Goal: Task Accomplishment & Management: Manage account settings

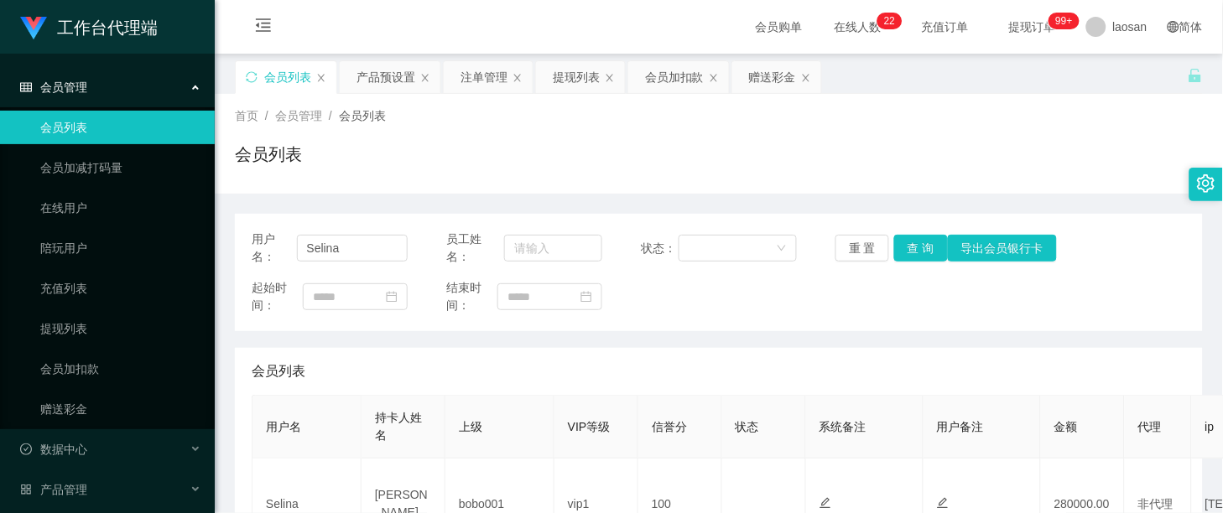
drag, startPoint x: 375, startPoint y: 76, endPoint x: 415, endPoint y: 120, distance: 59.4
click at [375, 76] on div "产品预设置" at bounding box center [385, 77] width 59 height 32
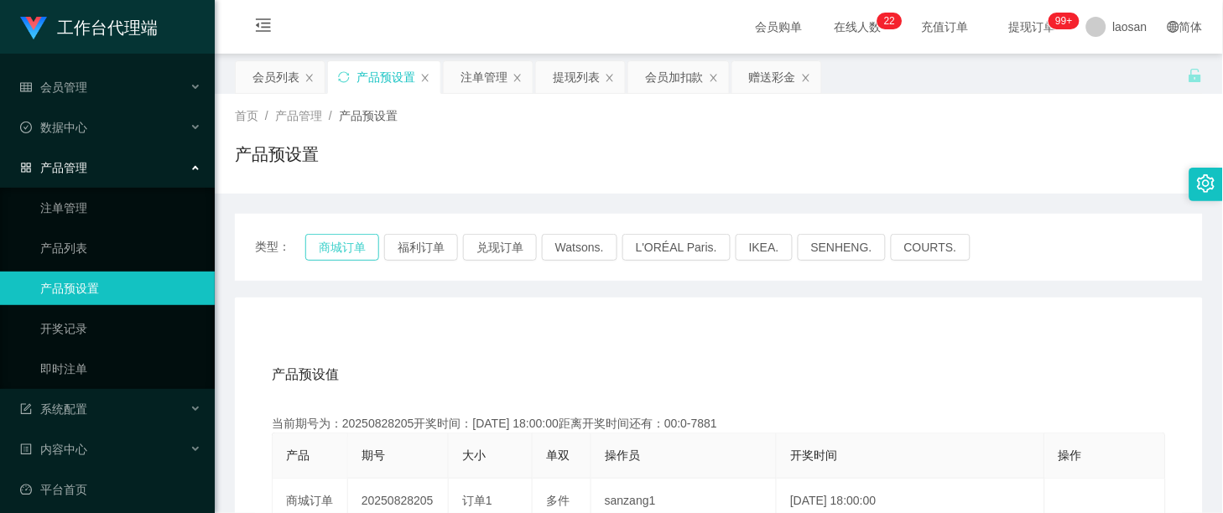
click at [347, 256] on button "商城订单" at bounding box center [342, 247] width 74 height 27
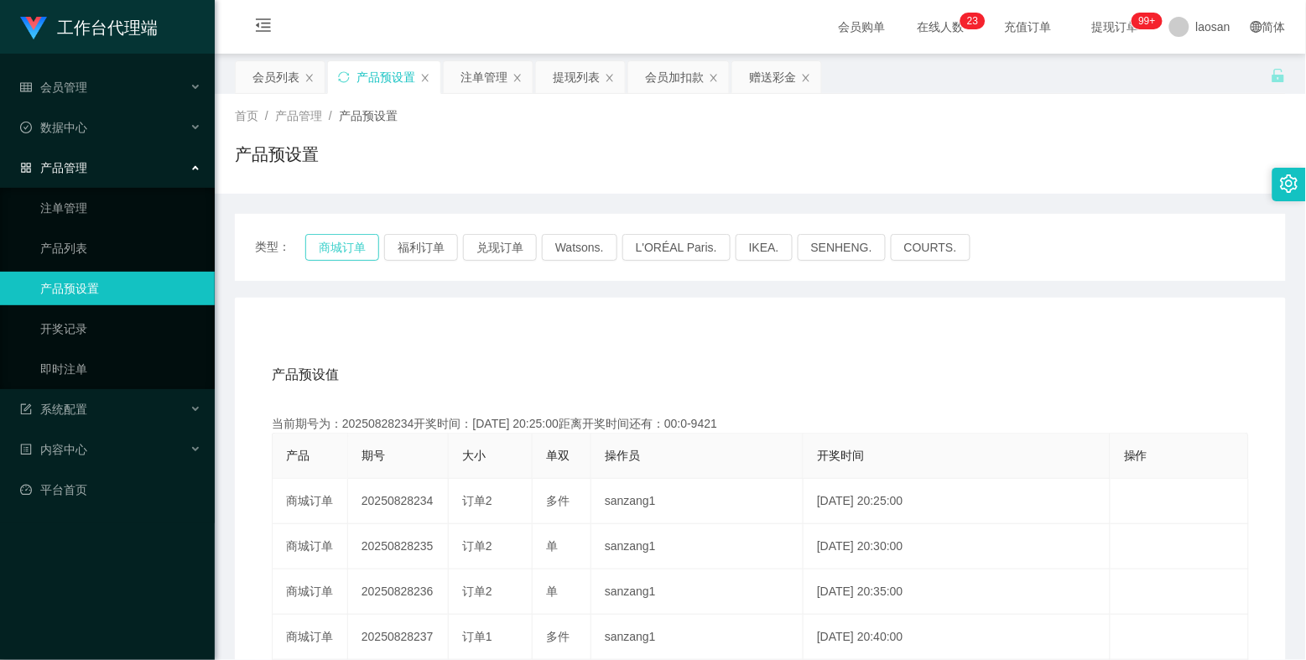
click at [338, 257] on button "商城订单" at bounding box center [342, 247] width 74 height 27
click at [341, 254] on button "商城订单" at bounding box center [342, 247] width 74 height 27
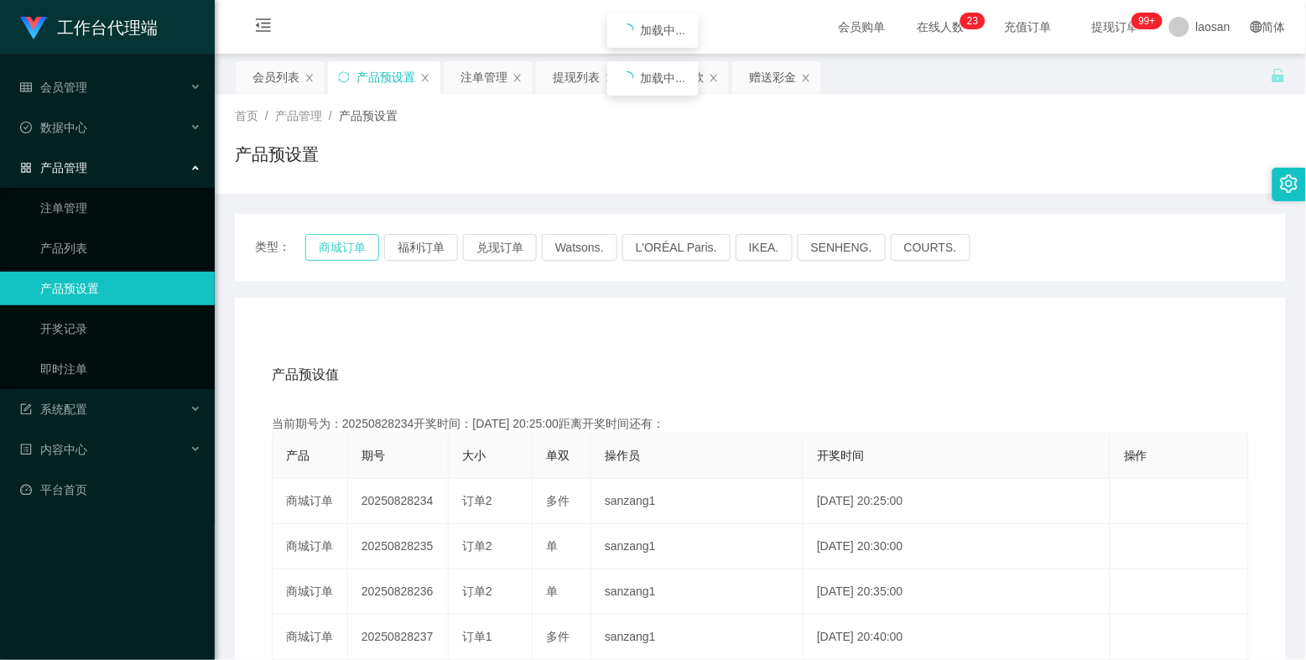
click at [341, 254] on button "商城订单" at bounding box center [342, 247] width 74 height 27
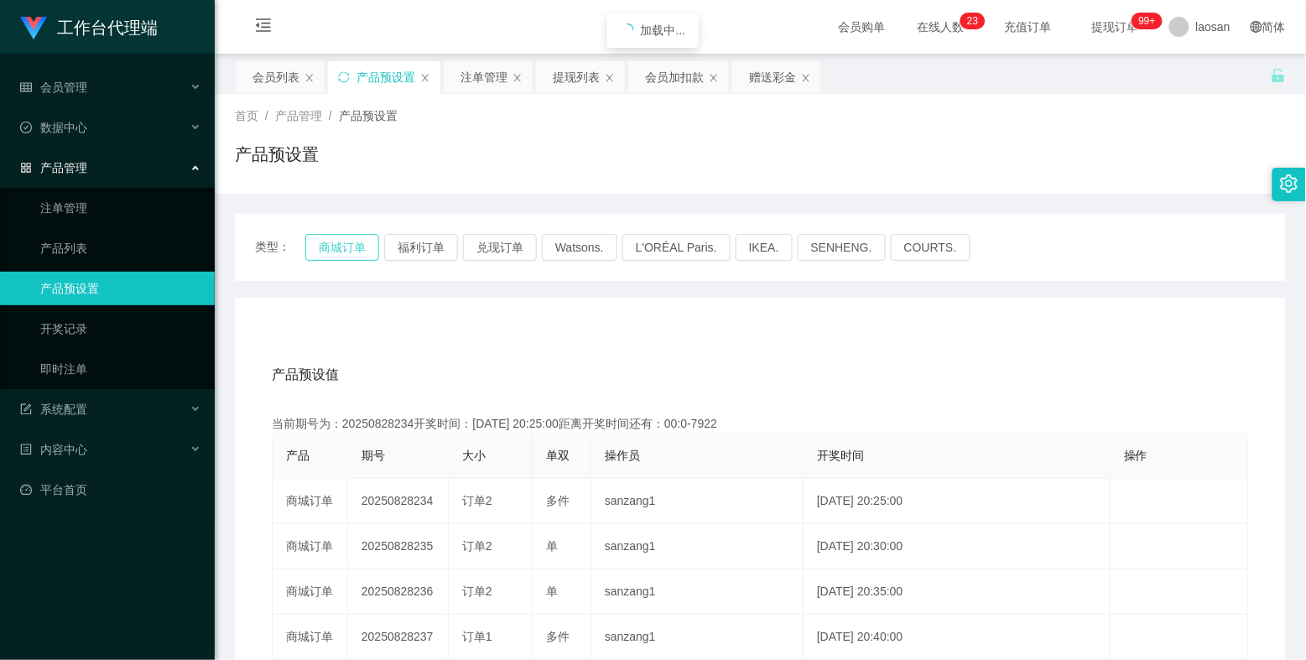
click at [341, 254] on button "商城订单" at bounding box center [342, 247] width 74 height 27
click at [419, 243] on button "福利订单" at bounding box center [421, 247] width 74 height 27
click at [346, 249] on button "商城订单" at bounding box center [342, 247] width 74 height 27
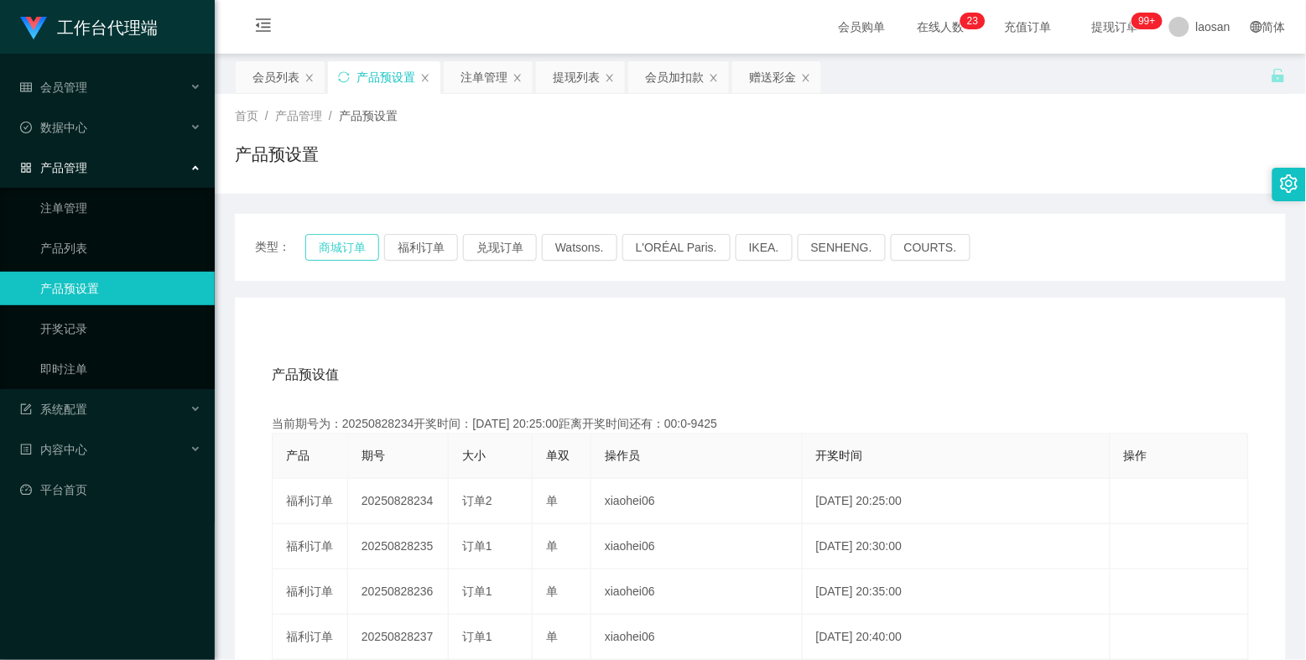
click at [346, 249] on button "商城订单" at bounding box center [342, 247] width 74 height 27
click at [484, 75] on div "注单管理" at bounding box center [483, 77] width 47 height 32
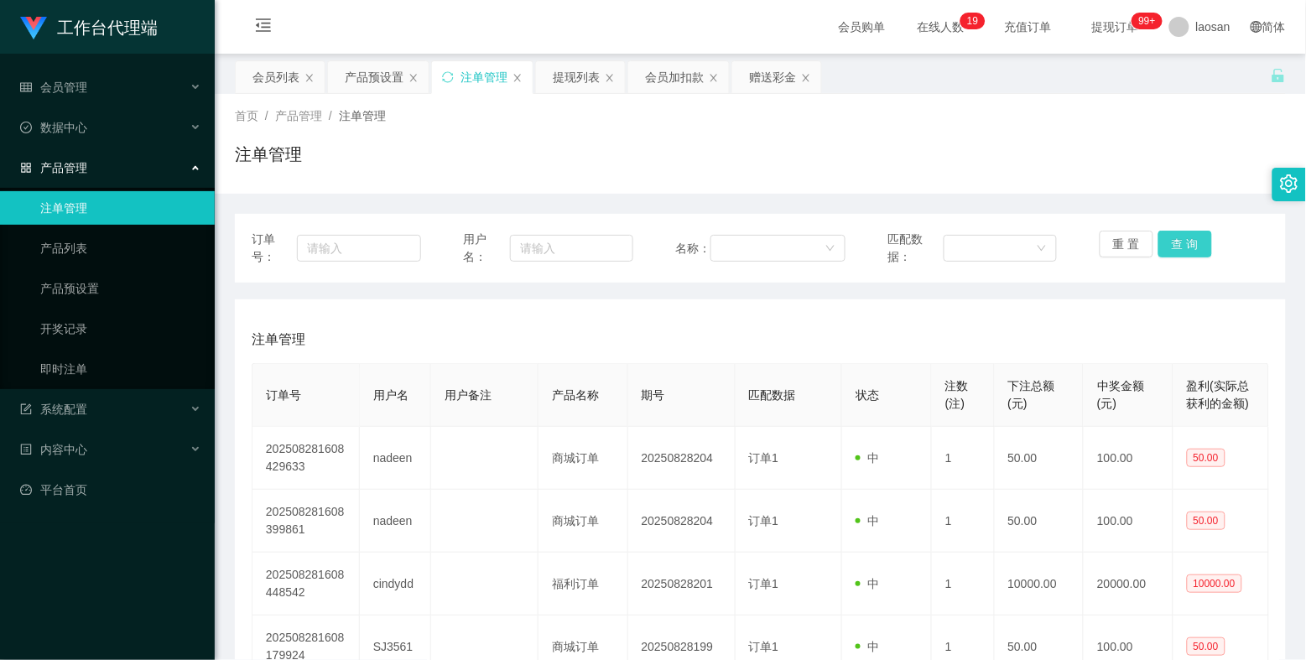
click at [1133, 248] on button "查 询" at bounding box center [1185, 244] width 54 height 27
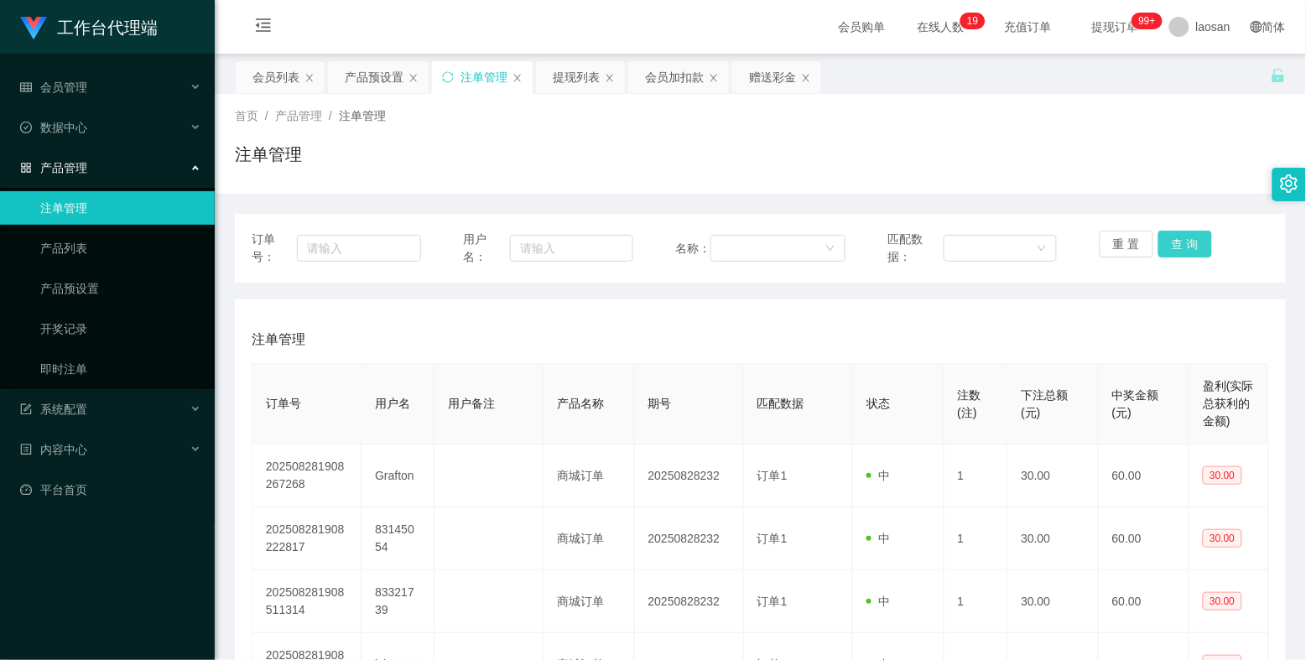
click at [1133, 252] on button "查 询" at bounding box center [1185, 244] width 54 height 27
click at [1133, 235] on button "查 询" at bounding box center [1185, 244] width 54 height 27
click at [1133, 237] on button "查 询" at bounding box center [1185, 244] width 54 height 27
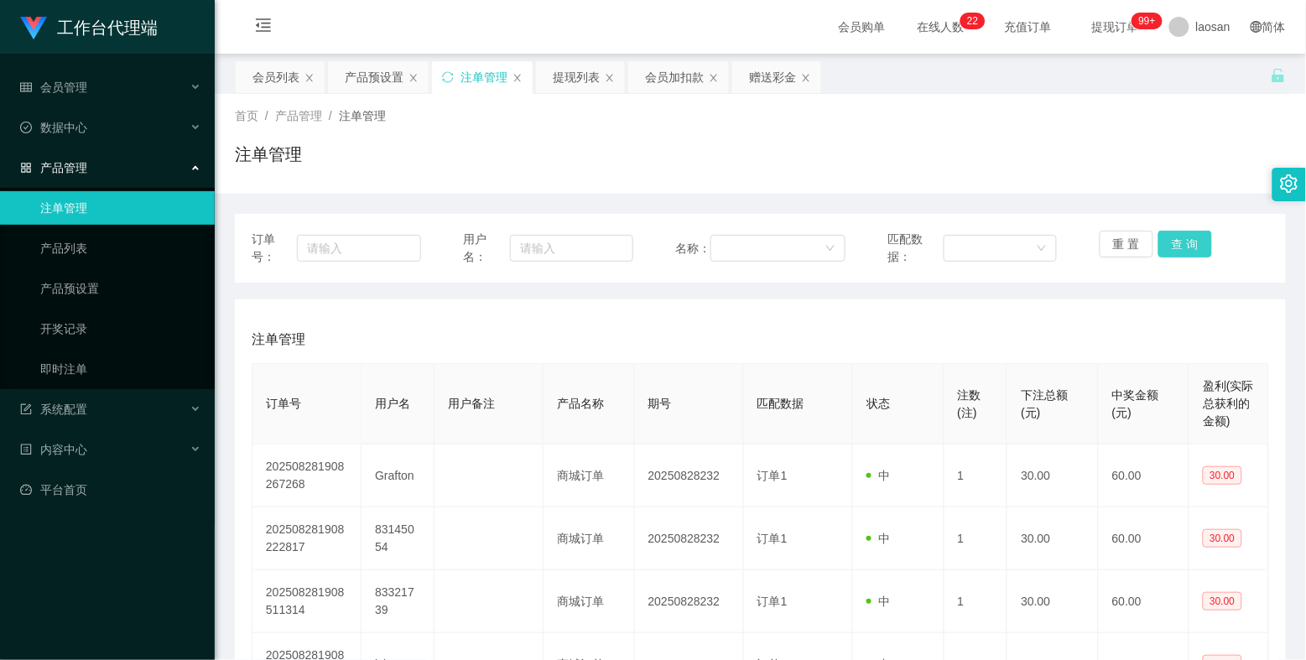
click at [1133, 253] on button "查 询" at bounding box center [1185, 244] width 54 height 27
click at [1133, 231] on button "查 询" at bounding box center [1185, 244] width 54 height 27
click at [1133, 231] on div "重 置 查 询" at bounding box center [1184, 248] width 169 height 35
click at [1133, 236] on button "查 询" at bounding box center [1185, 244] width 54 height 27
click at [1133, 236] on div "重 置 查 询" at bounding box center [1184, 248] width 169 height 35
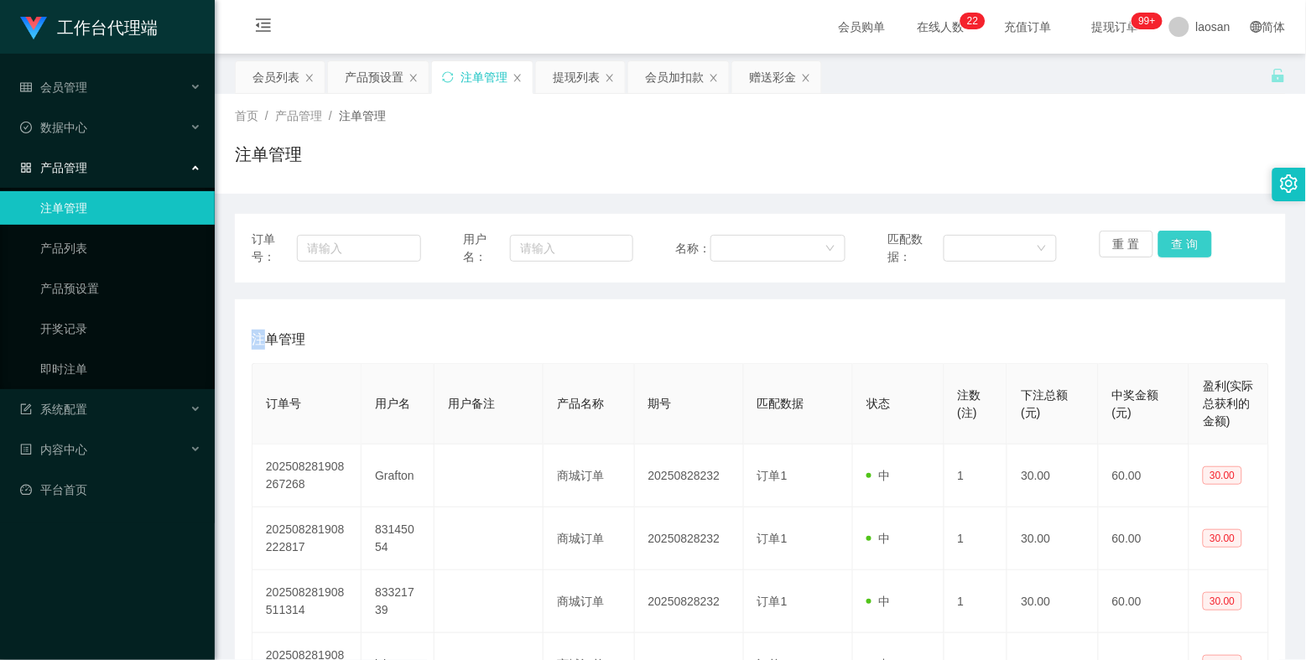
click at [1133, 236] on button "查 询" at bounding box center [1185, 244] width 54 height 27
click at [1133, 236] on div "重 置 查 询" at bounding box center [1184, 248] width 169 height 35
click at [1133, 236] on button "查 询" at bounding box center [1185, 244] width 54 height 27
click at [1133, 236] on div "重 置 查 询" at bounding box center [1184, 248] width 169 height 35
click at [1133, 236] on button "查 询" at bounding box center [1185, 244] width 54 height 27
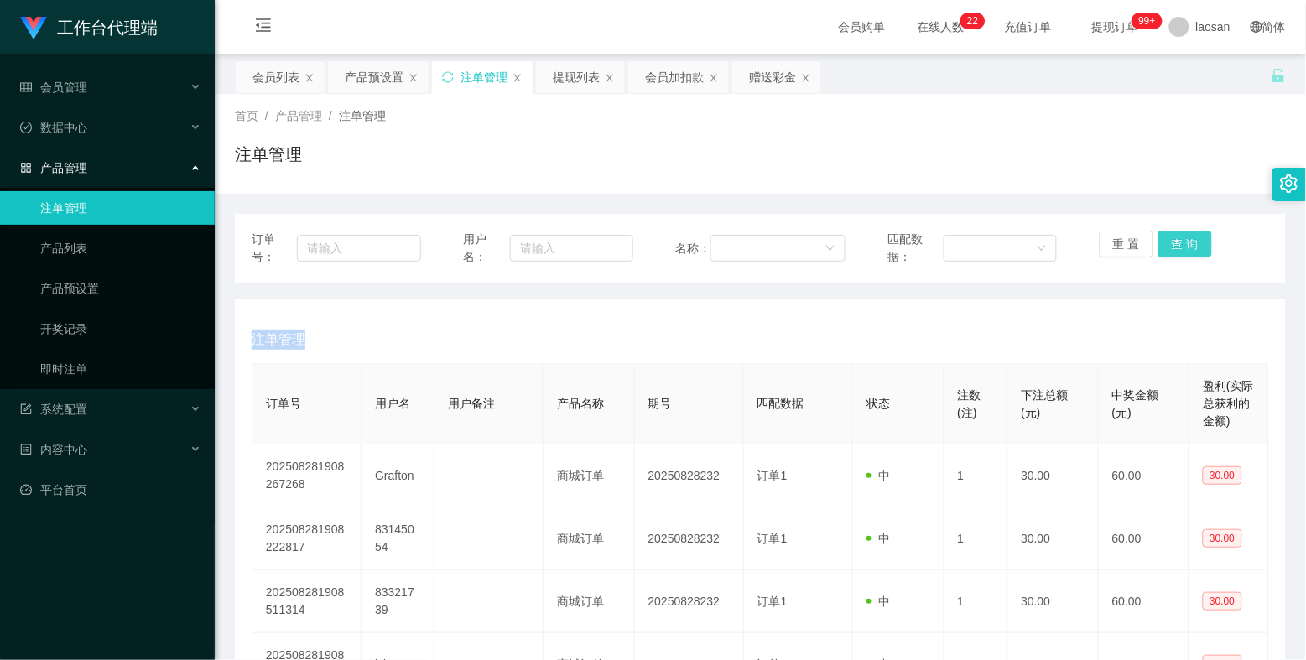
click at [1133, 236] on button "查 询" at bounding box center [1185, 244] width 54 height 27
click at [1133, 236] on div "重 置 查 询" at bounding box center [1184, 248] width 169 height 35
click at [1133, 236] on button "查 询" at bounding box center [1185, 244] width 54 height 27
click at [1133, 236] on div "重 置 查 询" at bounding box center [1184, 248] width 169 height 35
click at [1133, 236] on button "查 询" at bounding box center [1185, 244] width 54 height 27
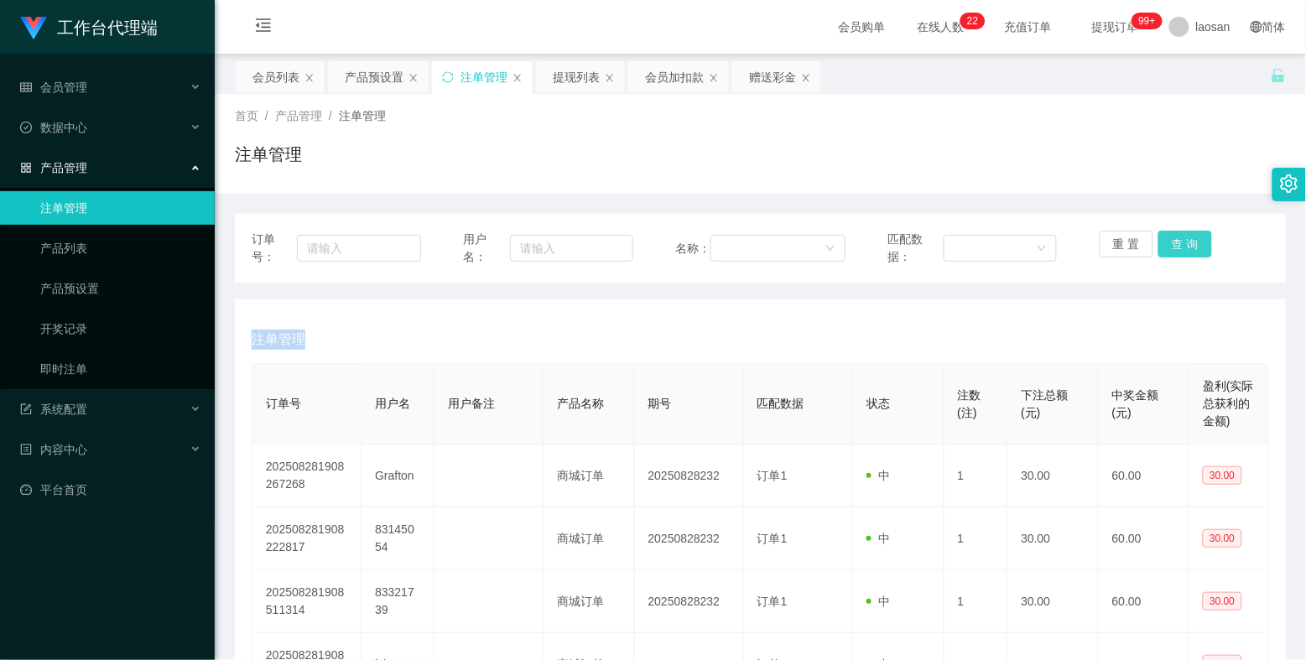
click at [1133, 236] on button "查 询" at bounding box center [1185, 244] width 54 height 27
click at [1133, 249] on button "查 询" at bounding box center [1185, 244] width 54 height 27
click at [1133, 249] on div "重 置 查 询" at bounding box center [1184, 248] width 169 height 35
click at [1133, 249] on button "查 询" at bounding box center [1185, 244] width 54 height 27
click at [1133, 249] on div "重 置 查 询" at bounding box center [1184, 248] width 169 height 35
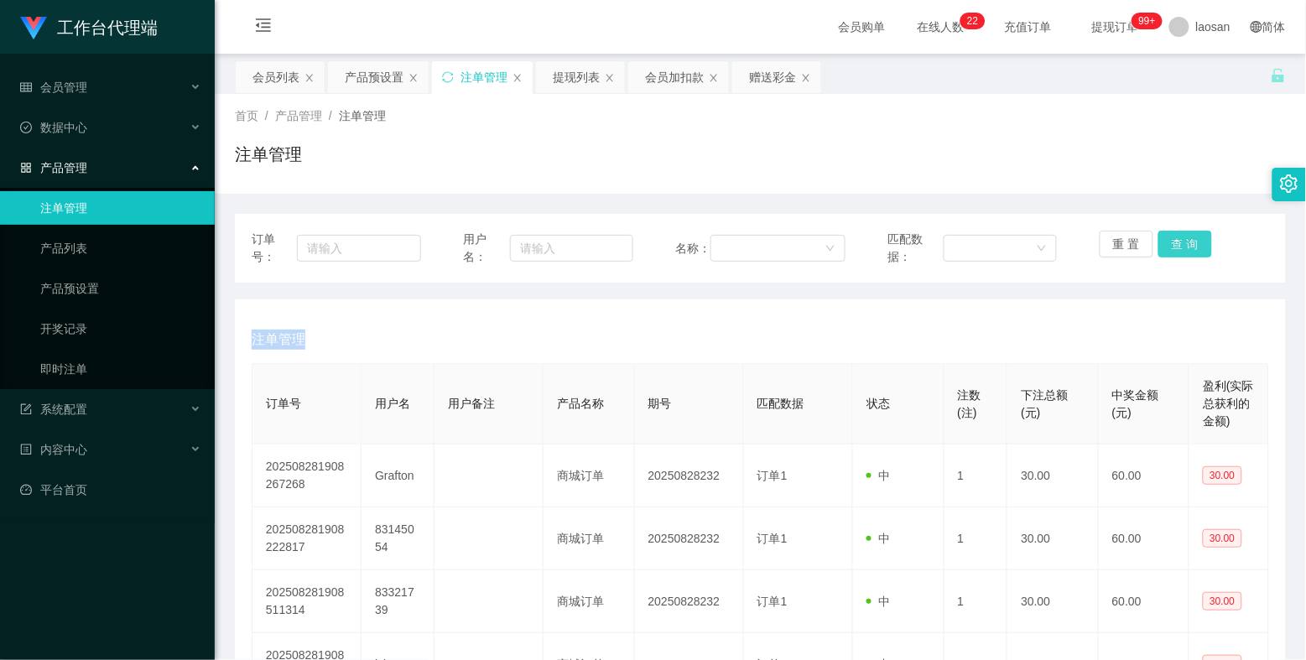
click at [1133, 249] on button "查 询" at bounding box center [1185, 244] width 54 height 27
click at [1133, 249] on div "重 置 查 询" at bounding box center [1184, 248] width 169 height 35
click at [1133, 249] on button "查 询" at bounding box center [1185, 244] width 54 height 27
click at [1133, 249] on div "重 置 查 询" at bounding box center [1184, 248] width 169 height 35
click at [1133, 249] on button "查 询" at bounding box center [1185, 244] width 54 height 27
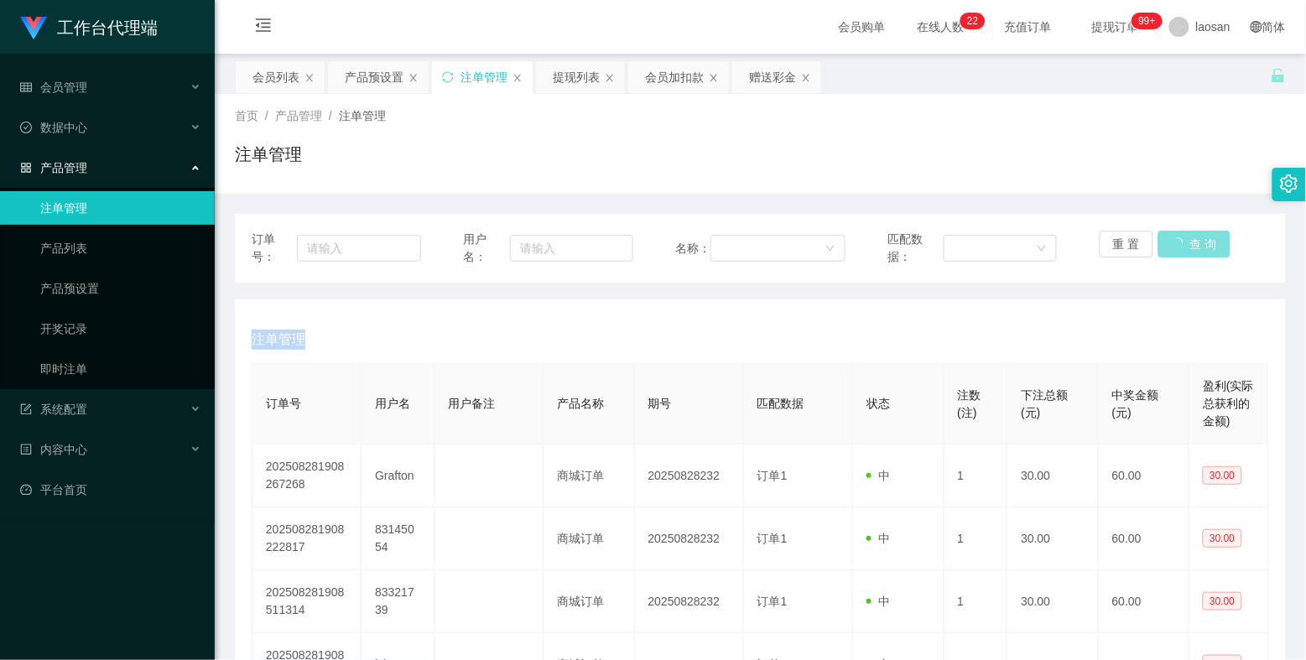
click at [1133, 249] on button "查 询" at bounding box center [1194, 244] width 72 height 27
click at [1133, 249] on div "重 置 查 询" at bounding box center [1184, 248] width 169 height 35
click at [1133, 249] on button "查 询" at bounding box center [1185, 244] width 54 height 27
click at [1133, 249] on div "重 置 查 询" at bounding box center [1184, 248] width 169 height 35
click at [1133, 249] on button "查 询" at bounding box center [1185, 244] width 54 height 27
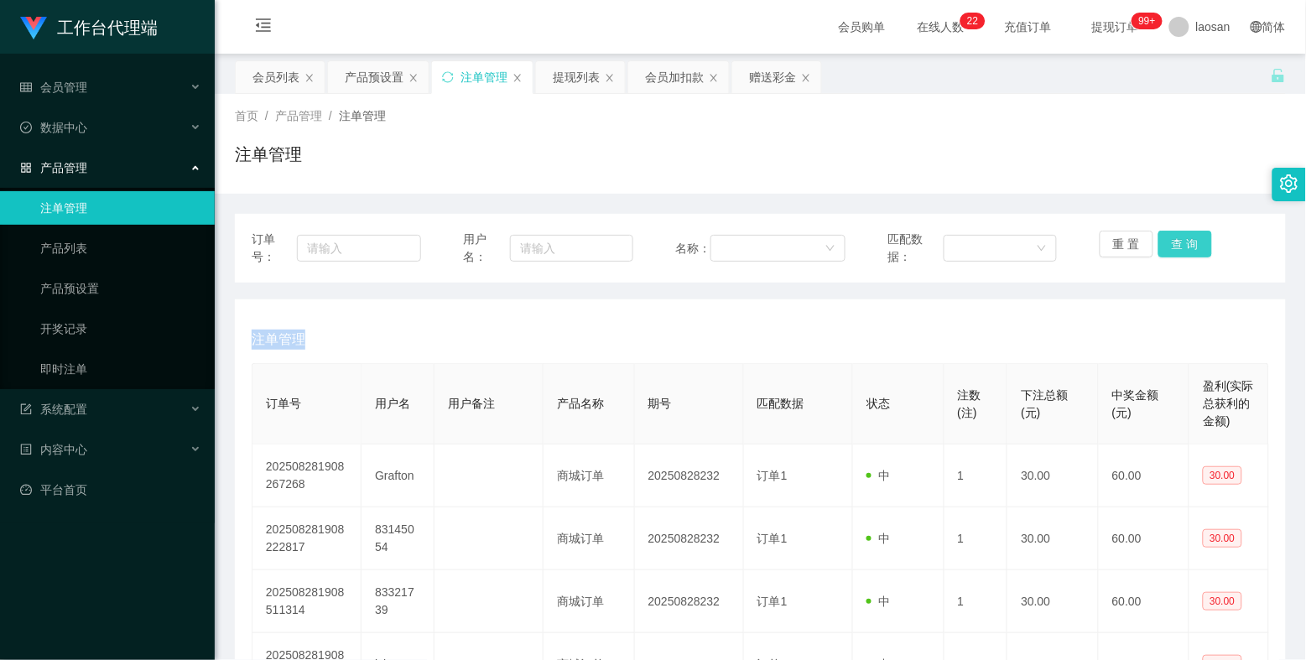
click at [1133, 249] on div "重 置 查 询" at bounding box center [1184, 248] width 169 height 35
click at [1133, 249] on button "查 询" at bounding box center [1185, 244] width 54 height 27
click at [1133, 249] on div "重 置 查 询" at bounding box center [1184, 248] width 169 height 35
click at [1133, 249] on button "查 询" at bounding box center [1185, 244] width 54 height 27
click at [1133, 249] on div "重 置 查 询" at bounding box center [1184, 248] width 169 height 35
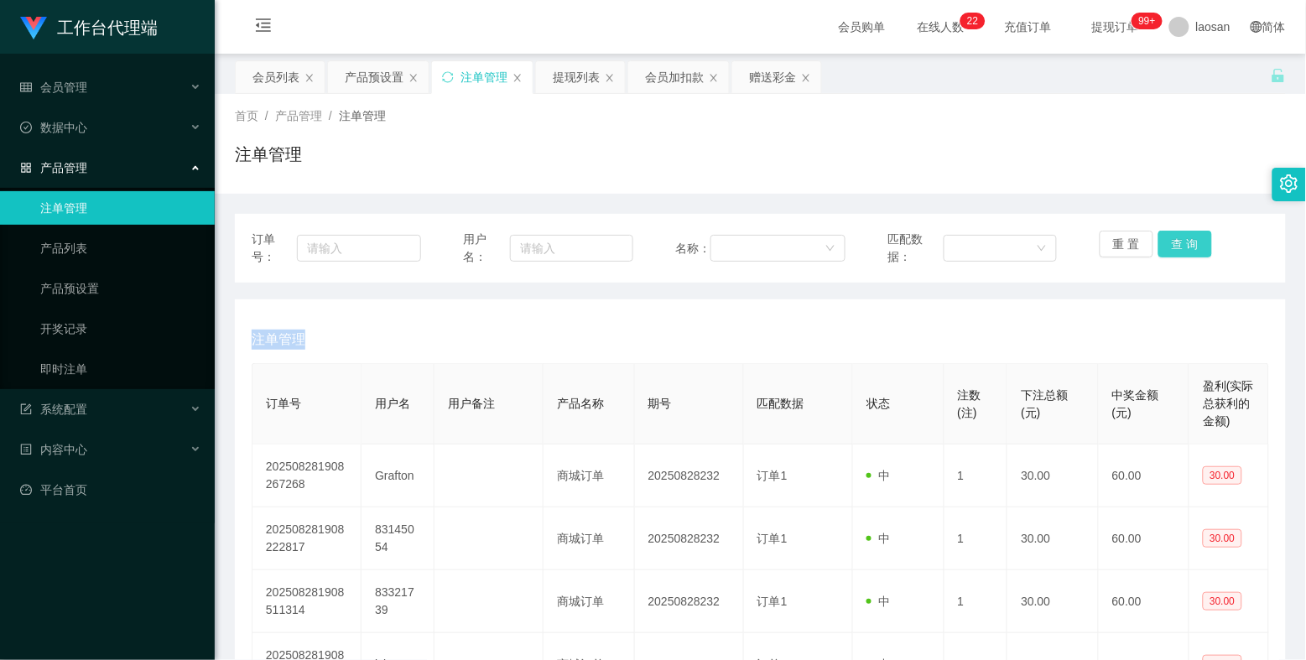
click at [1133, 249] on button "查 询" at bounding box center [1185, 244] width 54 height 27
click at [1133, 249] on div "重 置 查 询" at bounding box center [1184, 248] width 169 height 35
click at [1133, 249] on button "查 询" at bounding box center [1185, 244] width 54 height 27
click at [1133, 249] on div "重 置 查 询" at bounding box center [1184, 248] width 169 height 35
click at [1133, 249] on button "查 询" at bounding box center [1185, 244] width 54 height 27
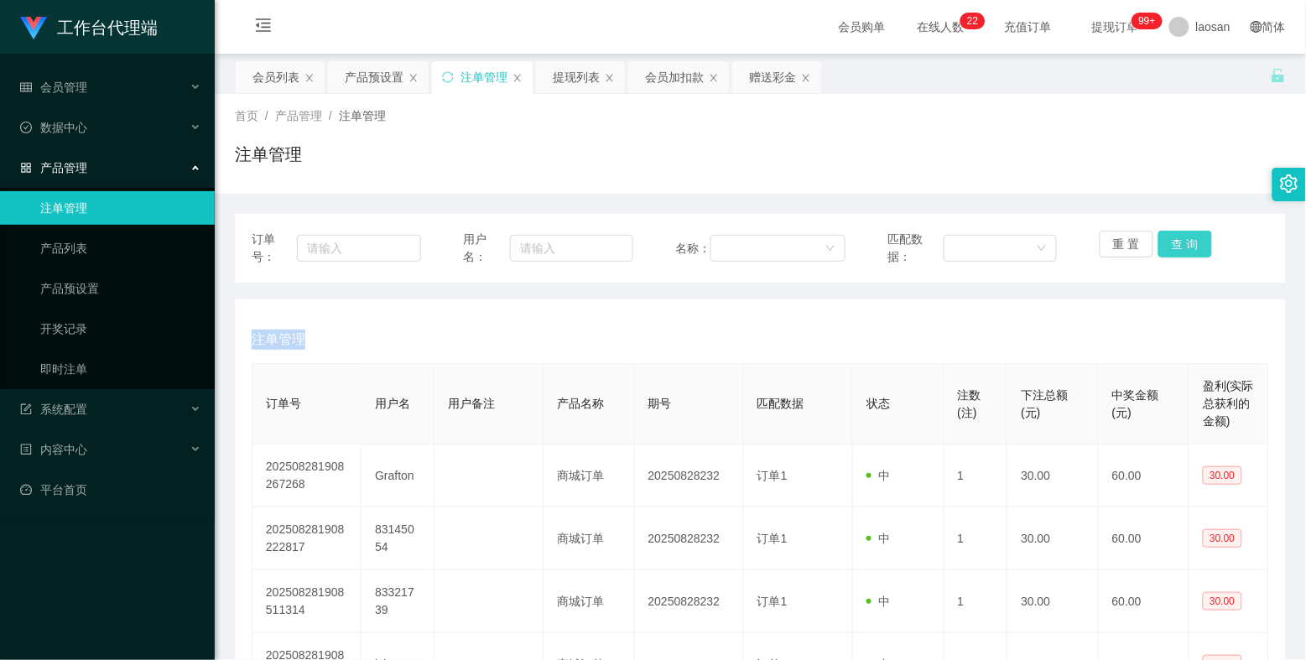
click at [1133, 249] on div "重 置 查 询" at bounding box center [1184, 248] width 169 height 35
click at [1133, 249] on button "查 询" at bounding box center [1185, 244] width 54 height 27
click at [1133, 249] on div "重 置 查 询" at bounding box center [1184, 248] width 169 height 35
click at [1133, 249] on button "查 询" at bounding box center [1185, 244] width 54 height 27
click at [1133, 249] on div "重 置 查 询" at bounding box center [1184, 248] width 169 height 35
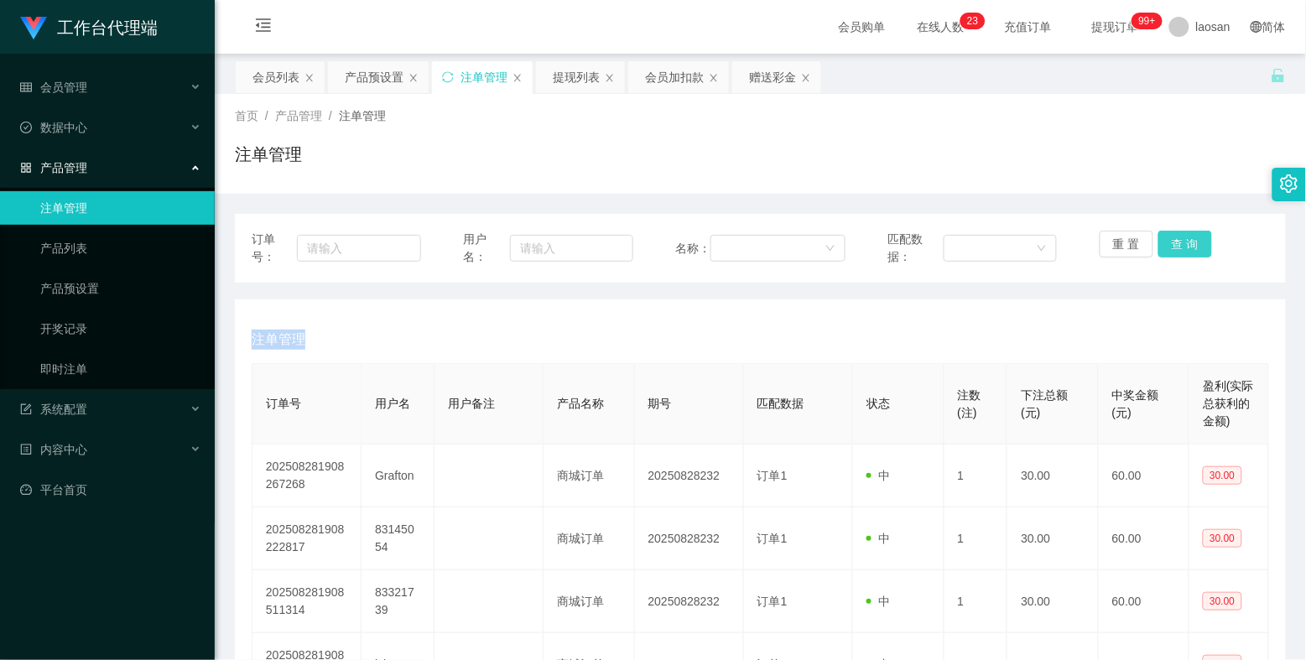
click at [1133, 249] on button "查 询" at bounding box center [1185, 244] width 54 height 27
click at [1133, 245] on button "查 询" at bounding box center [1185, 244] width 54 height 27
click at [1133, 245] on div "重 置 查 询" at bounding box center [1184, 248] width 169 height 35
click at [1133, 245] on button "查 询" at bounding box center [1185, 244] width 54 height 27
click at [1133, 245] on div "重 置 查 询" at bounding box center [1184, 248] width 169 height 35
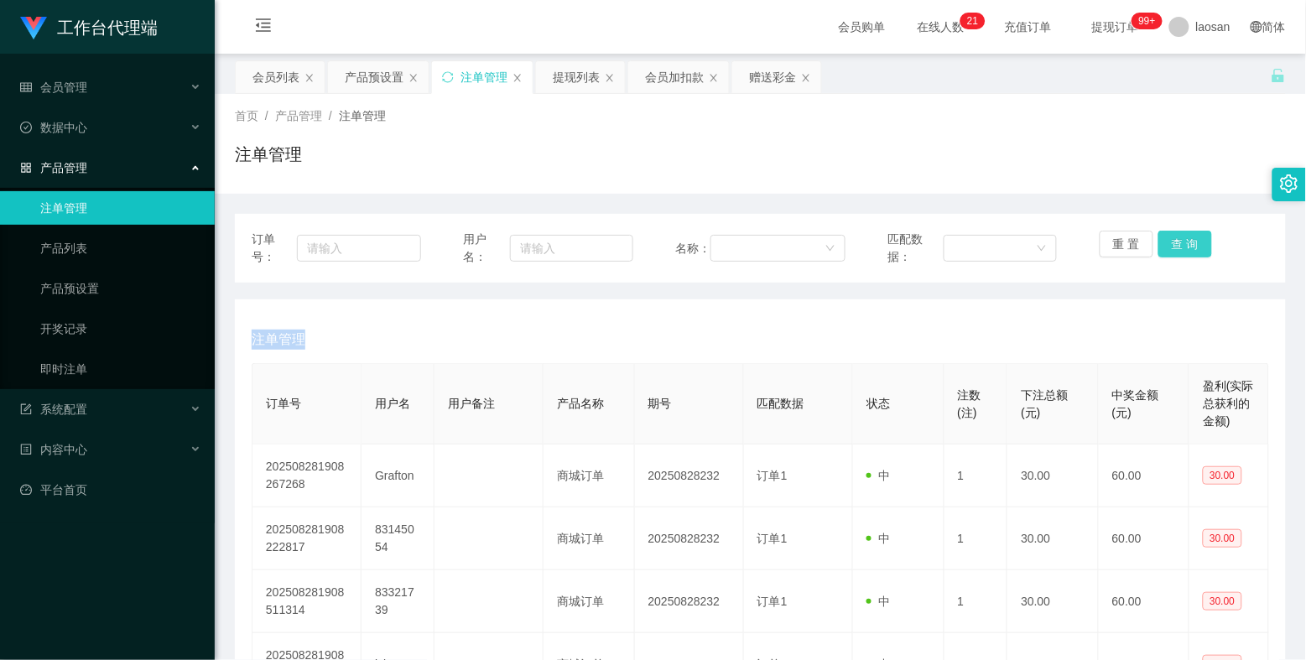
click at [1133, 245] on button "查 询" at bounding box center [1185, 244] width 54 height 27
click at [1133, 245] on div "重 置 查 询" at bounding box center [1184, 248] width 169 height 35
click at [1133, 232] on button "查 询" at bounding box center [1185, 244] width 54 height 27
click at [1133, 232] on div "重 置 查 询" at bounding box center [1184, 248] width 169 height 35
click at [1133, 233] on button "查 询" at bounding box center [1185, 244] width 54 height 27
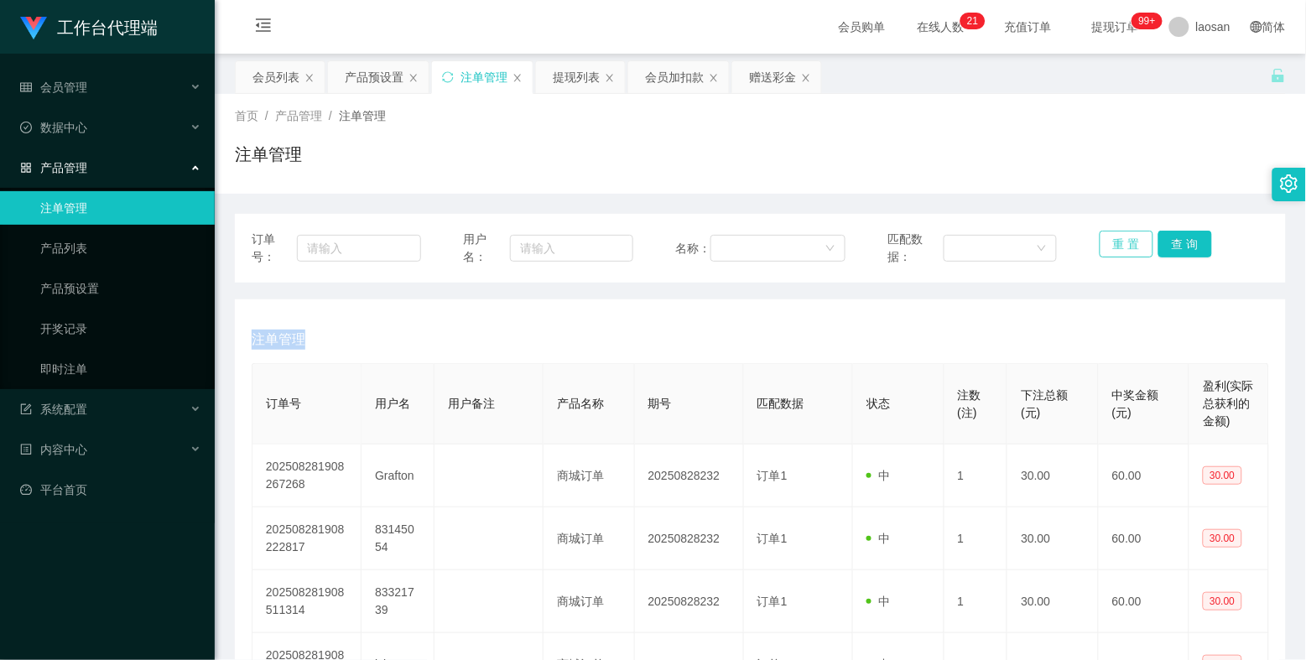
drag, startPoint x: 1172, startPoint y: 233, endPoint x: 1139, endPoint y: 236, distance: 32.8
click at [1133, 233] on div "重 置 查 询" at bounding box center [1184, 248] width 169 height 35
drag, startPoint x: 559, startPoint y: 80, endPoint x: 480, endPoint y: 76, distance: 78.9
click at [559, 80] on div "提现列表" at bounding box center [576, 77] width 47 height 32
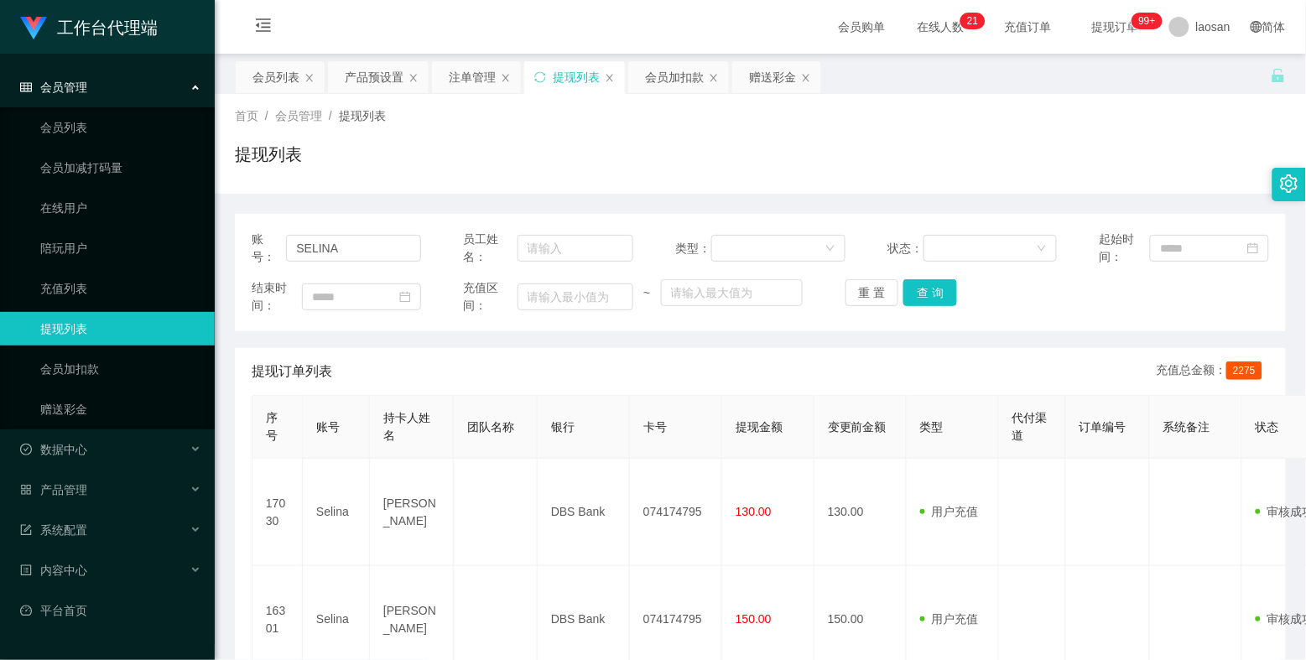
drag, startPoint x: 473, startPoint y: 74, endPoint x: 648, endPoint y: 114, distance: 179.0
click at [473, 74] on div "注单管理" at bounding box center [472, 77] width 47 height 32
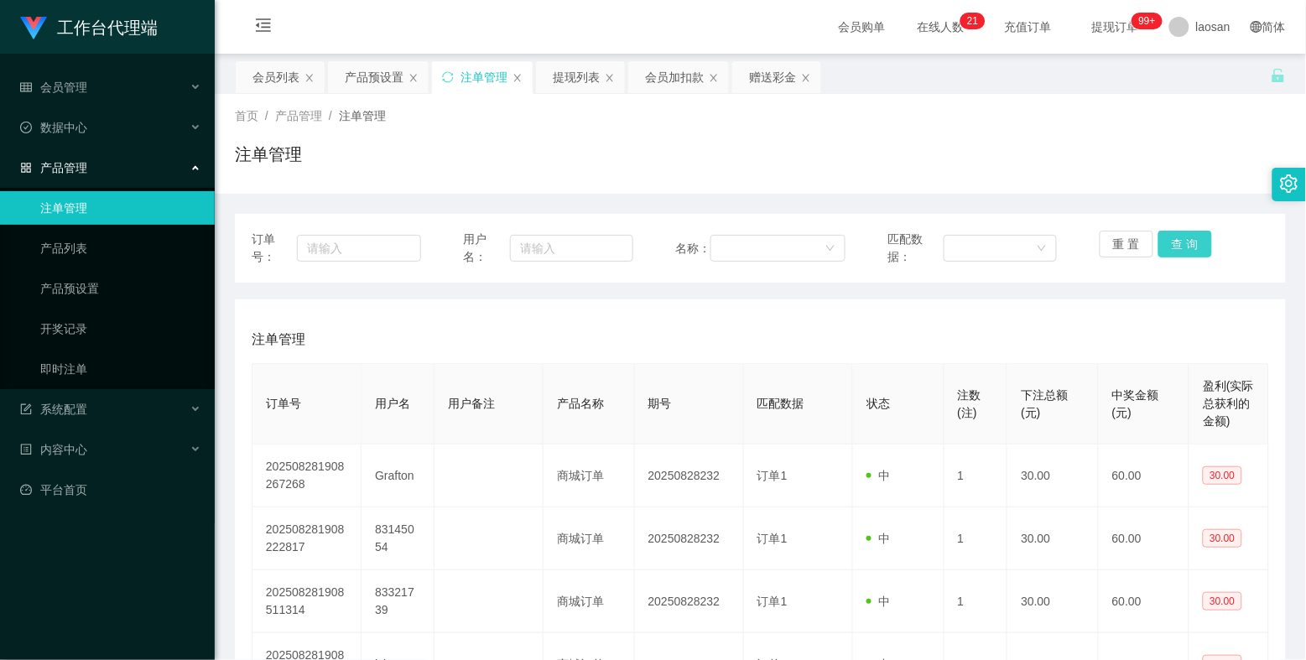
click at [1133, 238] on button "查 询" at bounding box center [1185, 244] width 54 height 27
click at [1133, 238] on div "重 置 查 询" at bounding box center [1184, 248] width 169 height 35
click at [1133, 238] on button "查 询" at bounding box center [1185, 244] width 54 height 27
click at [1133, 238] on div "重 置 查 询" at bounding box center [1184, 248] width 169 height 35
click at [1133, 240] on button "查 询" at bounding box center [1185, 244] width 54 height 27
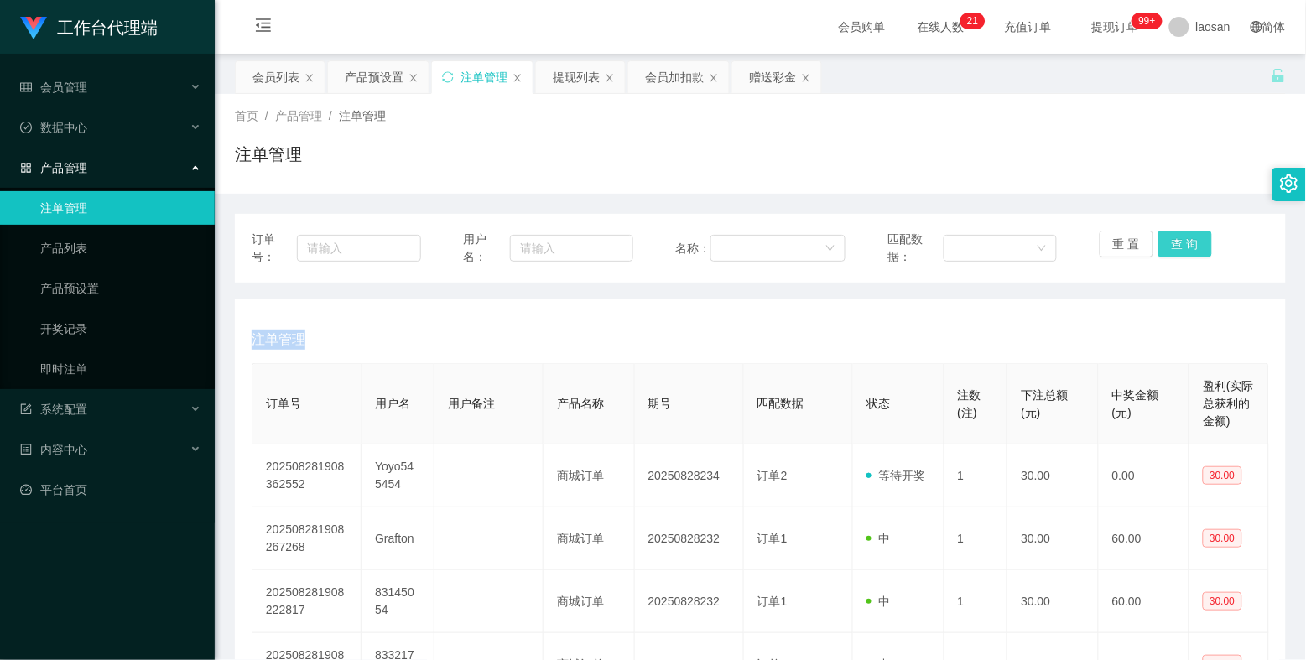
click at [1133, 240] on div "重 置 查 询" at bounding box center [1184, 248] width 169 height 35
click at [1133, 240] on button "查 询" at bounding box center [1185, 244] width 54 height 27
click at [1133, 240] on div "重 置 查 询" at bounding box center [1184, 248] width 169 height 35
click at [1133, 240] on button "查 询" at bounding box center [1185, 244] width 54 height 27
click at [1133, 242] on button "查 询" at bounding box center [1185, 244] width 54 height 27
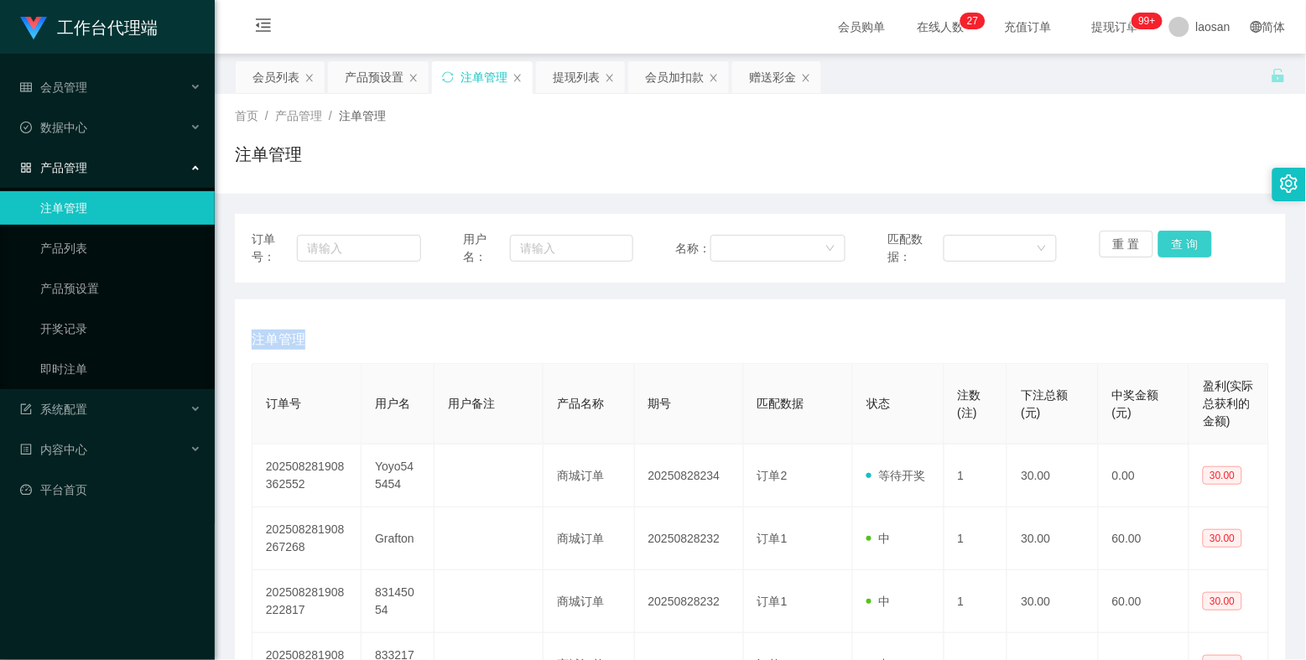
click at [1133, 242] on div "重 置 查 询" at bounding box center [1184, 248] width 169 height 35
click at [1133, 241] on button "查 询" at bounding box center [1185, 244] width 54 height 27
click at [1133, 241] on div "重 置 查 询" at bounding box center [1184, 248] width 169 height 35
click at [1133, 246] on button "查 询" at bounding box center [1185, 244] width 54 height 27
click at [1133, 246] on div "重 置 查 询" at bounding box center [1184, 248] width 169 height 35
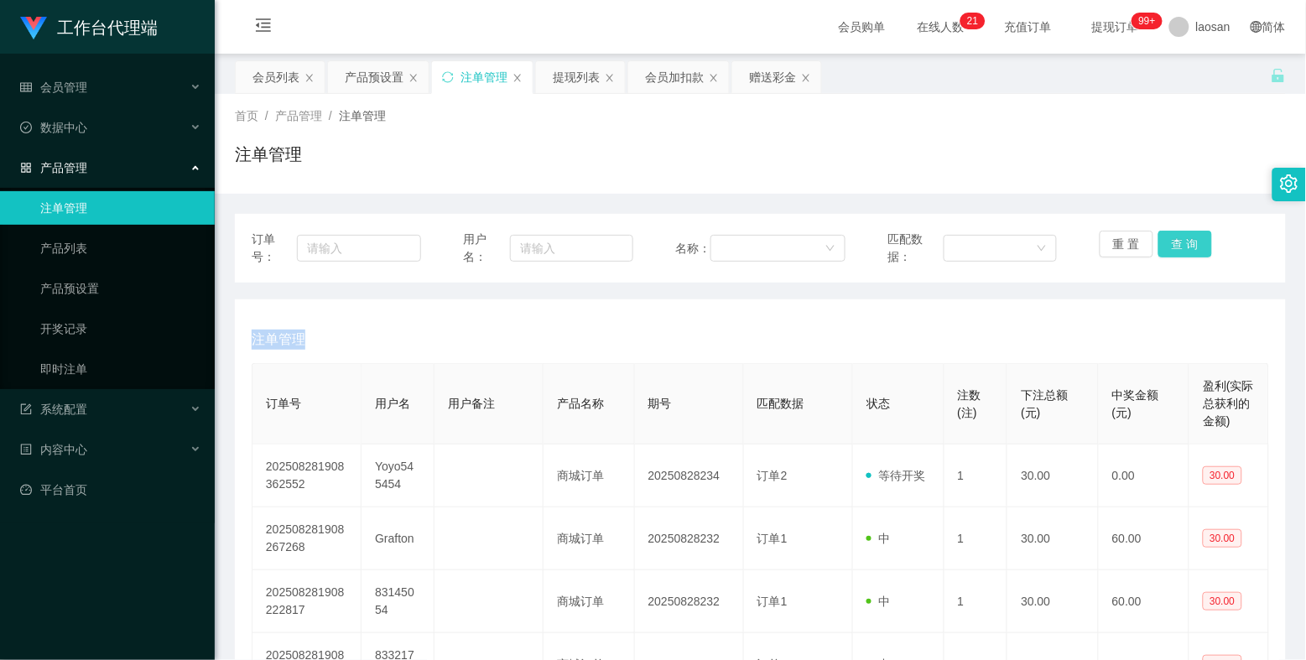
click at [1133, 246] on button "查 询" at bounding box center [1185, 244] width 54 height 27
click at [1133, 239] on button "查 询" at bounding box center [1185, 244] width 54 height 27
click at [1133, 240] on button "查 询" at bounding box center [1185, 244] width 54 height 27
click at [1133, 240] on div "重 置 查 询" at bounding box center [1184, 248] width 169 height 35
click at [1133, 240] on button "查 询" at bounding box center [1185, 244] width 54 height 27
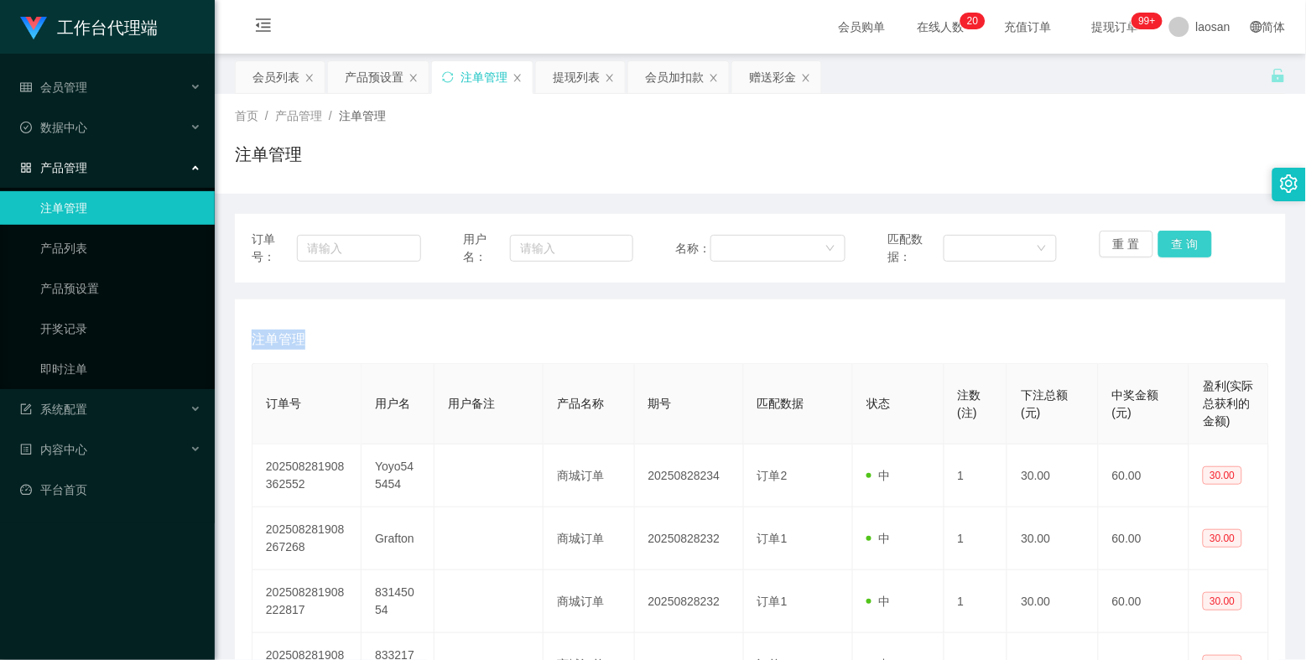
click at [1133, 244] on button "查 询" at bounding box center [1185, 244] width 54 height 27
click at [1133, 244] on div "重 置 查 询" at bounding box center [1184, 248] width 169 height 35
click at [1133, 244] on button "查 询" at bounding box center [1194, 244] width 72 height 27
click at [383, 72] on div "产品预设置" at bounding box center [374, 77] width 59 height 32
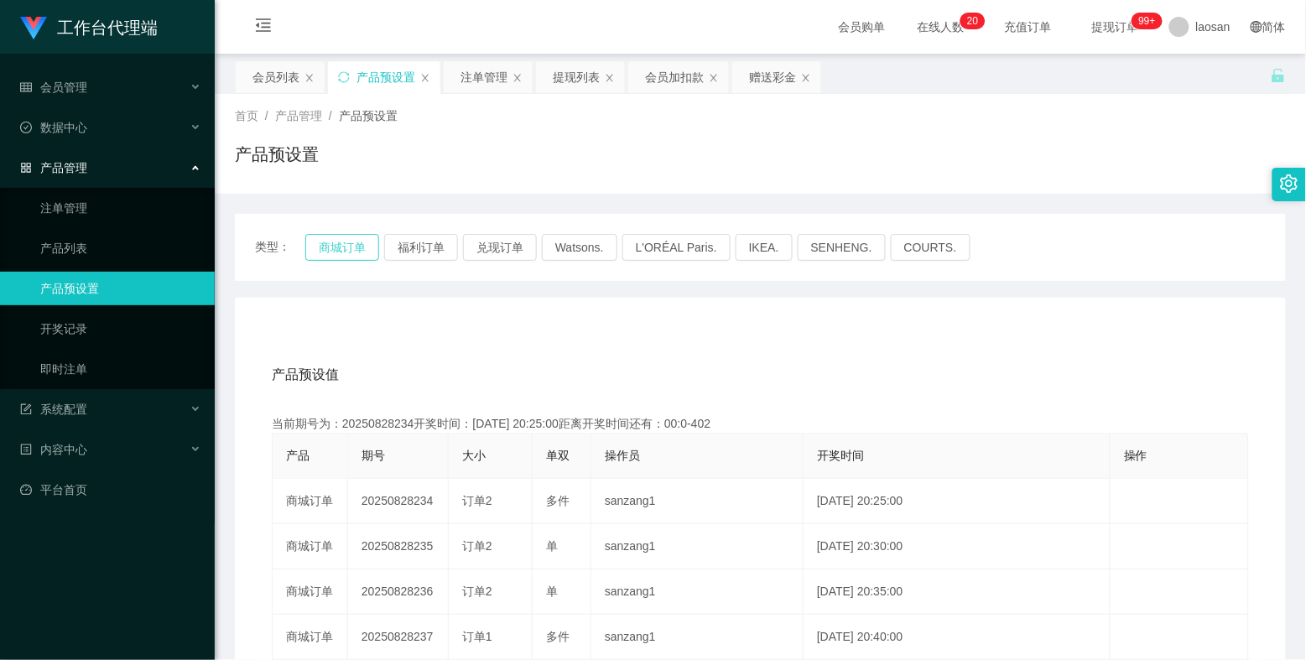
click at [345, 248] on button "商城订单" at bounding box center [342, 247] width 74 height 27
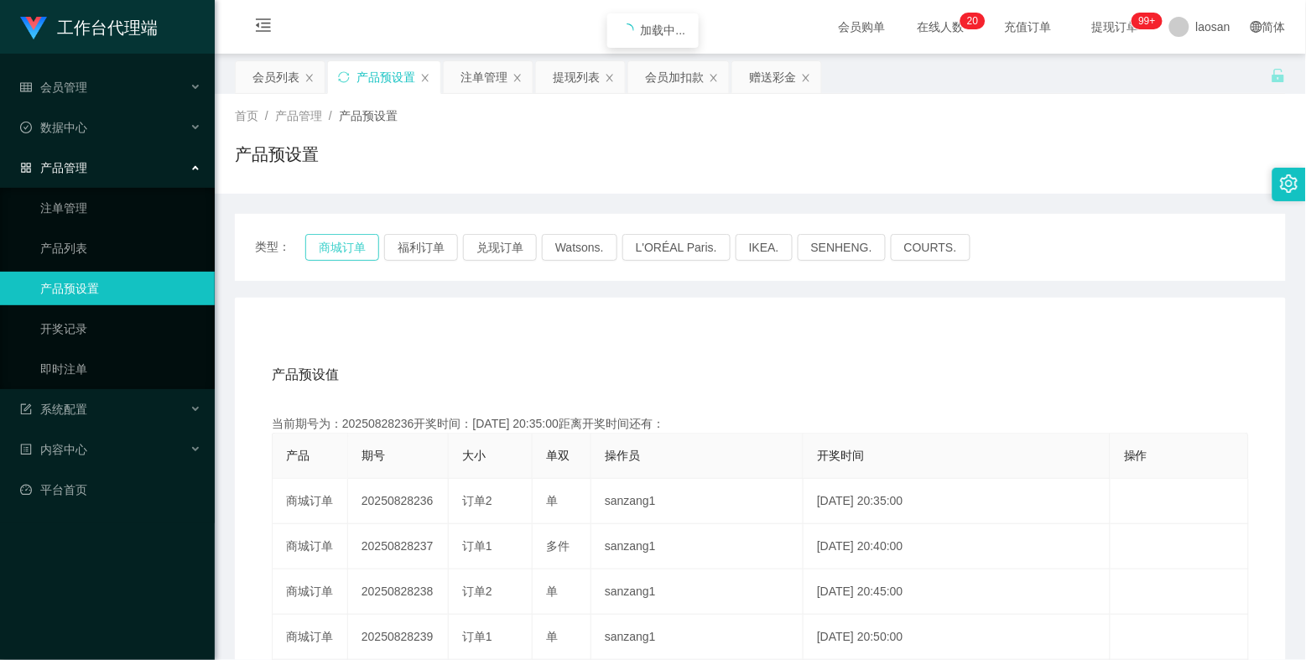
click at [345, 248] on button "商城订单" at bounding box center [342, 247] width 74 height 27
click at [361, 253] on button "商城订单" at bounding box center [342, 247] width 74 height 27
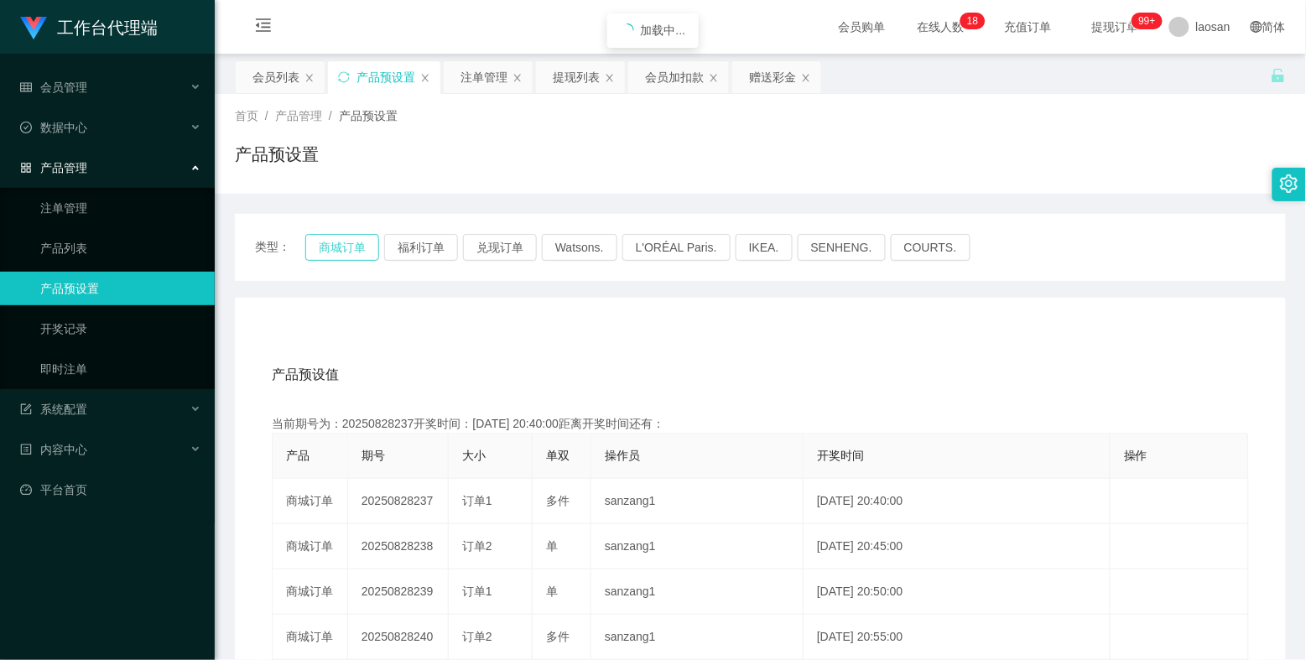
click at [361, 253] on button "商城订单" at bounding box center [342, 247] width 74 height 27
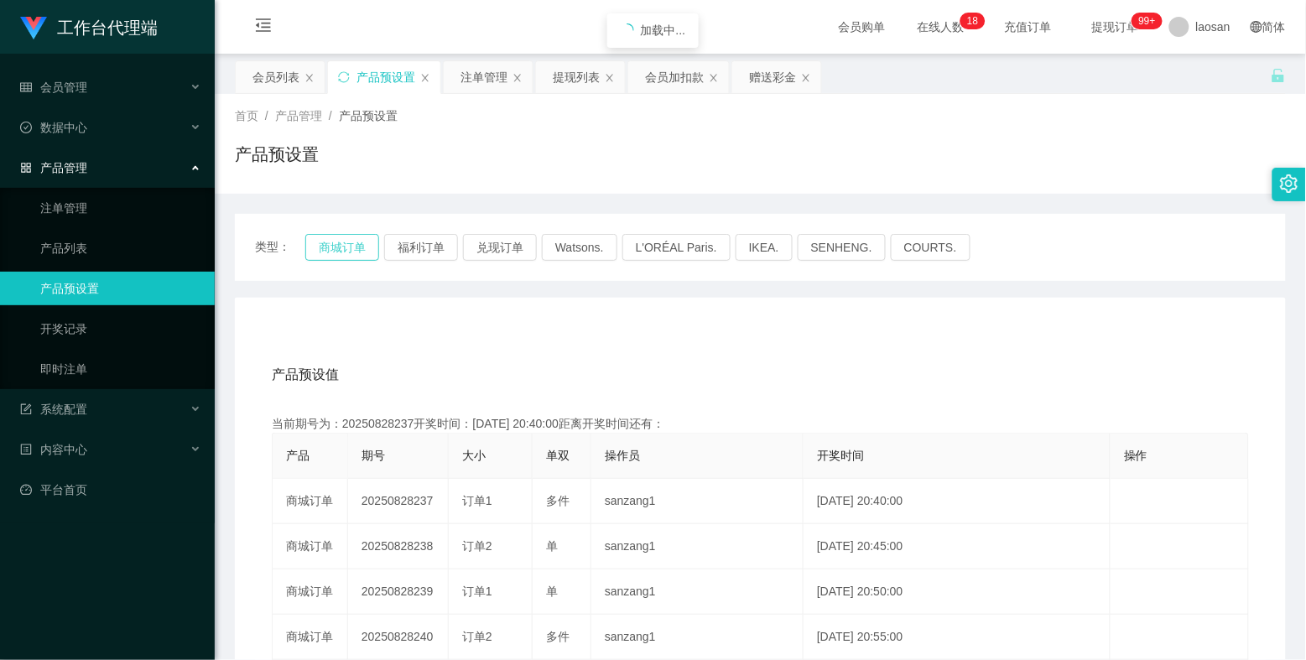
click at [361, 253] on button "商城订单" at bounding box center [342, 247] width 74 height 27
click at [361, 252] on button "商城订单" at bounding box center [342, 247] width 74 height 27
click at [355, 248] on button "商城订单" at bounding box center [342, 247] width 74 height 27
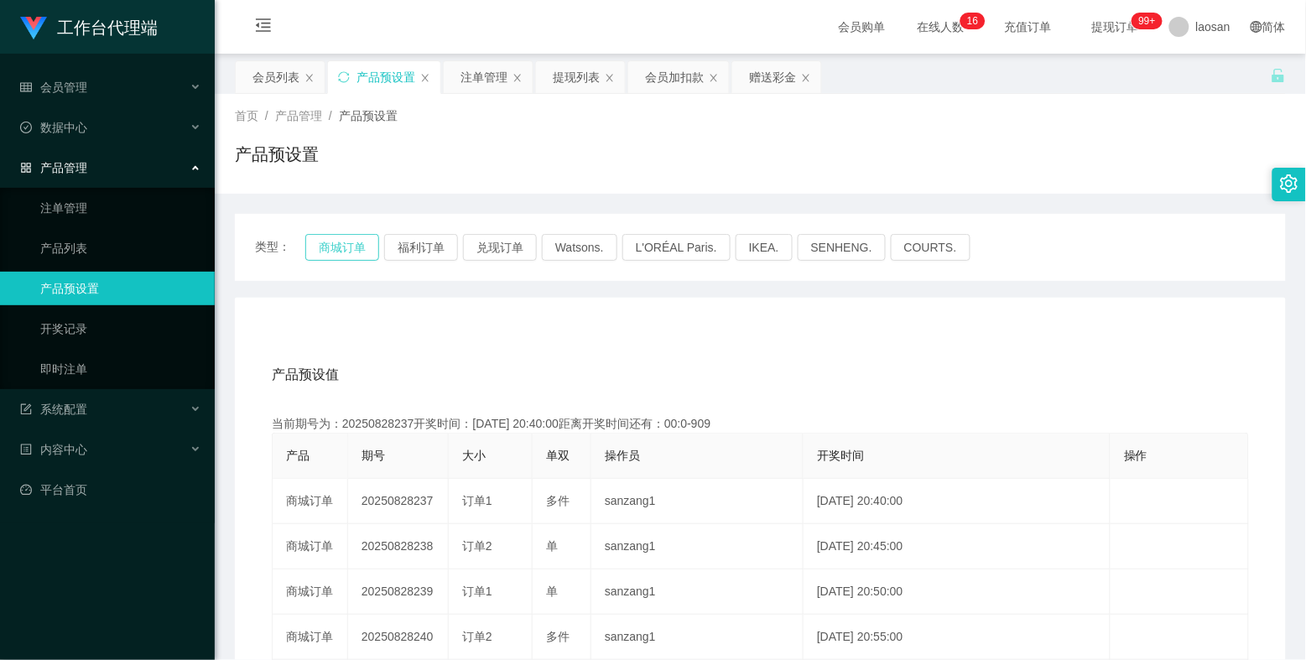
click at [355, 248] on button "商城订单" at bounding box center [342, 247] width 74 height 27
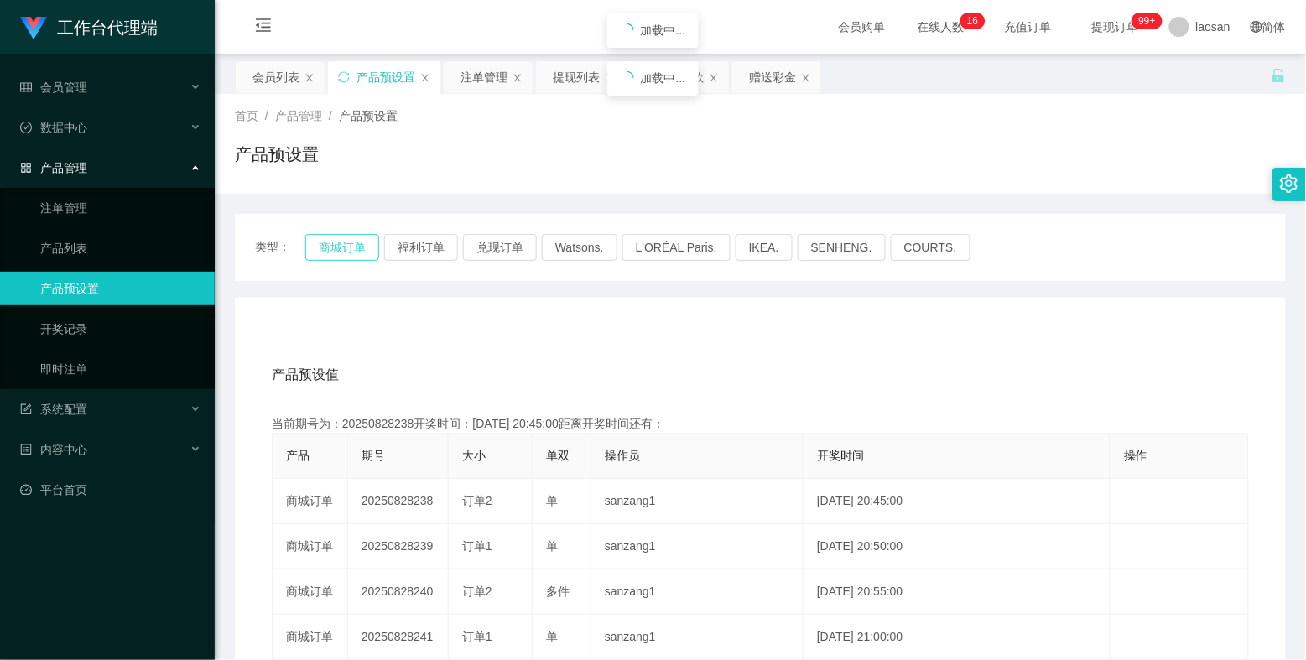
click at [355, 248] on button "商城订单" at bounding box center [342, 247] width 74 height 27
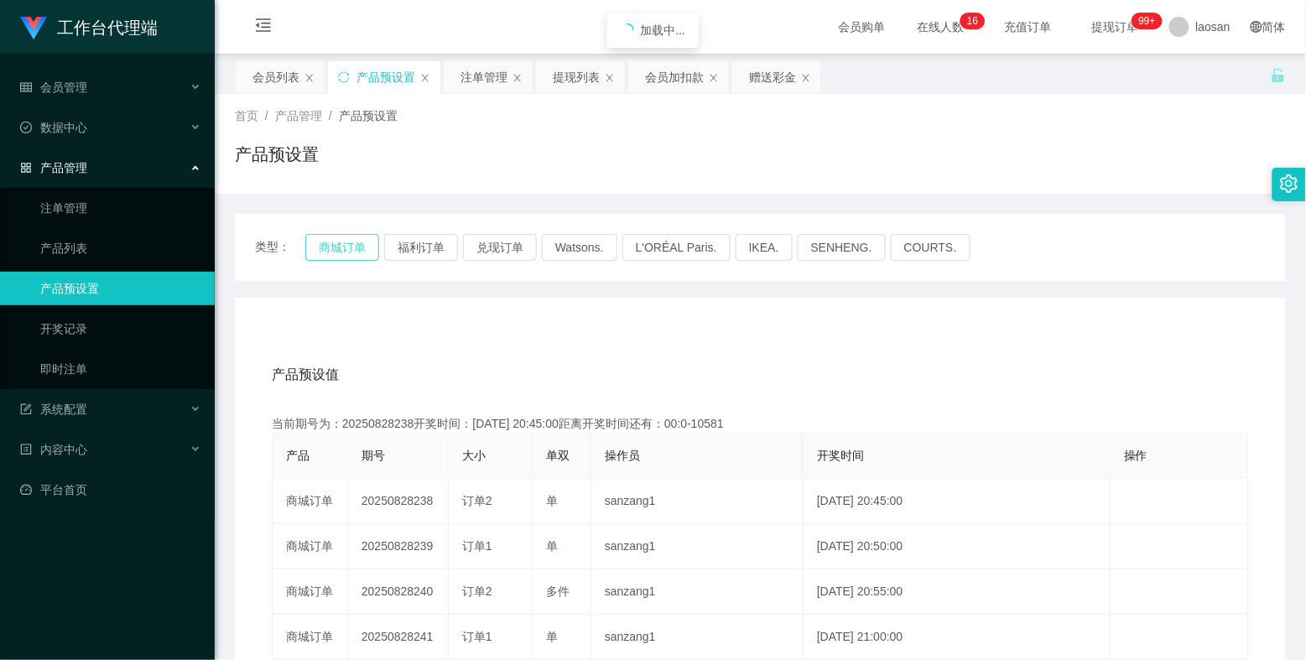
click at [355, 248] on button "商城订单" at bounding box center [342, 247] width 74 height 27
drag, startPoint x: 481, startPoint y: 81, endPoint x: 529, endPoint y: 92, distance: 49.9
click at [481, 81] on div "注单管理" at bounding box center [483, 77] width 47 height 32
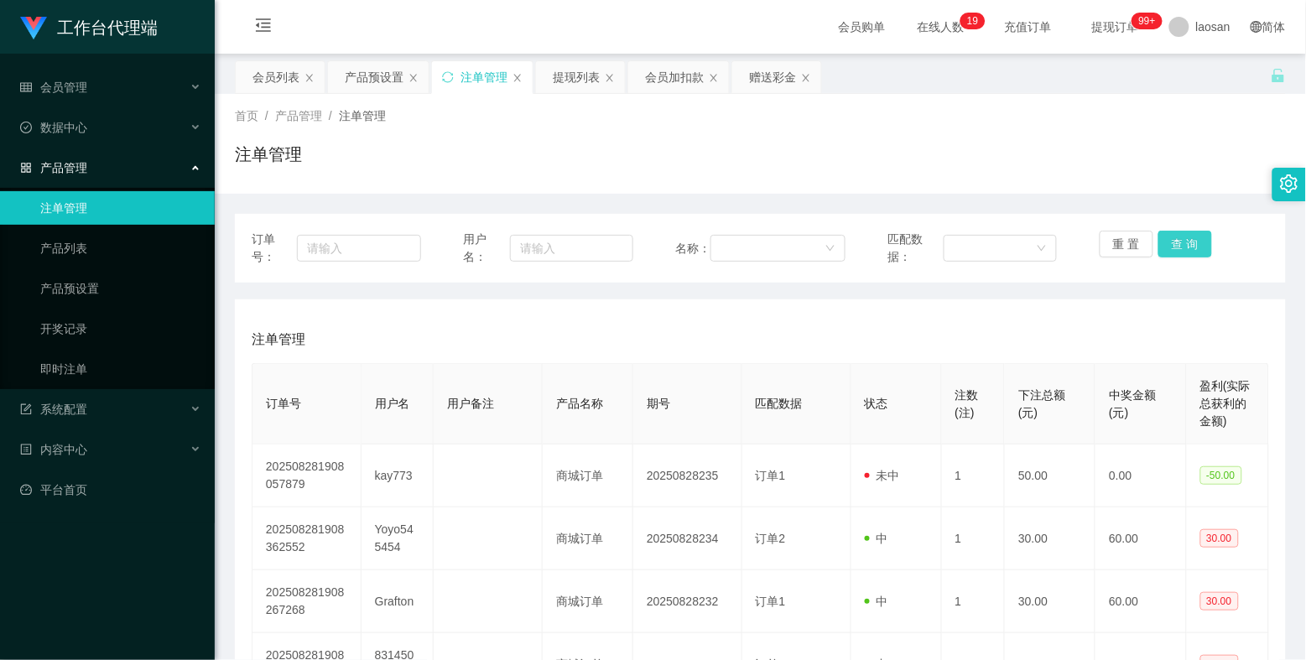
click at [1133, 231] on button "查 询" at bounding box center [1185, 244] width 54 height 27
click at [1133, 236] on button "查 询" at bounding box center [1194, 244] width 72 height 27
click at [1133, 236] on div "重 置 查 询" at bounding box center [1184, 248] width 169 height 35
click at [1133, 236] on button "查 询" at bounding box center [1185, 244] width 54 height 27
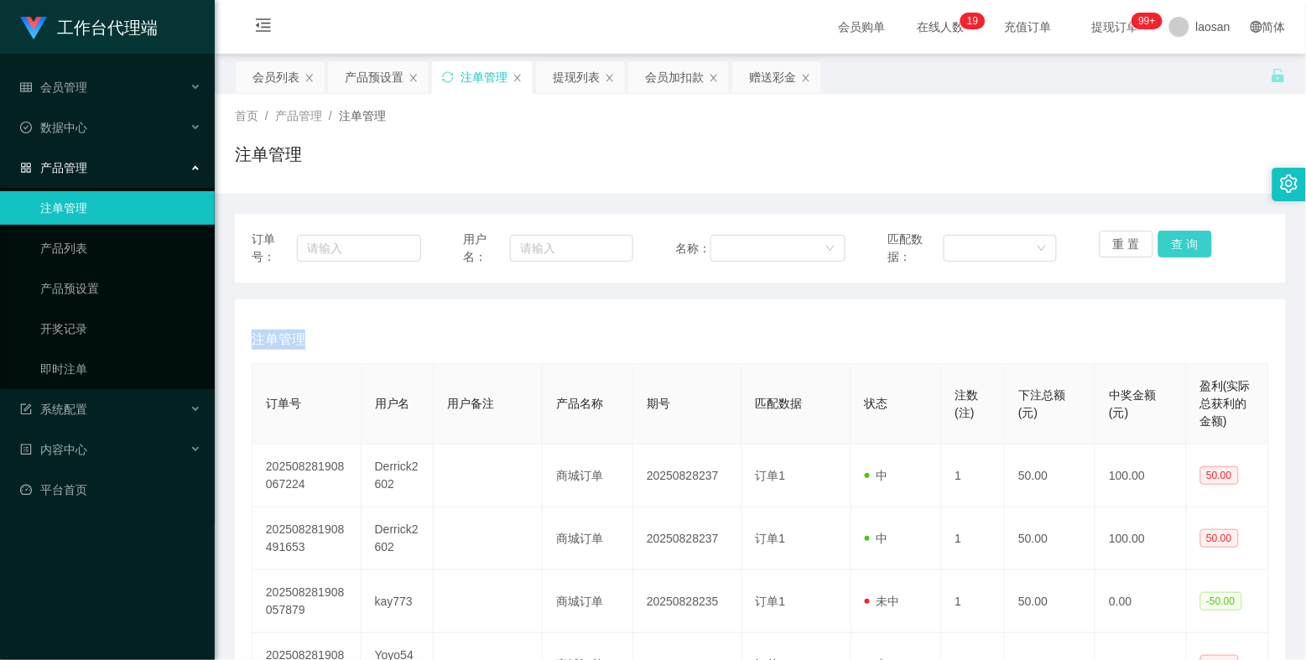
click at [1133, 236] on div "重 置 查 询" at bounding box center [1184, 248] width 169 height 35
drag, startPoint x: 1195, startPoint y: 226, endPoint x: 1189, endPoint y: 236, distance: 10.9
click at [1133, 226] on div "订单号： 用户名： 名称： 匹配数据： 重 置 查 询" at bounding box center [760, 248] width 1051 height 69
click at [1133, 237] on button "查 询" at bounding box center [1185, 244] width 54 height 27
click at [1133, 237] on div "重 置 查 询" at bounding box center [1184, 248] width 169 height 35
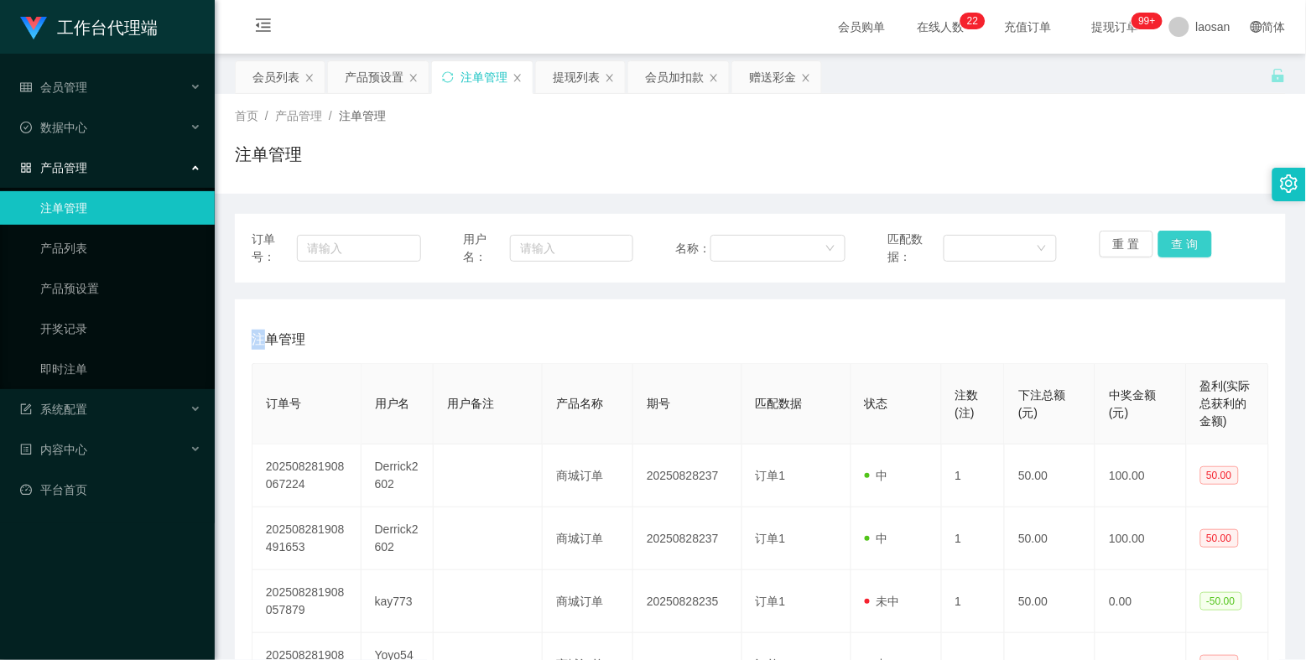
click at [1133, 237] on button "查 询" at bounding box center [1185, 244] width 54 height 27
click at [1133, 237] on div "重 置 查 询" at bounding box center [1184, 248] width 169 height 35
click at [1133, 237] on button "查 询" at bounding box center [1185, 244] width 54 height 27
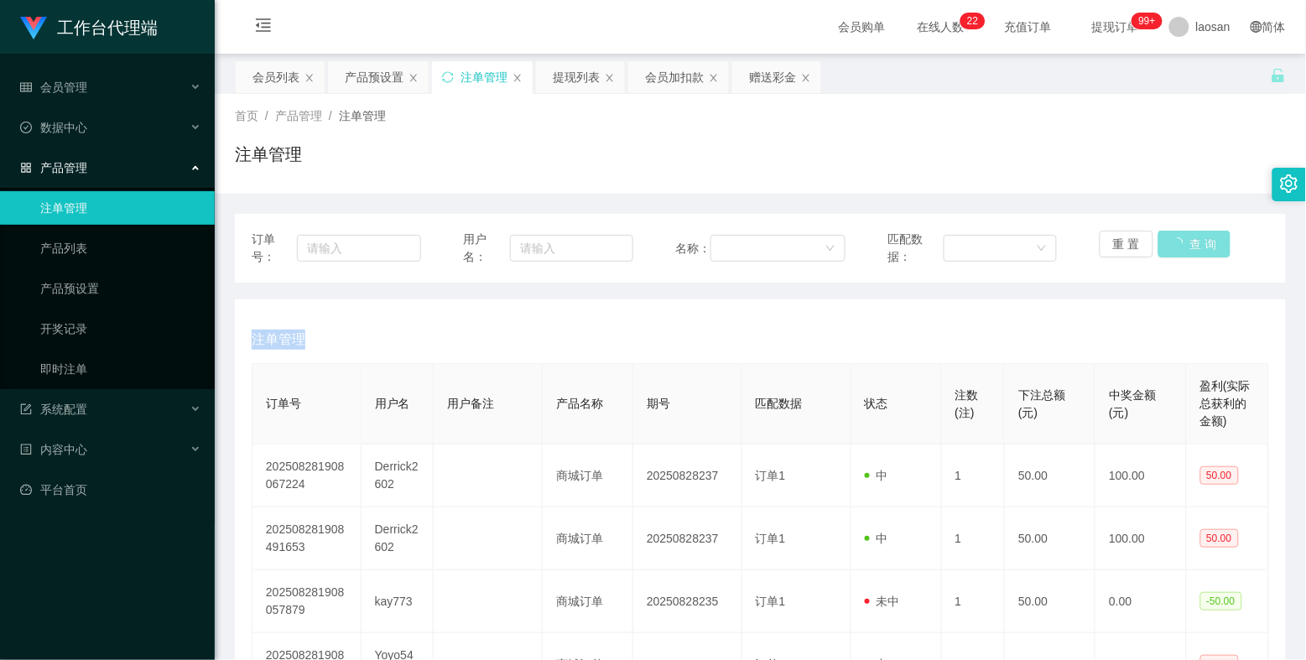
click at [1133, 237] on div "重 置 查 询" at bounding box center [1184, 248] width 169 height 35
click at [1133, 238] on button "查 询" at bounding box center [1185, 244] width 54 height 27
click at [1133, 238] on div "重 置 查 询" at bounding box center [1184, 248] width 169 height 35
click at [1133, 238] on button "查 询" at bounding box center [1185, 244] width 54 height 27
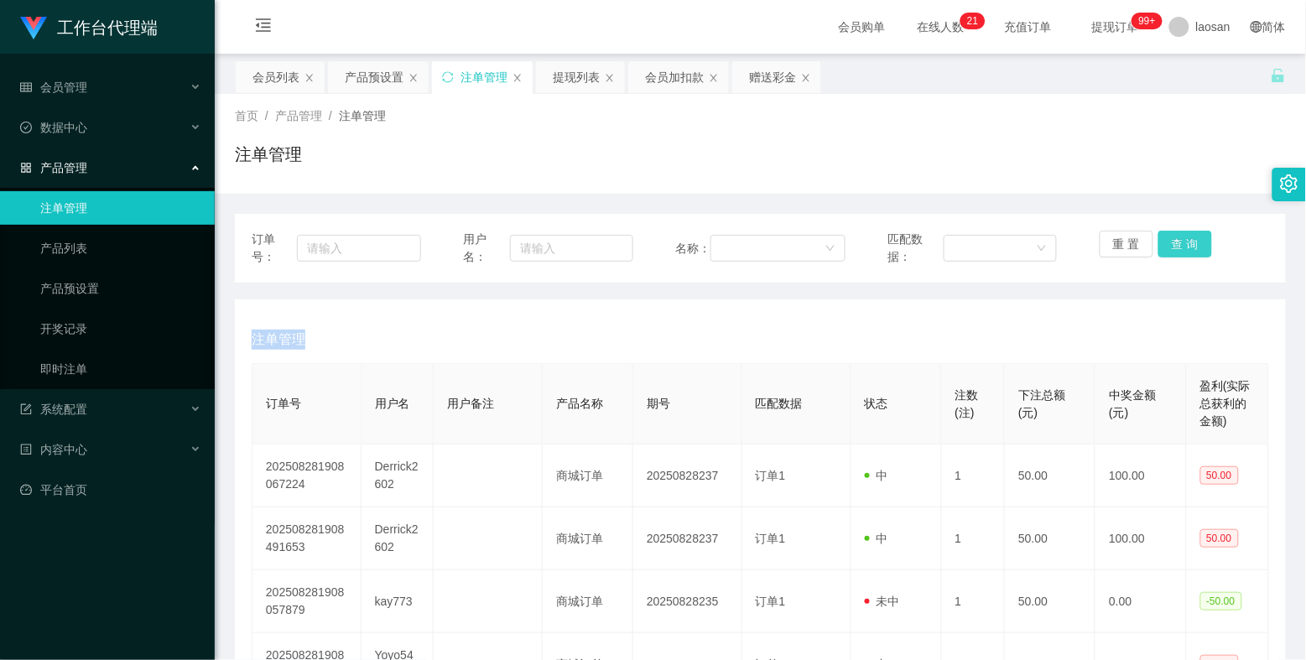
click at [1133, 238] on button "查 询" at bounding box center [1185, 244] width 54 height 27
click at [1133, 238] on div "重 置 查 询" at bounding box center [1184, 248] width 169 height 35
click at [1133, 238] on button "查 询" at bounding box center [1185, 244] width 54 height 27
click at [1133, 238] on div "重 置 查 询" at bounding box center [1184, 248] width 169 height 35
click at [1133, 238] on button "查 询" at bounding box center [1185, 244] width 54 height 27
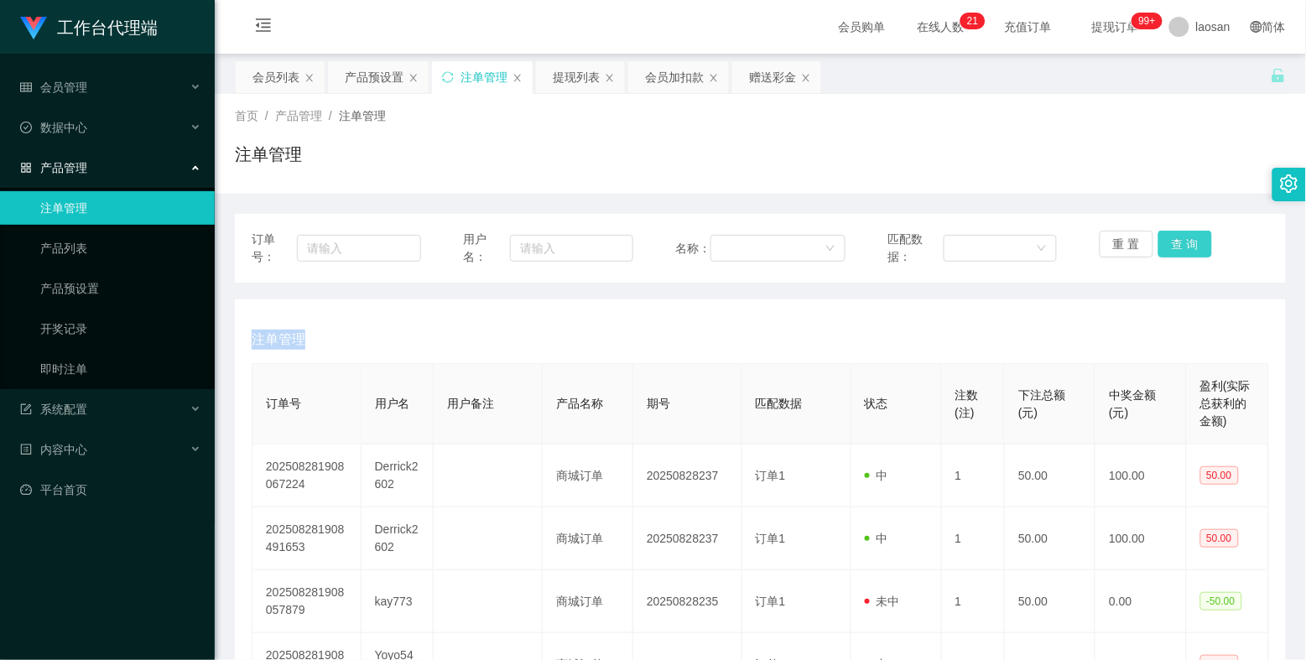
click at [1133, 238] on div "重 置 查 询" at bounding box center [1184, 248] width 169 height 35
click at [1133, 244] on button "查 询" at bounding box center [1185, 244] width 54 height 27
click at [1133, 244] on button "查 询" at bounding box center [1194, 244] width 72 height 27
click at [1133, 244] on div "重 置 查 询" at bounding box center [1184, 248] width 169 height 35
click at [1133, 244] on button "查 询" at bounding box center [1194, 244] width 72 height 27
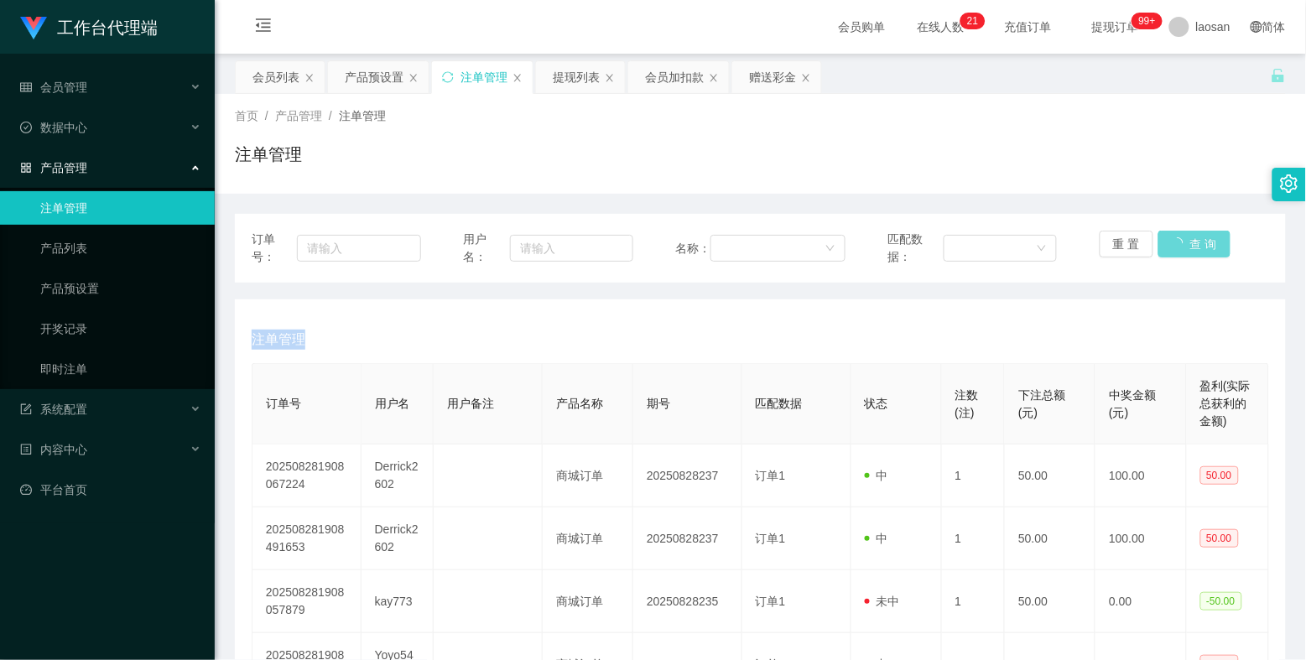
click at [1133, 244] on div "重 置 查 询" at bounding box center [1184, 248] width 169 height 35
drag, startPoint x: 1170, startPoint y: 244, endPoint x: 1152, endPoint y: 244, distance: 18.5
click at [1133, 244] on div "重 置 查 询" at bounding box center [1184, 248] width 169 height 35
drag, startPoint x: 372, startPoint y: 75, endPoint x: 412, endPoint y: 68, distance: 40.1
click at [372, 75] on div "产品预设置" at bounding box center [374, 77] width 59 height 32
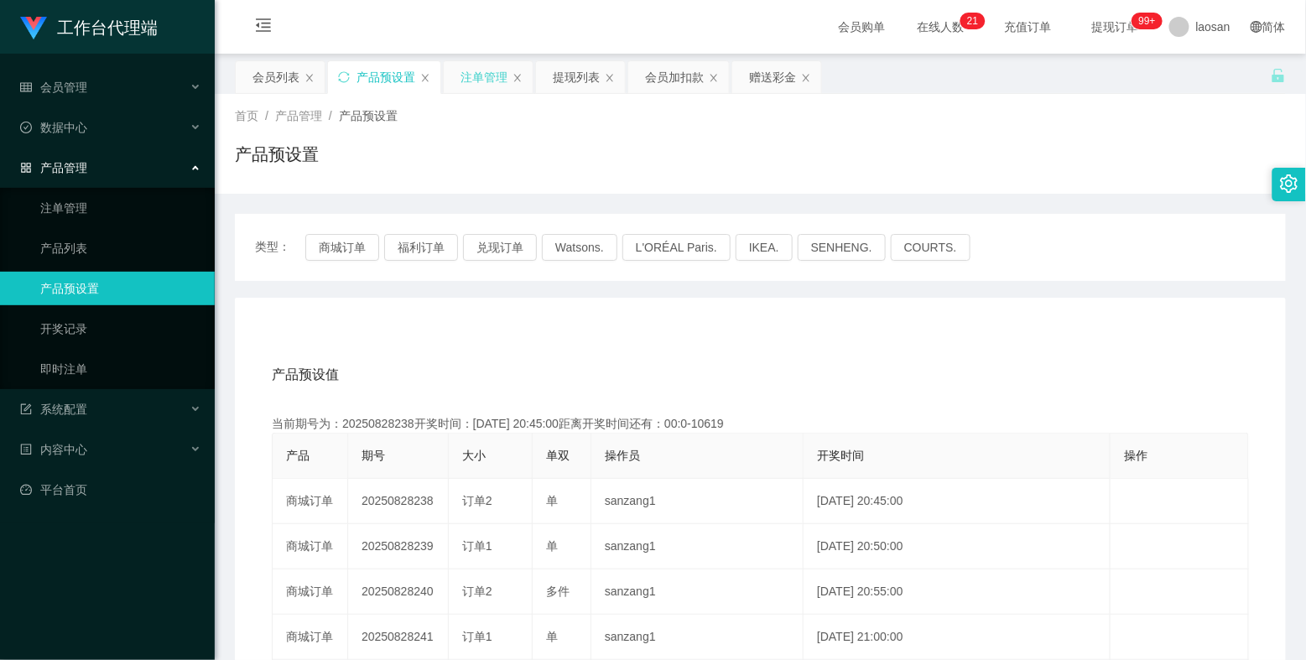
click at [475, 70] on div "注单管理" at bounding box center [483, 77] width 47 height 32
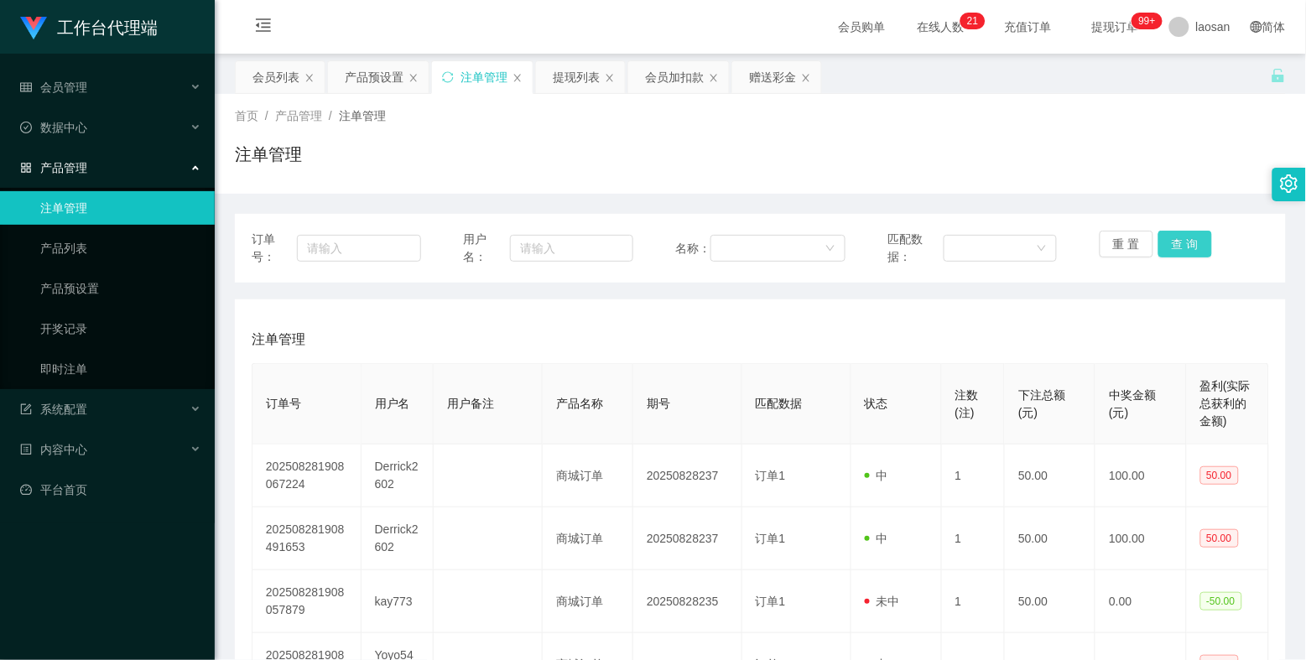
click at [1133, 231] on button "查 询" at bounding box center [1185, 244] width 54 height 27
click at [1133, 240] on button "查 询" at bounding box center [1185, 244] width 54 height 27
click at [1133, 240] on div "重 置 查 询" at bounding box center [1184, 248] width 169 height 35
click at [1133, 240] on button "查 询" at bounding box center [1185, 244] width 54 height 27
click at [1133, 240] on div "重 置 查 询" at bounding box center [1184, 248] width 169 height 35
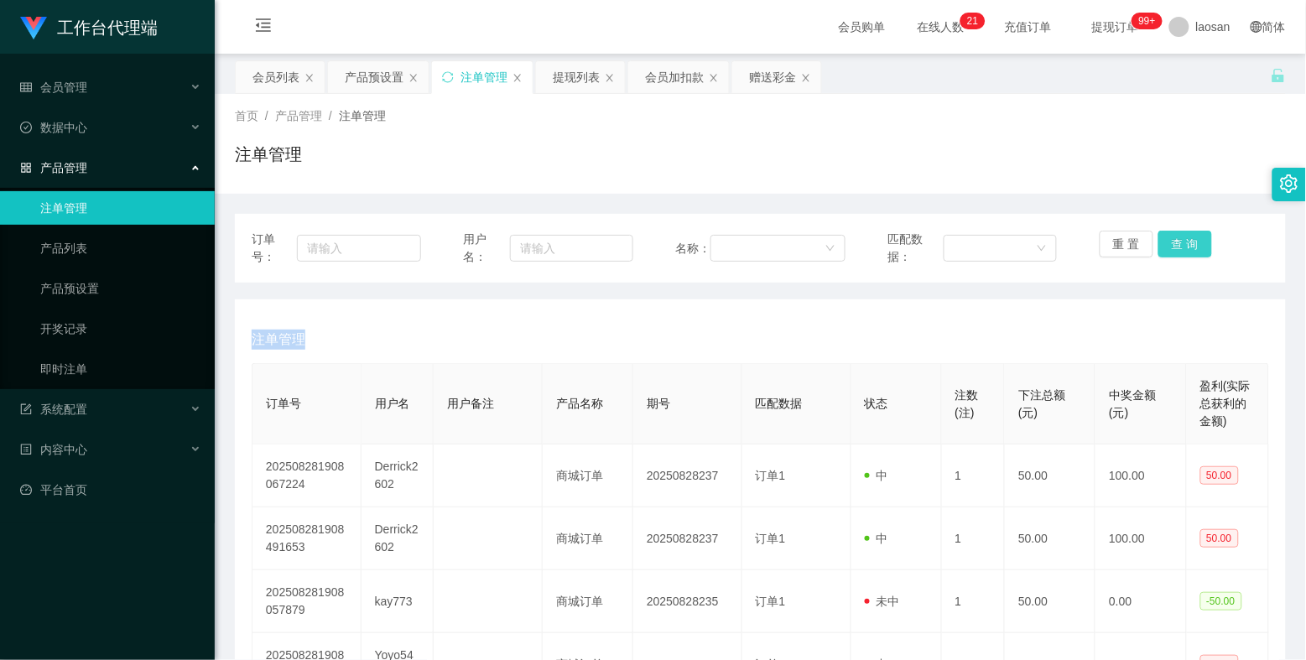
click at [1133, 240] on button "查 询" at bounding box center [1185, 244] width 54 height 27
click at [1133, 240] on div "重 置 查 询" at bounding box center [1184, 248] width 169 height 35
click at [1116, 246] on button "重 置" at bounding box center [1127, 244] width 54 height 27
click at [1133, 236] on button "查 询" at bounding box center [1185, 244] width 54 height 27
click at [1133, 236] on div "重 置 查 询" at bounding box center [1184, 248] width 169 height 35
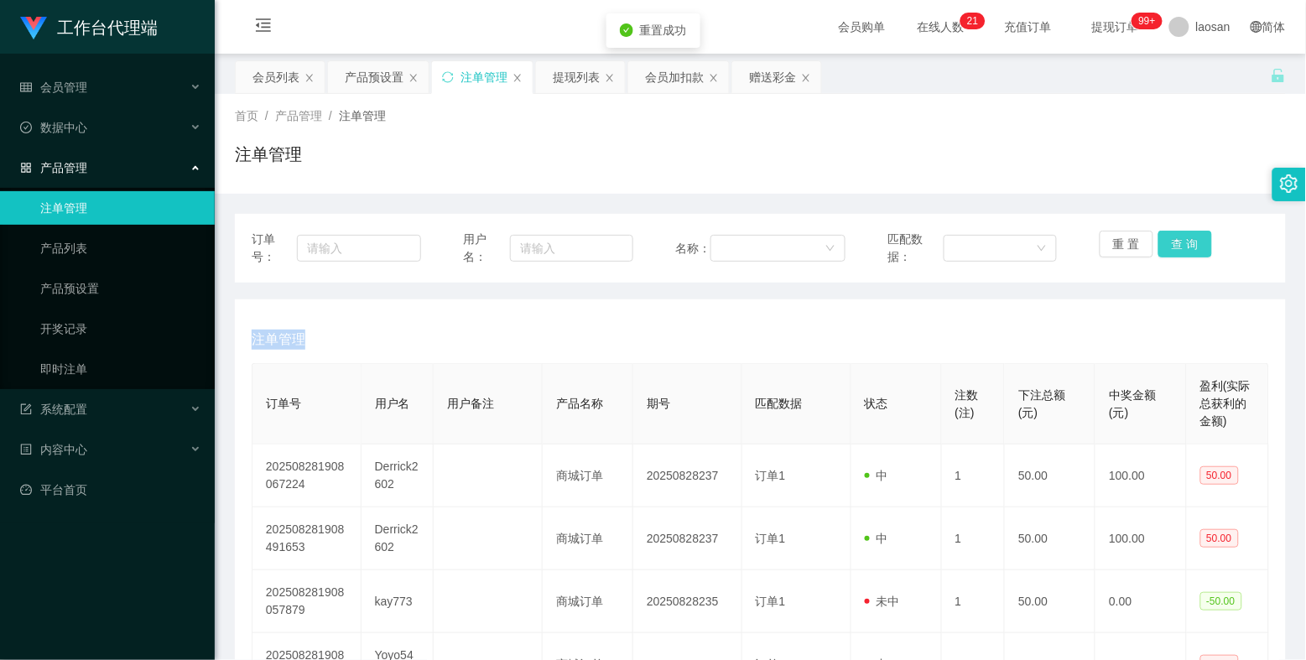
click at [1133, 236] on button "查 询" at bounding box center [1185, 244] width 54 height 27
click at [1133, 236] on div "重 置 查 询" at bounding box center [1184, 248] width 169 height 35
click at [1133, 236] on button "查 询" at bounding box center [1185, 244] width 54 height 27
click at [1133, 236] on div "重 置 查 询" at bounding box center [1184, 248] width 169 height 35
click at [1133, 236] on button "查 询" at bounding box center [1194, 244] width 72 height 27
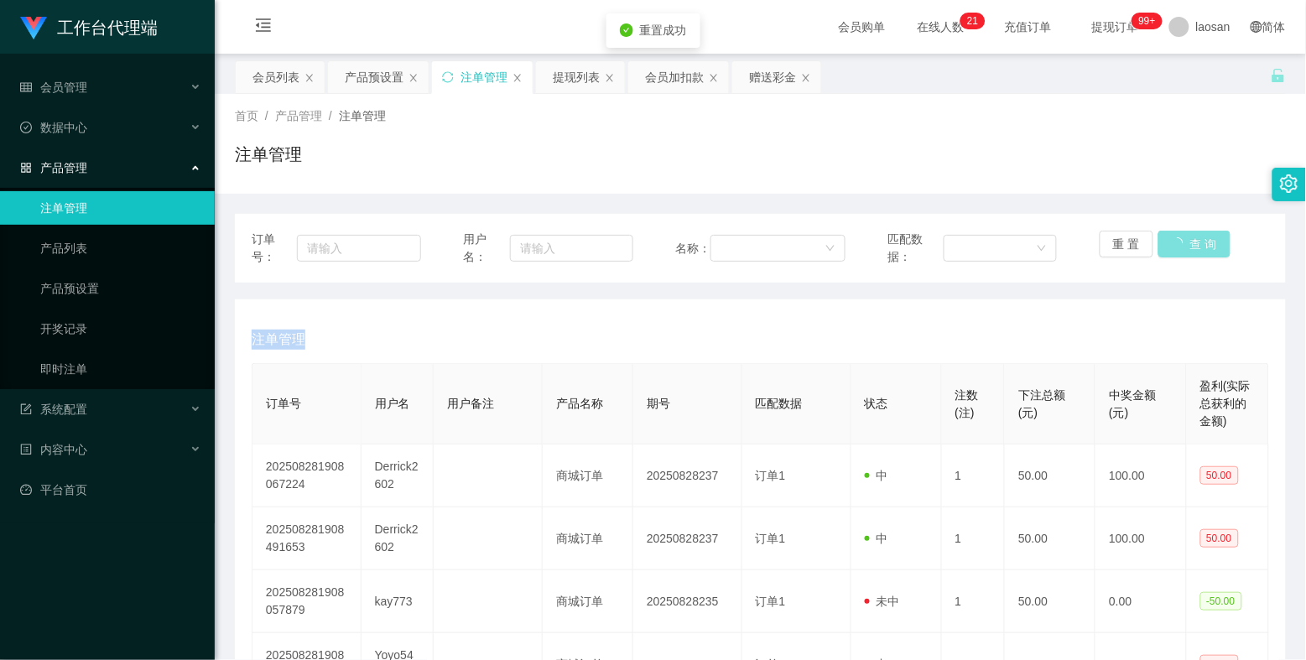
click at [1133, 236] on div "重 置 查 询" at bounding box center [1184, 248] width 169 height 35
click at [1133, 236] on button "查 询" at bounding box center [1185, 244] width 54 height 27
click at [1133, 236] on div "重 置 查 询" at bounding box center [1184, 248] width 169 height 35
click at [1133, 236] on button "查 询" at bounding box center [1185, 244] width 54 height 27
click at [1133, 236] on div "重 置 查 询" at bounding box center [1184, 248] width 169 height 35
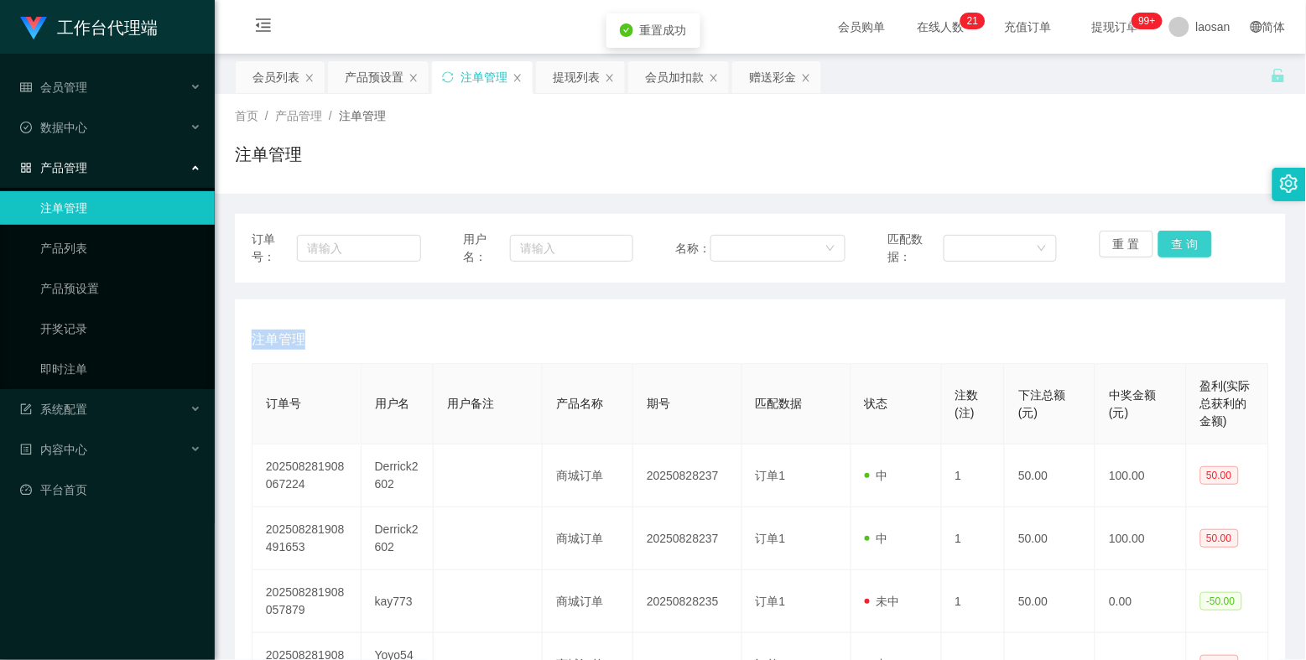
click at [1133, 236] on button "查 询" at bounding box center [1185, 244] width 54 height 27
click at [1133, 236] on div "重 置 查 询" at bounding box center [1184, 248] width 169 height 35
click at [1133, 236] on button "查 询" at bounding box center [1185, 244] width 54 height 27
click at [1133, 243] on button "查 询" at bounding box center [1185, 244] width 54 height 27
click at [1133, 243] on div "重 置 查 询" at bounding box center [1184, 248] width 169 height 35
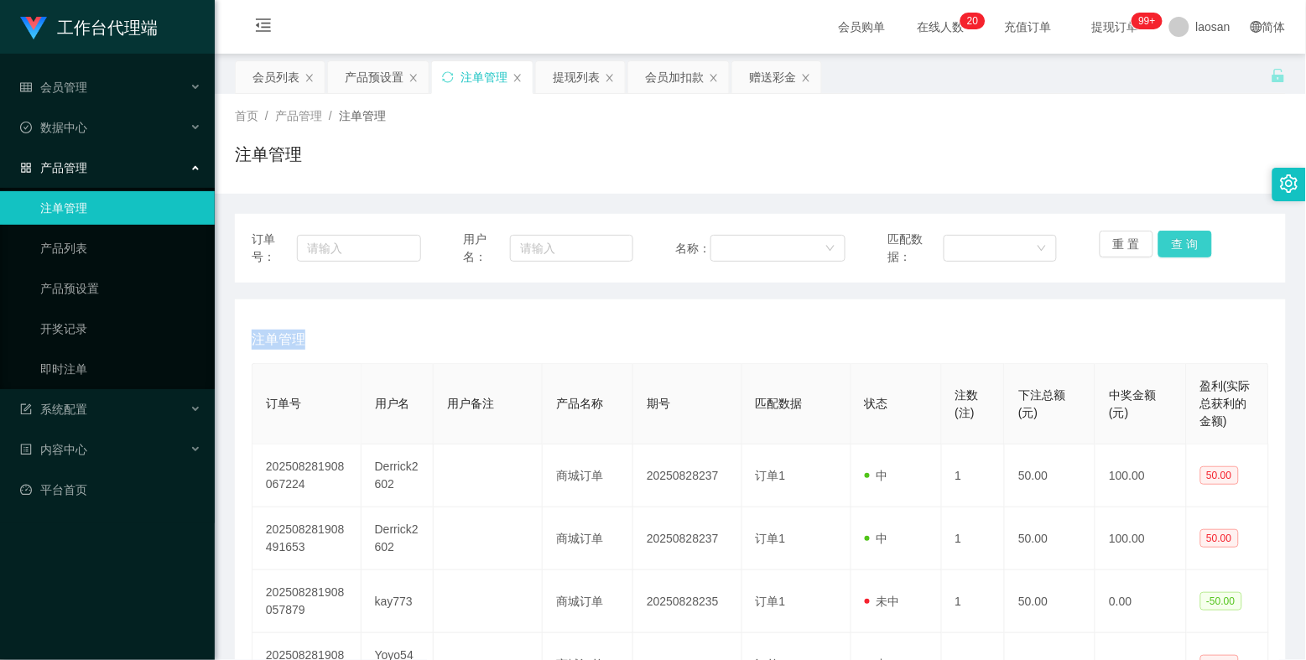
click at [1133, 243] on button "查 询" at bounding box center [1185, 244] width 54 height 27
click at [1133, 243] on div "重 置 查 询" at bounding box center [1184, 248] width 169 height 35
click at [1133, 243] on button "查 询" at bounding box center [1185, 244] width 54 height 27
click at [1133, 243] on div "重 置 查 询" at bounding box center [1184, 248] width 169 height 35
click at [1133, 243] on button "查 询" at bounding box center [1185, 244] width 54 height 27
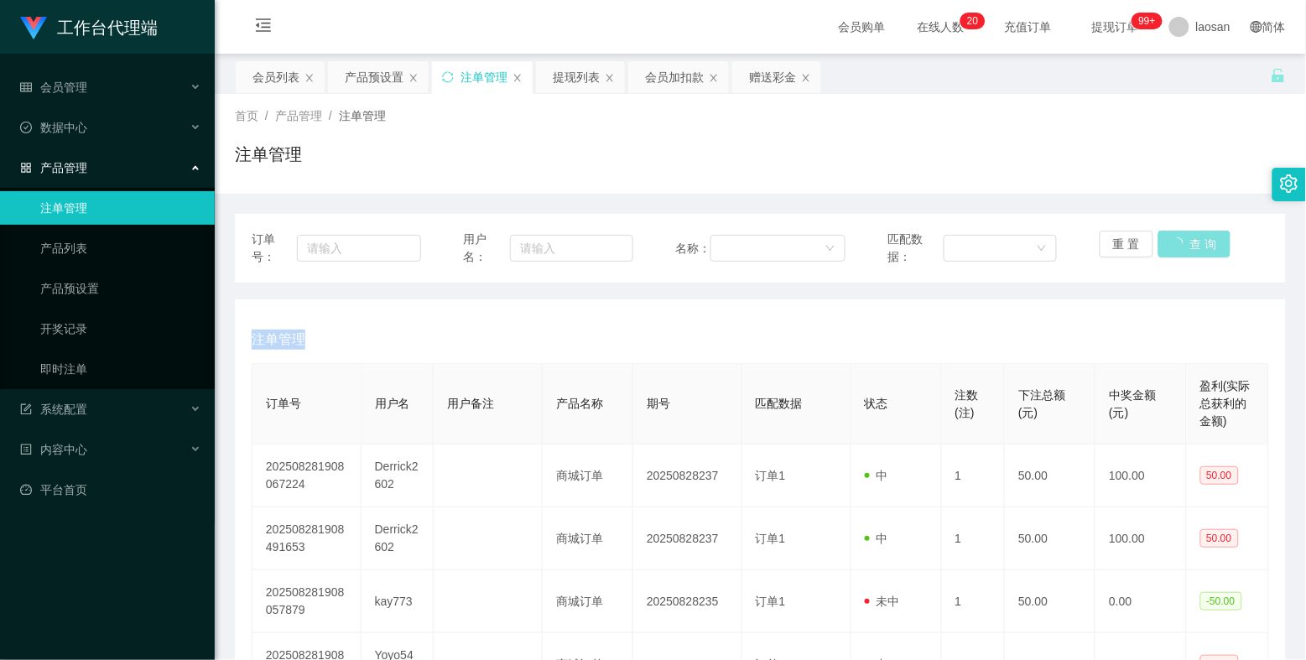
click at [1133, 243] on div "重 置 查 询" at bounding box center [1184, 248] width 169 height 35
click at [1133, 243] on button "查 询" at bounding box center [1185, 244] width 54 height 27
click at [1133, 243] on div "重 置 查 询" at bounding box center [1184, 248] width 169 height 35
click at [1133, 243] on button "查 询" at bounding box center [1185, 244] width 54 height 27
click at [1133, 243] on div "重 置 查 询" at bounding box center [1184, 248] width 169 height 35
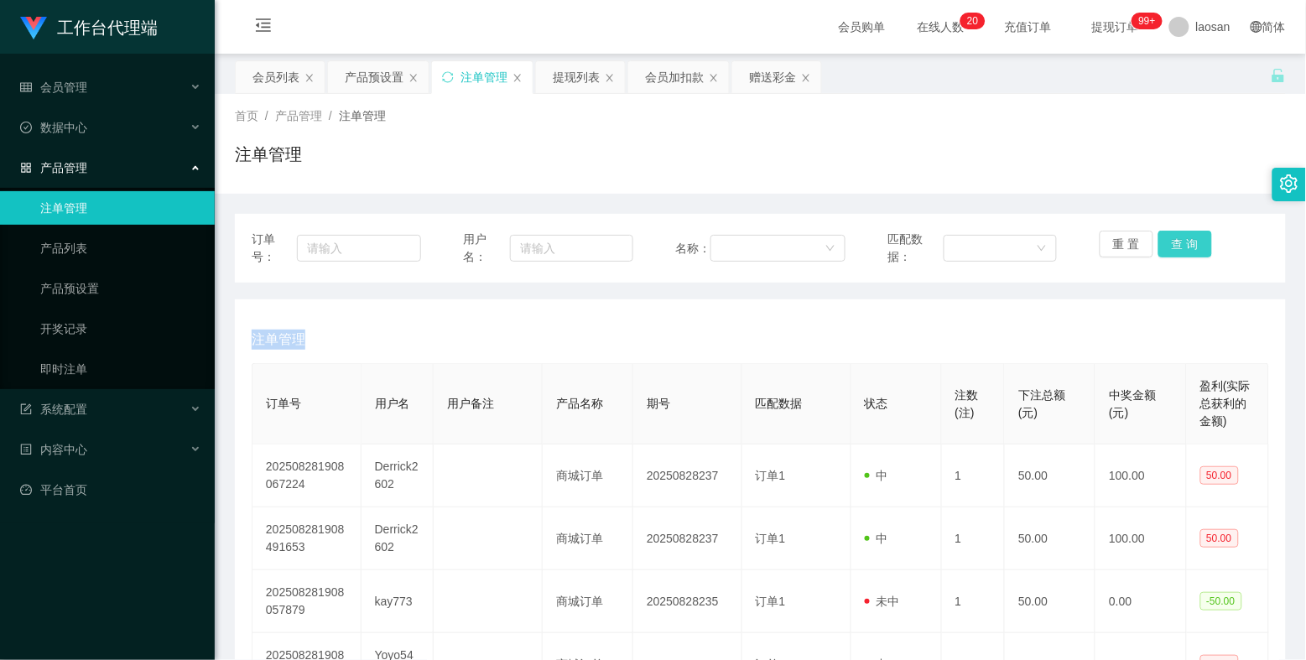
click at [1133, 243] on button "查 询" at bounding box center [1185, 244] width 54 height 27
click at [1133, 246] on button "查 询" at bounding box center [1185, 244] width 54 height 27
click at [1133, 246] on div "重 置 查 询" at bounding box center [1184, 248] width 169 height 35
click at [1133, 246] on button "查 询" at bounding box center [1185, 244] width 54 height 27
click at [1133, 246] on div "重 置 查 询" at bounding box center [1184, 248] width 169 height 35
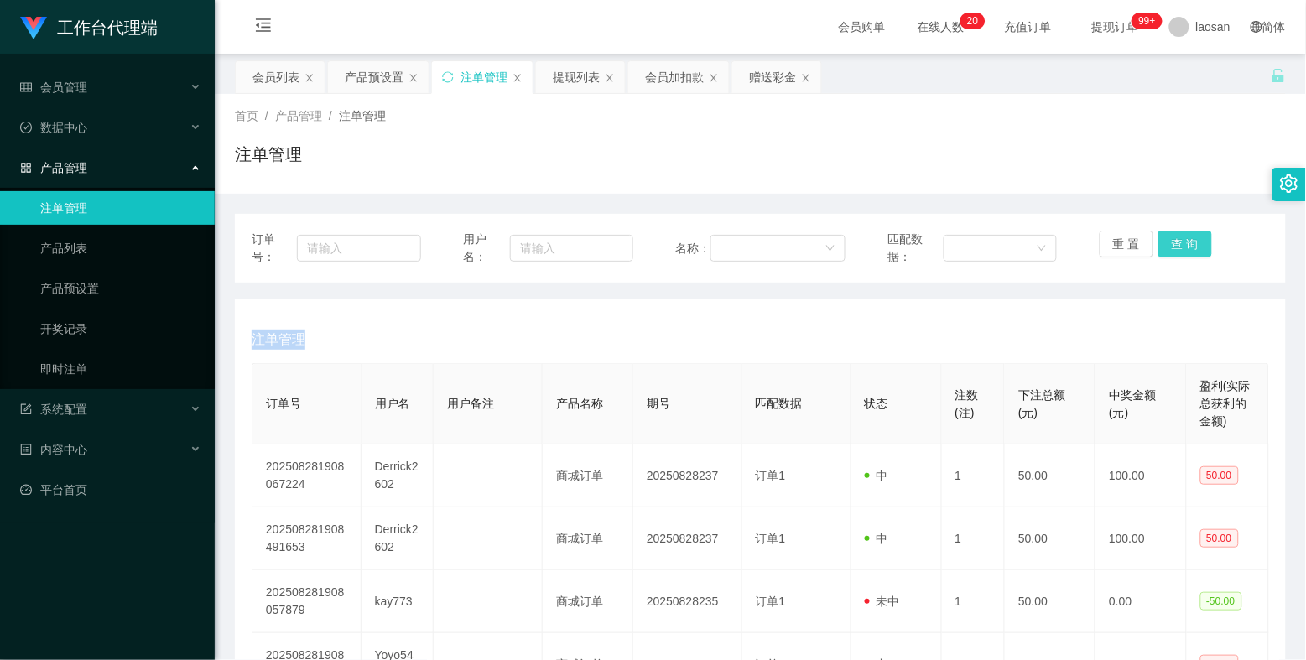
click at [1133, 246] on button "查 询" at bounding box center [1185, 244] width 54 height 27
click at [1133, 246] on div "重 置 查 询" at bounding box center [1184, 248] width 169 height 35
click at [1133, 246] on button "查 询" at bounding box center [1194, 244] width 72 height 27
click at [1133, 246] on div "重 置 查 询" at bounding box center [1184, 248] width 169 height 35
click at [1133, 246] on button "查 询" at bounding box center [1185, 244] width 54 height 27
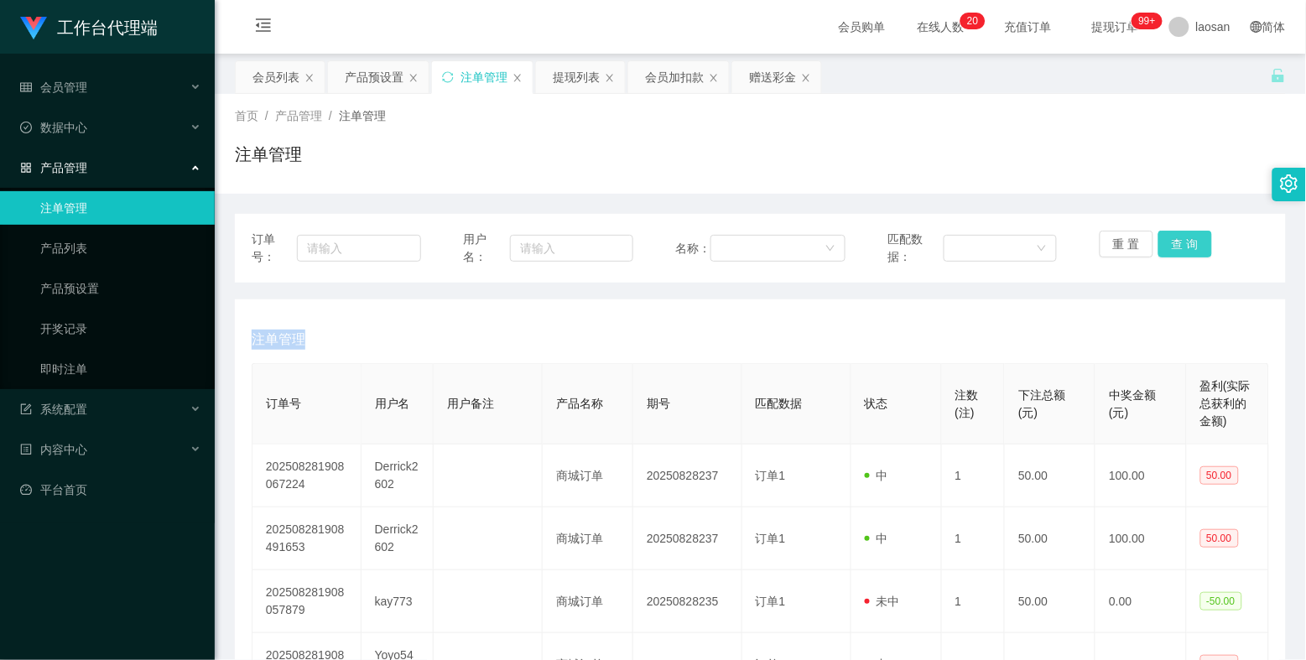
click at [1133, 246] on div "重 置 查 询" at bounding box center [1184, 248] width 169 height 35
click at [1133, 246] on button "查 询" at bounding box center [1185, 244] width 54 height 27
click at [1133, 246] on div "重 置 查 询" at bounding box center [1184, 248] width 169 height 35
click at [1133, 246] on button "查 询" at bounding box center [1185, 244] width 54 height 27
click at [1133, 246] on div "重 置 查 询" at bounding box center [1184, 248] width 169 height 35
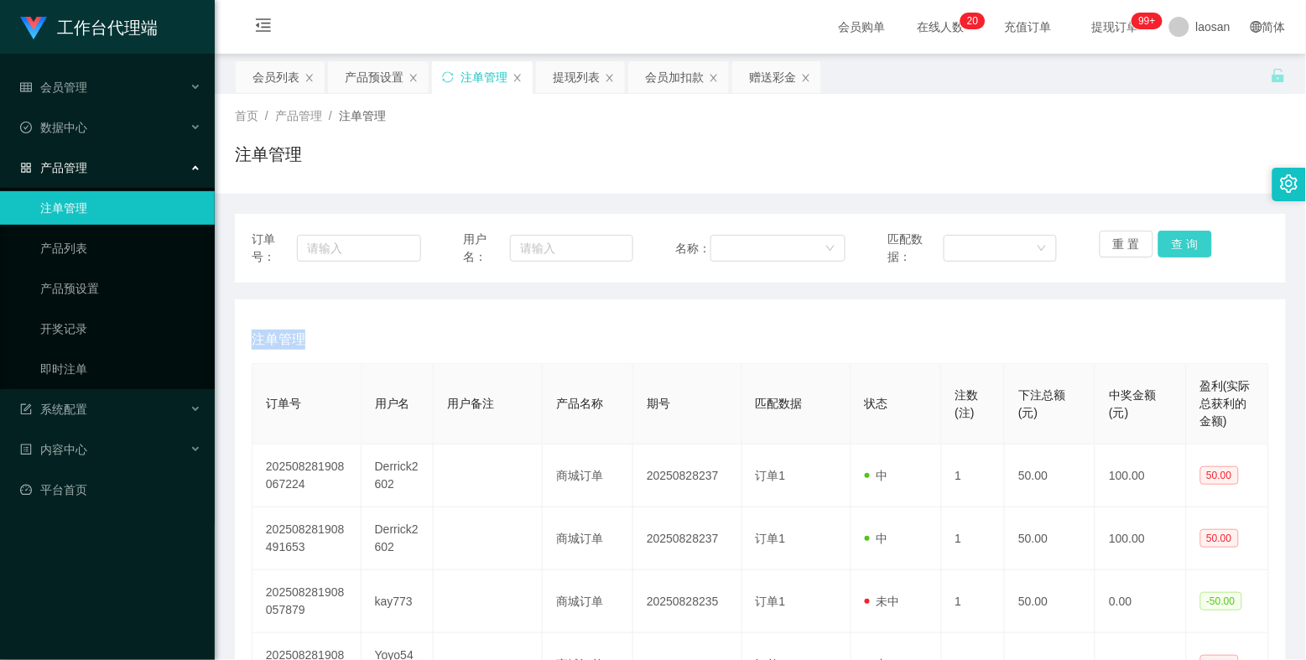
click at [1133, 246] on button "查 询" at bounding box center [1185, 244] width 54 height 27
click at [1133, 246] on div "重 置 查 询" at bounding box center [1184, 248] width 169 height 35
click at [1133, 246] on button "查 询" at bounding box center [1185, 244] width 54 height 27
click at [1133, 246] on div "重 置 查 询" at bounding box center [1184, 248] width 169 height 35
click at [1133, 246] on button "查 询" at bounding box center [1185, 244] width 54 height 27
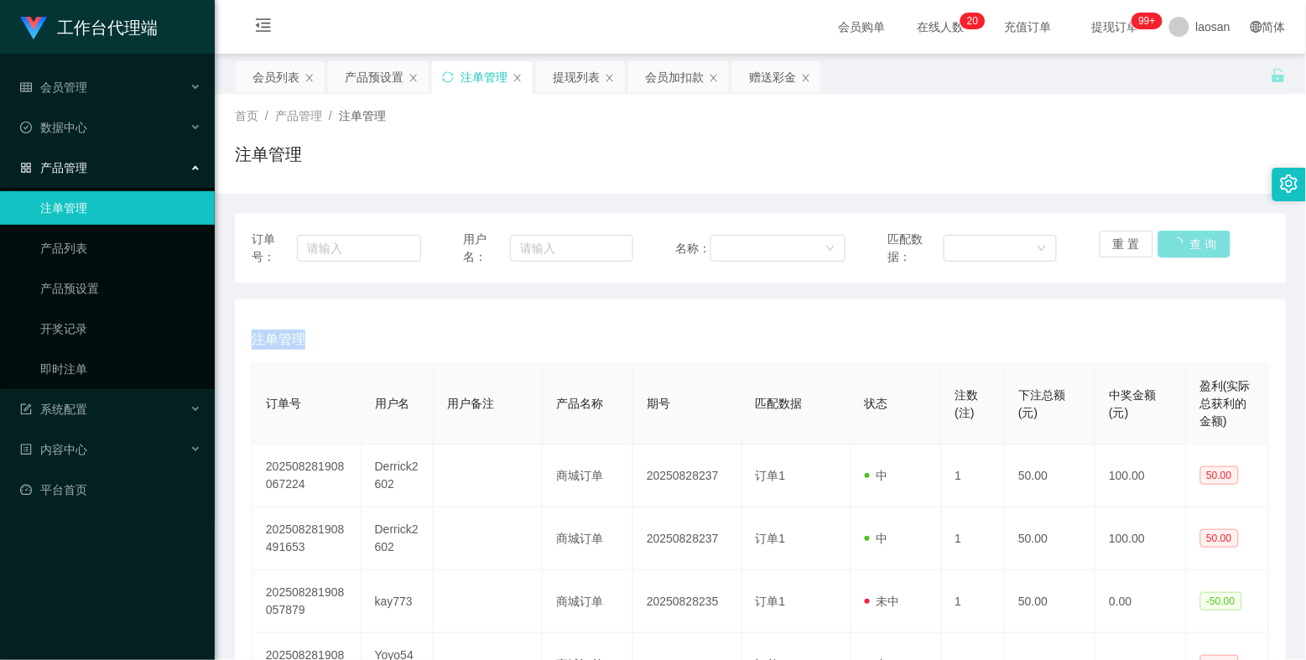
click at [1133, 246] on div "重 置 查 询" at bounding box center [1184, 248] width 169 height 35
click at [1133, 246] on button "查 询" at bounding box center [1185, 244] width 54 height 27
click at [1133, 246] on div "重 置 查 询" at bounding box center [1184, 248] width 169 height 35
click at [1133, 246] on button "查 询" at bounding box center [1185, 244] width 54 height 27
click at [1133, 246] on div "重 置 查 询" at bounding box center [1184, 248] width 169 height 35
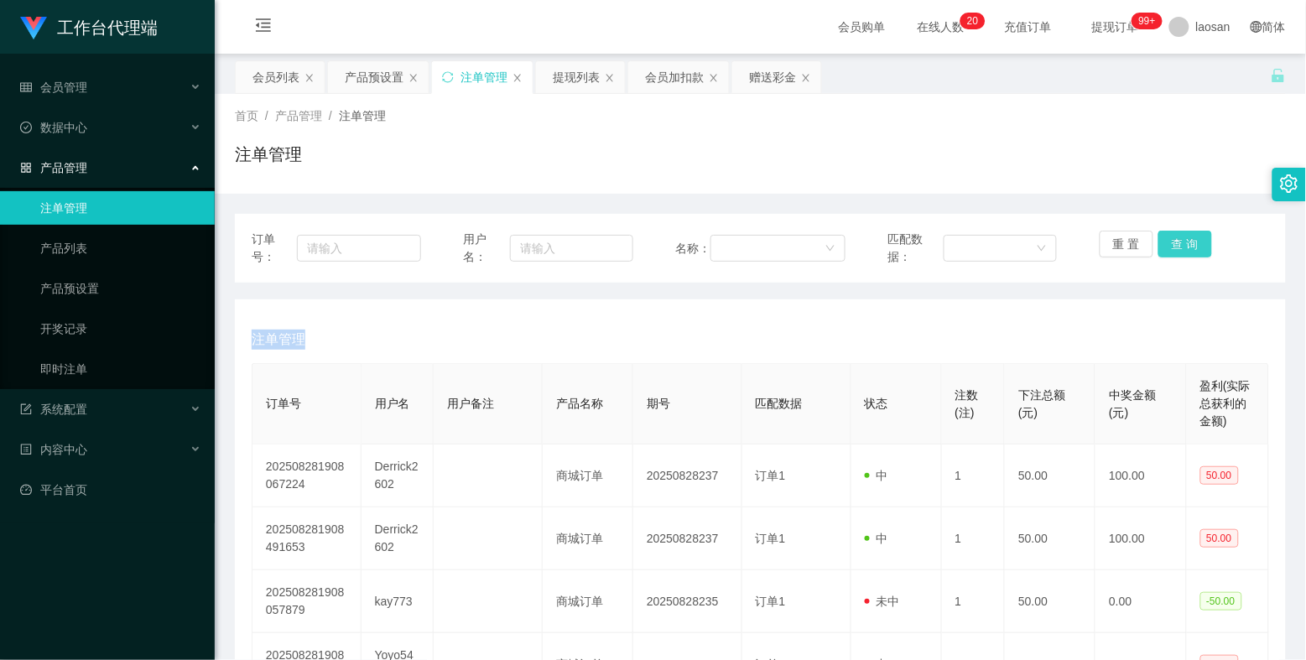
click at [1133, 246] on button "查 询" at bounding box center [1185, 244] width 54 height 27
click at [1133, 246] on div "重 置 查 询" at bounding box center [1184, 248] width 169 height 35
click at [1133, 246] on button "查 询" at bounding box center [1185, 244] width 54 height 27
click at [1133, 246] on div "重 置 查 询" at bounding box center [1184, 248] width 169 height 35
click at [1133, 246] on button "查 询" at bounding box center [1185, 244] width 54 height 27
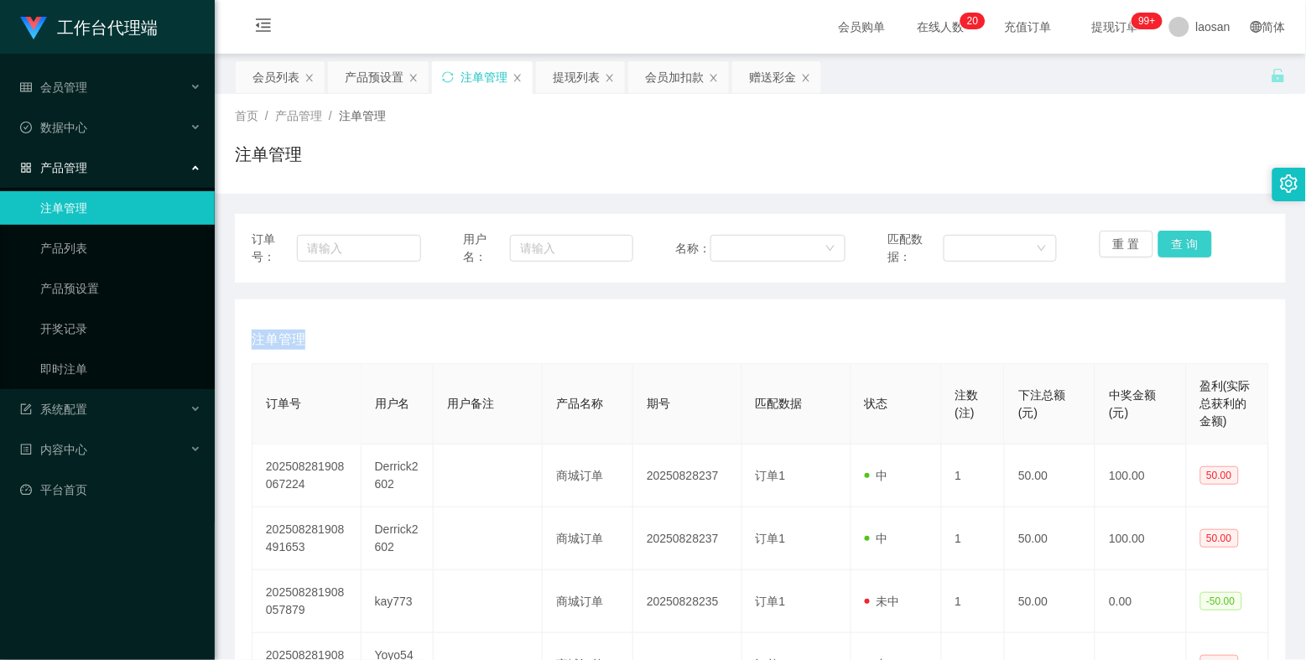
click at [1133, 246] on div "重 置 查 询" at bounding box center [1184, 248] width 169 height 35
click at [1133, 246] on button "查 询" at bounding box center [1185, 244] width 54 height 27
click at [1133, 246] on div "重 置 查 询" at bounding box center [1184, 248] width 169 height 35
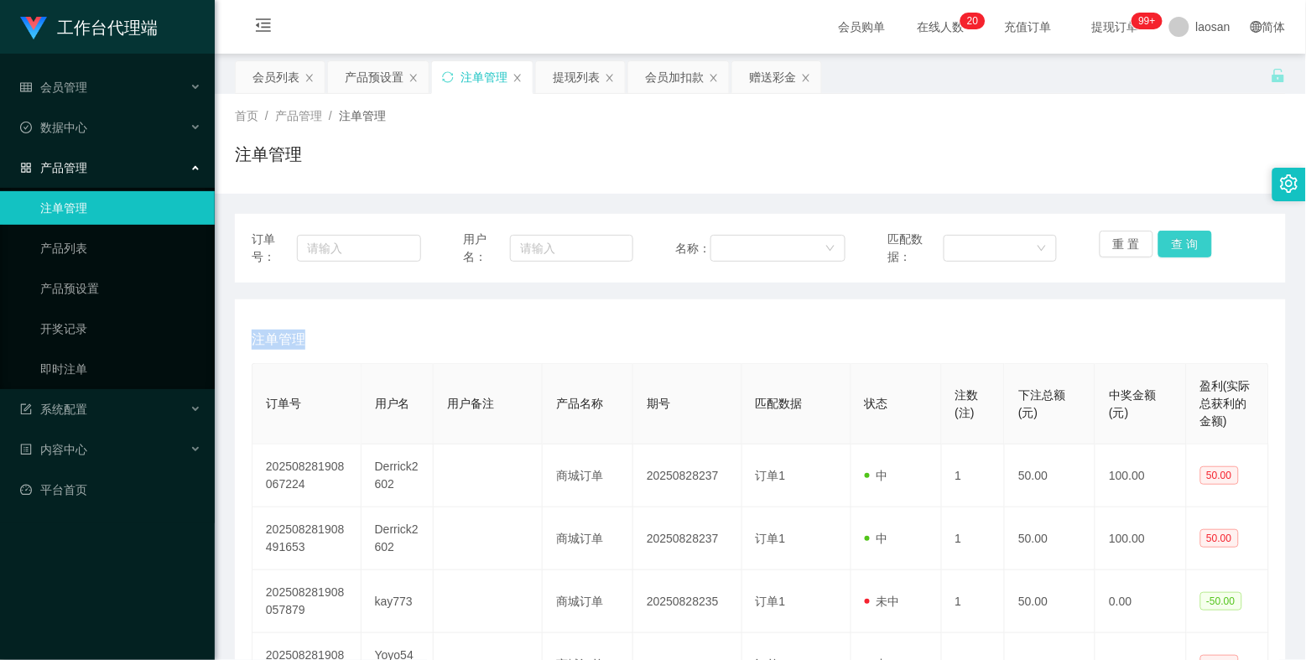
click at [1133, 246] on button "查 询" at bounding box center [1185, 244] width 54 height 27
click at [1133, 246] on div "重 置 查 询" at bounding box center [1184, 248] width 169 height 35
click at [1133, 246] on button "查 询" at bounding box center [1185, 244] width 54 height 27
click at [1133, 246] on div "重 置 查 询" at bounding box center [1184, 248] width 169 height 35
click at [346, 72] on div "产品预设置" at bounding box center [374, 77] width 59 height 32
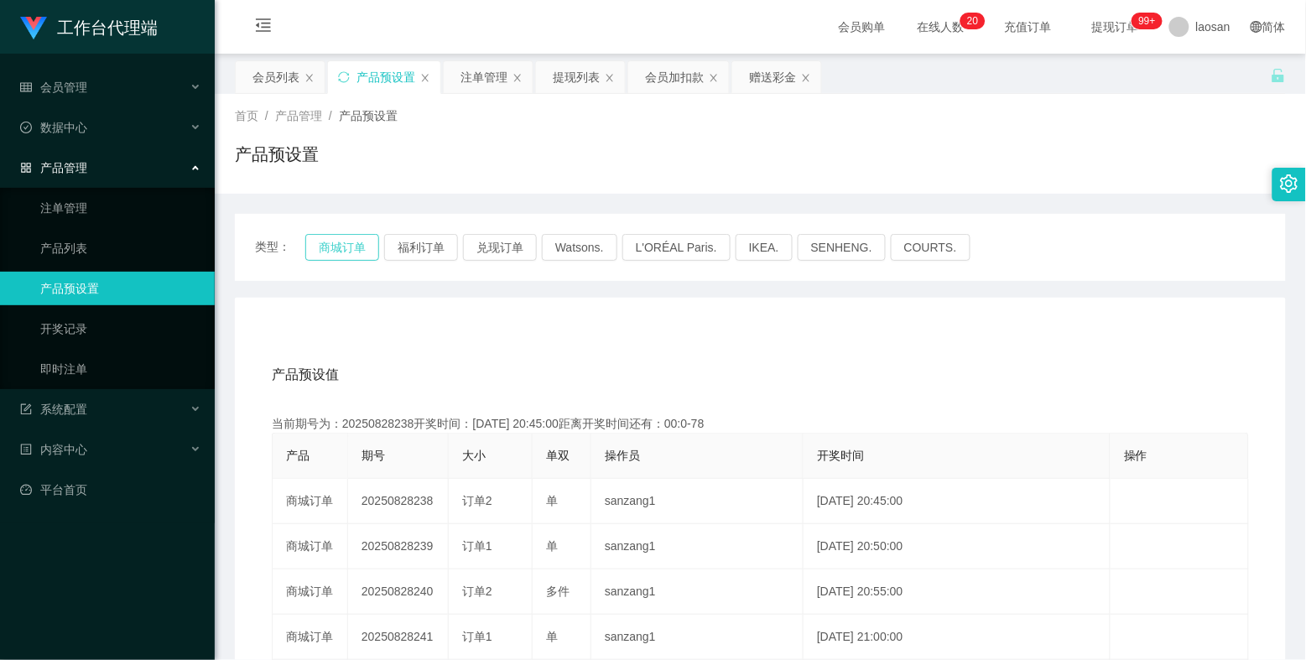
click at [336, 247] on button "商城订单" at bounding box center [342, 247] width 74 height 27
click at [344, 240] on button "商城订单" at bounding box center [342, 247] width 74 height 27
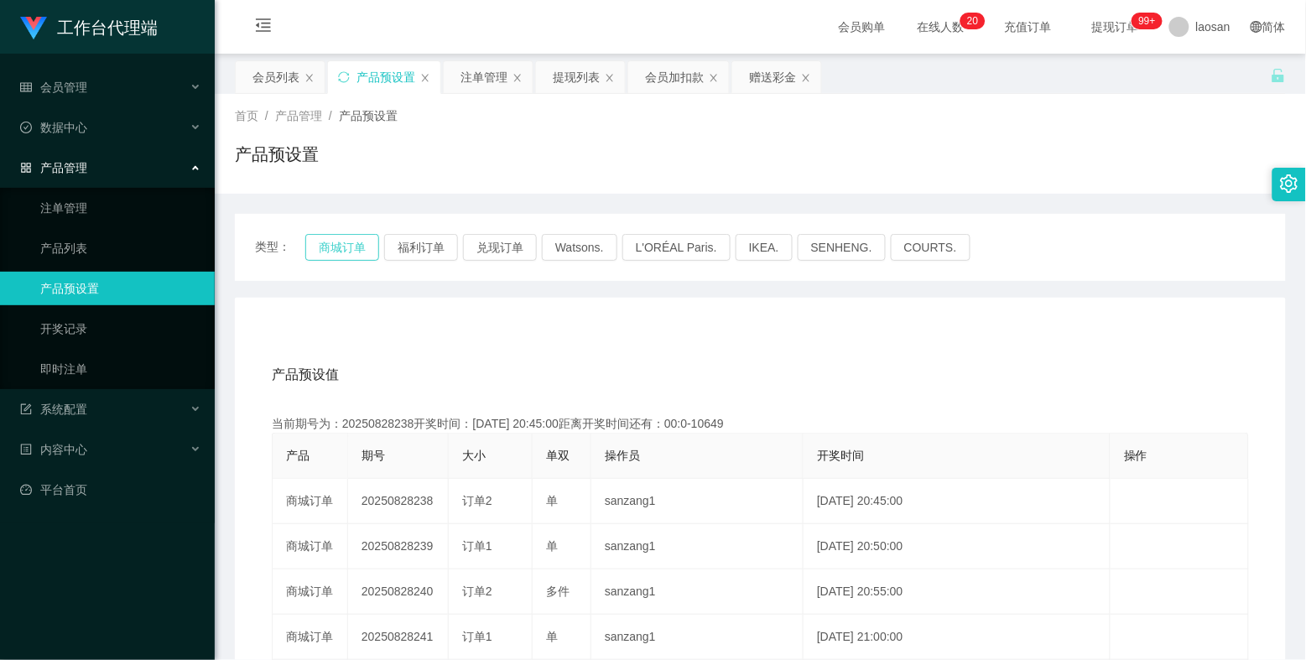
click at [344, 240] on button "商城订单" at bounding box center [342, 247] width 74 height 27
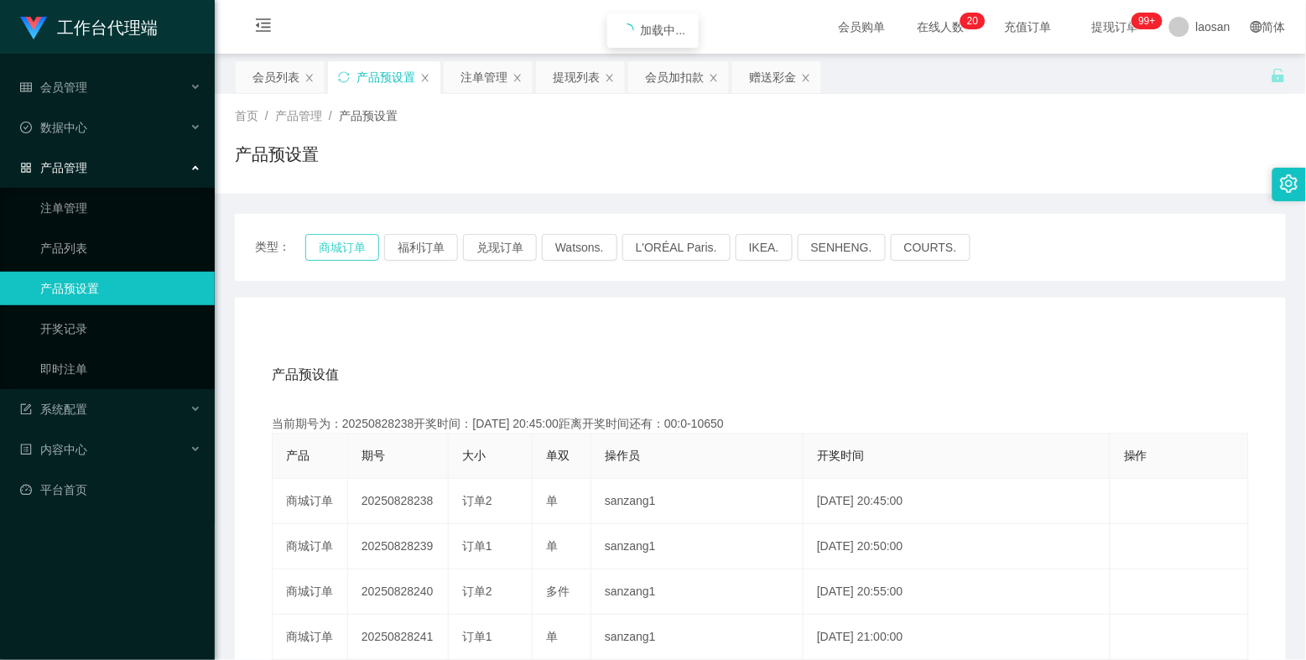
click at [344, 240] on button "商城订单" at bounding box center [342, 247] width 74 height 27
click at [481, 73] on div "注单管理" at bounding box center [483, 77] width 47 height 32
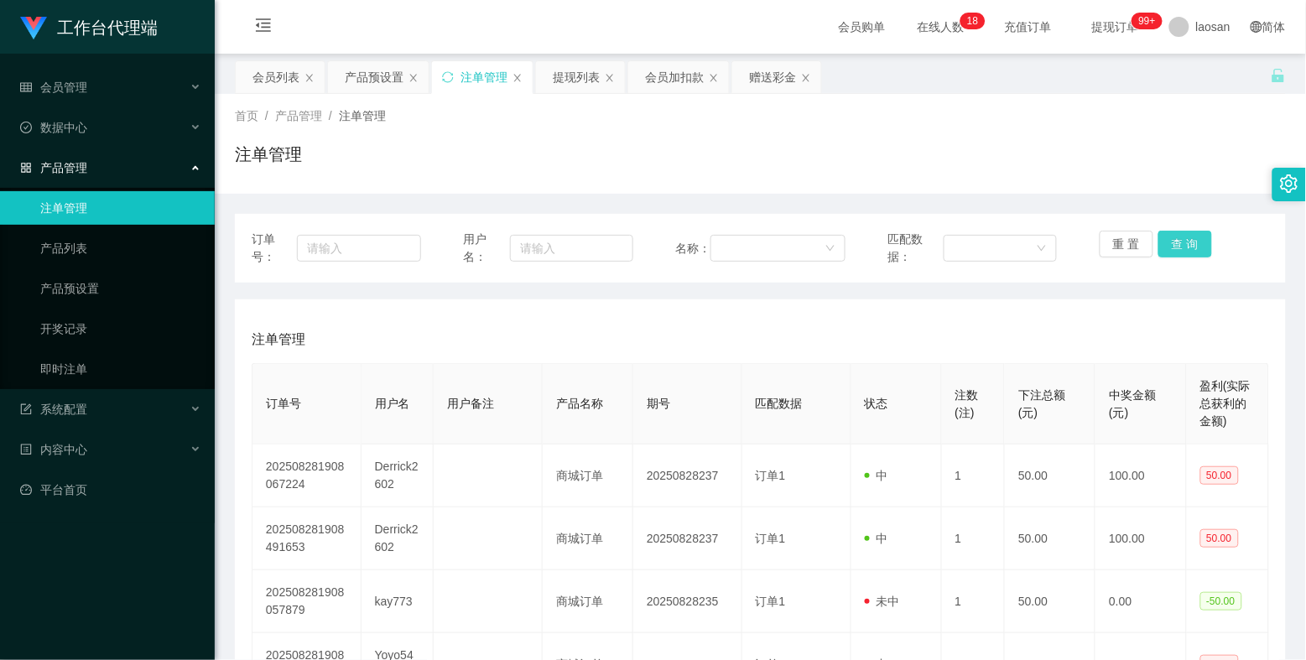
click at [1133, 233] on button "查 询" at bounding box center [1185, 244] width 54 height 27
click at [1133, 233] on div "重 置 查 询" at bounding box center [1184, 248] width 169 height 35
click at [1133, 233] on button "查 询" at bounding box center [1185, 244] width 54 height 27
click at [1133, 233] on div "重 置 查 询" at bounding box center [1184, 248] width 169 height 35
click at [1133, 233] on button "查 询" at bounding box center [1185, 244] width 54 height 27
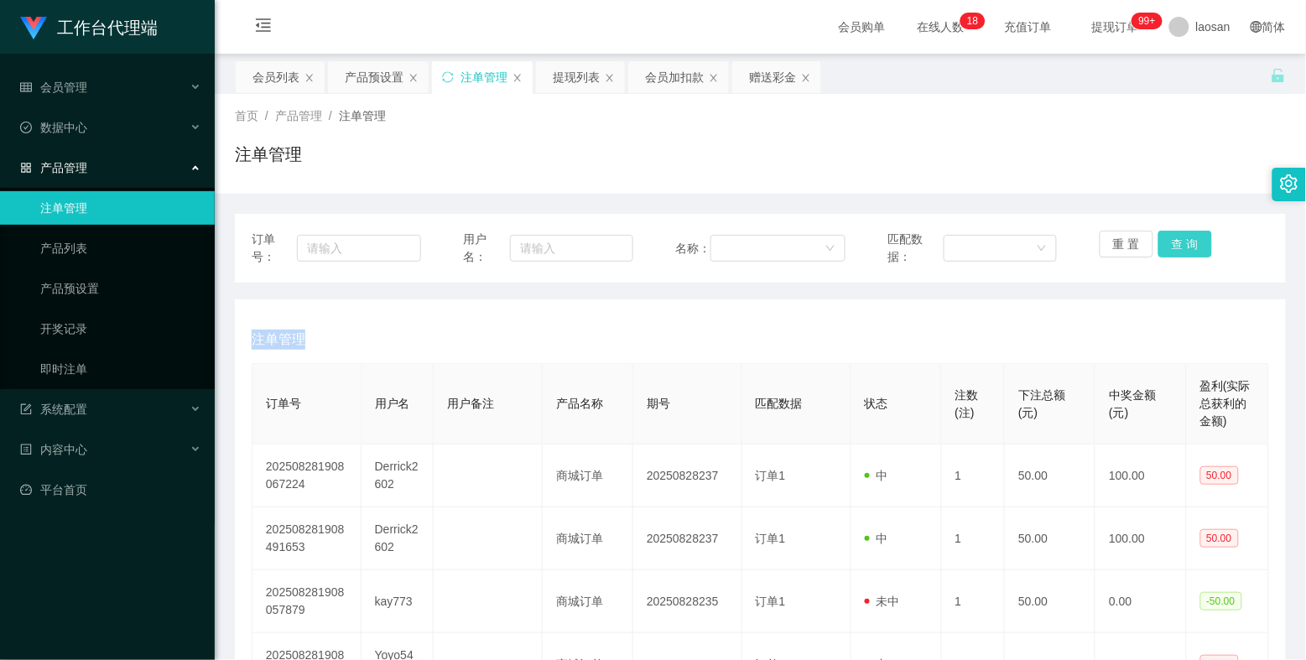
click at [1133, 233] on div "重 置 查 询" at bounding box center [1184, 248] width 169 height 35
click at [1133, 233] on button "查 询" at bounding box center [1185, 244] width 54 height 27
click at [1133, 233] on div "重 置 查 询" at bounding box center [1184, 248] width 169 height 35
click at [1133, 233] on button "查 询" at bounding box center [1185, 244] width 54 height 27
click at [1133, 233] on div "重 置 查 询" at bounding box center [1184, 248] width 169 height 35
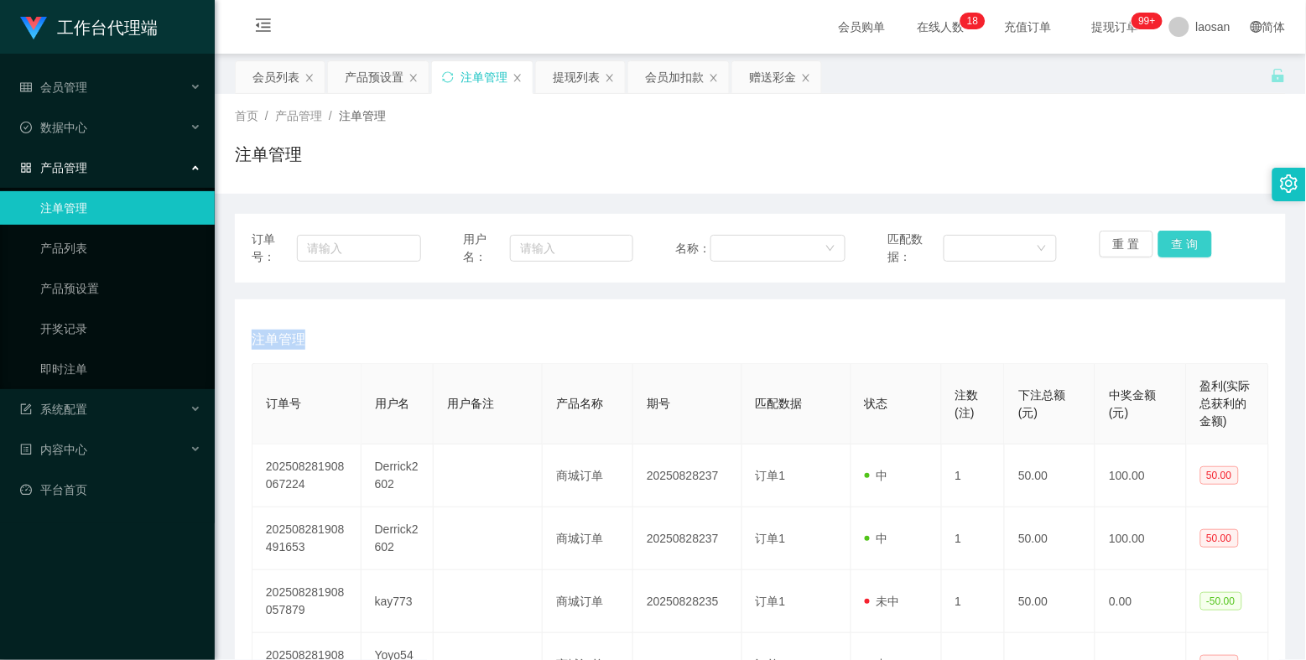
click at [1133, 233] on button "查 询" at bounding box center [1185, 244] width 54 height 27
click at [1133, 233] on div "重 置 查 询" at bounding box center [1184, 248] width 169 height 35
click at [1133, 233] on button "查 询" at bounding box center [1185, 244] width 54 height 27
click at [1133, 233] on div "重 置 查 询" at bounding box center [1184, 248] width 169 height 35
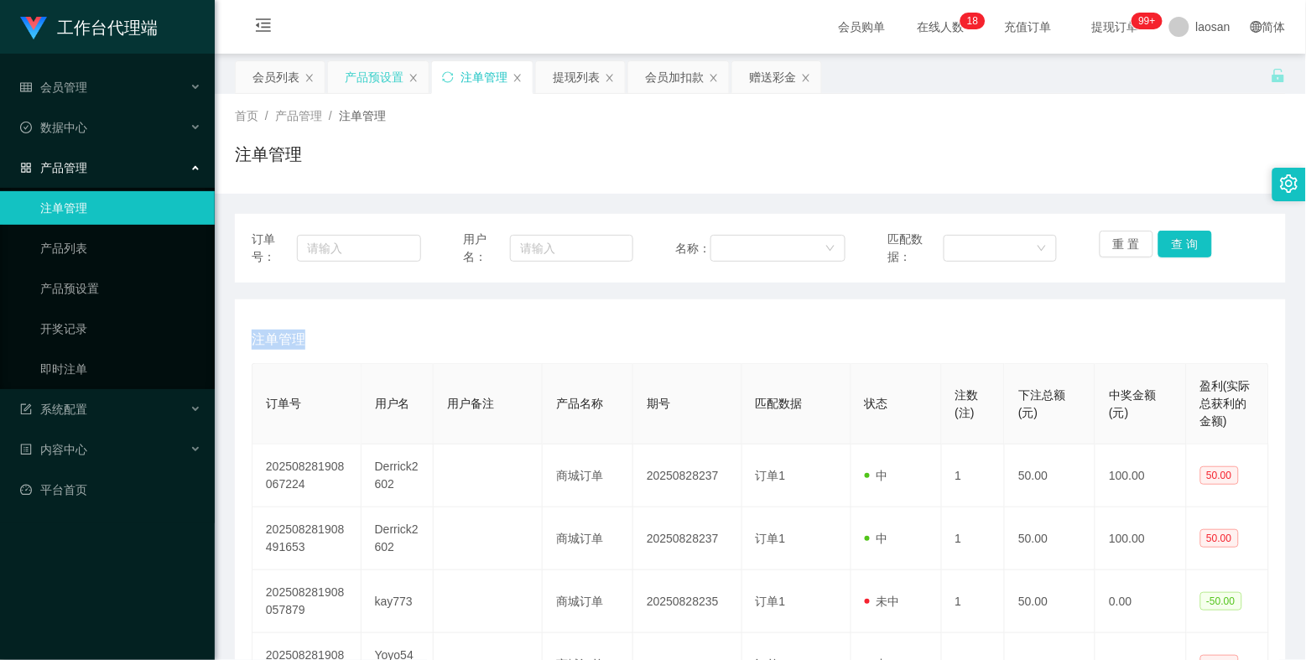
click at [363, 81] on div "产品预设置" at bounding box center [374, 77] width 59 height 32
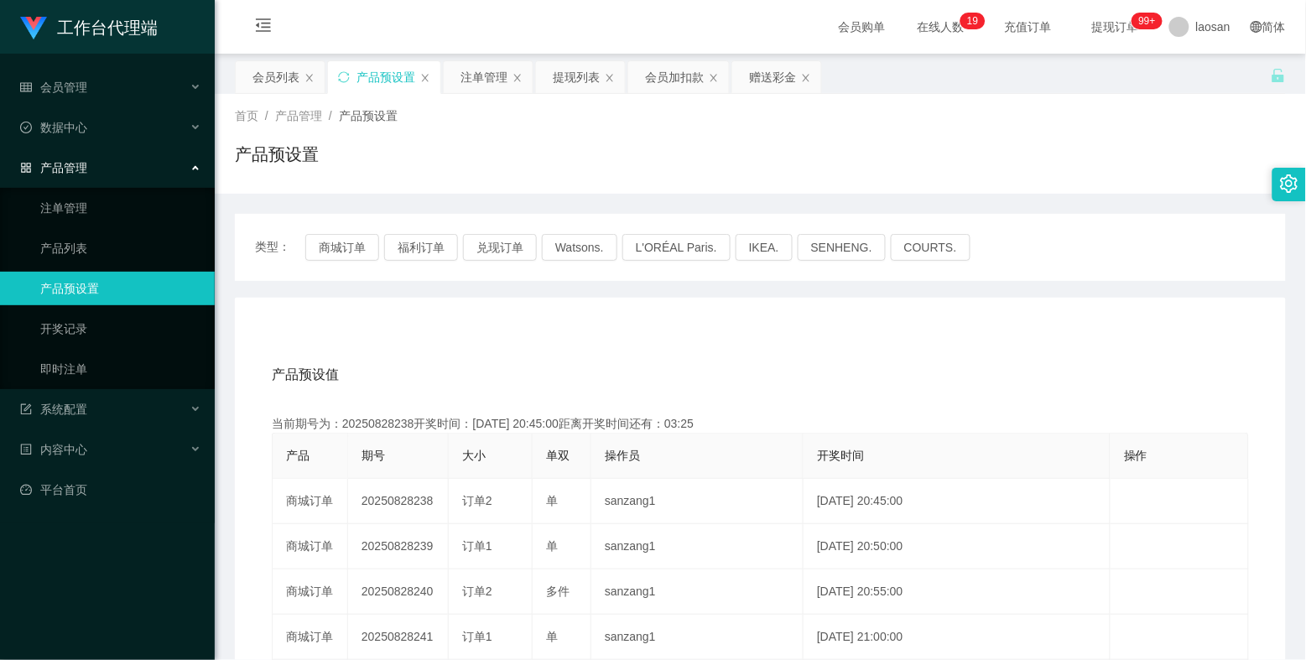
drag, startPoint x: 484, startPoint y: 72, endPoint x: 580, endPoint y: 153, distance: 125.5
click at [484, 72] on div "注单管理" at bounding box center [483, 77] width 47 height 32
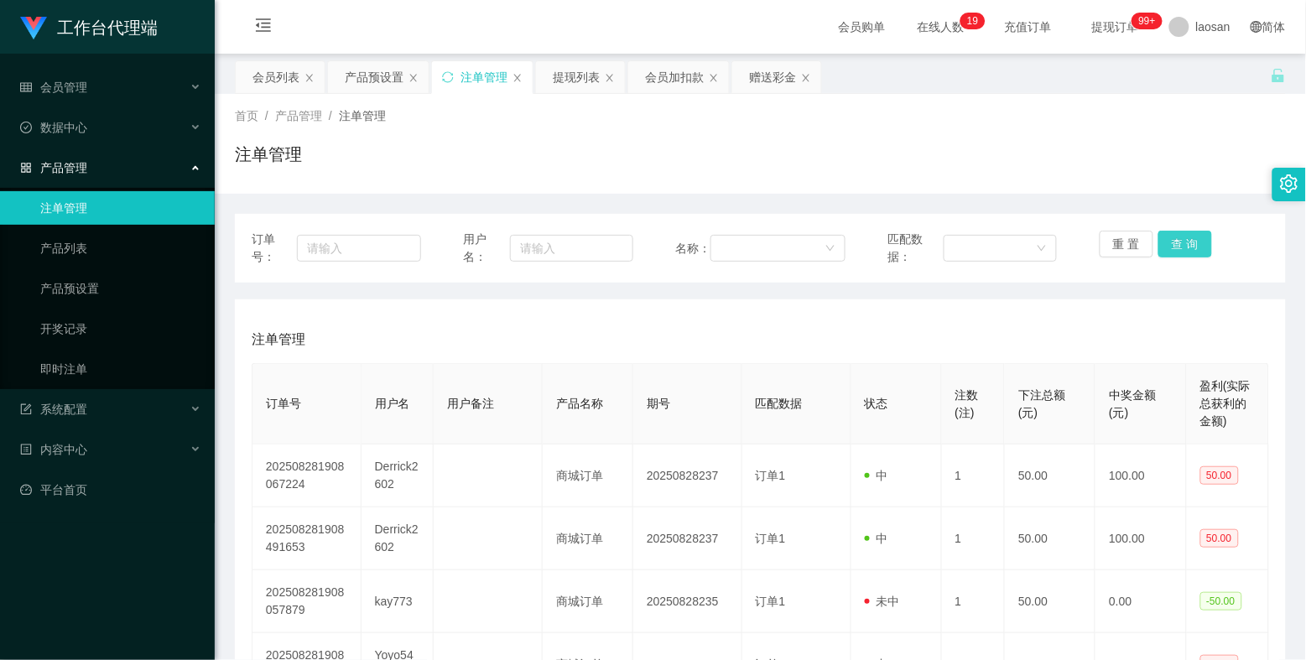
click at [1133, 241] on button "查 询" at bounding box center [1185, 244] width 54 height 27
click at [1133, 241] on div "重 置 查 询" at bounding box center [1184, 248] width 169 height 35
click at [1133, 241] on button "查 询" at bounding box center [1185, 244] width 54 height 27
click at [1133, 241] on div "重 置 查 询" at bounding box center [1184, 248] width 169 height 35
click at [1133, 241] on button "查 询" at bounding box center [1185, 244] width 54 height 27
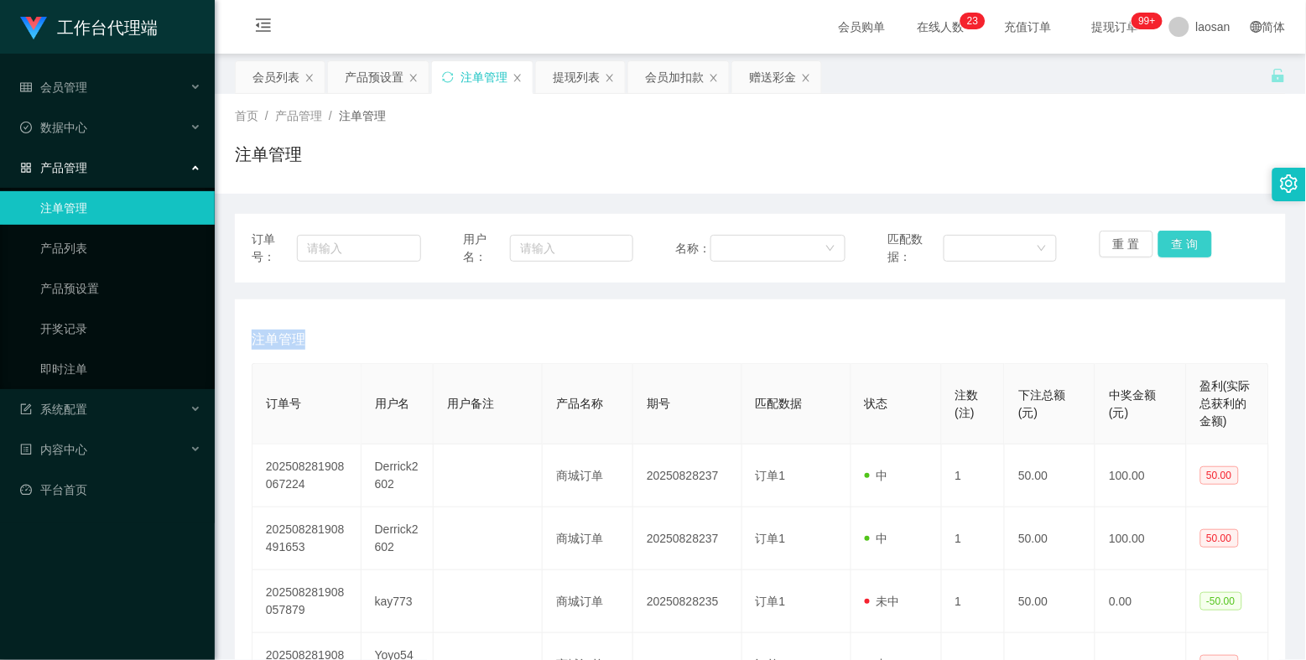
click at [1133, 239] on button "查 询" at bounding box center [1185, 244] width 54 height 27
click at [1133, 239] on div "重 置 查 询" at bounding box center [1184, 248] width 169 height 35
click at [1133, 239] on button "查 询" at bounding box center [1185, 244] width 54 height 27
click at [1133, 239] on div "重 置 查 询" at bounding box center [1184, 248] width 169 height 35
click at [1133, 239] on button "查 询" at bounding box center [1185, 244] width 54 height 27
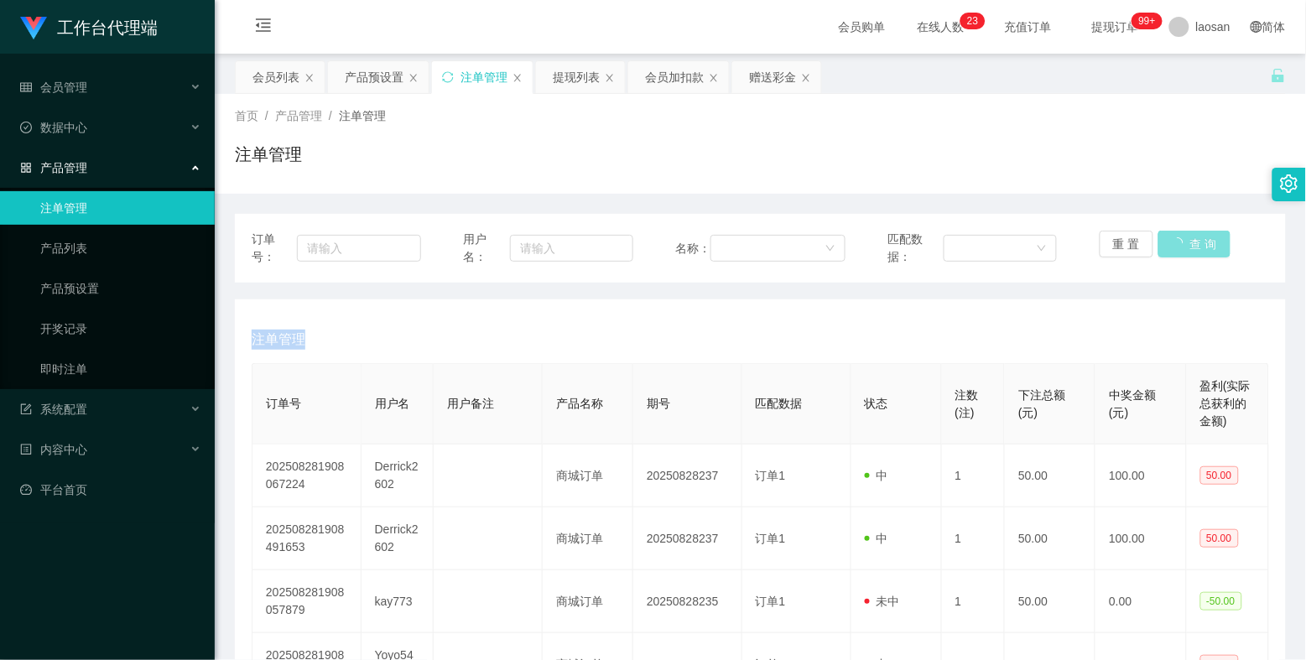
click at [1133, 239] on div "重 置 查 询" at bounding box center [1184, 248] width 169 height 35
click at [1133, 239] on button "查 询" at bounding box center [1185, 244] width 54 height 27
click at [1133, 239] on div "重 置 查 询" at bounding box center [1184, 248] width 169 height 35
click at [1133, 239] on button "查 询" at bounding box center [1185, 244] width 54 height 27
click at [1133, 239] on div "重 置 查 询" at bounding box center [1184, 248] width 169 height 35
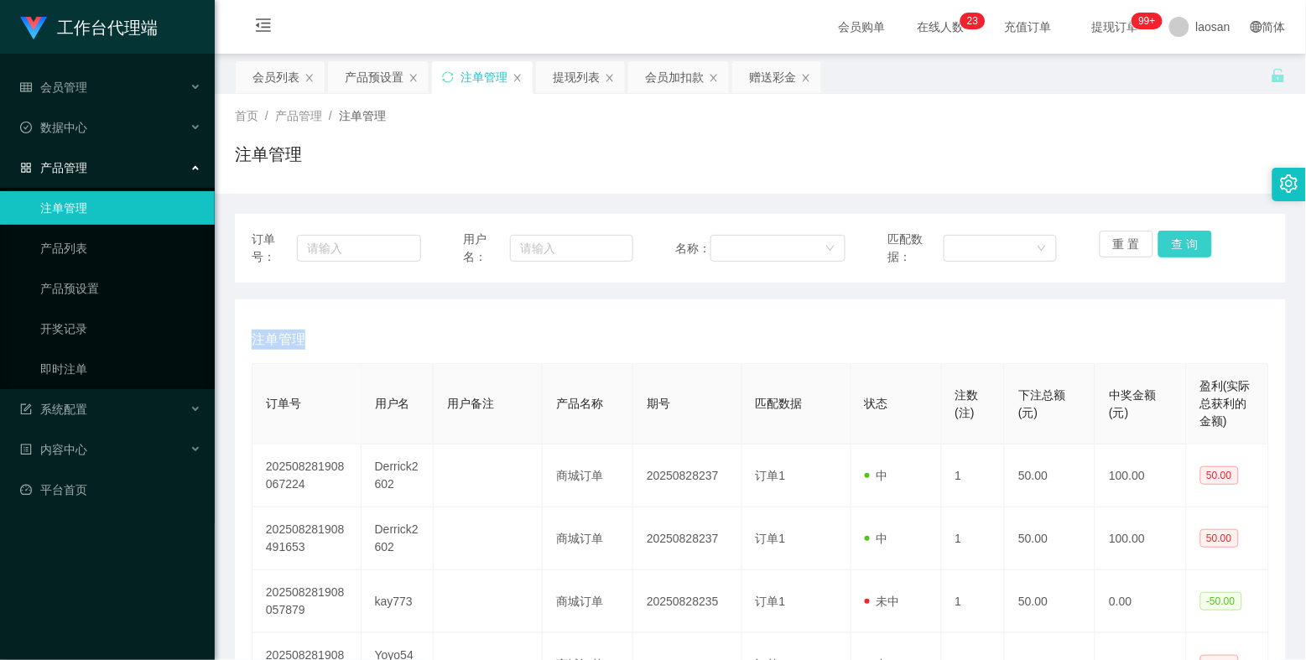
click at [1133, 239] on button "查 询" at bounding box center [1185, 244] width 54 height 27
click at [1133, 239] on div "重 置 查 询" at bounding box center [1184, 248] width 169 height 35
click at [1133, 239] on button "查 询" at bounding box center [1185, 244] width 54 height 27
click at [1133, 239] on div "重 置 查 询" at bounding box center [1184, 248] width 169 height 35
click at [1133, 239] on button "查 询" at bounding box center [1185, 244] width 54 height 27
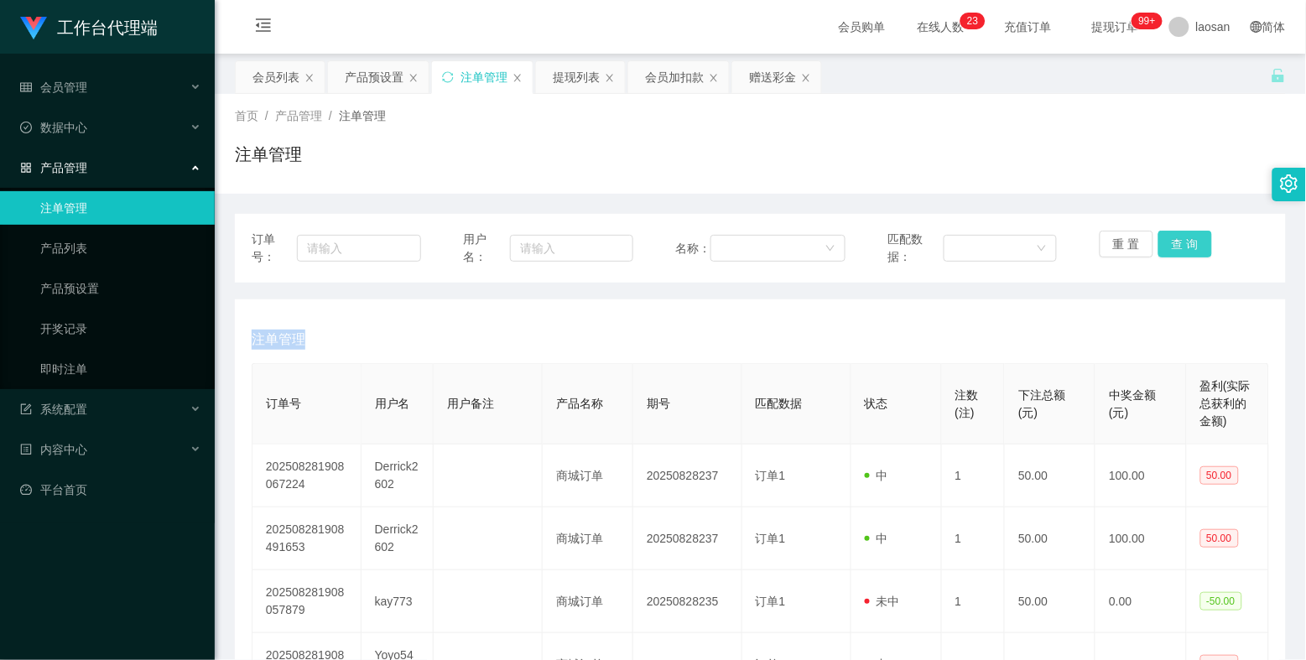
click at [1133, 239] on div "重 置 查 询" at bounding box center [1184, 248] width 169 height 35
click at [1133, 239] on button "查 询" at bounding box center [1185, 244] width 54 height 27
click at [1133, 239] on div "重 置 查 询" at bounding box center [1184, 248] width 169 height 35
click at [1133, 239] on button "查 询" at bounding box center [1185, 244] width 54 height 27
click at [1133, 239] on div "重 置 查 询" at bounding box center [1184, 248] width 169 height 35
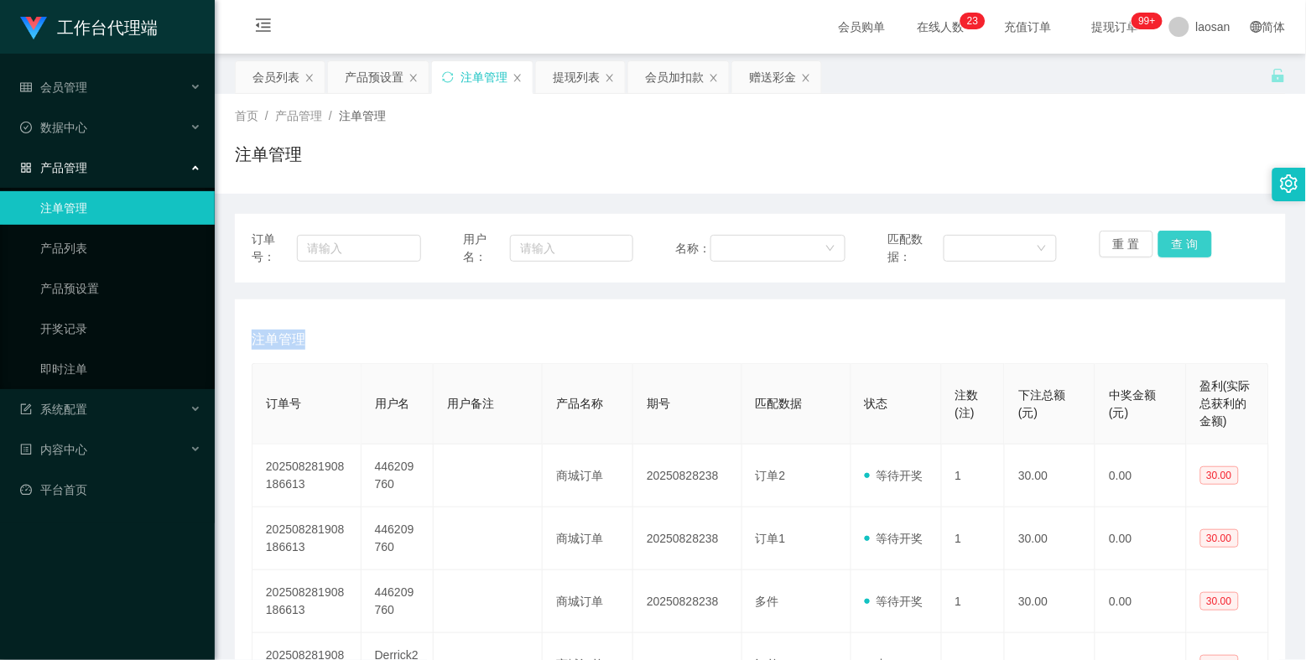
click at [1133, 239] on button "查 询" at bounding box center [1185, 244] width 54 height 27
click at [1133, 239] on div "重 置 查 询" at bounding box center [1184, 248] width 169 height 35
click at [1133, 239] on button "查 询" at bounding box center [1185, 244] width 54 height 27
click at [1133, 239] on div "重 置 查 询" at bounding box center [1184, 248] width 169 height 35
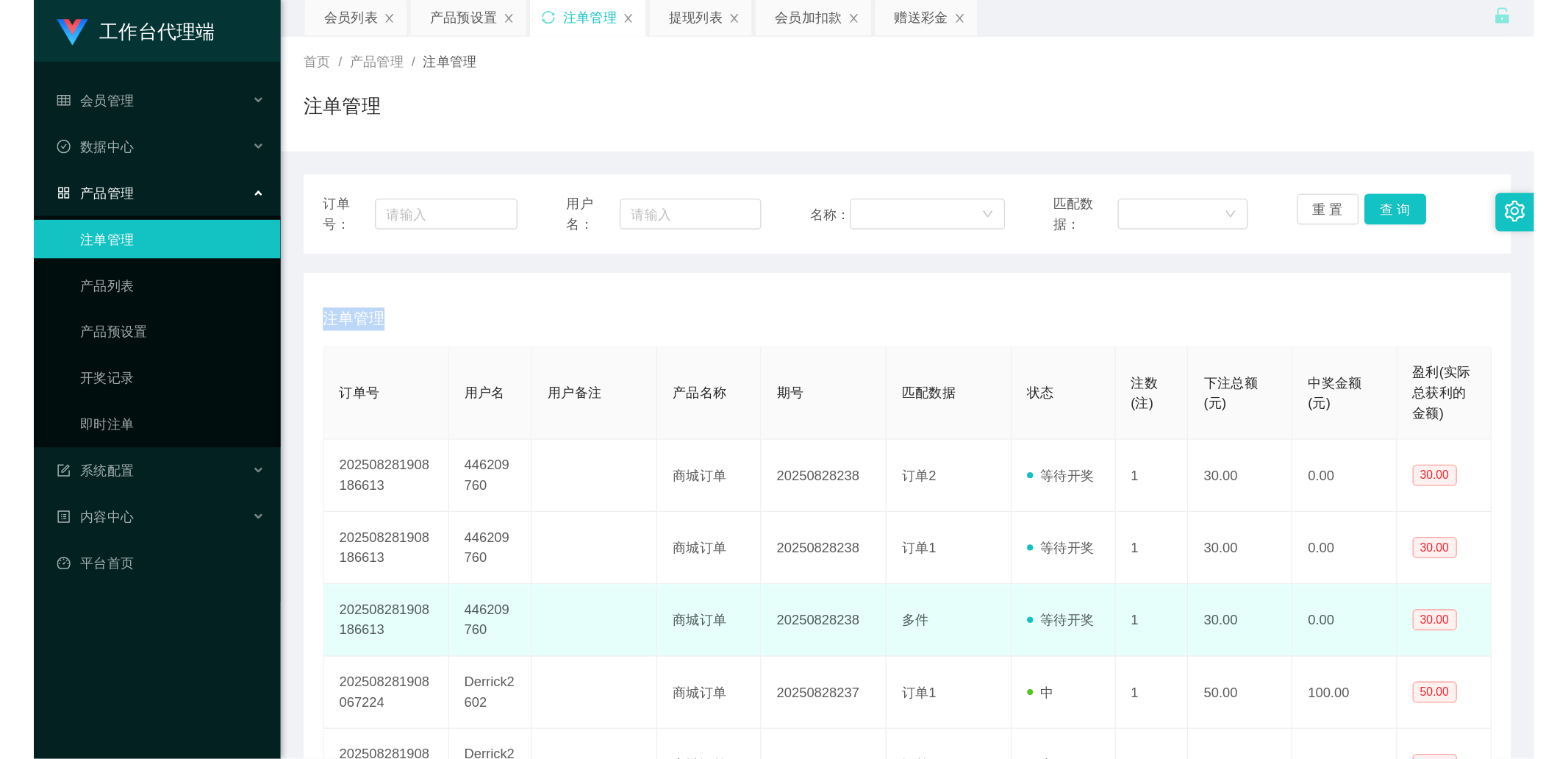
scroll to position [82, 0]
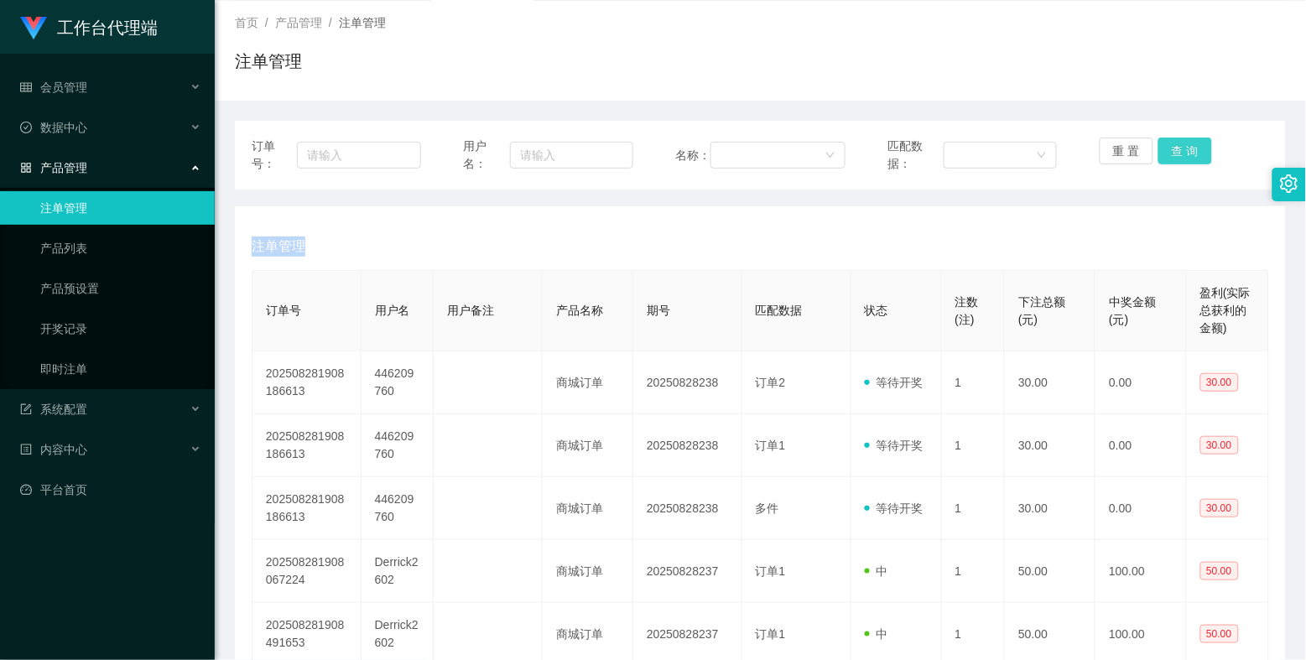
click at [1133, 148] on button "查 询" at bounding box center [1185, 151] width 54 height 27
click at [1133, 148] on div "重 置 查 询" at bounding box center [1184, 155] width 169 height 35
click at [1133, 148] on button "查 询" at bounding box center [1185, 151] width 54 height 27
click at [1133, 148] on div "重 置 查 询" at bounding box center [1184, 155] width 169 height 35
click at [1133, 148] on button "查 询" at bounding box center [1185, 151] width 54 height 27
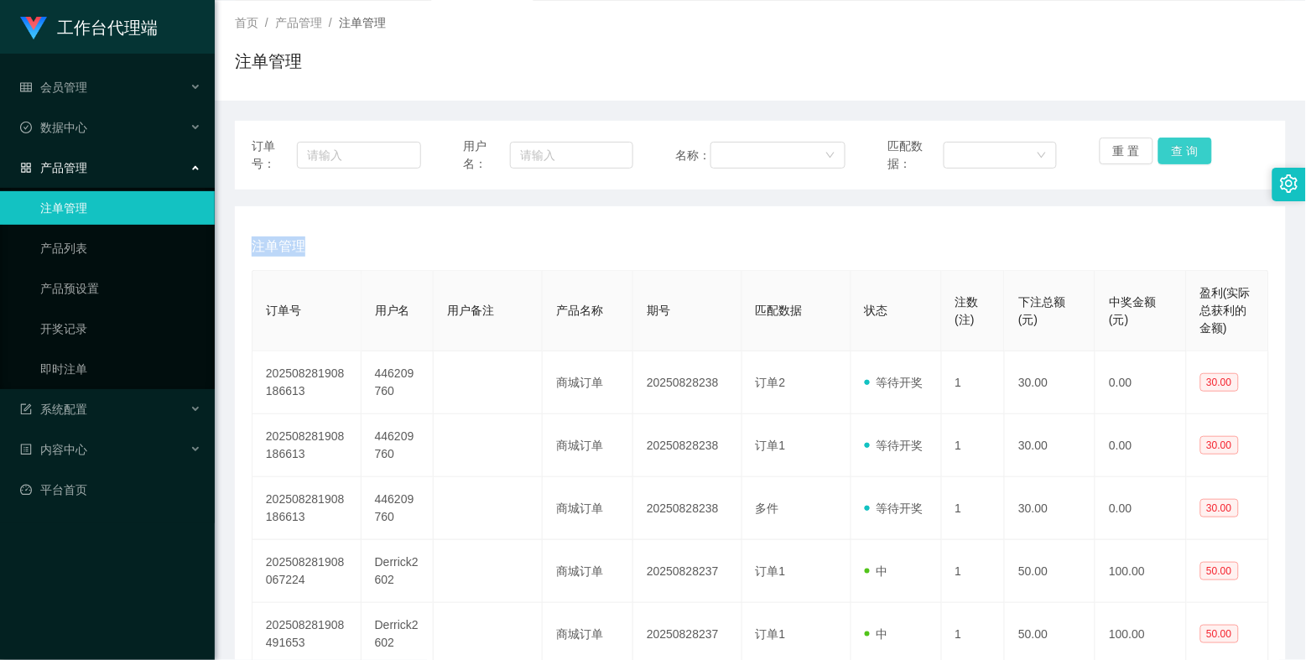
click at [1133, 148] on div "重 置 查 询" at bounding box center [1184, 155] width 169 height 35
click at [1133, 148] on button "查 询" at bounding box center [1185, 151] width 54 height 27
click at [1133, 148] on div "重 置 查 询" at bounding box center [1184, 155] width 169 height 35
click at [1133, 148] on button "查 询" at bounding box center [1185, 151] width 54 height 27
click at [1133, 148] on div "重 置 查 询" at bounding box center [1184, 155] width 169 height 35
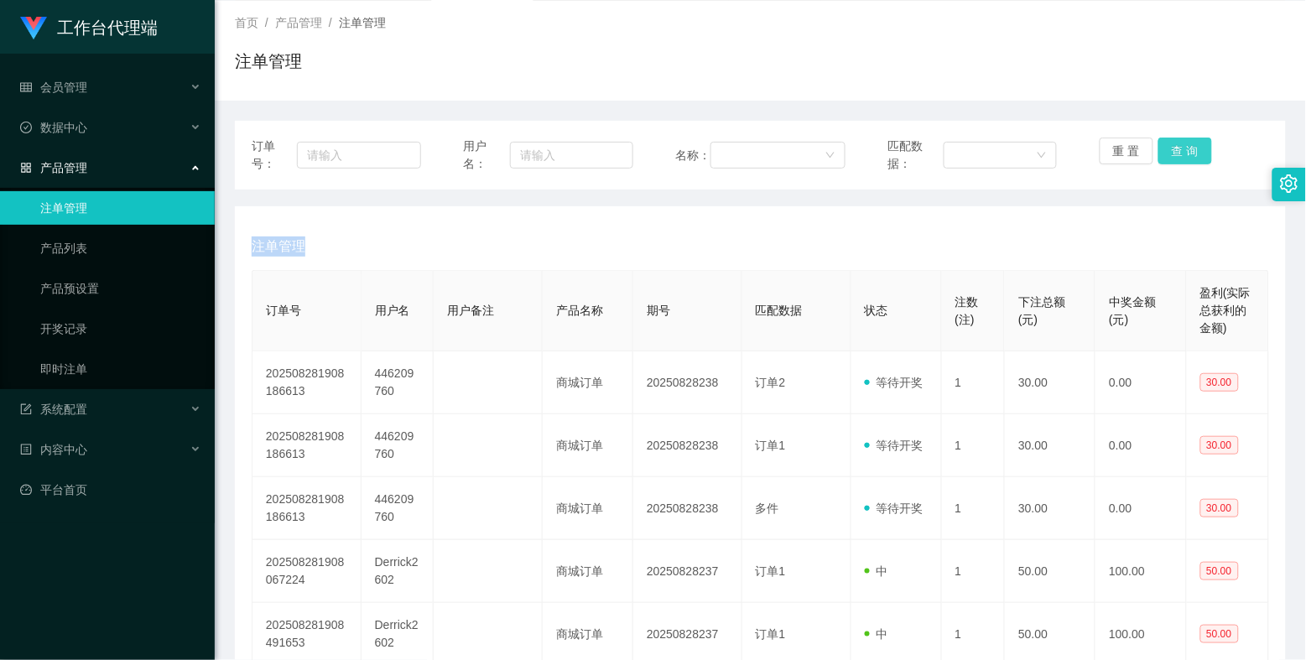
click at [1133, 148] on button "查 询" at bounding box center [1185, 151] width 54 height 27
click at [1133, 148] on div "重 置 查 询" at bounding box center [1184, 155] width 169 height 35
click at [1133, 148] on button "查 询" at bounding box center [1185, 151] width 54 height 27
click at [1133, 148] on div "重 置 查 询" at bounding box center [1184, 155] width 169 height 35
click at [1133, 148] on button "查 询" at bounding box center [1185, 151] width 54 height 27
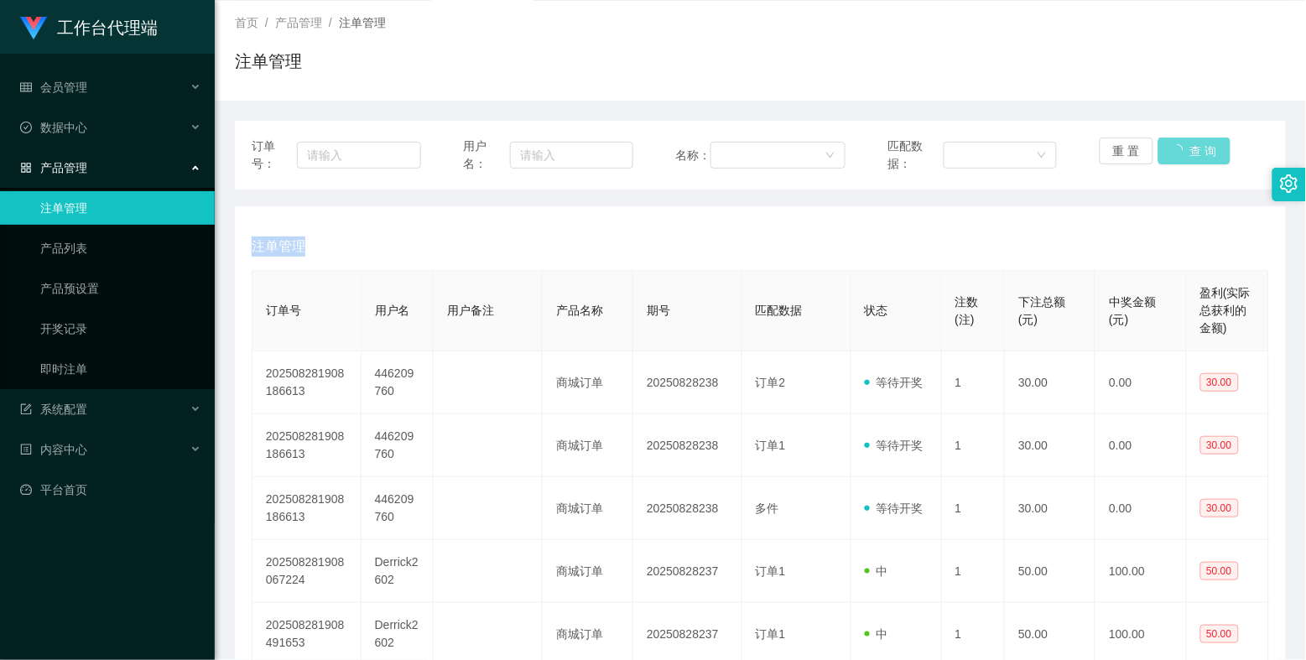
click at [1133, 148] on div "重 置 查 询" at bounding box center [1184, 155] width 169 height 35
click at [1133, 148] on button "查 询" at bounding box center [1185, 151] width 54 height 27
click at [1133, 149] on button "查 询" at bounding box center [1185, 151] width 54 height 27
click at [1133, 149] on div "重 置 查 询" at bounding box center [1184, 155] width 169 height 35
click at [1133, 136] on div "订单号： 用户名： 名称： 匹配数据： 重 置 查 询" at bounding box center [760, 155] width 1051 height 69
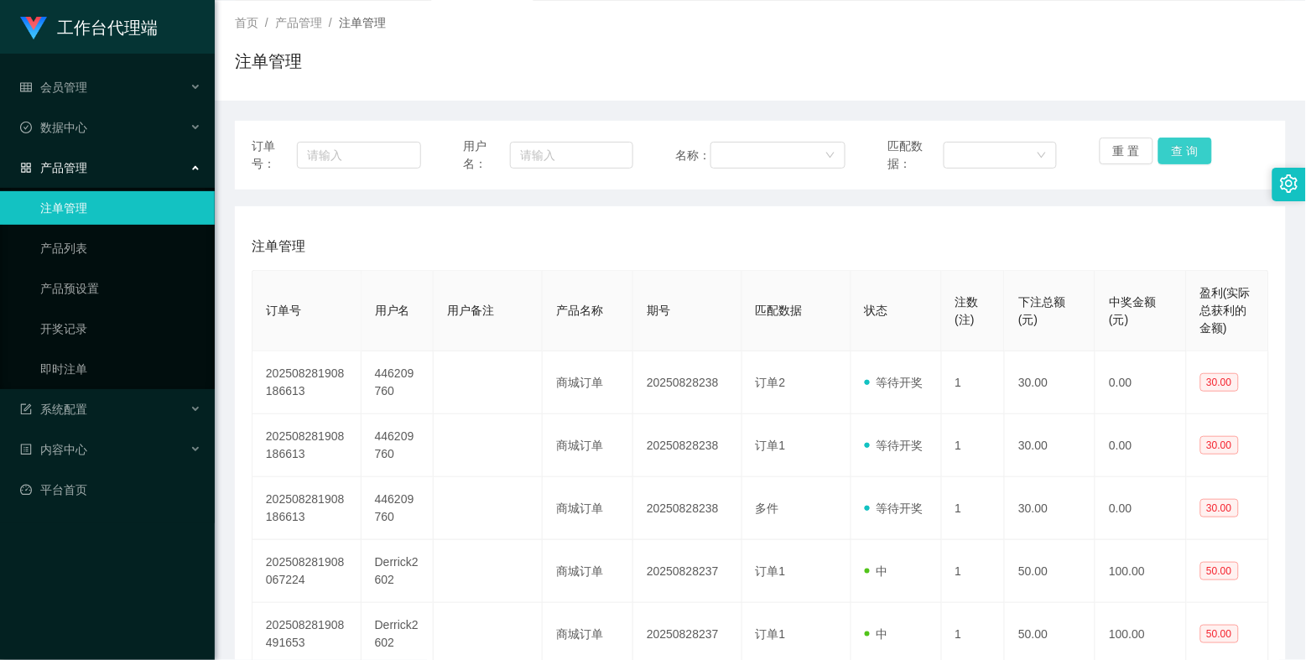
click at [1133, 143] on button "查 询" at bounding box center [1185, 151] width 54 height 27
click at [1133, 143] on div "重 置 查 询" at bounding box center [1184, 155] width 169 height 35
click at [1133, 148] on button "查 询" at bounding box center [1185, 151] width 54 height 27
click at [1133, 148] on div "重 置 查 询" at bounding box center [1184, 155] width 169 height 35
click at [1133, 157] on button "查 询" at bounding box center [1185, 151] width 54 height 27
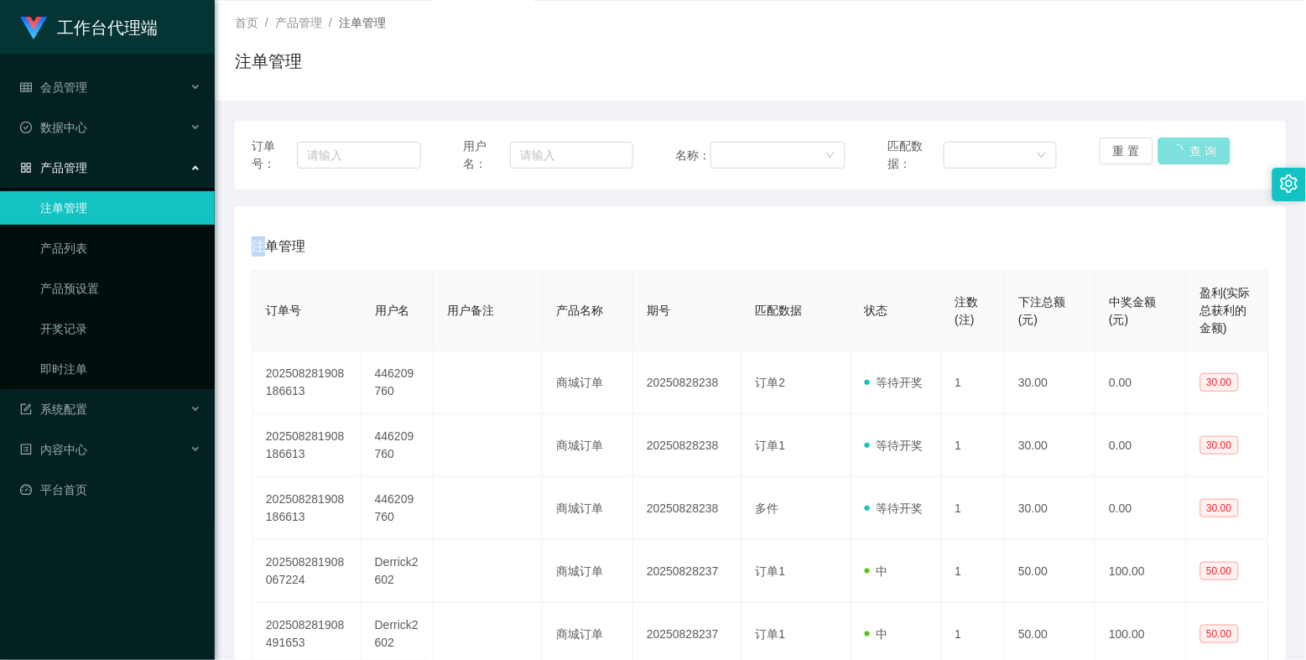
click at [1133, 157] on div "重 置 查 询" at bounding box center [1184, 155] width 169 height 35
click at [1133, 157] on button "查 询" at bounding box center [1185, 151] width 54 height 27
click at [1133, 157] on div "重 置 查 询" at bounding box center [1184, 155] width 169 height 35
click at [1133, 157] on button "查 询" at bounding box center [1185, 151] width 54 height 27
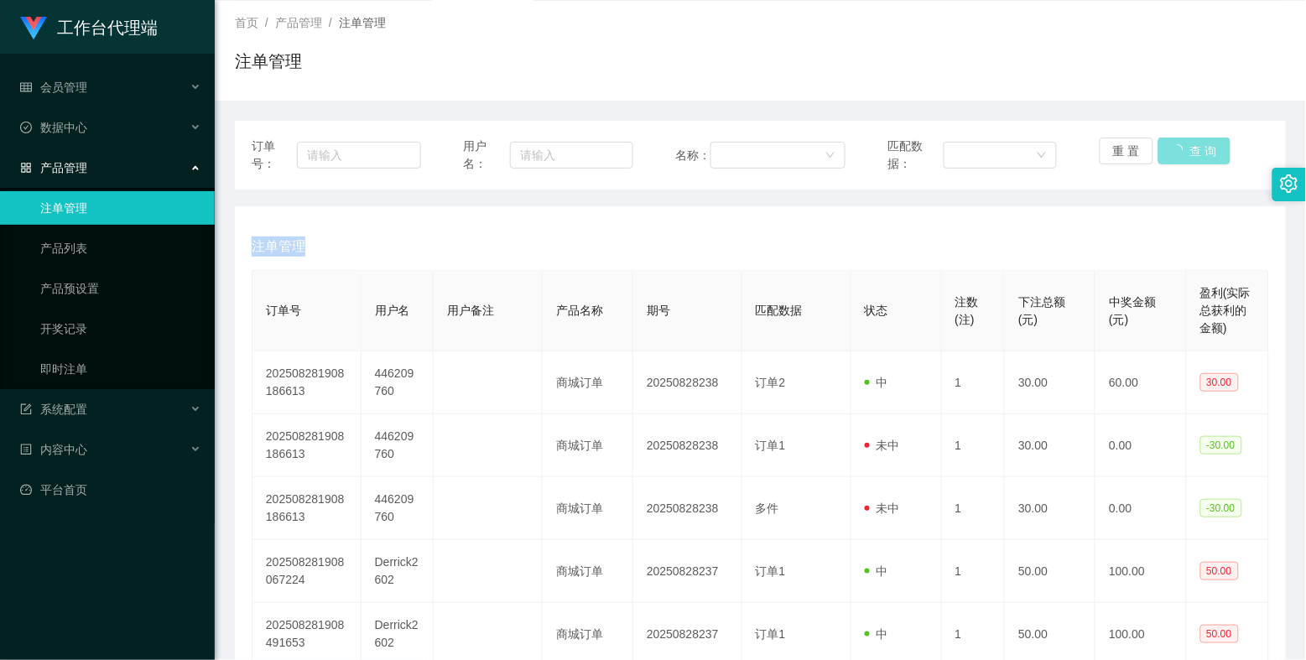
click at [1133, 157] on button "查 询" at bounding box center [1194, 151] width 72 height 27
click at [1133, 157] on div "重 置 查 询" at bounding box center [1184, 155] width 169 height 35
click at [1133, 157] on button "查 询" at bounding box center [1185, 151] width 54 height 27
click at [1133, 157] on div "重 置 查 询" at bounding box center [1184, 155] width 169 height 35
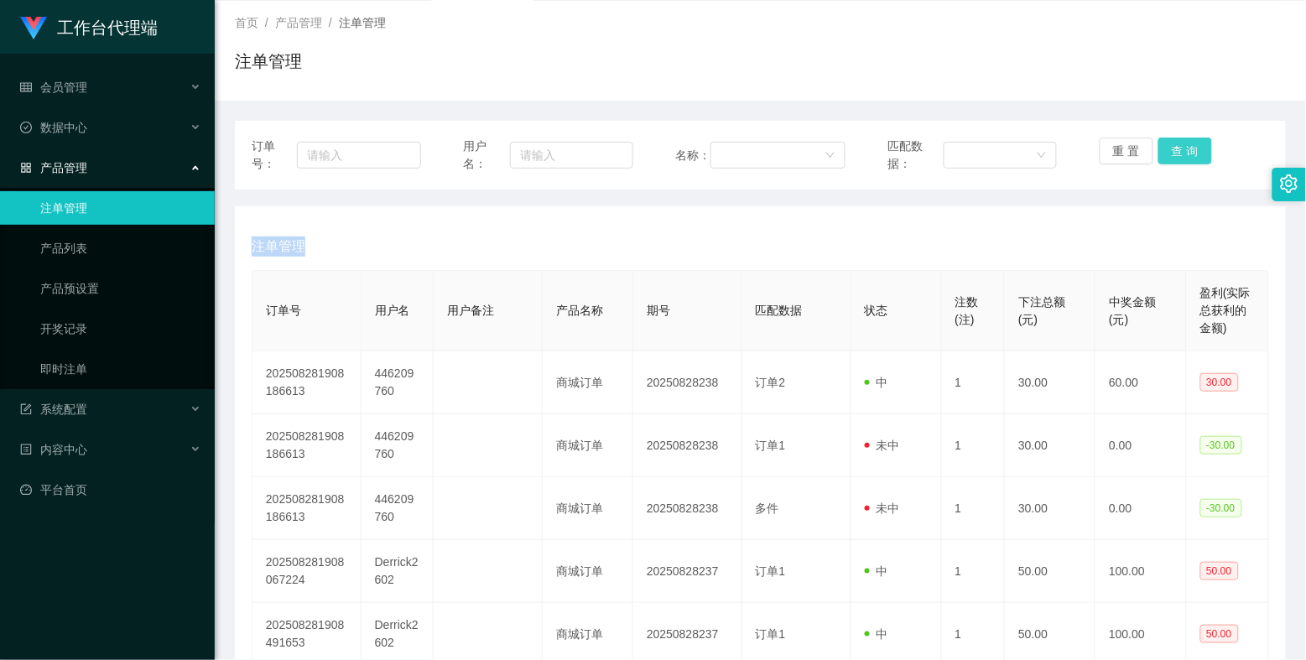
click at [1133, 157] on button "查 询" at bounding box center [1185, 151] width 54 height 27
click at [1133, 157] on div "重 置 查 询" at bounding box center [1184, 155] width 169 height 35
click at [1133, 157] on button "查 询" at bounding box center [1185, 151] width 54 height 27
click at [1133, 157] on div "重 置 查 询" at bounding box center [1184, 155] width 169 height 35
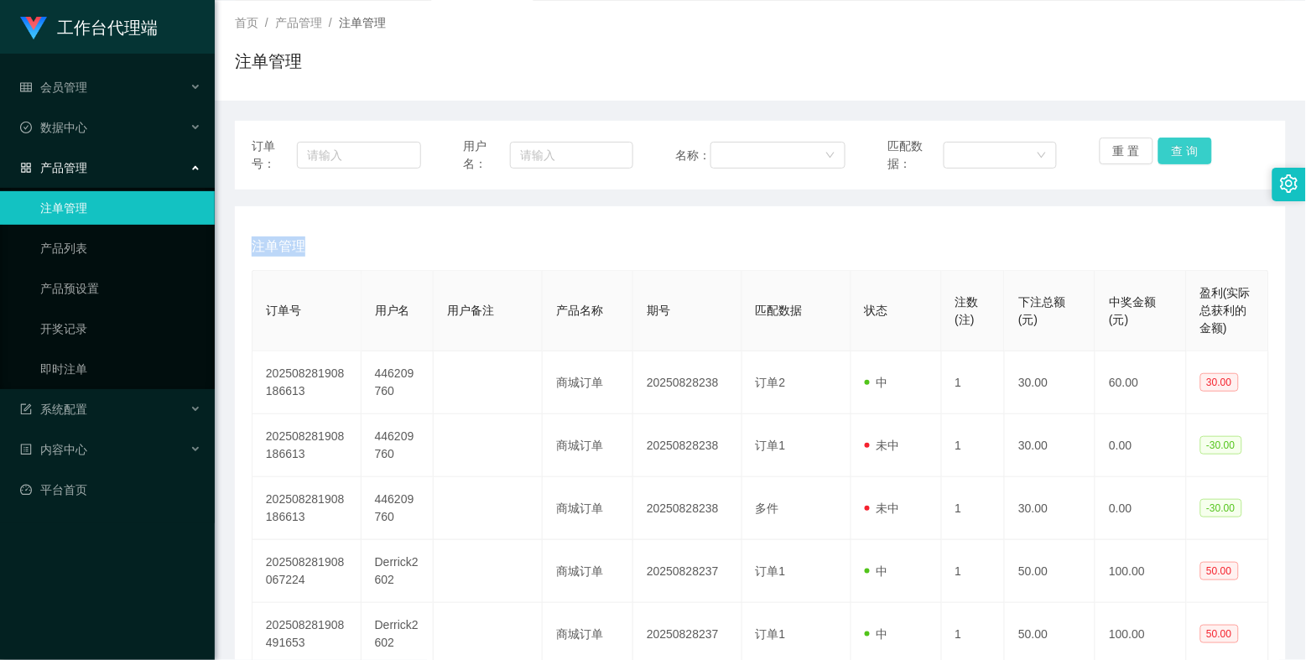
click at [1133, 157] on button "查 询" at bounding box center [1185, 151] width 54 height 27
click at [1133, 157] on div "重 置 查 询" at bounding box center [1184, 155] width 169 height 35
click at [1133, 157] on button "查 询" at bounding box center [1185, 151] width 54 height 27
click at [1133, 151] on button "查 询" at bounding box center [1185, 151] width 54 height 27
click at [1133, 151] on div "重 置 查 询" at bounding box center [1184, 155] width 169 height 35
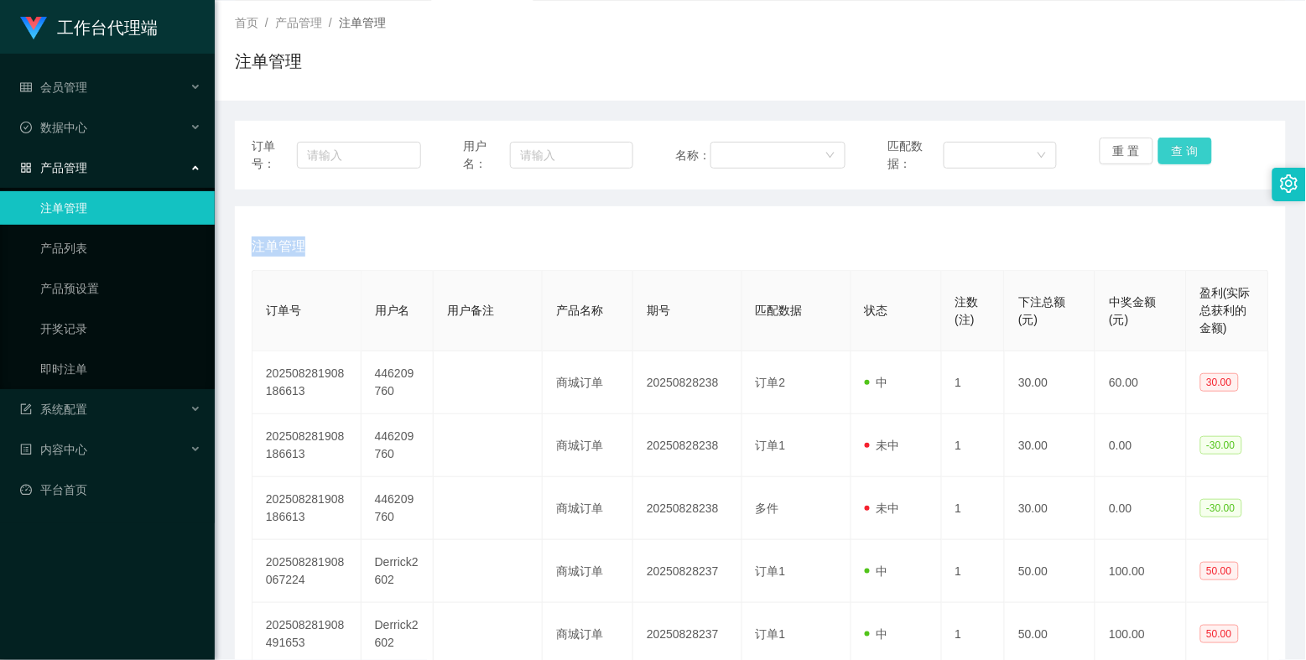
click at [1133, 151] on button "查 询" at bounding box center [1185, 151] width 54 height 27
click at [1133, 151] on div "重 置 查 询" at bounding box center [1184, 155] width 169 height 35
click at [1133, 151] on button "查 询" at bounding box center [1185, 151] width 54 height 27
click at [1133, 151] on div "重 置 查 询" at bounding box center [1184, 155] width 169 height 35
click at [1133, 151] on button "查 询" at bounding box center [1185, 151] width 54 height 27
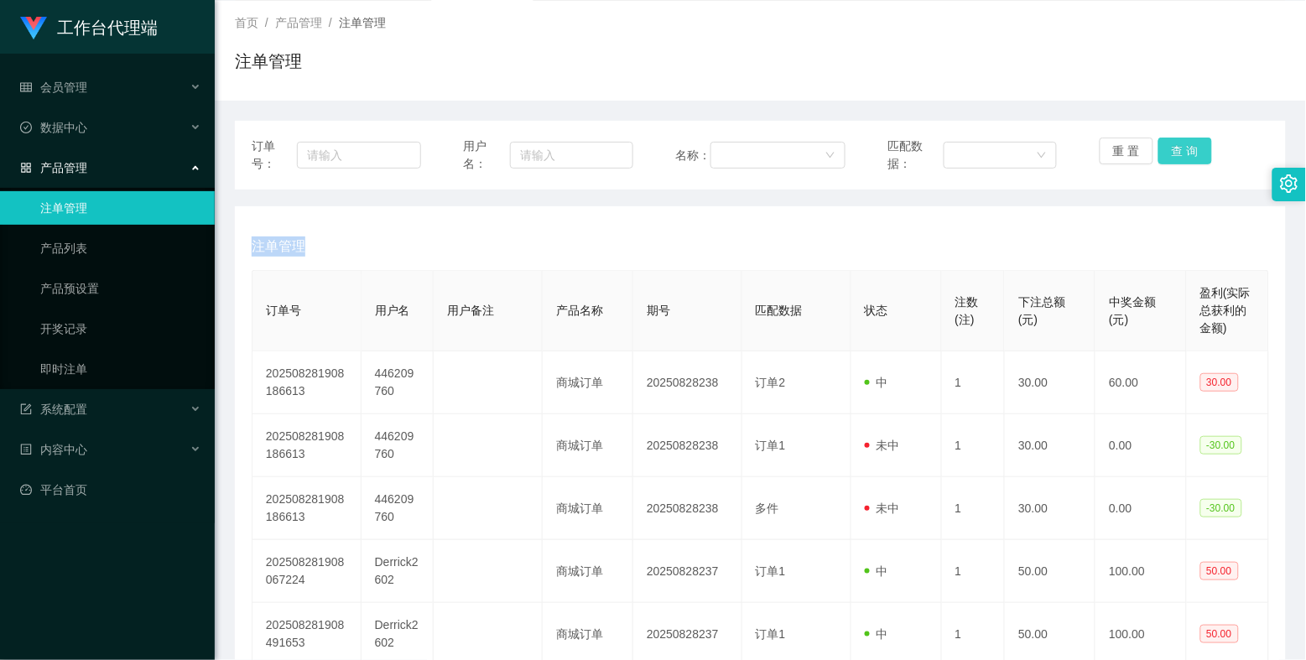
click at [1133, 151] on div "重 置 查 询" at bounding box center [1184, 155] width 169 height 35
click at [1133, 151] on button "查 询" at bounding box center [1185, 151] width 54 height 27
click at [1133, 151] on div "重 置 查 询" at bounding box center [1184, 155] width 169 height 35
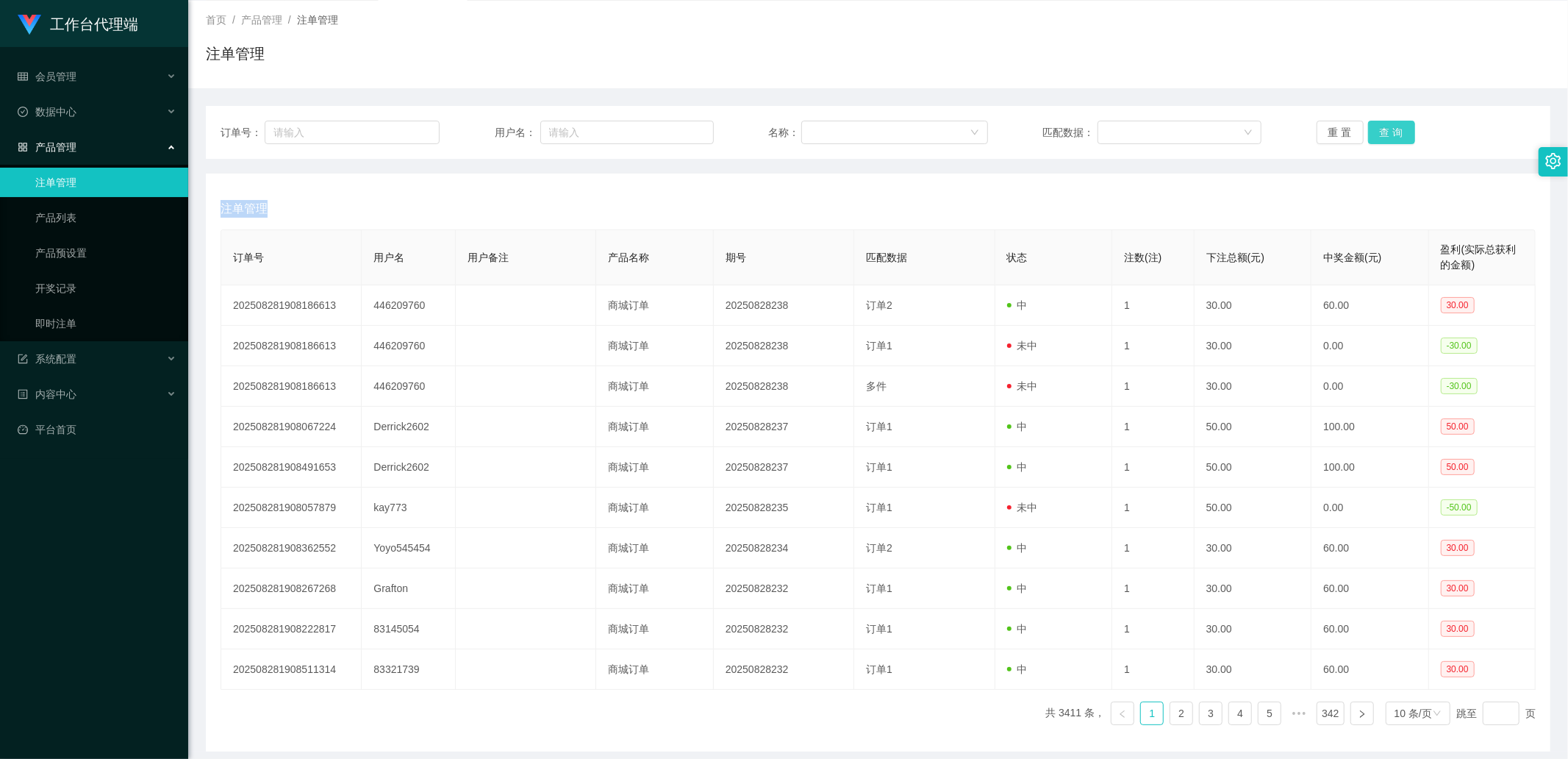
click at [993, 134] on button "查 询" at bounding box center [1392, 132] width 47 height 24
drag, startPoint x: 1387, startPoint y: 134, endPoint x: 1379, endPoint y: 147, distance: 15.3
click at [993, 134] on div "重 置 查 询" at bounding box center [1426, 132] width 219 height 24
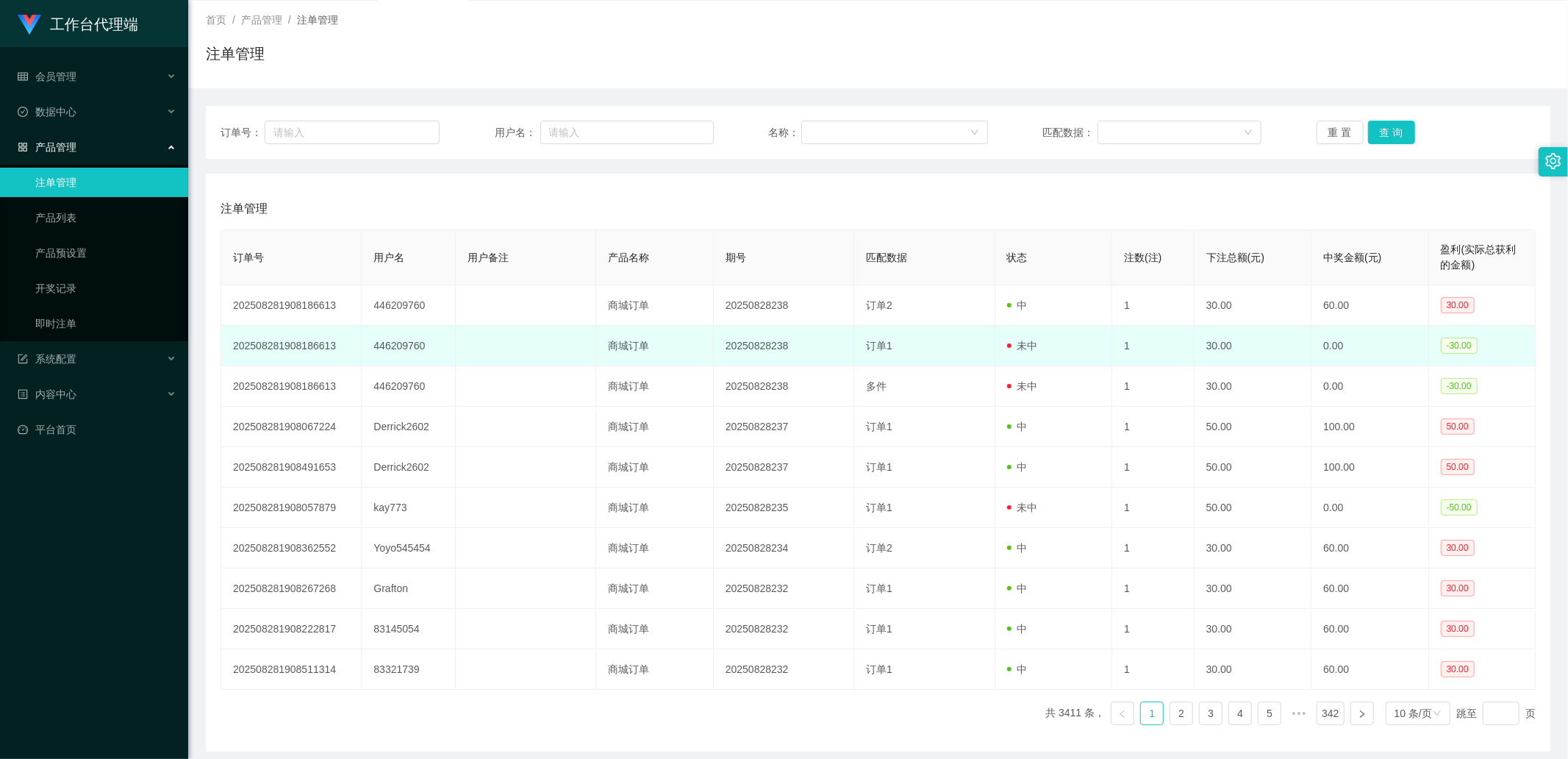
click at [398, 255] on td "446209760" at bounding box center [408, 346] width 94 height 40
copy td "446209760"
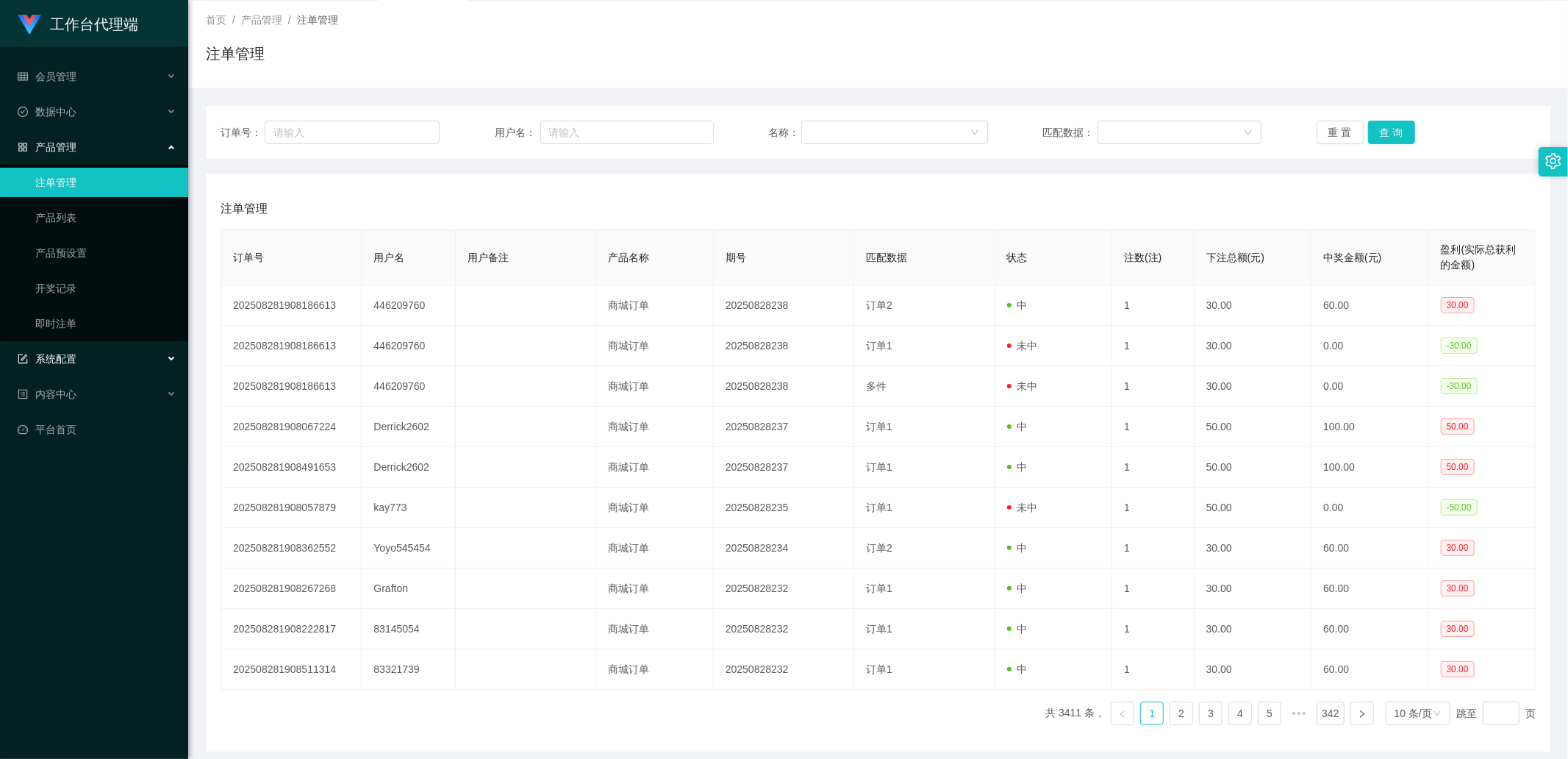
click at [77, 255] on div "系统配置" at bounding box center [94, 359] width 188 height 30
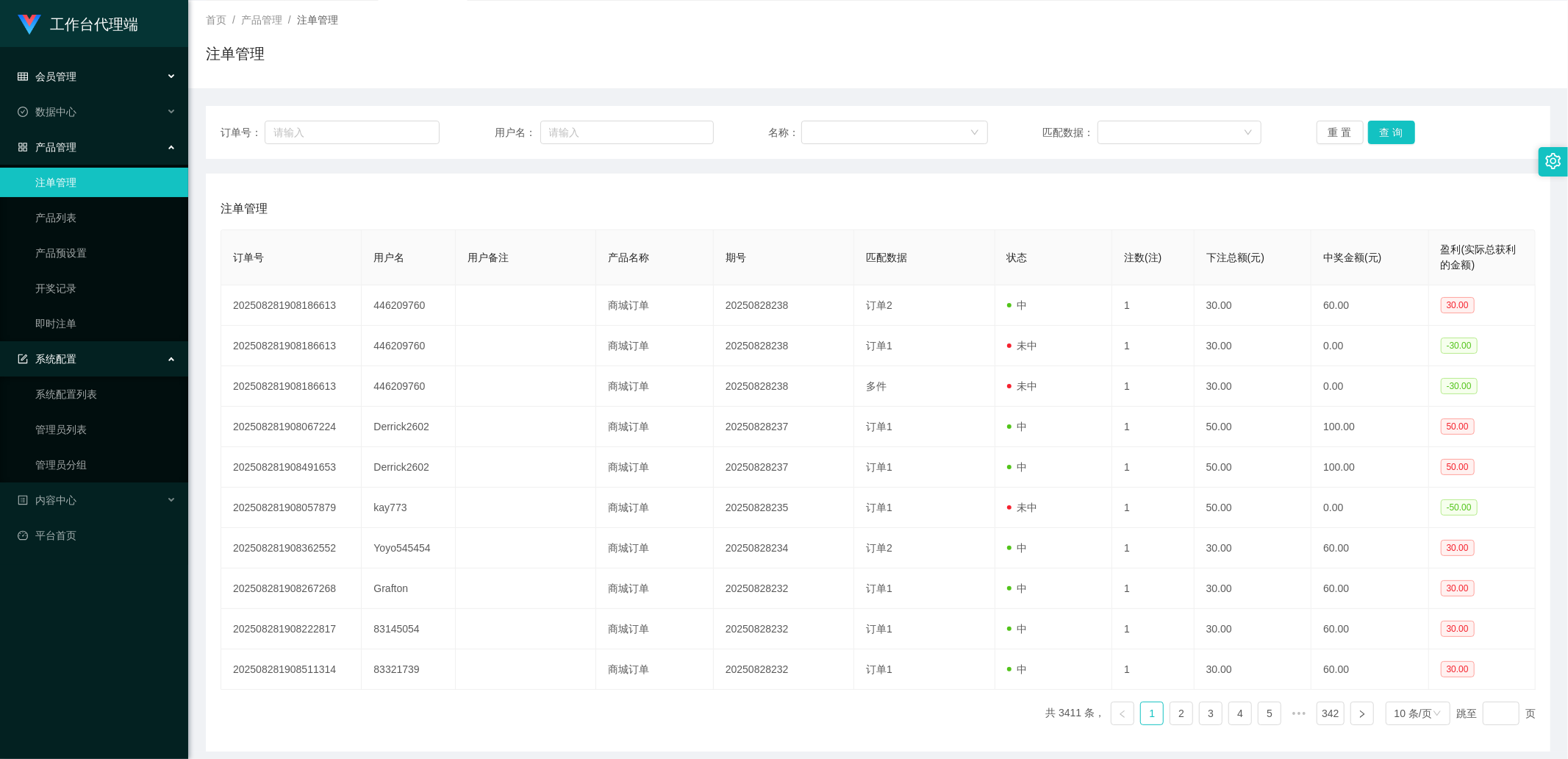
click at [99, 80] on div "会员管理" at bounding box center [94, 76] width 188 height 30
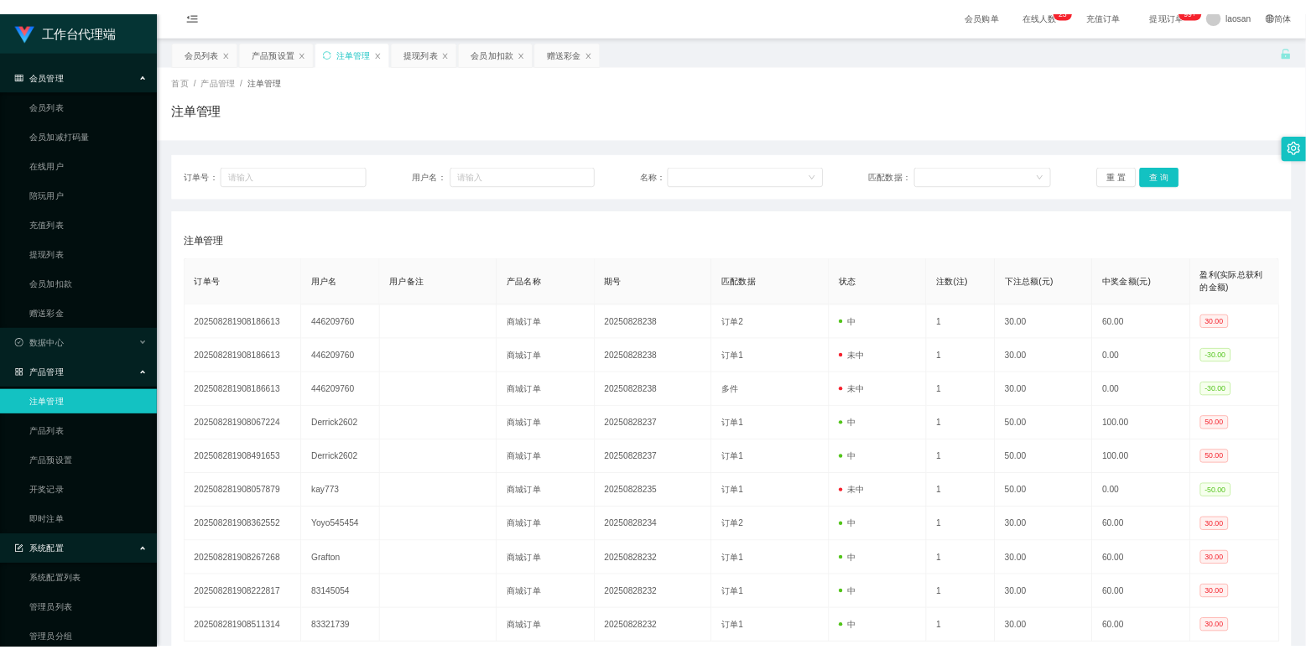
scroll to position [0, 0]
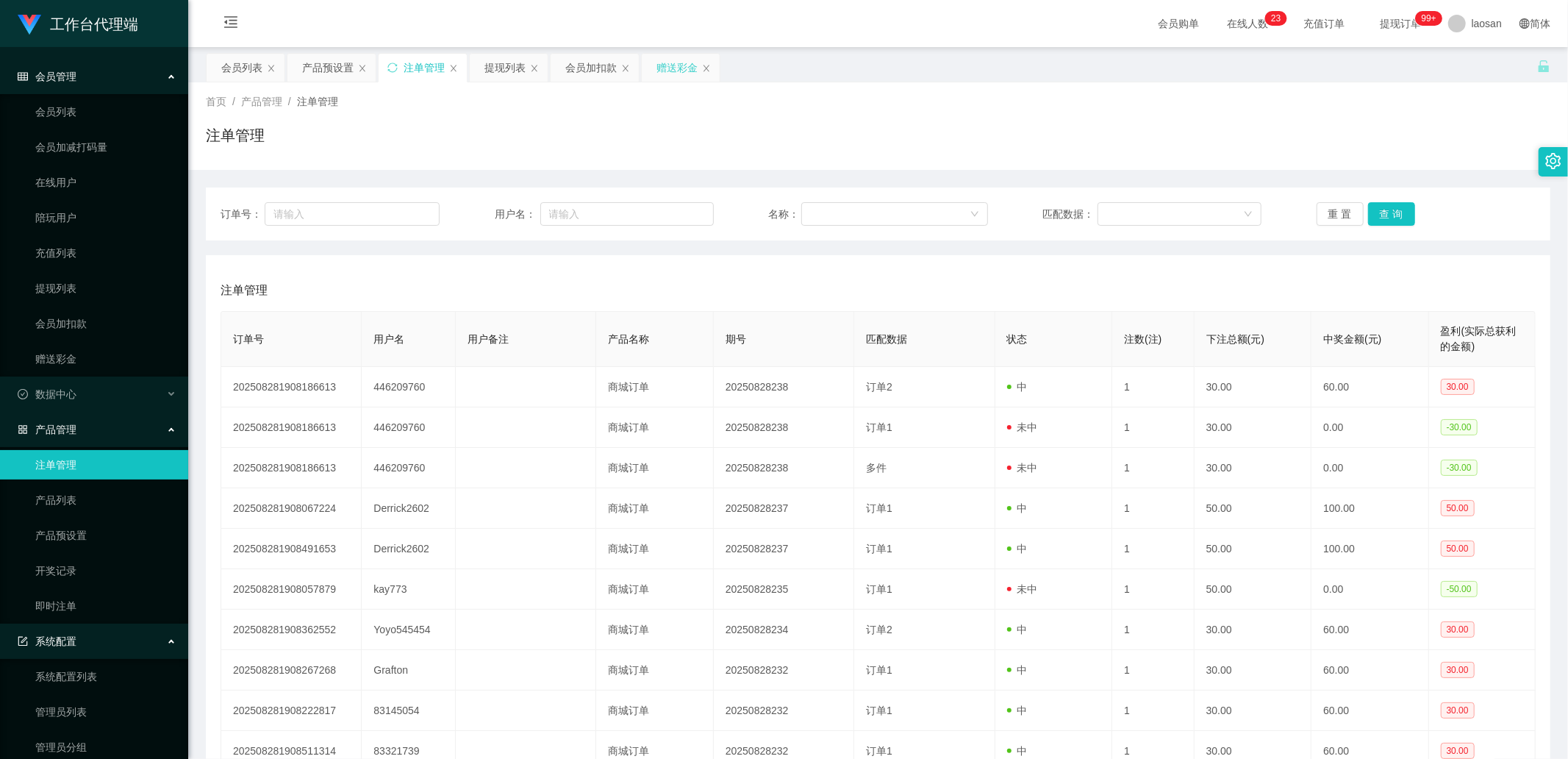
drag, startPoint x: 671, startPoint y: 62, endPoint x: 642, endPoint y: 74, distance: 31.4
click at [671, 62] on div "赠送彩金" at bounding box center [677, 67] width 41 height 28
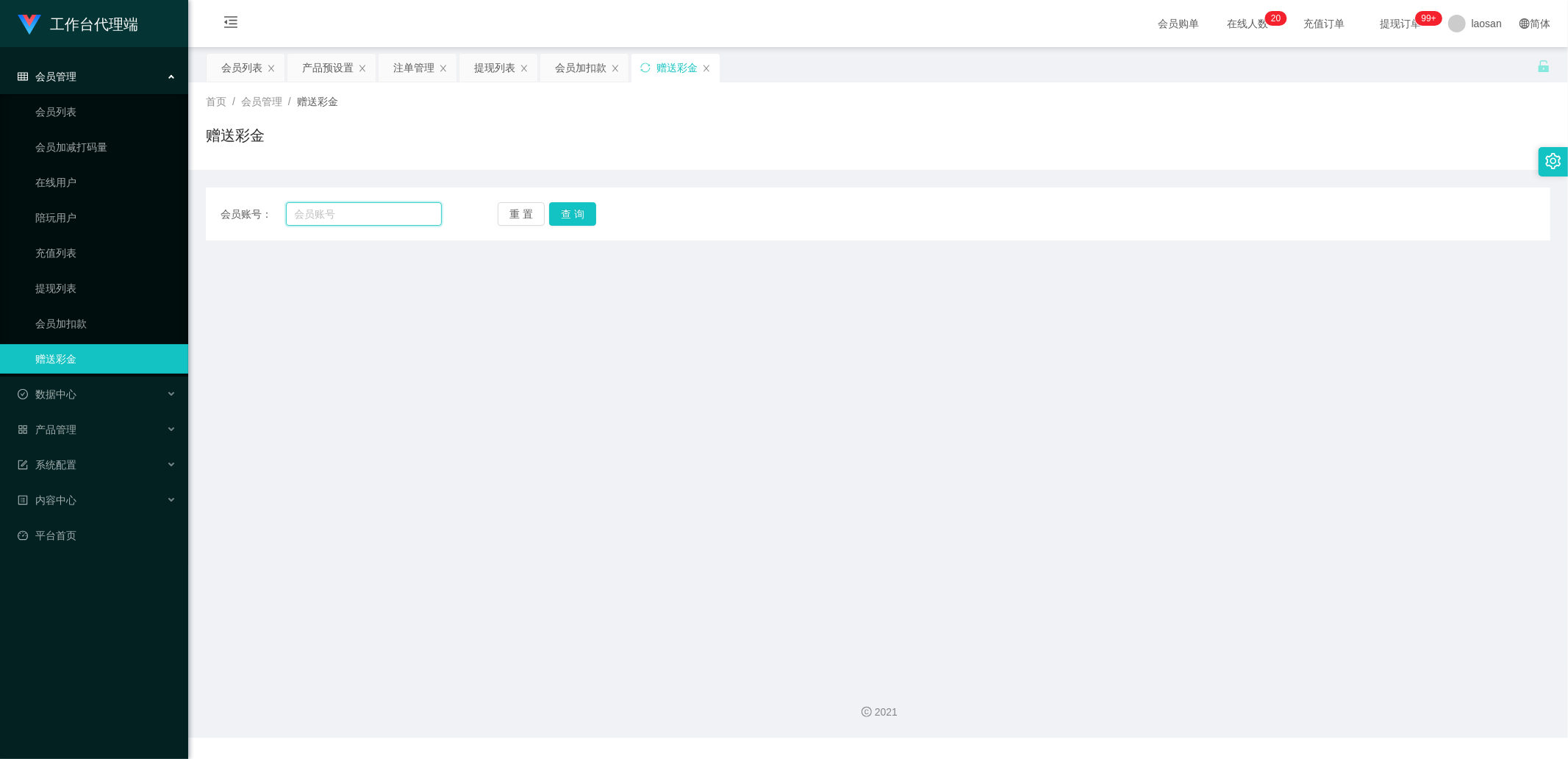
click at [369, 212] on input "text" at bounding box center [364, 214] width 157 height 24
paste input "446209760"
type input "446209760"
click at [552, 221] on button "查 询" at bounding box center [573, 214] width 47 height 24
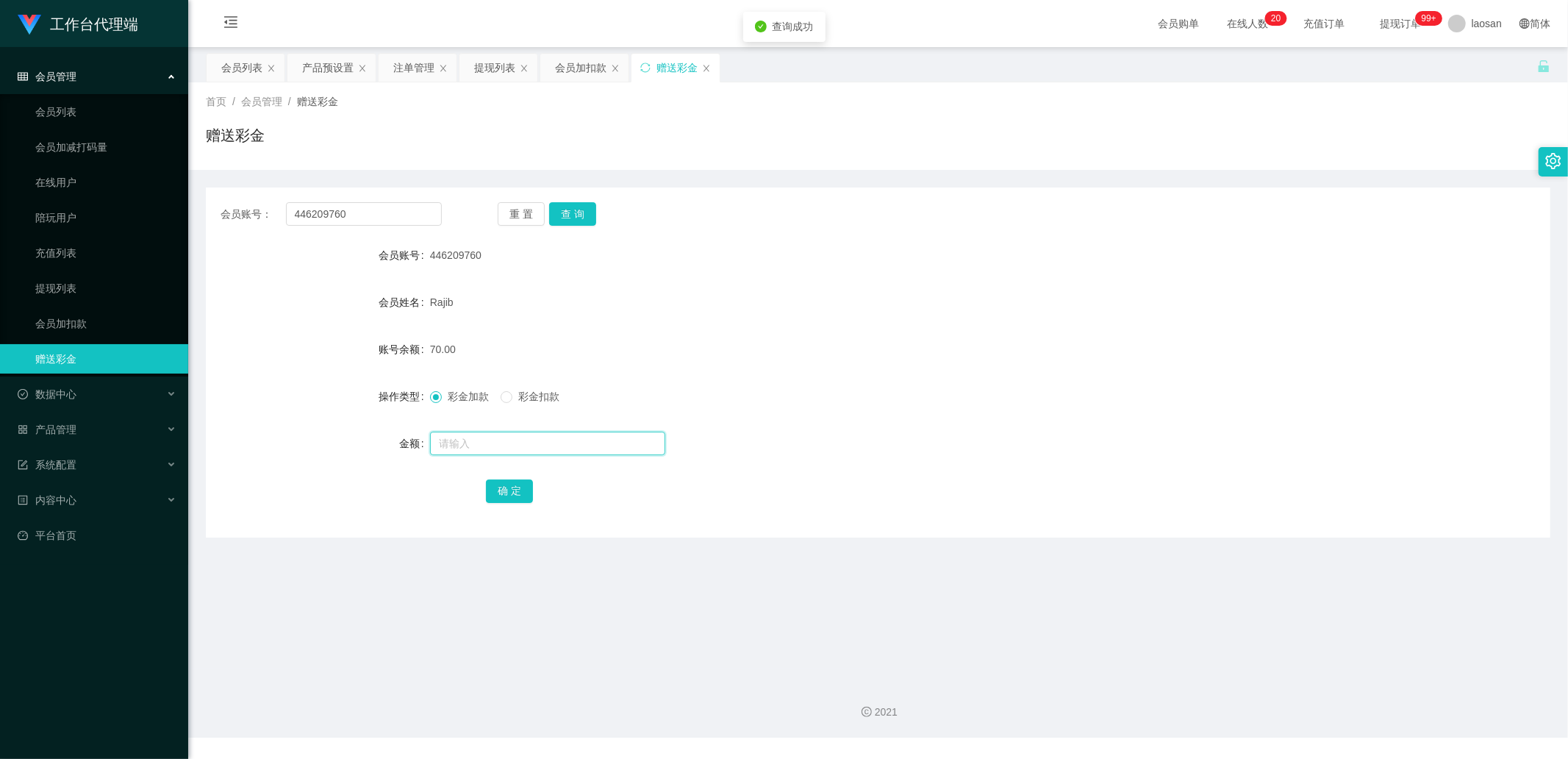
click at [480, 255] on input "text" at bounding box center [548, 443] width 235 height 24
type input "60"
click at [508, 255] on button "确 定" at bounding box center [509, 491] width 47 height 24
click at [693, 255] on div "Rajib" at bounding box center [822, 302] width 784 height 30
drag, startPoint x: 422, startPoint y: 56, endPoint x: 413, endPoint y: 70, distance: 16.6
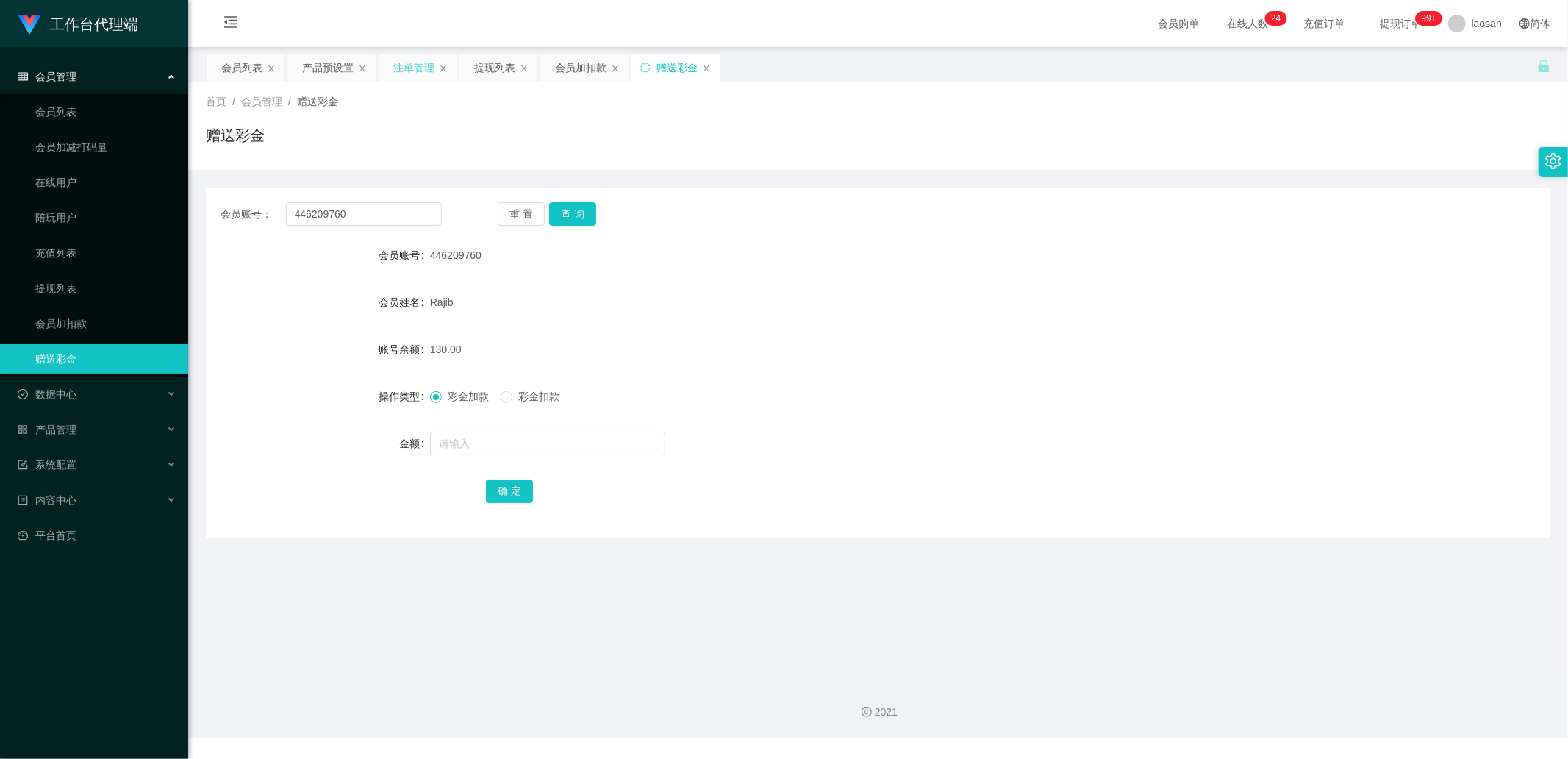
click at [422, 56] on div "注单管理" at bounding box center [414, 67] width 41 height 28
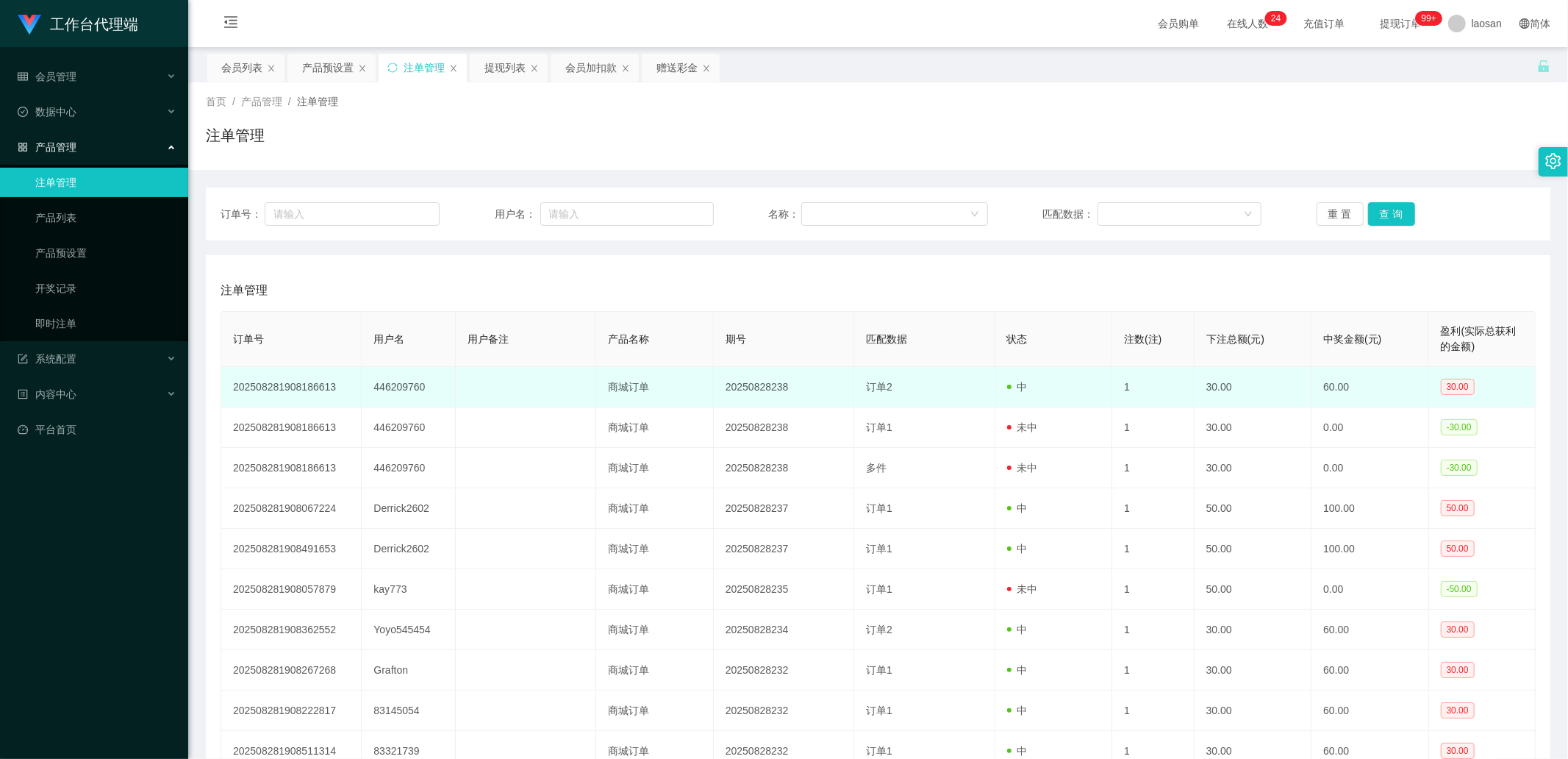
click at [399, 255] on td "446209760" at bounding box center [408, 387] width 94 height 40
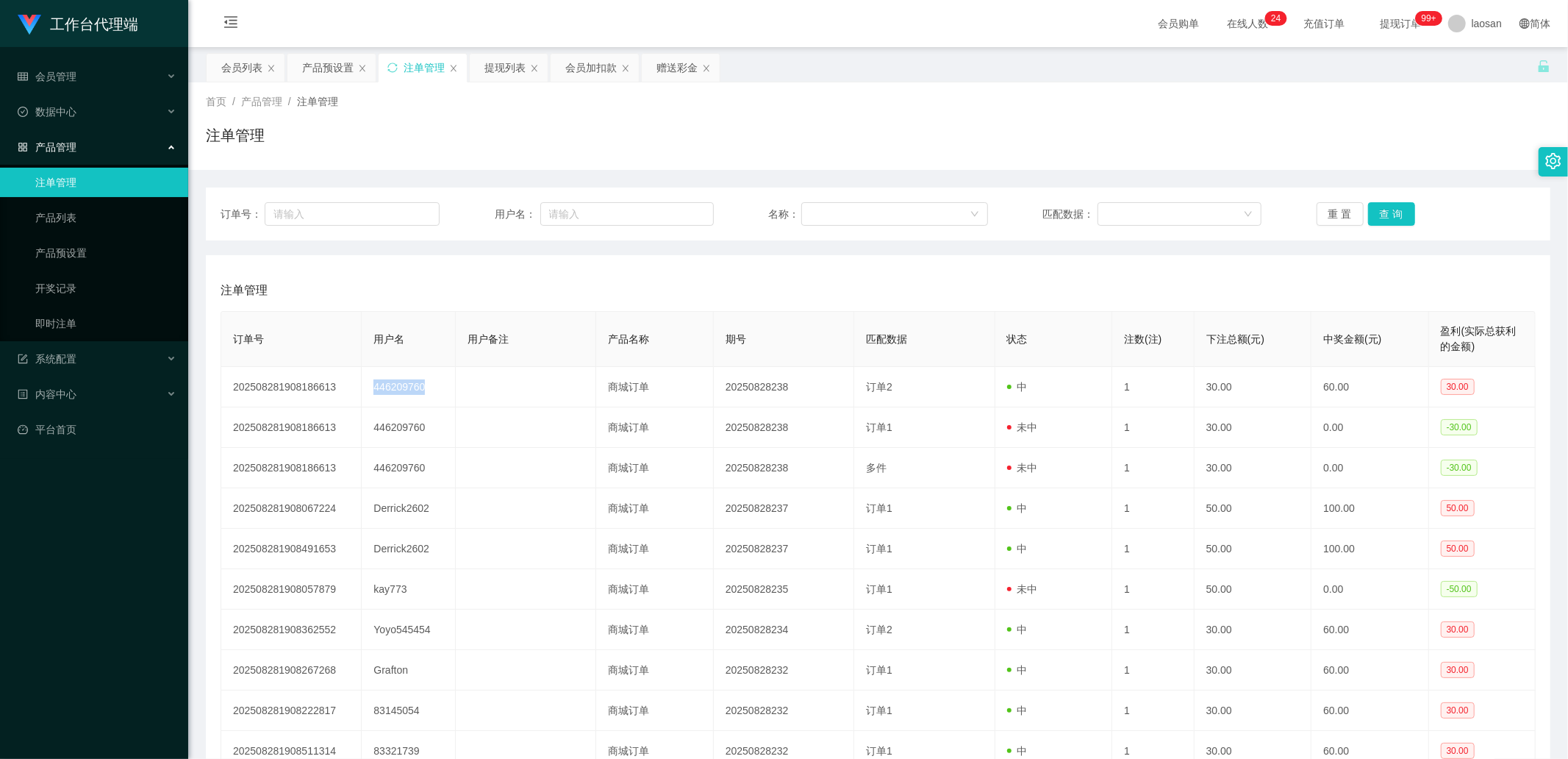
copy td "446209760"
click at [667, 61] on div "赠送彩金" at bounding box center [677, 67] width 41 height 28
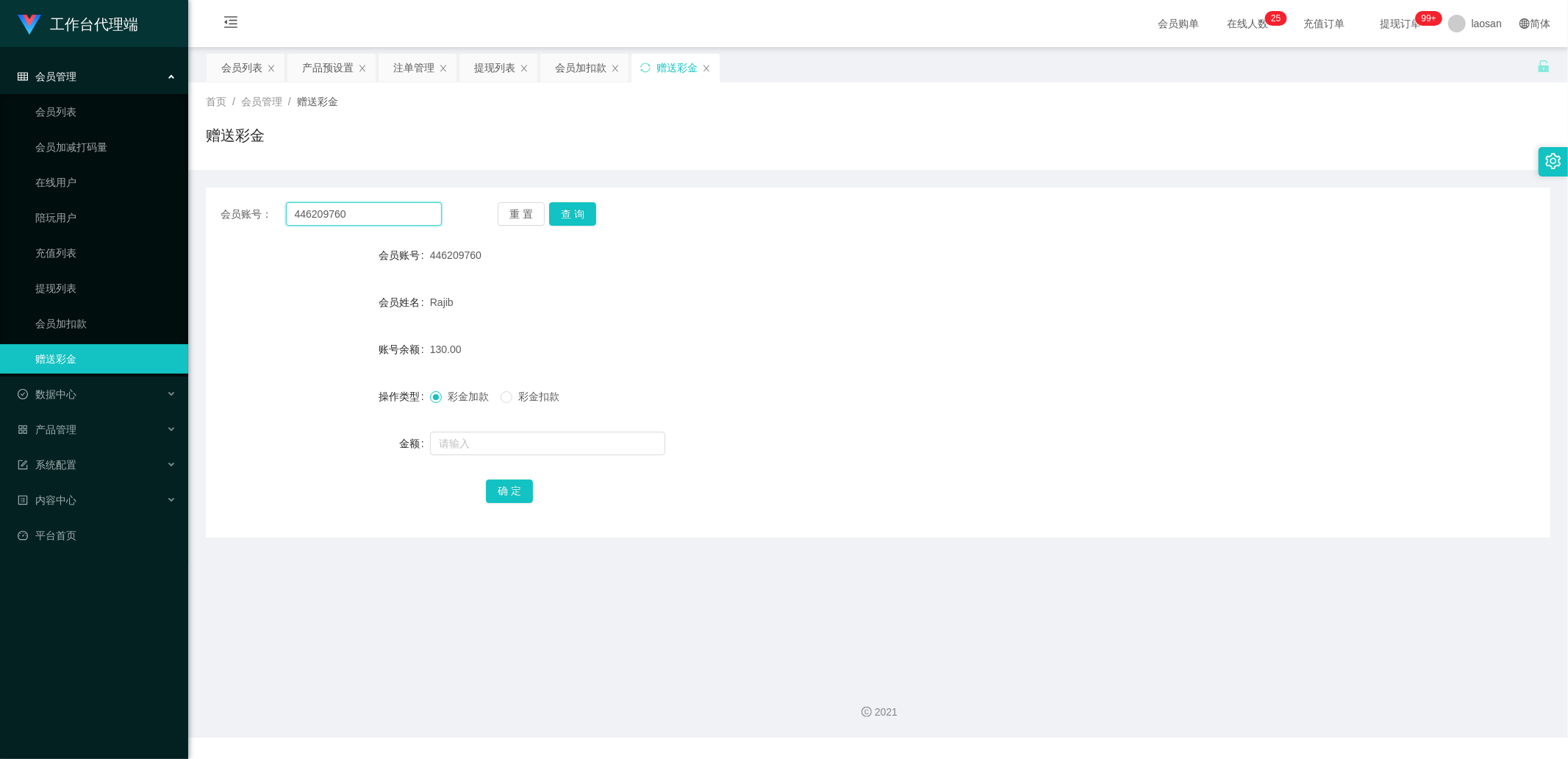
click at [363, 216] on input "446209760" at bounding box center [364, 214] width 157 height 24
drag, startPoint x: 561, startPoint y: 211, endPoint x: 574, endPoint y: 212, distance: 13.0
click at [561, 211] on button "查 询" at bounding box center [573, 214] width 47 height 24
click at [574, 212] on button "查 询" at bounding box center [573, 214] width 47 height 24
click at [574, 212] on div "重 置 查 询" at bounding box center [608, 214] width 221 height 24
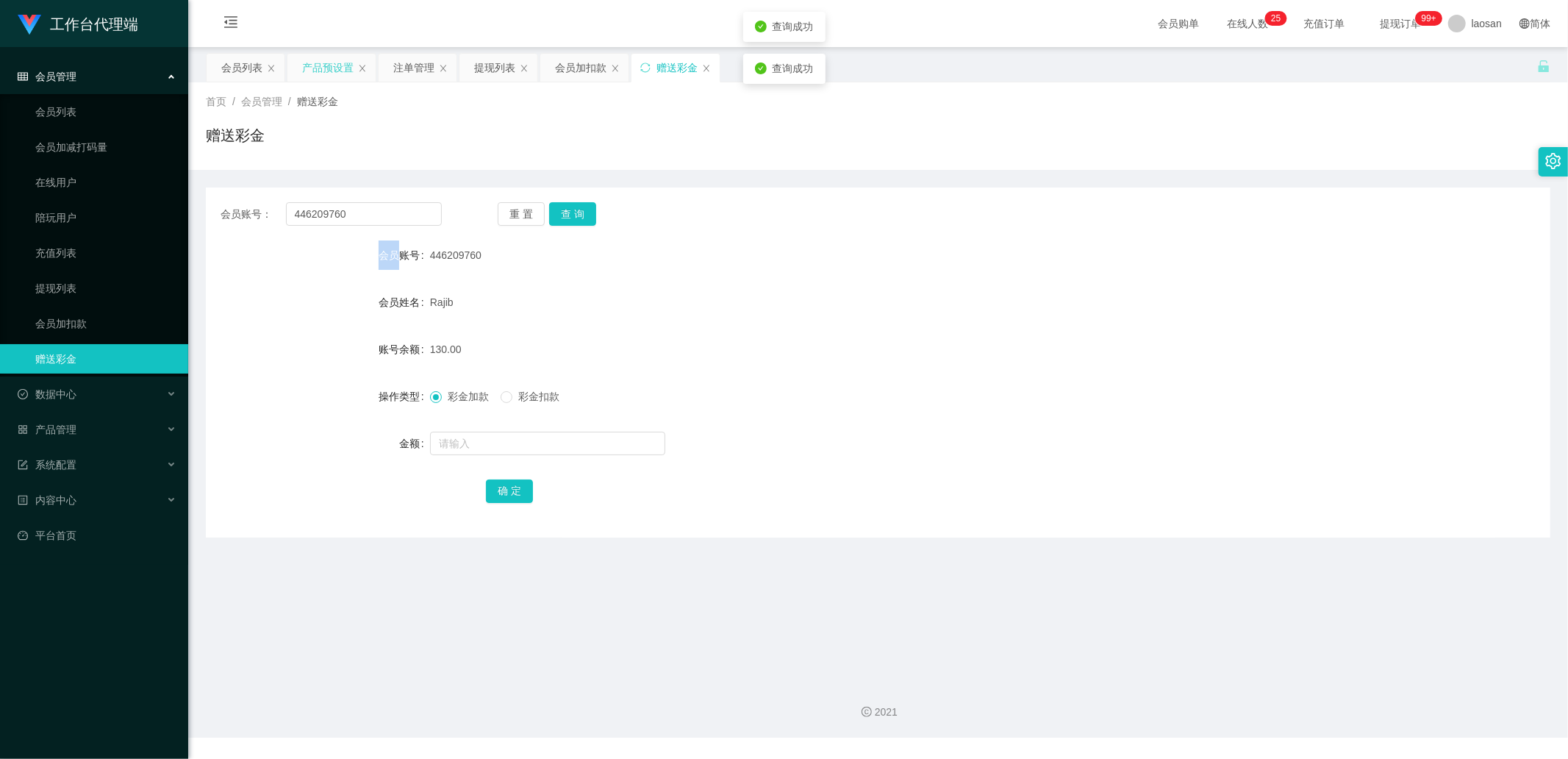
click at [327, 67] on div "产品预设置" at bounding box center [328, 67] width 52 height 28
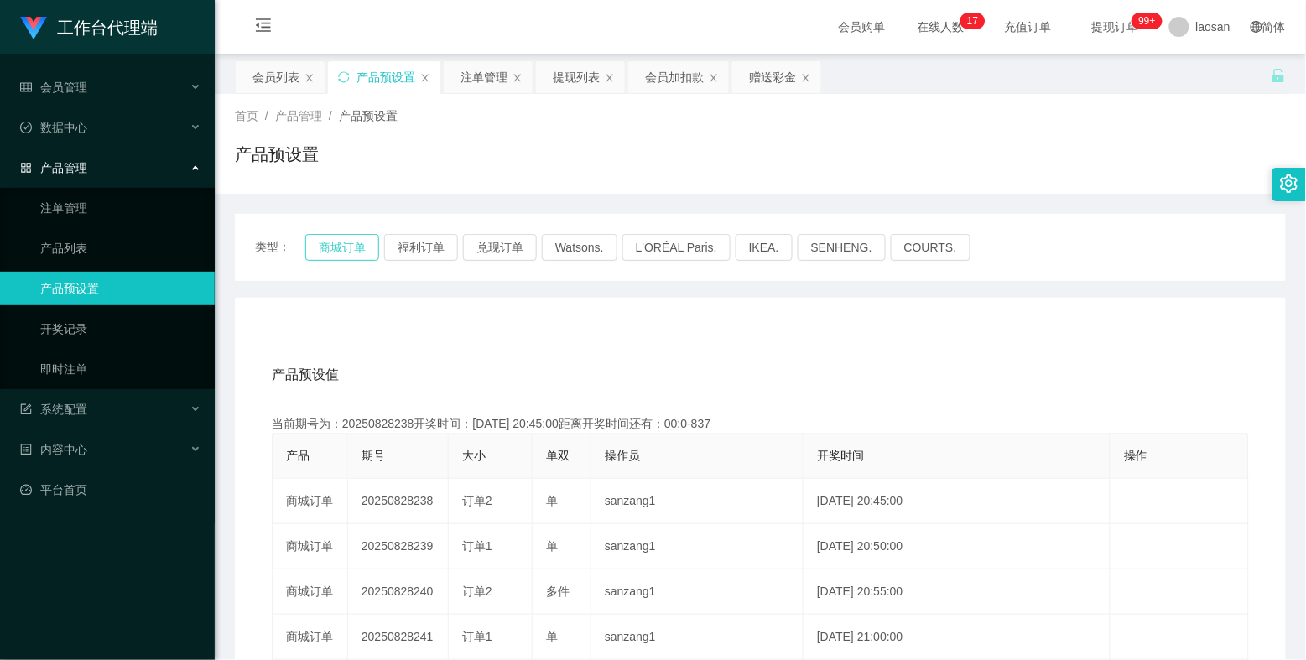
click at [341, 245] on button "商城订单" at bounding box center [342, 247] width 74 height 27
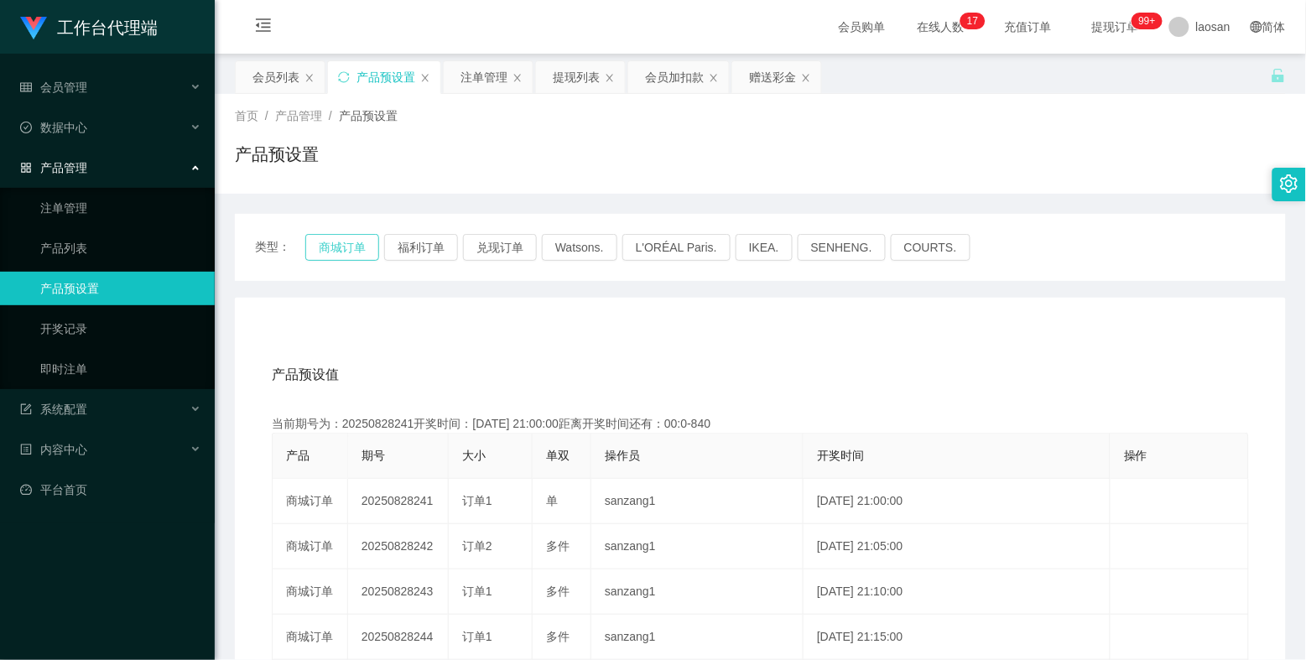
click at [341, 245] on button "商城订单" at bounding box center [342, 247] width 74 height 27
click at [340, 238] on button "商城订单" at bounding box center [342, 247] width 74 height 27
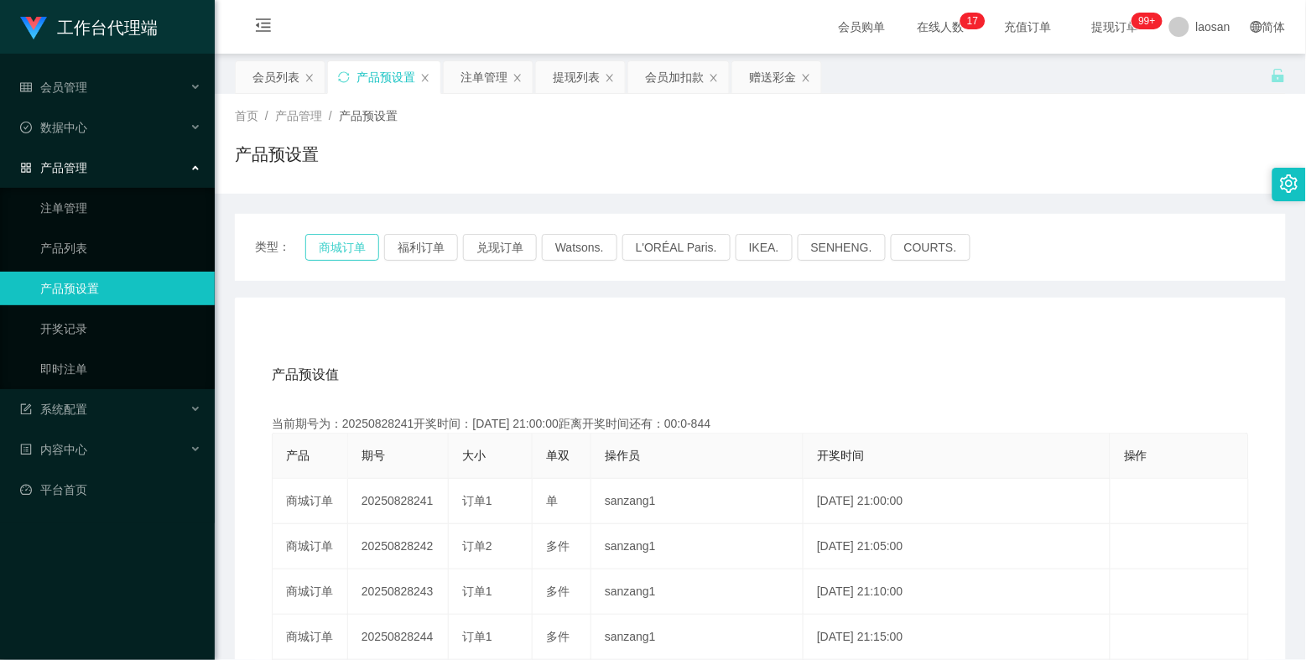
click at [340, 238] on button "商城订单" at bounding box center [342, 247] width 74 height 27
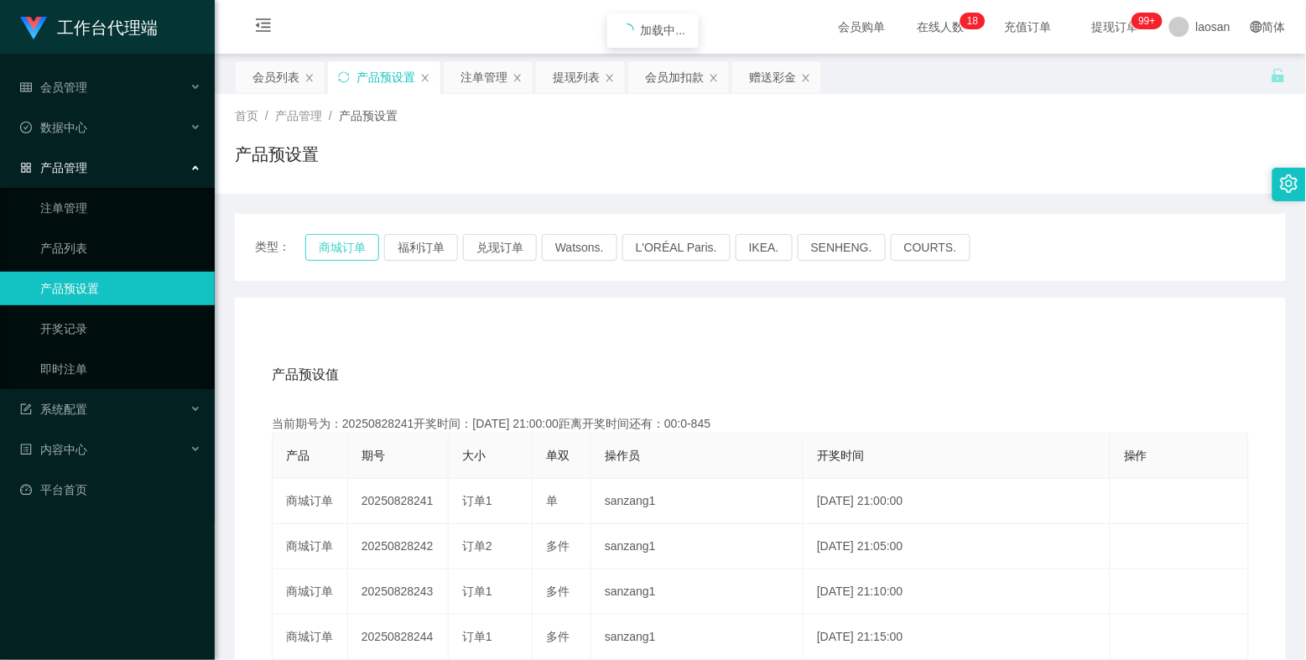
click at [340, 238] on button "商城订单" at bounding box center [342, 247] width 74 height 27
click at [339, 253] on button "商城订单" at bounding box center [342, 247] width 74 height 27
click at [346, 247] on button "商城订单" at bounding box center [342, 247] width 74 height 27
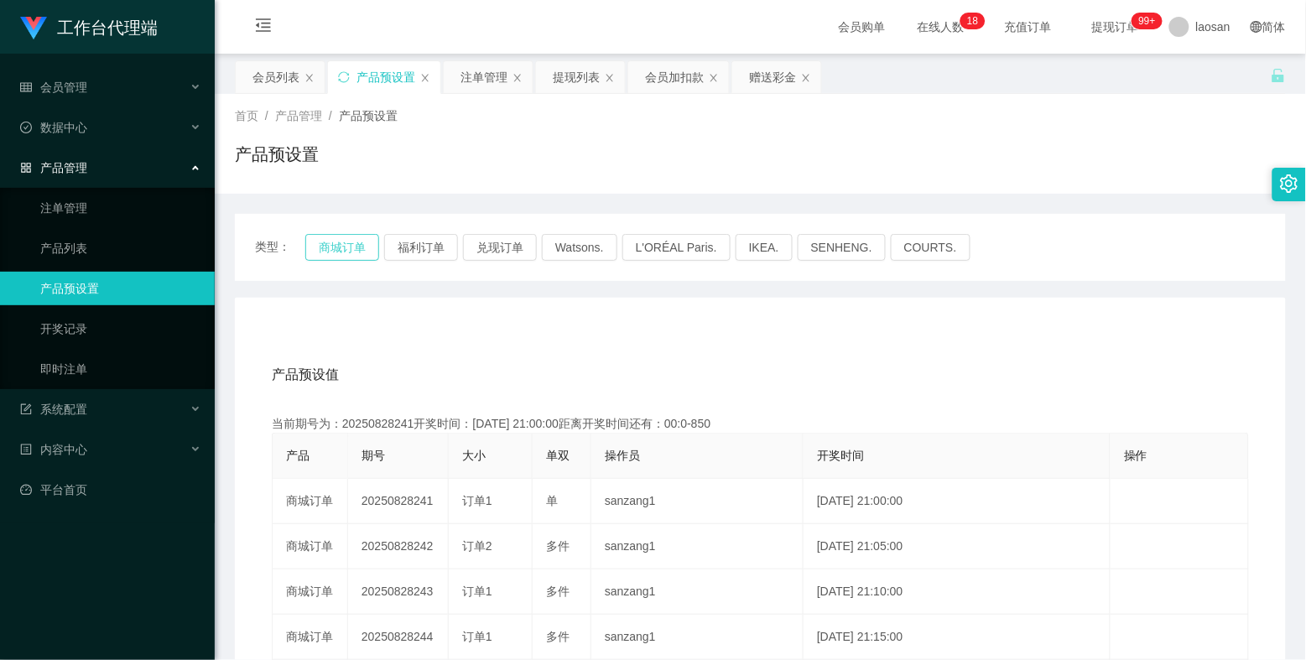
click at [346, 247] on button "商城订单" at bounding box center [342, 247] width 74 height 27
click at [332, 246] on button "商城订单" at bounding box center [342, 247] width 74 height 27
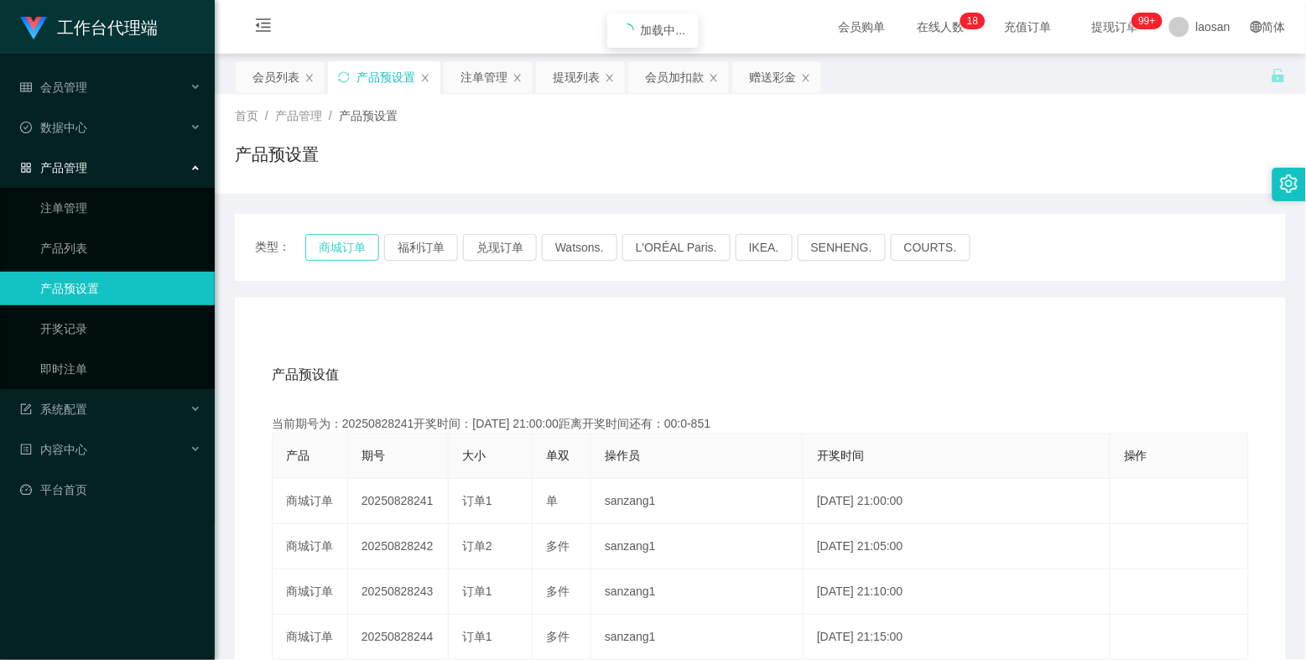
click at [332, 246] on button "商城订单" at bounding box center [342, 247] width 74 height 27
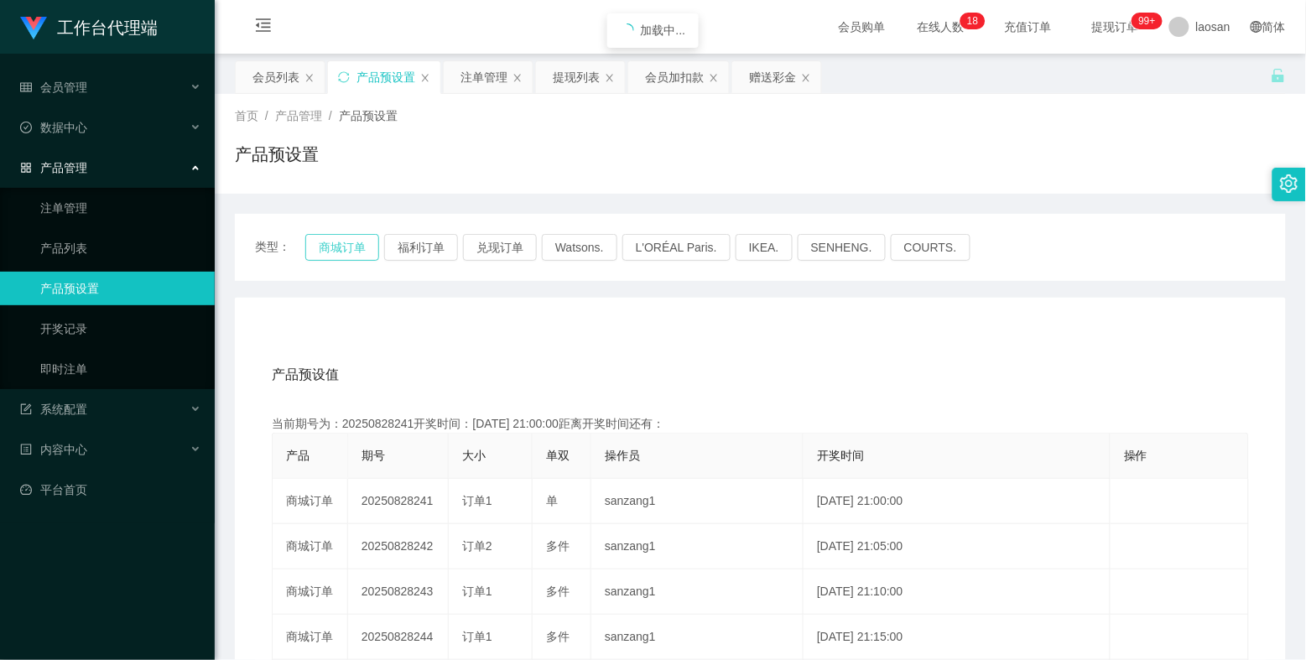
click at [332, 246] on button "商城订单" at bounding box center [342, 247] width 74 height 27
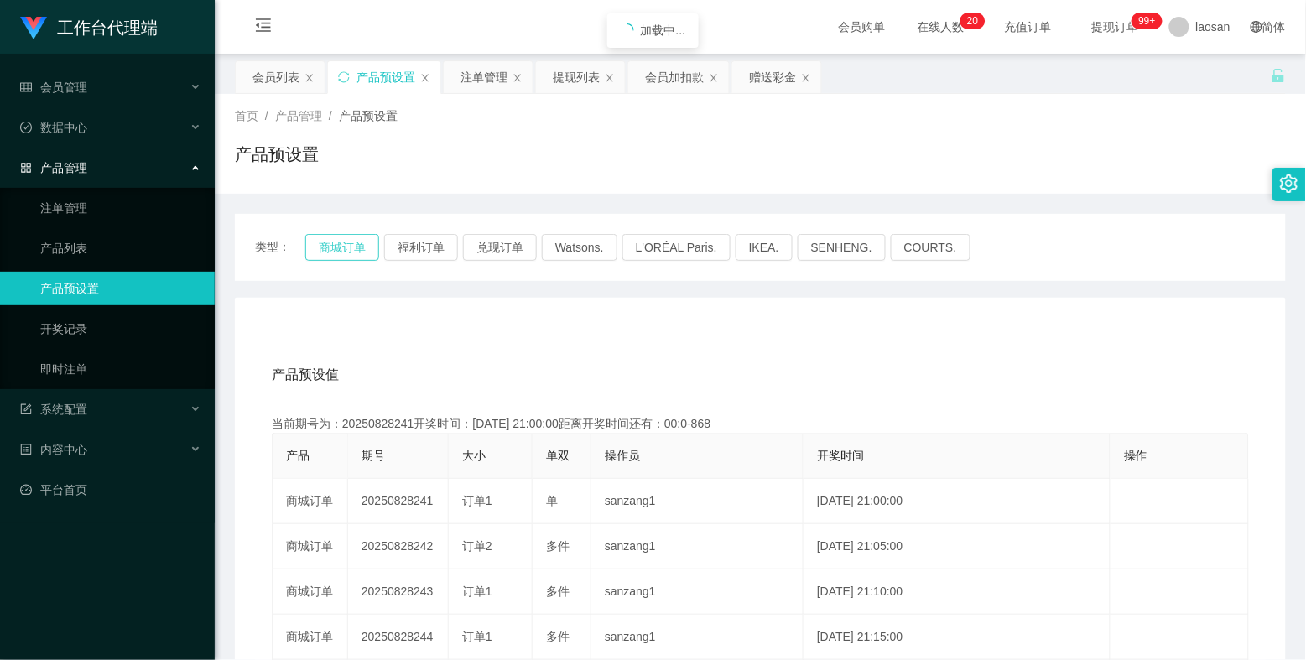
click at [332, 246] on button "商城订单" at bounding box center [342, 247] width 74 height 27
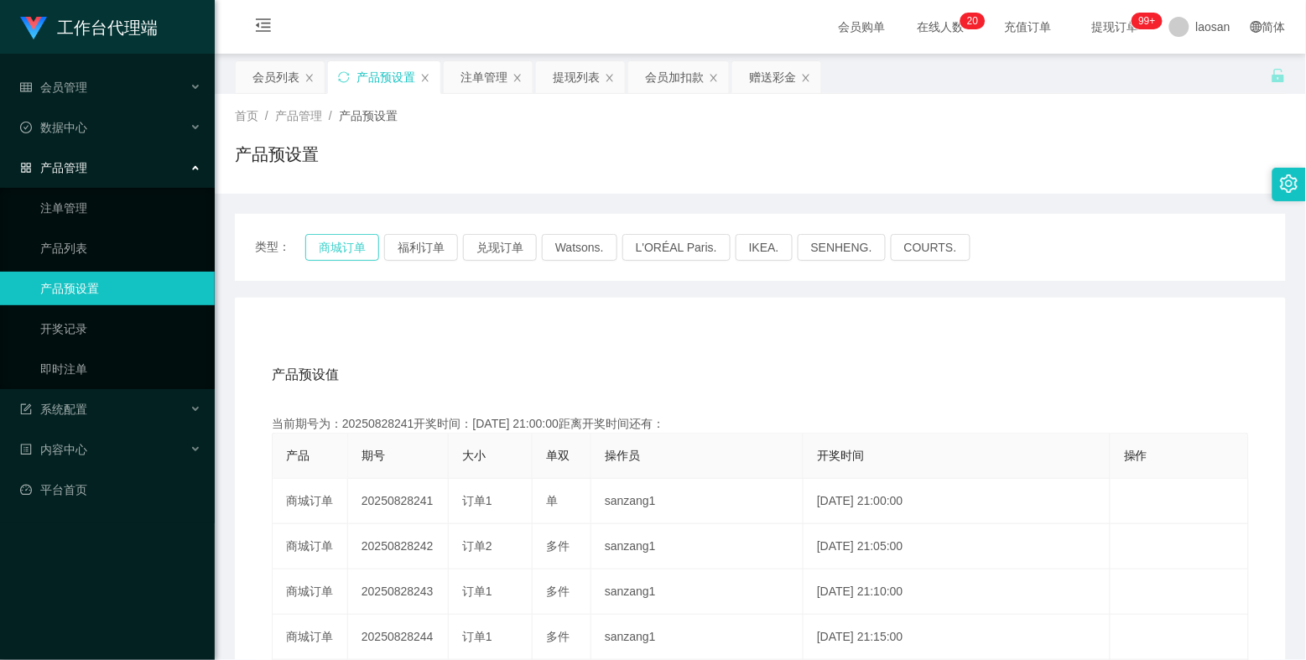
click at [332, 246] on button "商城订单" at bounding box center [342, 247] width 74 height 27
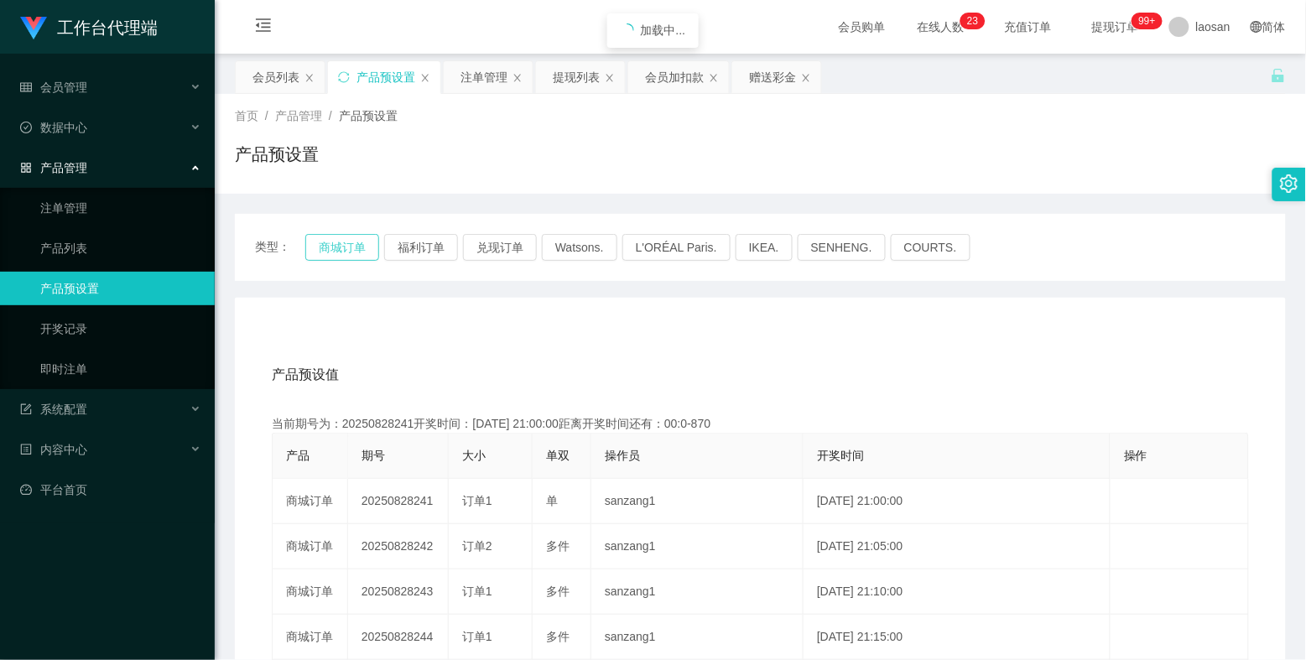
click at [332, 246] on button "商城订单" at bounding box center [342, 247] width 74 height 27
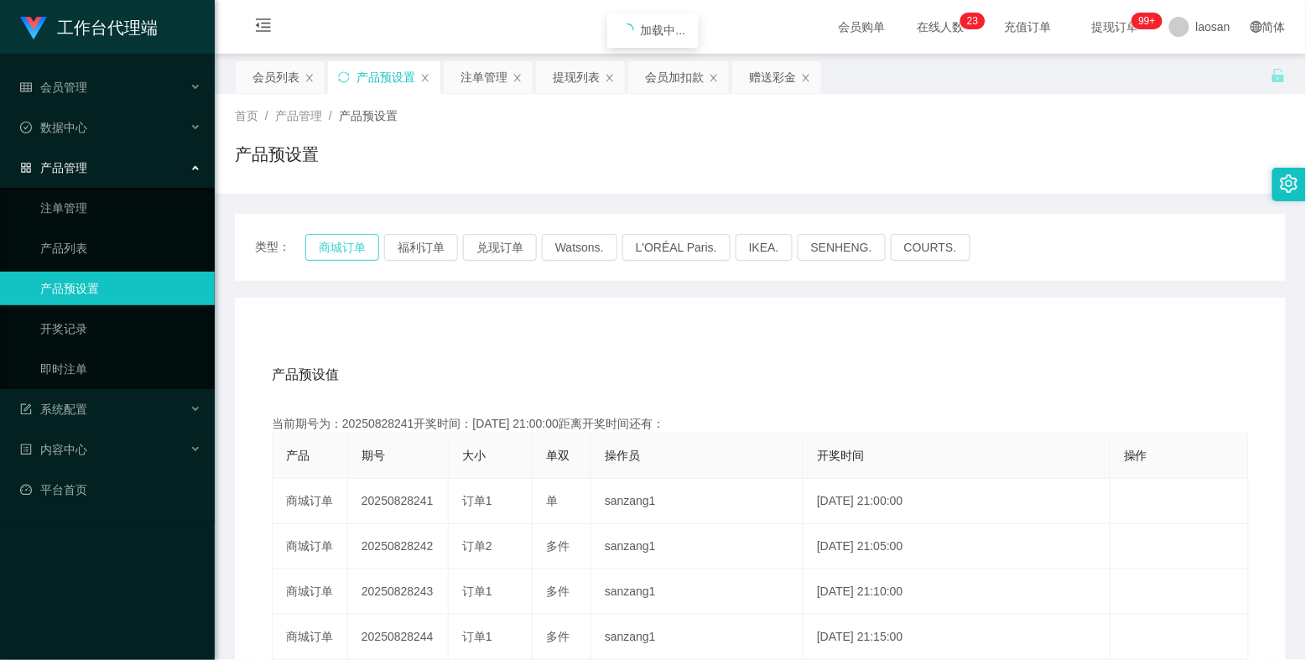
click at [332, 246] on button "商城订单" at bounding box center [342, 247] width 74 height 27
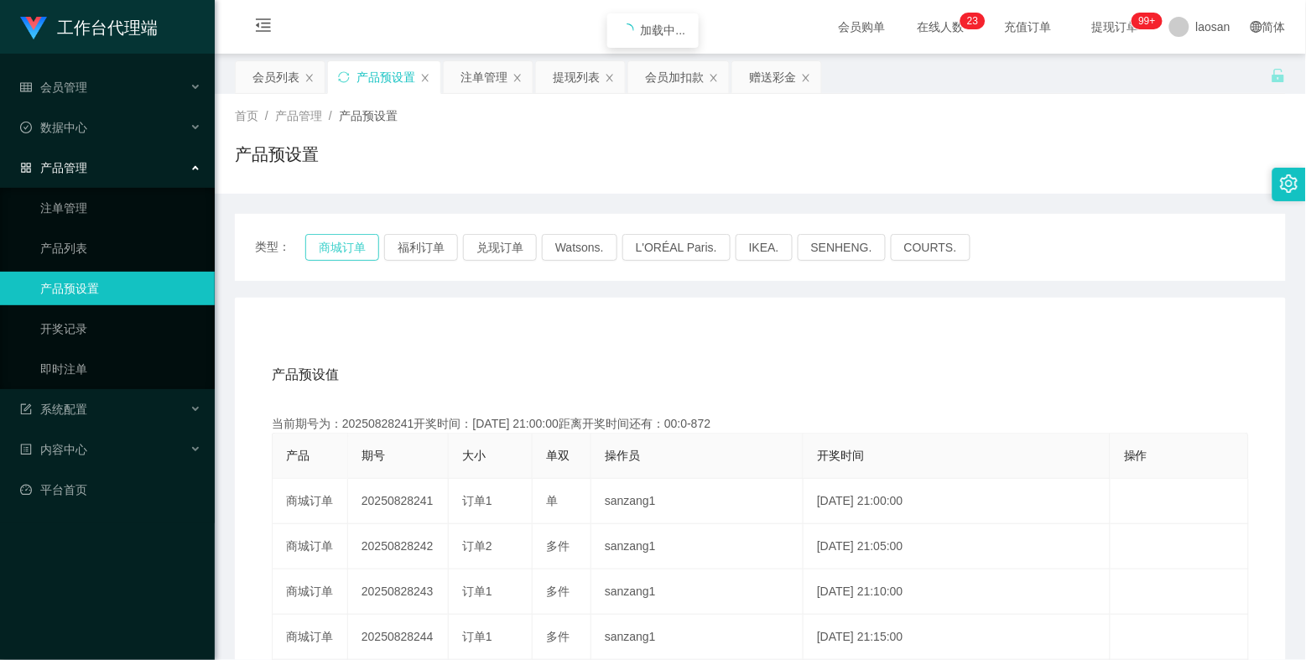
click at [332, 246] on button "商城订单" at bounding box center [342, 247] width 74 height 27
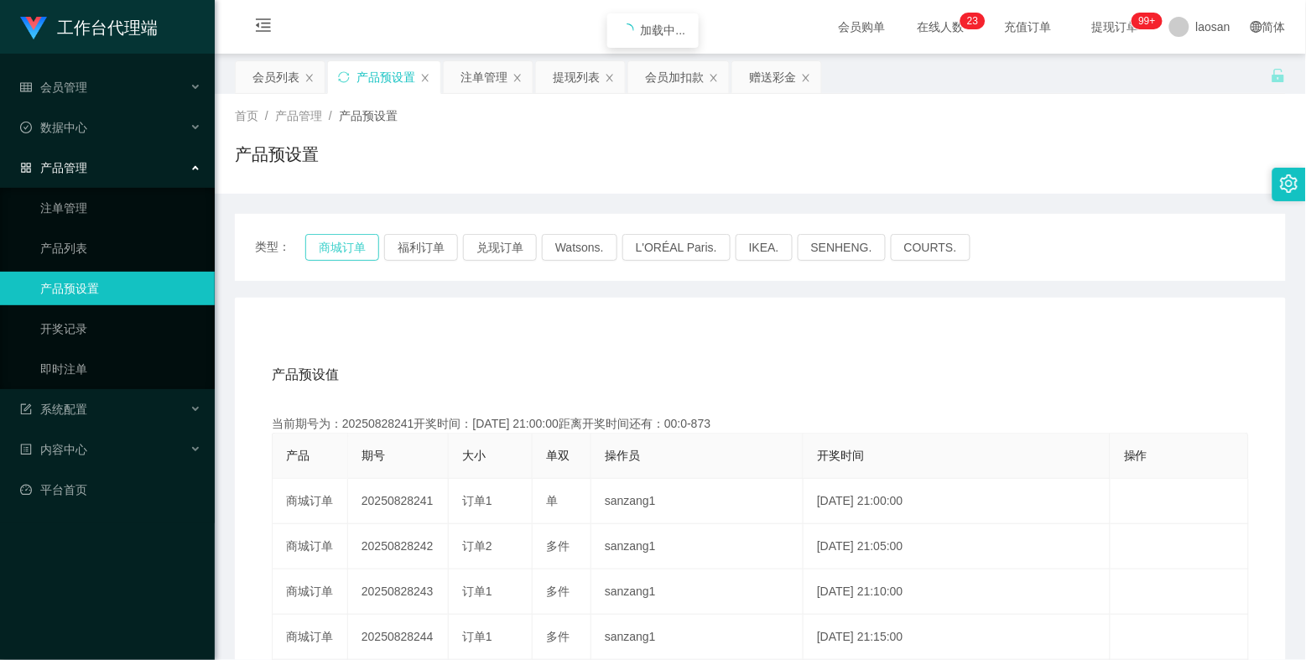
click at [332, 246] on button "商城订单" at bounding box center [342, 247] width 74 height 27
click at [333, 246] on button "商城订单" at bounding box center [342, 247] width 74 height 27
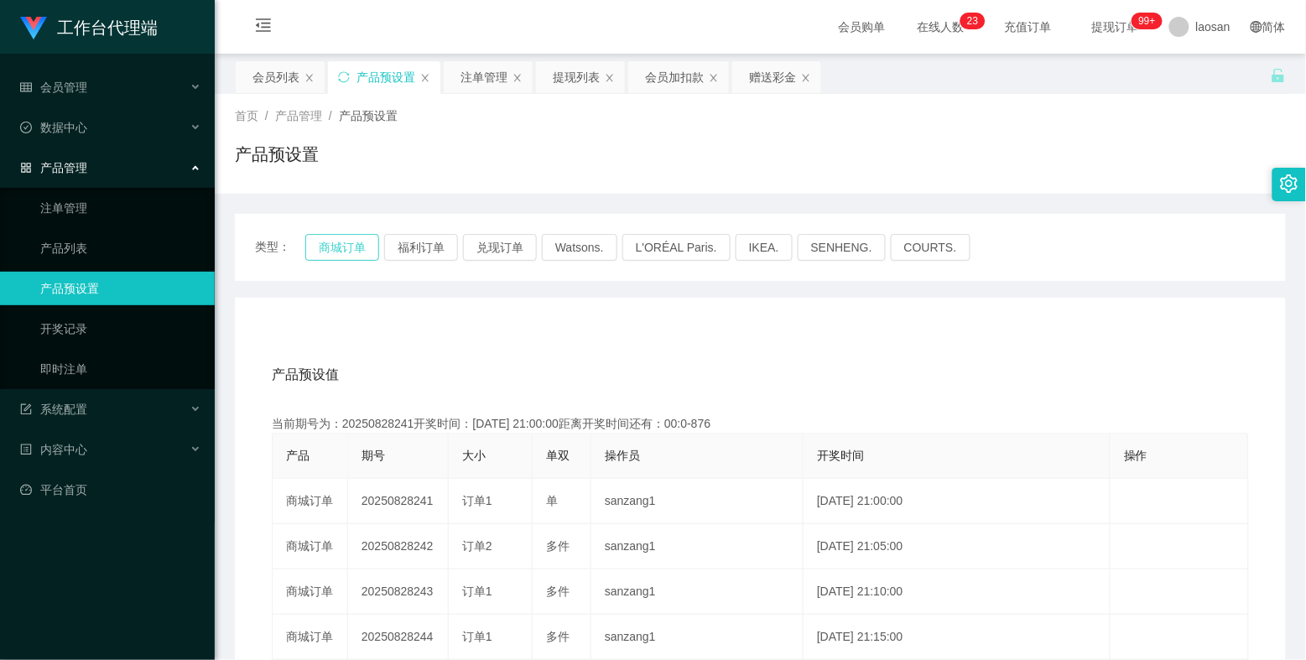
click at [333, 246] on button "商城订单" at bounding box center [342, 247] width 74 height 27
click at [335, 246] on button "商城订单" at bounding box center [342, 247] width 74 height 27
click at [335, 236] on button "商城订单" at bounding box center [342, 247] width 74 height 27
click at [335, 247] on button "商城订单" at bounding box center [342, 247] width 74 height 27
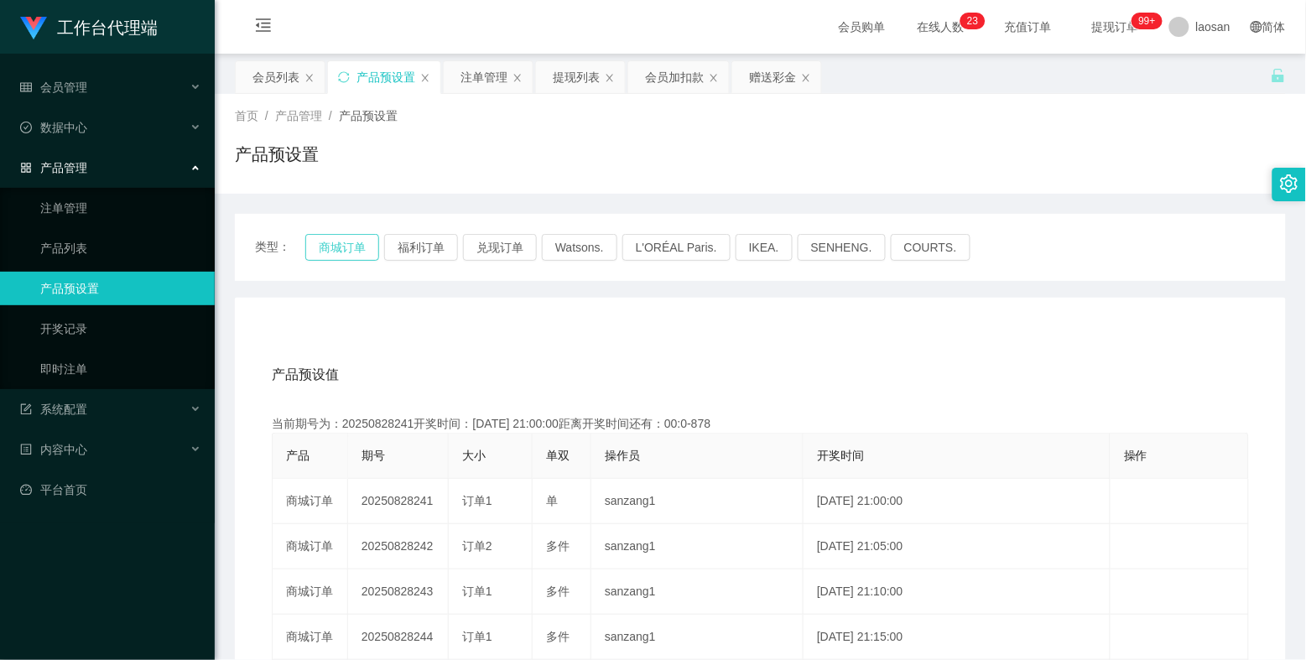
click at [335, 247] on button "商城订单" at bounding box center [342, 247] width 74 height 27
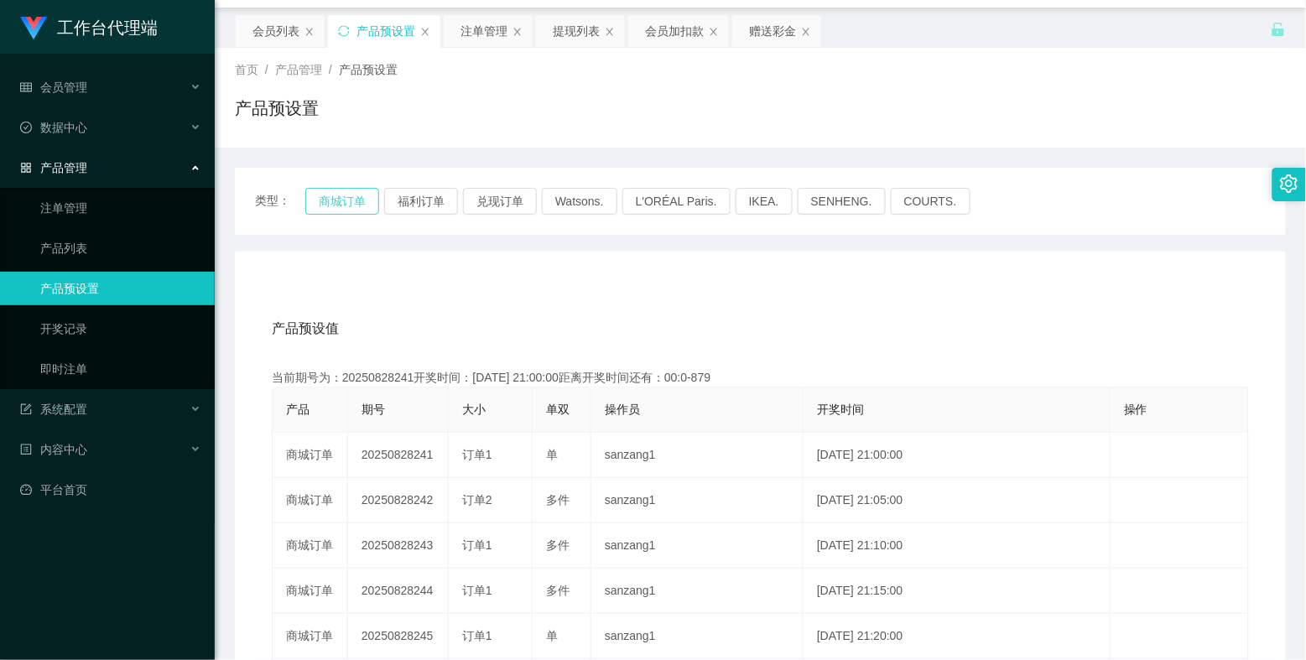
scroll to position [93, 0]
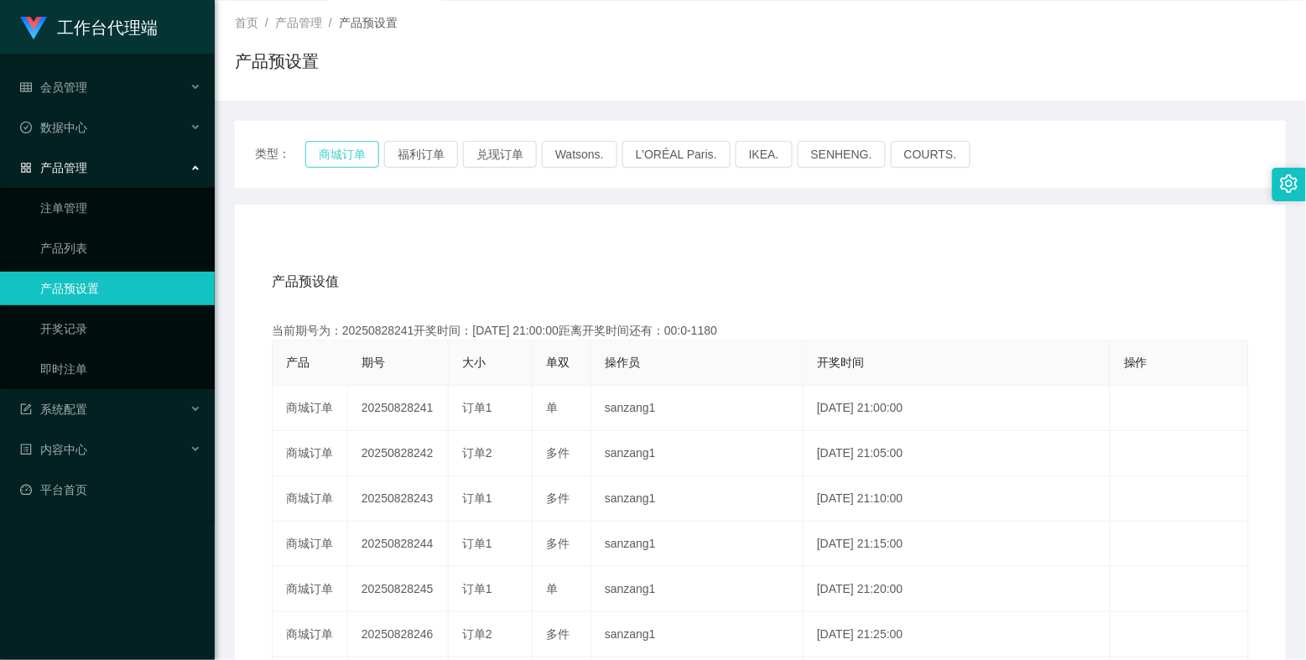
click at [341, 146] on button "商城订单" at bounding box center [342, 154] width 74 height 27
click at [349, 153] on button "商城订单" at bounding box center [342, 154] width 74 height 27
click at [350, 153] on button "商城订单" at bounding box center [342, 154] width 74 height 27
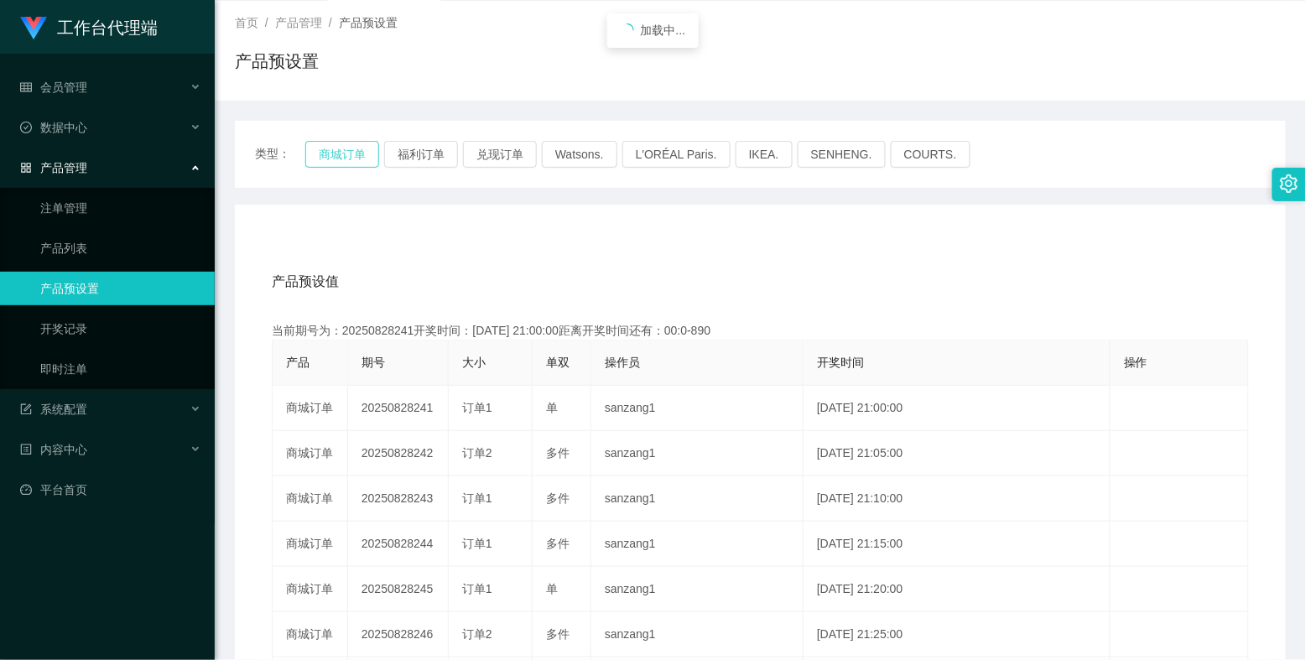
click at [350, 153] on button "商城订单" at bounding box center [342, 154] width 74 height 27
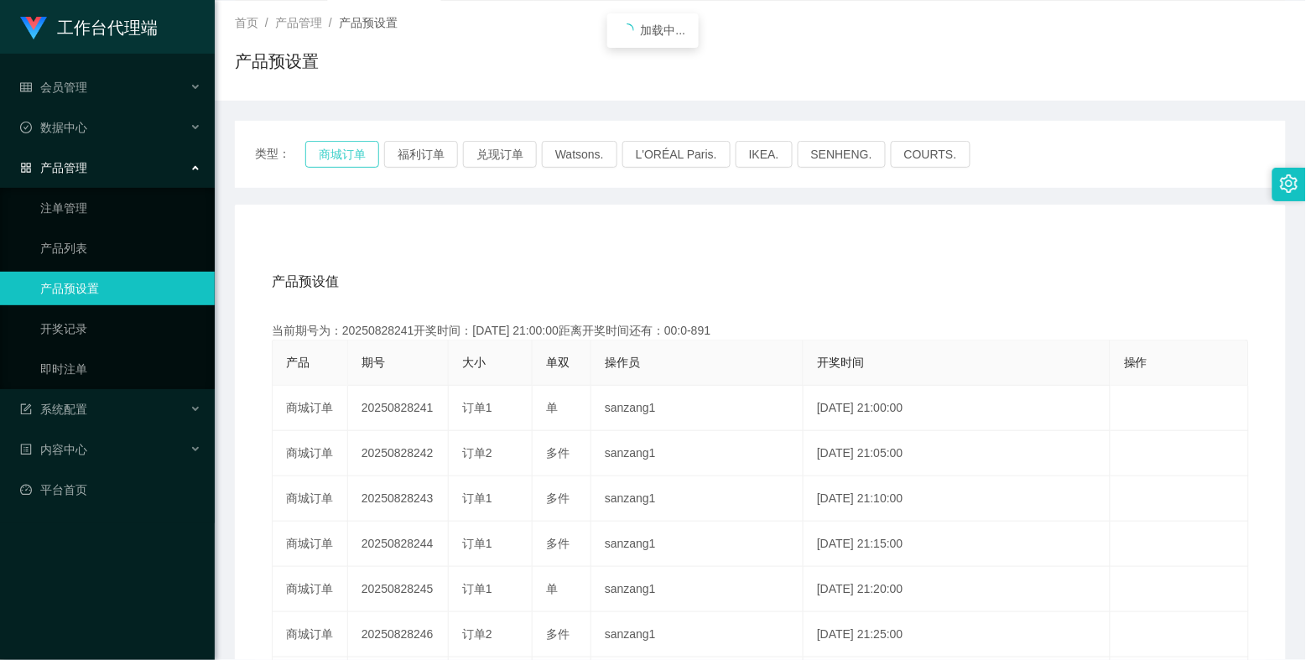
click at [350, 153] on button "商城订单" at bounding box center [342, 154] width 74 height 27
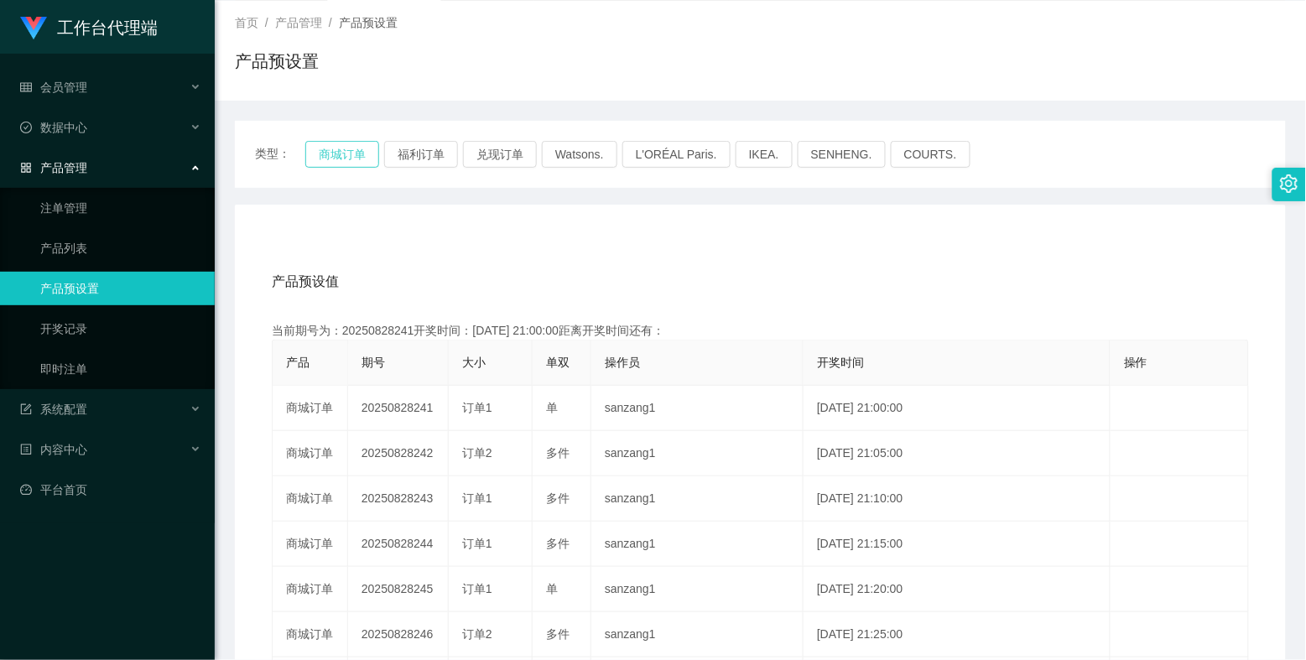
click at [350, 153] on button "商城订单" at bounding box center [342, 154] width 74 height 27
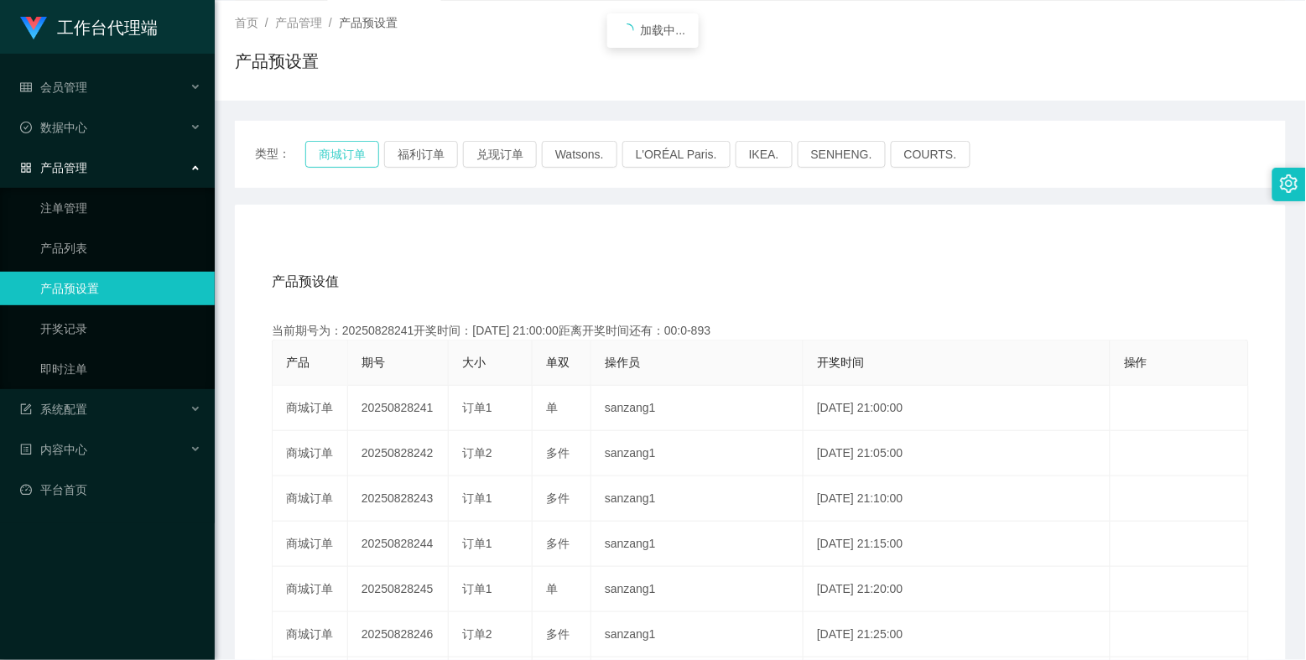
click at [350, 153] on button "商城订单" at bounding box center [342, 154] width 74 height 27
click at [352, 153] on button "商城订单" at bounding box center [342, 154] width 74 height 27
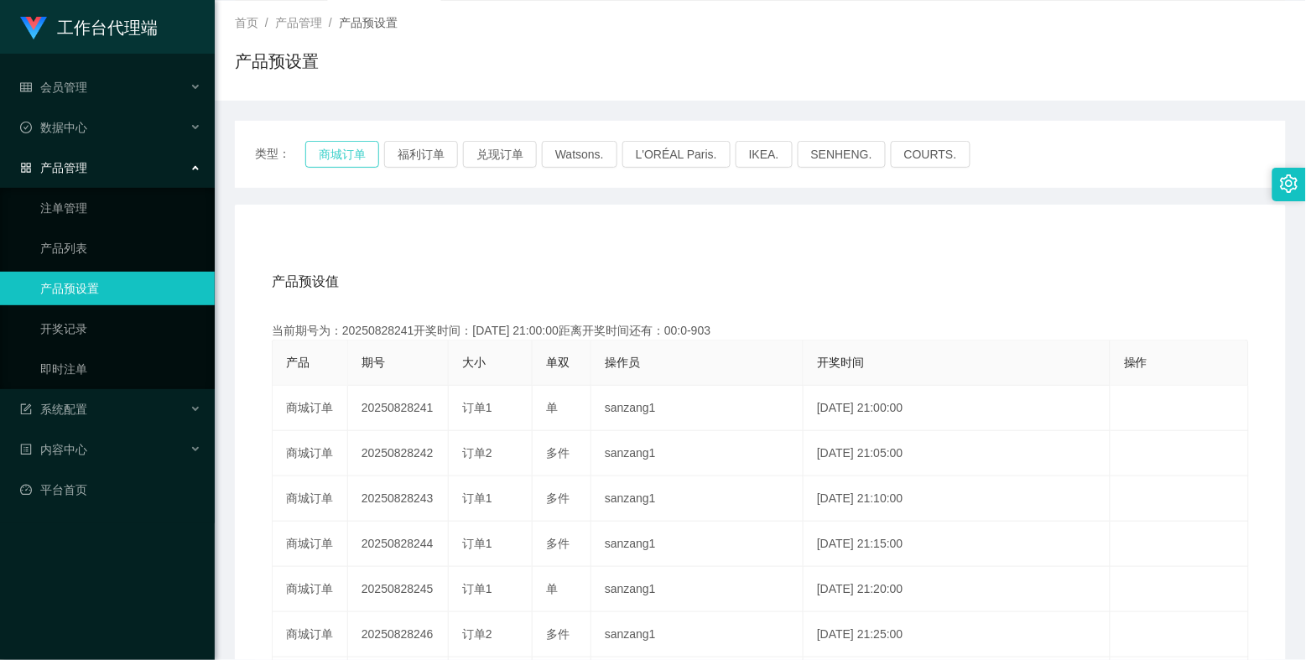
click at [352, 153] on button "商城订单" at bounding box center [342, 154] width 74 height 27
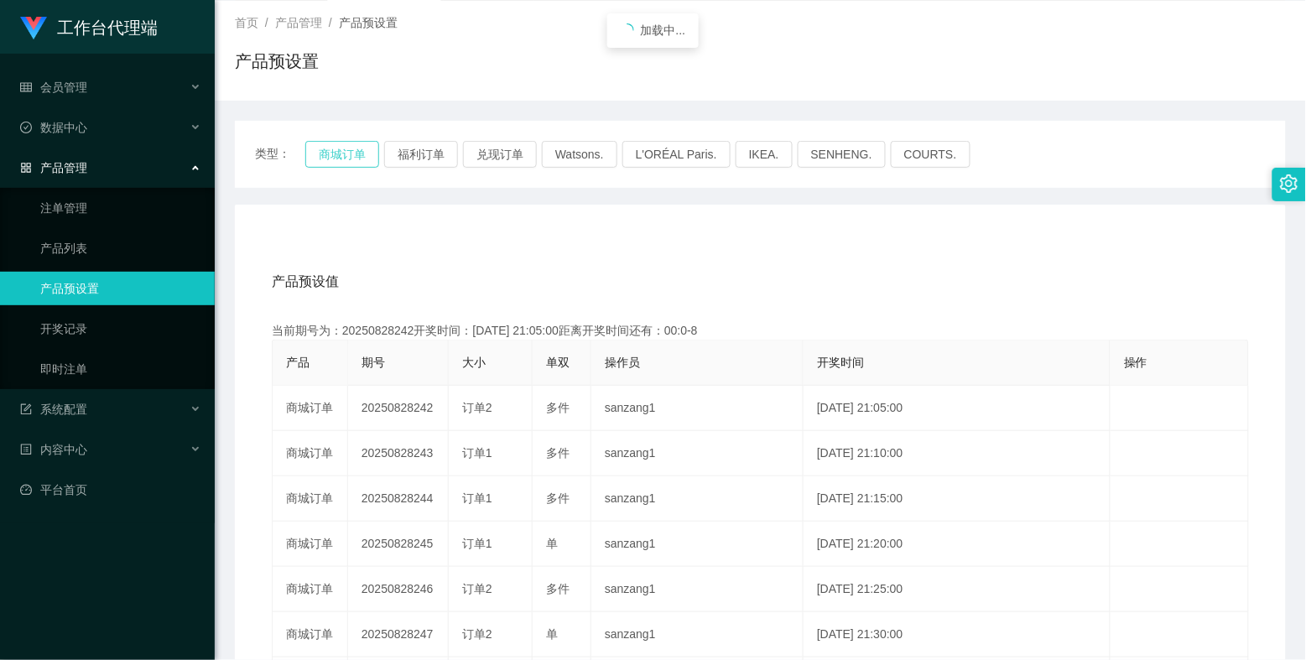
click at [352, 153] on button "商城订单" at bounding box center [342, 154] width 74 height 27
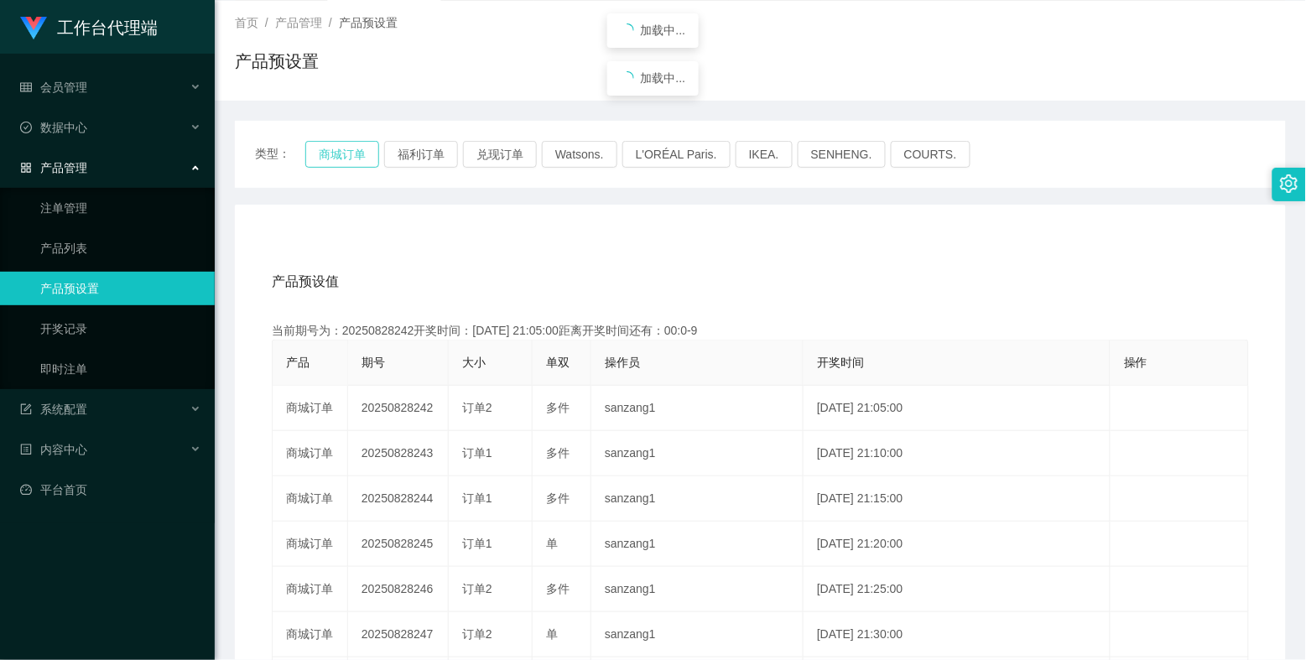
click at [352, 153] on button "商城订单" at bounding box center [342, 154] width 74 height 27
click at [348, 152] on button "商城订单" at bounding box center [342, 154] width 74 height 27
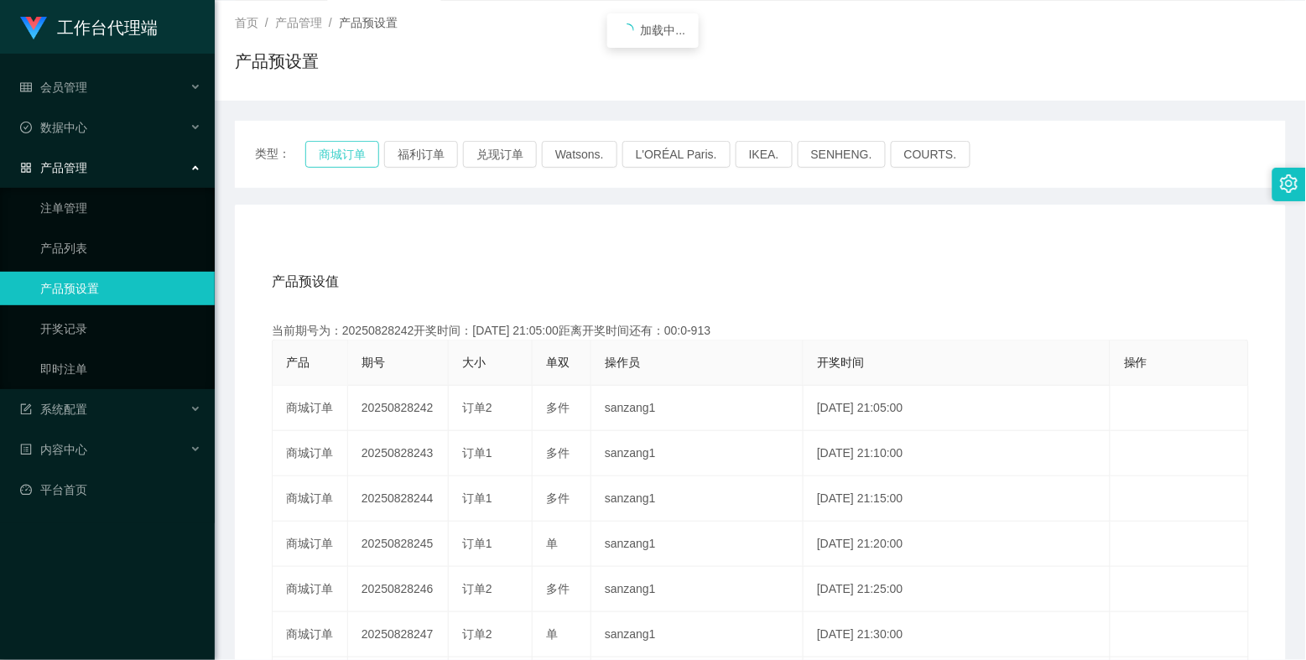
click at [348, 152] on button "商城订单" at bounding box center [342, 154] width 74 height 27
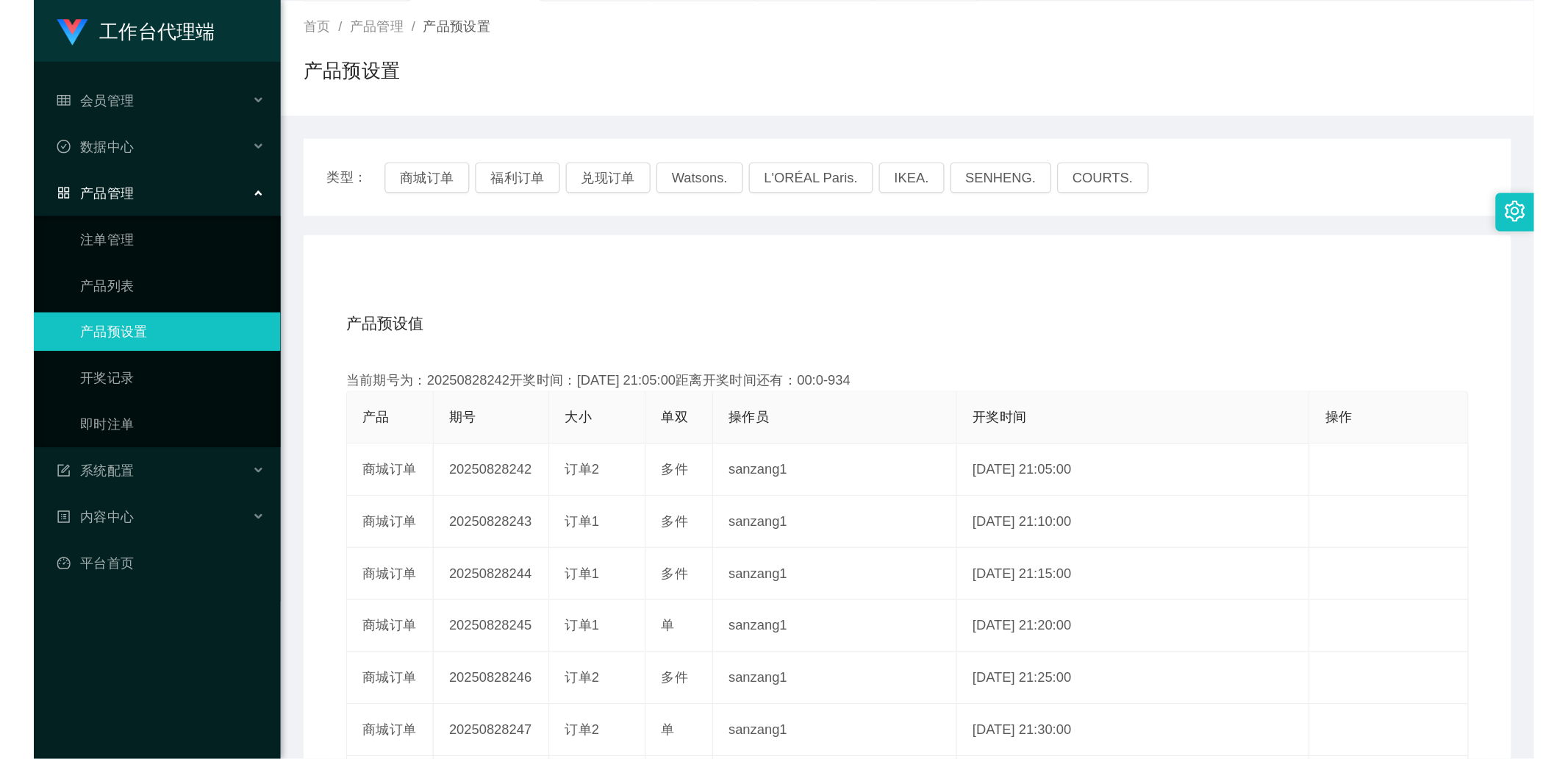
scroll to position [0, 0]
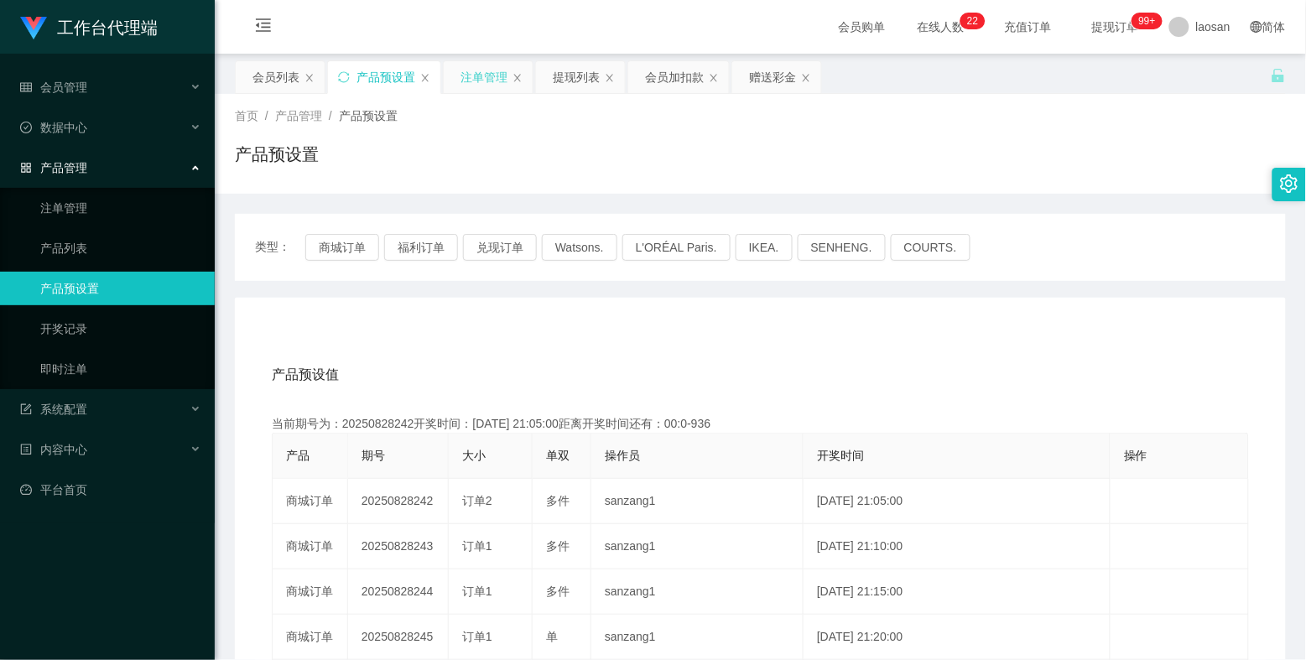
click at [486, 81] on div "注单管理" at bounding box center [483, 77] width 47 height 32
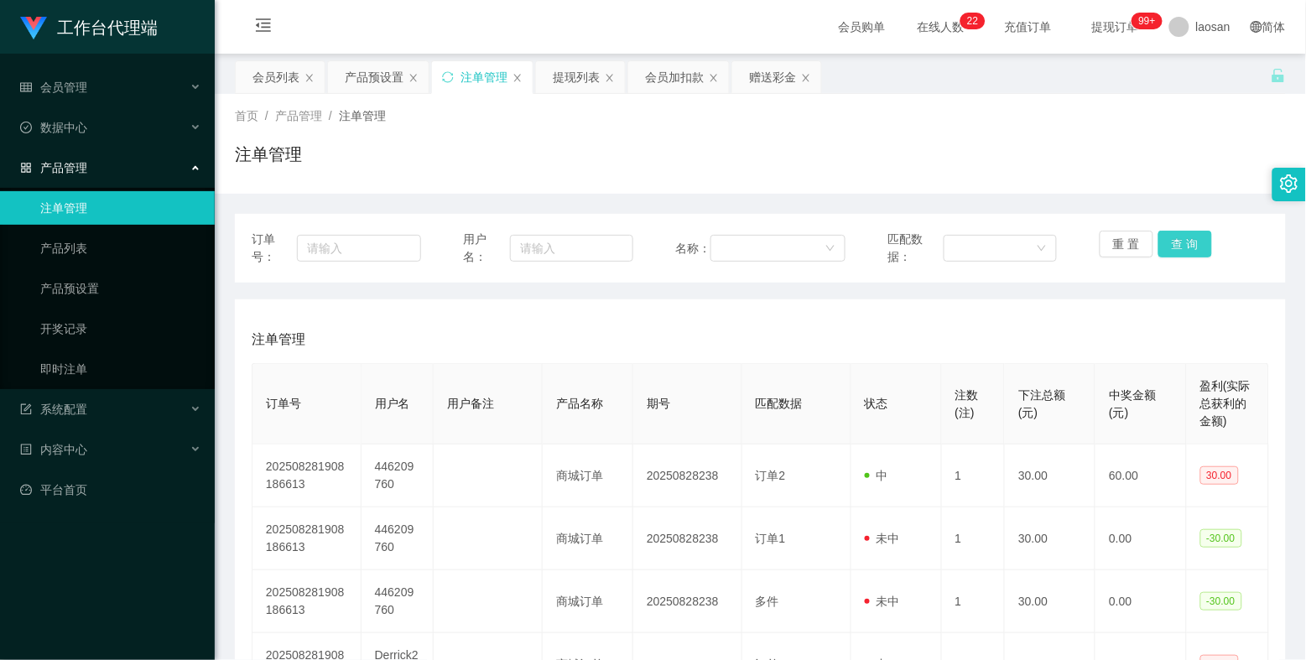
click at [1133, 236] on button "查 询" at bounding box center [1185, 244] width 54 height 27
click at [1133, 236] on div "重 置 查 询" at bounding box center [1184, 248] width 169 height 35
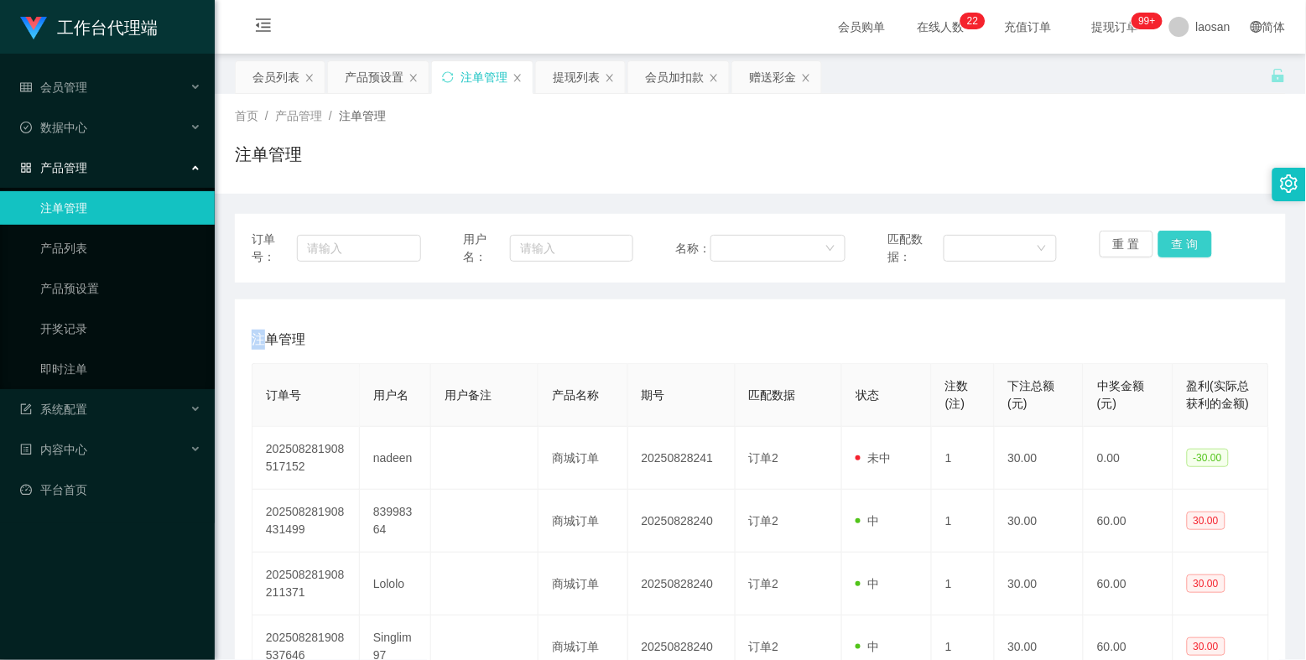
click at [1133, 237] on button "查 询" at bounding box center [1185, 244] width 54 height 27
click at [1133, 237] on button "查 询" at bounding box center [1194, 244] width 72 height 27
click at [1133, 237] on div "重 置 查 询" at bounding box center [1184, 248] width 169 height 35
click at [1133, 237] on button "查 询" at bounding box center [1185, 244] width 54 height 27
click at [1133, 237] on div "重 置 查 询" at bounding box center [1184, 248] width 169 height 35
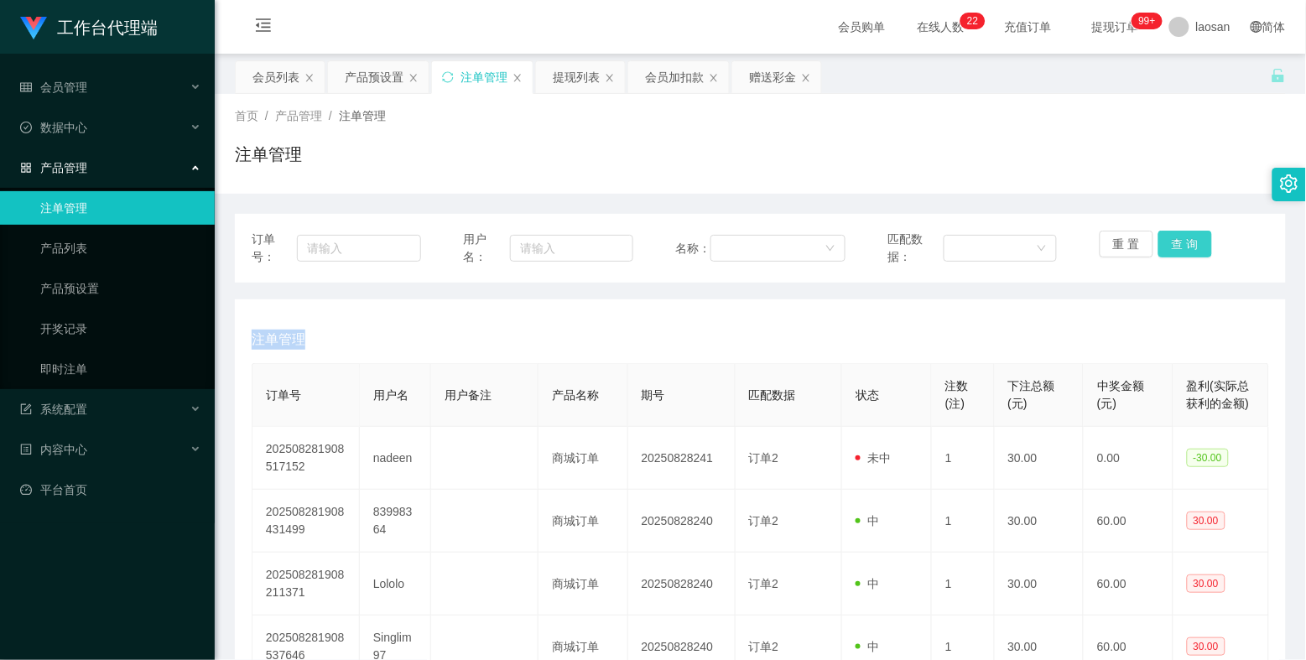
click at [1133, 237] on button "查 询" at bounding box center [1185, 244] width 54 height 27
click at [1133, 237] on div "重 置 查 询" at bounding box center [1184, 248] width 169 height 35
click at [1133, 237] on button "查 询" at bounding box center [1185, 244] width 54 height 27
click at [1133, 237] on div "重 置 查 询" at bounding box center [1184, 248] width 169 height 35
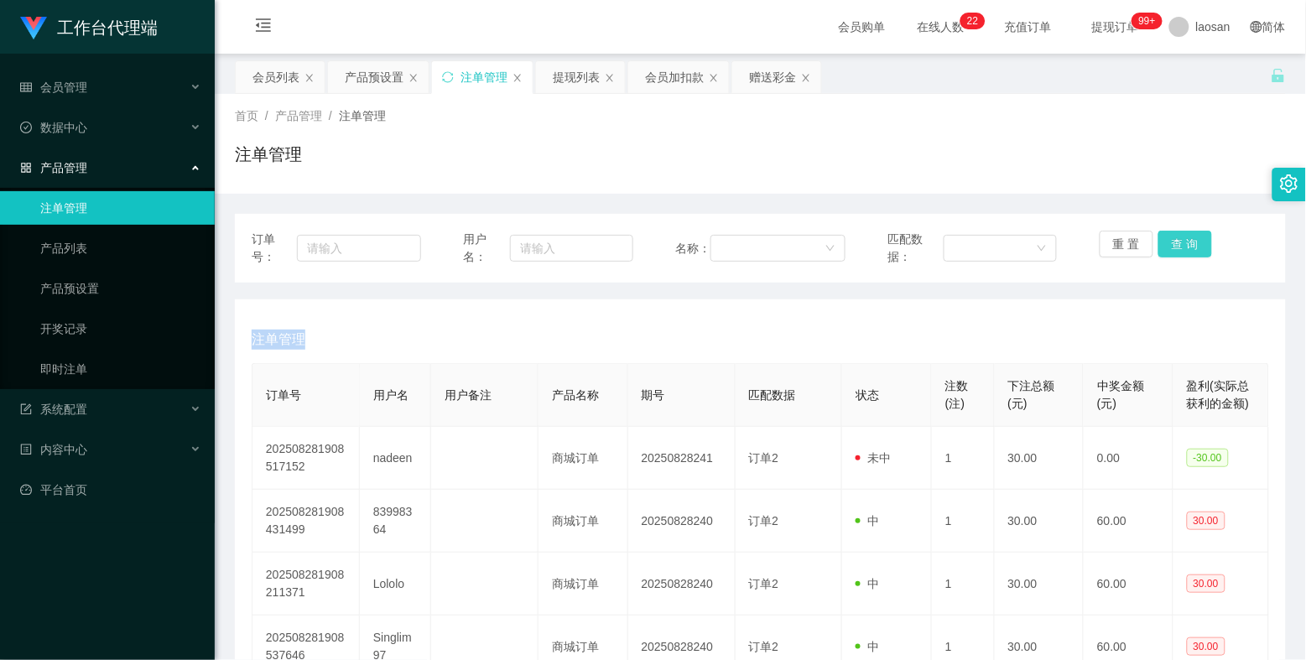
click at [1133, 237] on button "查 询" at bounding box center [1185, 244] width 54 height 27
click at [1133, 237] on div "重 置 查 询" at bounding box center [1184, 248] width 169 height 35
click at [1133, 237] on button "查 询" at bounding box center [1185, 244] width 54 height 27
click at [1133, 237] on div "重 置 查 询" at bounding box center [1184, 248] width 169 height 35
click at [1133, 237] on button "查 询" at bounding box center [1185, 244] width 54 height 27
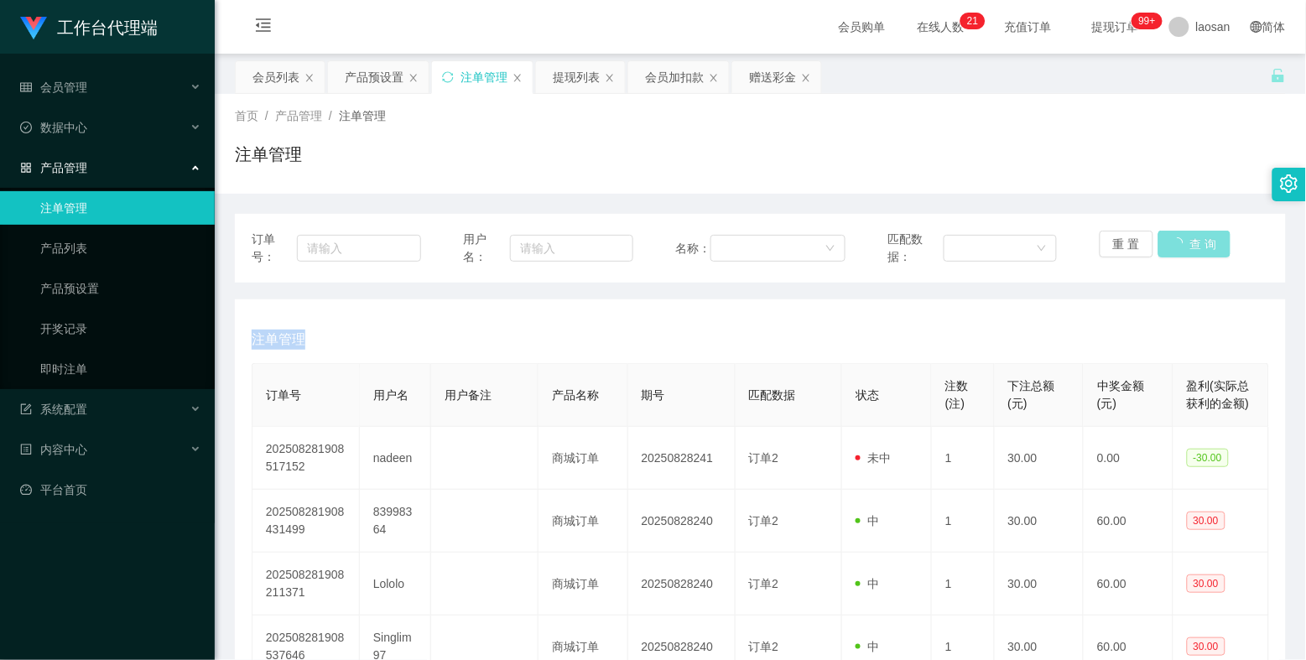
click at [1133, 237] on div "重 置 查 询" at bounding box center [1184, 248] width 169 height 35
click at [1133, 237] on button "查 询" at bounding box center [1194, 244] width 72 height 27
click at [1133, 237] on div "重 置 查 询" at bounding box center [1184, 248] width 169 height 35
click at [1133, 237] on button "查 询" at bounding box center [1185, 244] width 54 height 27
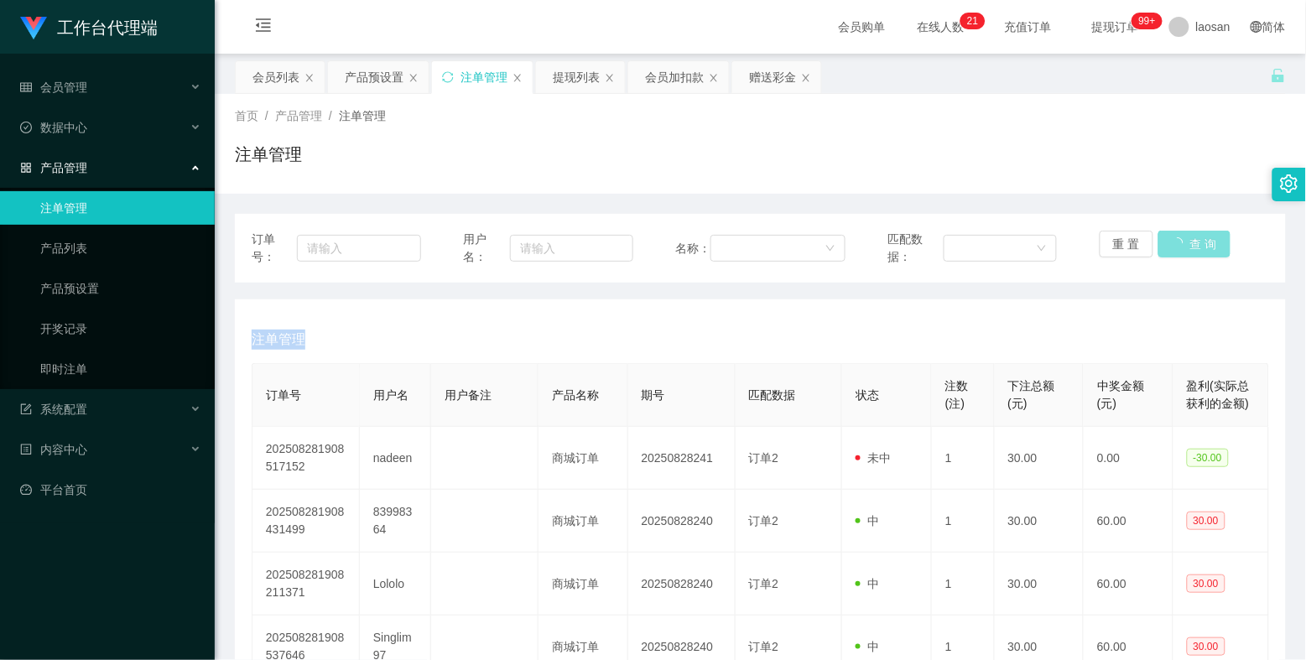
click at [1133, 237] on button "查 询" at bounding box center [1194, 244] width 72 height 27
click at [1133, 237] on div "重 置 查 询" at bounding box center [1184, 248] width 169 height 35
click at [1133, 237] on button "查 询" at bounding box center [1185, 244] width 54 height 27
click at [1133, 237] on div "重 置 查 询" at bounding box center [1184, 248] width 169 height 35
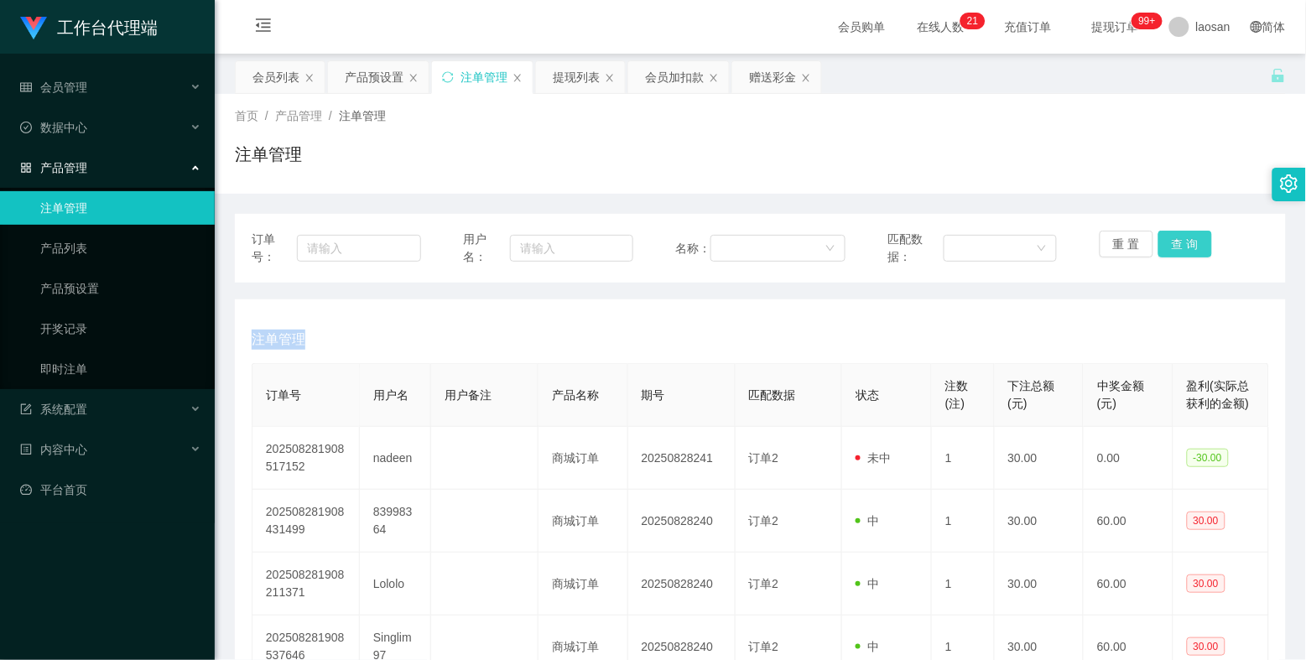
click at [1133, 237] on button "查 询" at bounding box center [1185, 244] width 54 height 27
click at [1133, 237] on div "重 置 查 询" at bounding box center [1184, 248] width 169 height 35
click at [1133, 237] on button "查 询" at bounding box center [1185, 244] width 54 height 27
click at [1133, 237] on div "重 置 查 询" at bounding box center [1184, 248] width 169 height 35
click at [1133, 237] on button "查 询" at bounding box center [1185, 244] width 54 height 27
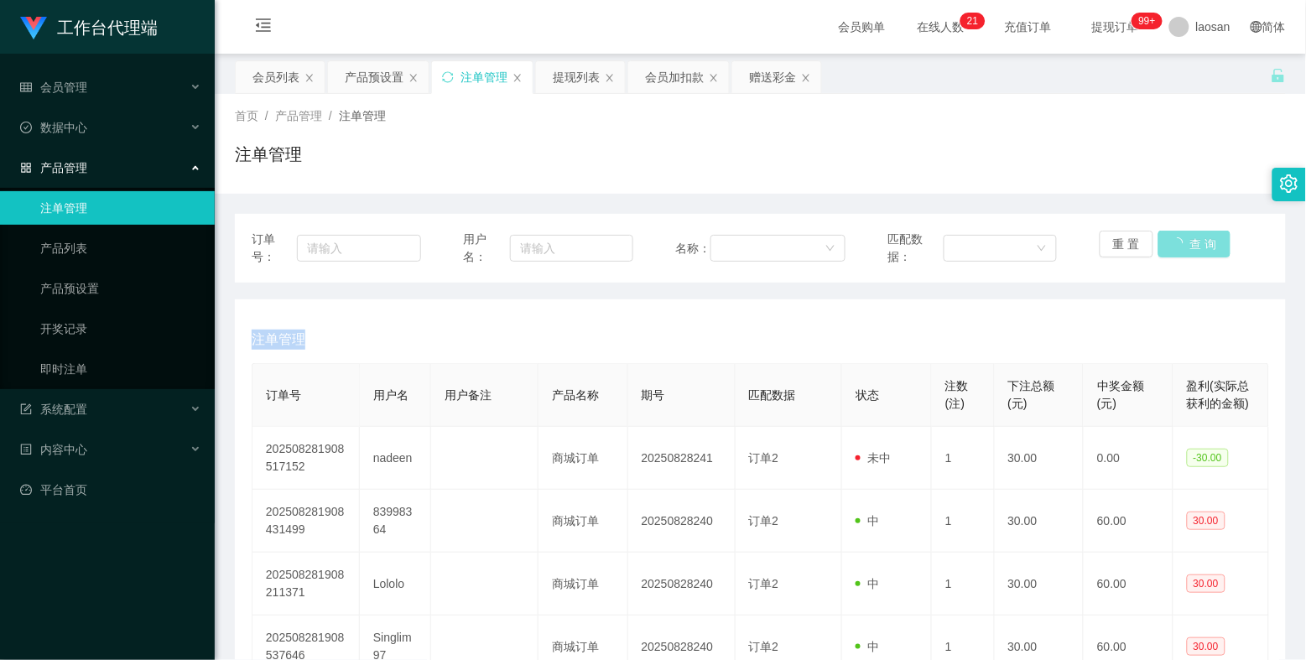
click at [1133, 237] on div "重 置 查 询" at bounding box center [1184, 248] width 169 height 35
click at [1133, 237] on button "查 询" at bounding box center [1185, 244] width 54 height 27
click at [1133, 237] on div "重 置 查 询" at bounding box center [1184, 248] width 169 height 35
click at [1133, 235] on button "查 询" at bounding box center [1185, 244] width 54 height 27
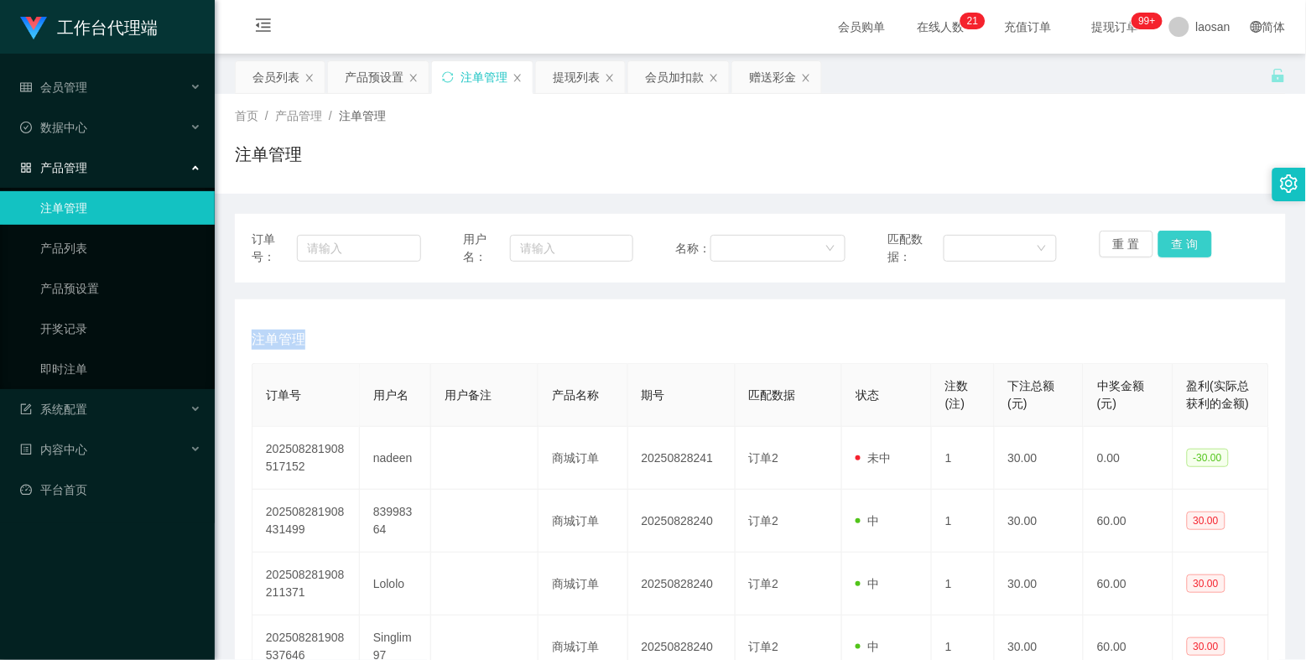
click at [1133, 239] on button "查 询" at bounding box center [1185, 244] width 54 height 27
click at [1133, 239] on div "重 置 查 询" at bounding box center [1184, 248] width 169 height 35
click at [1133, 239] on button "查 询" at bounding box center [1185, 244] width 54 height 27
click at [1133, 239] on div "重 置 查 询" at bounding box center [1184, 248] width 169 height 35
click at [1133, 239] on button "查 询" at bounding box center [1185, 244] width 54 height 27
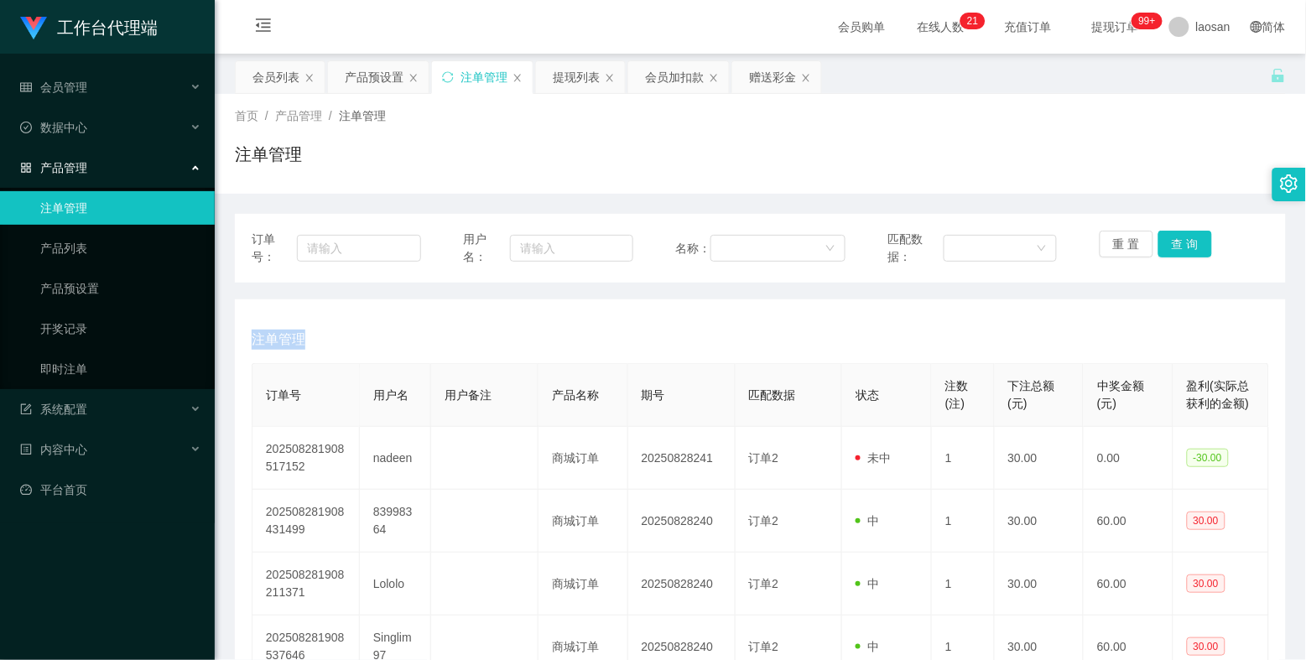
click at [1133, 239] on div "重 置 查 询" at bounding box center [1184, 248] width 169 height 35
click at [1133, 239] on button "查 询" at bounding box center [1185, 244] width 54 height 27
click at [1133, 239] on div "重 置 查 询" at bounding box center [1184, 248] width 169 height 35
click at [1133, 239] on button "查 询" at bounding box center [1185, 244] width 54 height 27
click at [1133, 239] on div "重 置 查 询" at bounding box center [1184, 248] width 169 height 35
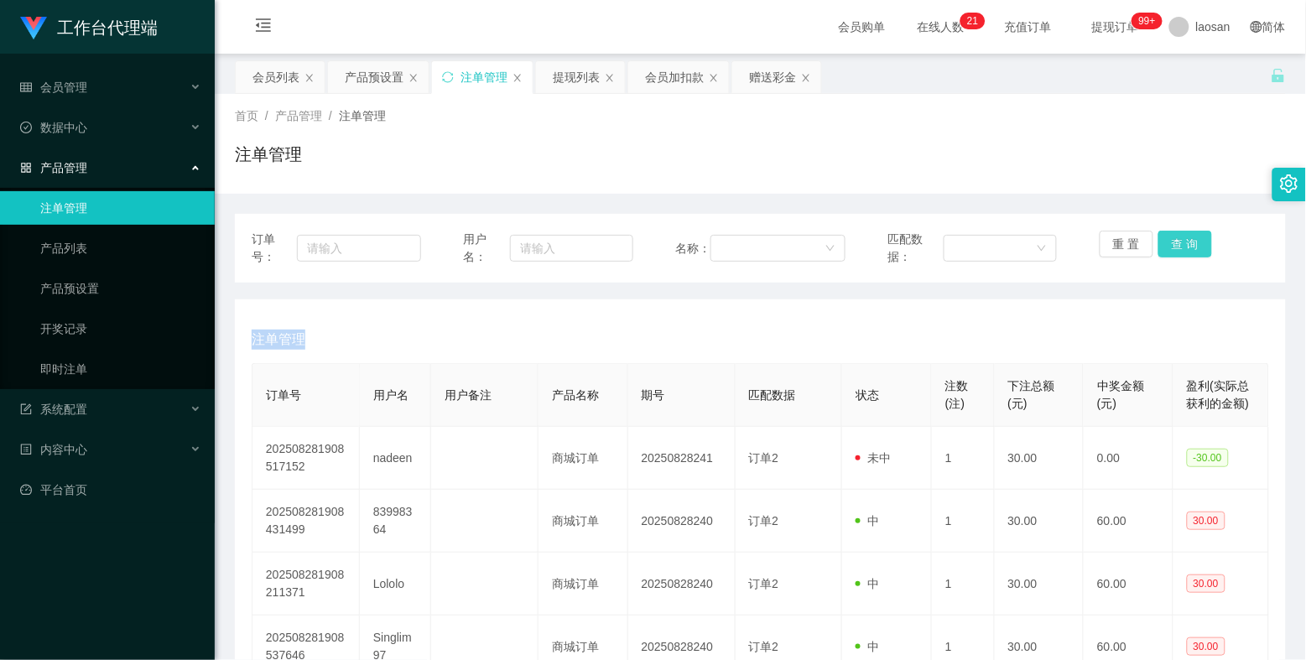
click at [1133, 239] on button "查 询" at bounding box center [1185, 244] width 54 height 27
click at [1133, 239] on div "重 置 查 询" at bounding box center [1184, 248] width 169 height 35
click at [1133, 239] on button "查 询" at bounding box center [1185, 244] width 54 height 27
click at [1133, 239] on div "重 置 查 询" at bounding box center [1184, 248] width 169 height 35
click at [1133, 239] on button "查 询" at bounding box center [1185, 244] width 54 height 27
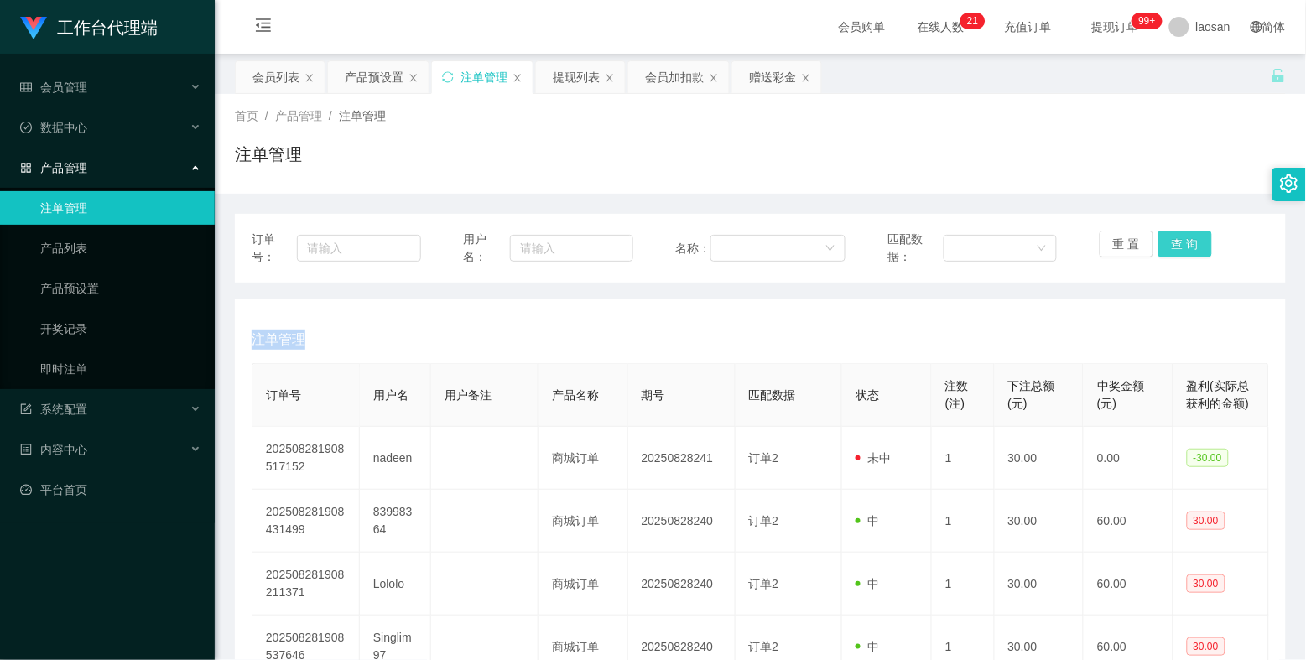
click at [1133, 239] on button "查 询" at bounding box center [1185, 244] width 54 height 27
click at [1133, 239] on div "重 置 查 询" at bounding box center [1184, 248] width 169 height 35
click at [1133, 239] on button "查 询" at bounding box center [1185, 244] width 54 height 27
click at [1133, 239] on div "重 置 查 询" at bounding box center [1184, 248] width 169 height 35
click at [1133, 239] on button "查 询" at bounding box center [1185, 244] width 54 height 27
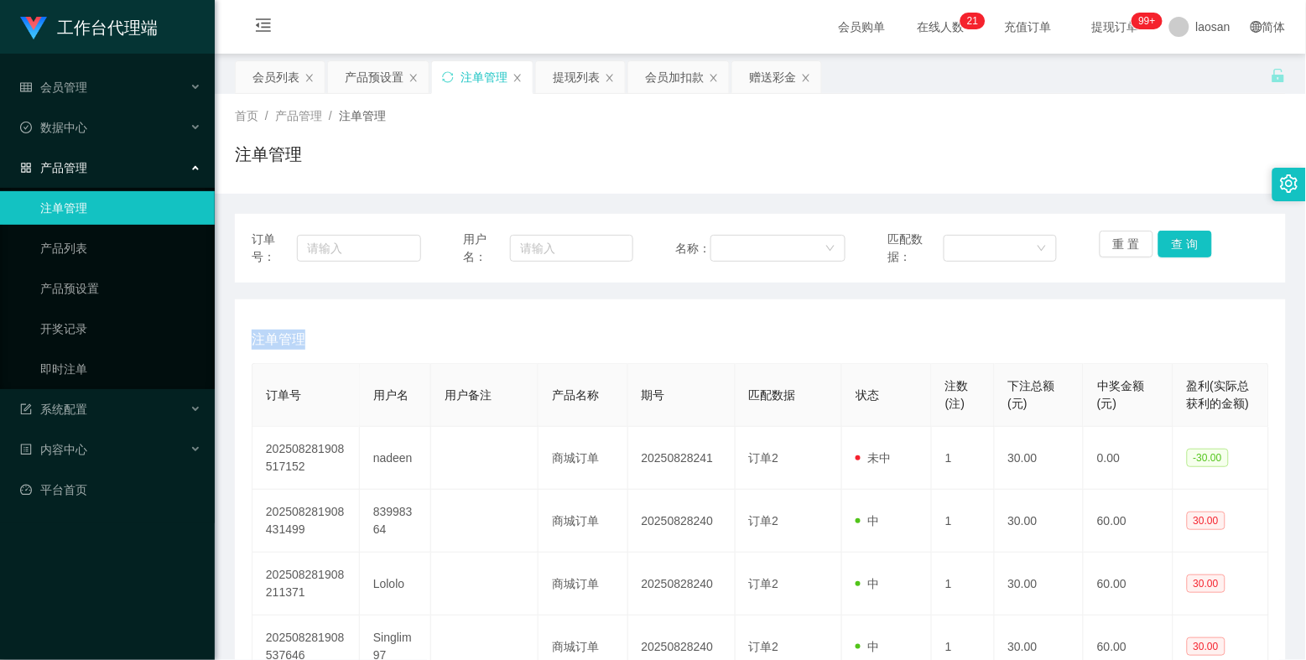
click at [1133, 239] on div "重 置 查 询" at bounding box center [1184, 248] width 169 height 35
click at [1133, 239] on button "查 询" at bounding box center [1185, 244] width 54 height 27
click at [1133, 244] on button "查 询" at bounding box center [1185, 244] width 54 height 27
click at [1133, 244] on div "重 置 查 询" at bounding box center [1184, 248] width 169 height 35
click at [1133, 244] on button "查 询" at bounding box center [1185, 244] width 54 height 27
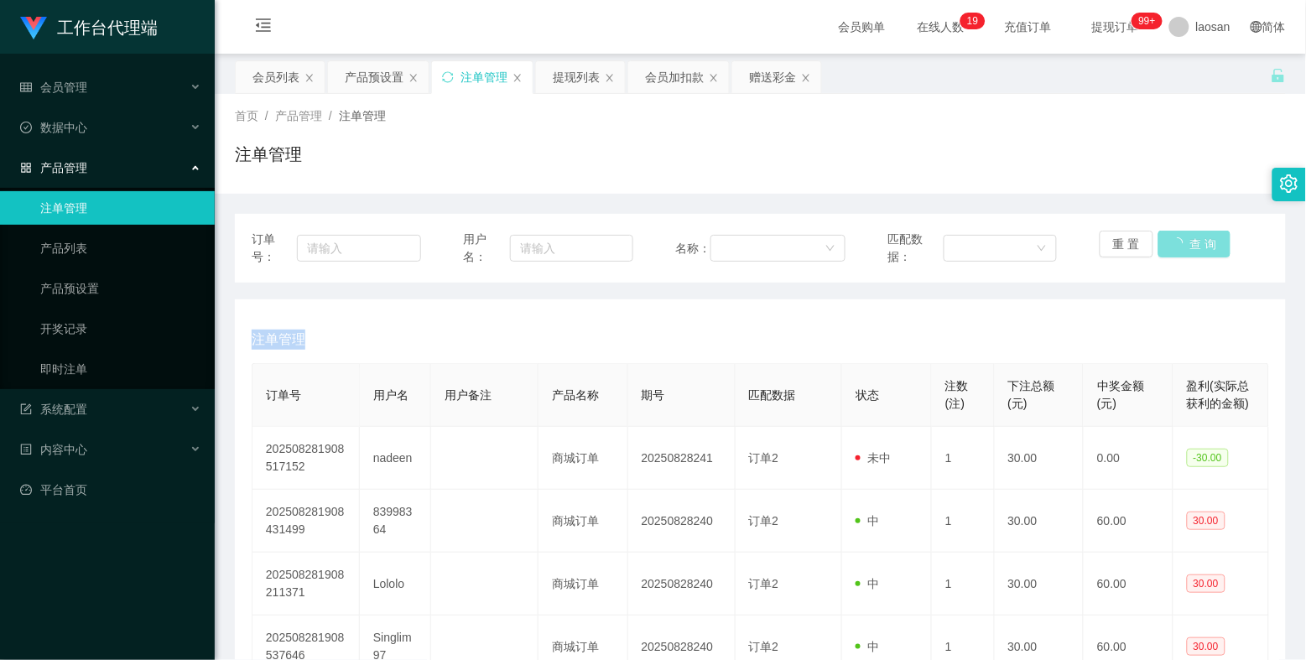
click at [1133, 244] on div "重 置 查 询" at bounding box center [1184, 248] width 169 height 35
click at [1133, 244] on button "查 询" at bounding box center [1185, 244] width 54 height 27
click at [1133, 244] on div "重 置 查 询" at bounding box center [1184, 248] width 169 height 35
click at [1133, 244] on button "查 询" at bounding box center [1185, 244] width 54 height 27
click at [1133, 244] on div "重 置 查 询" at bounding box center [1184, 248] width 169 height 35
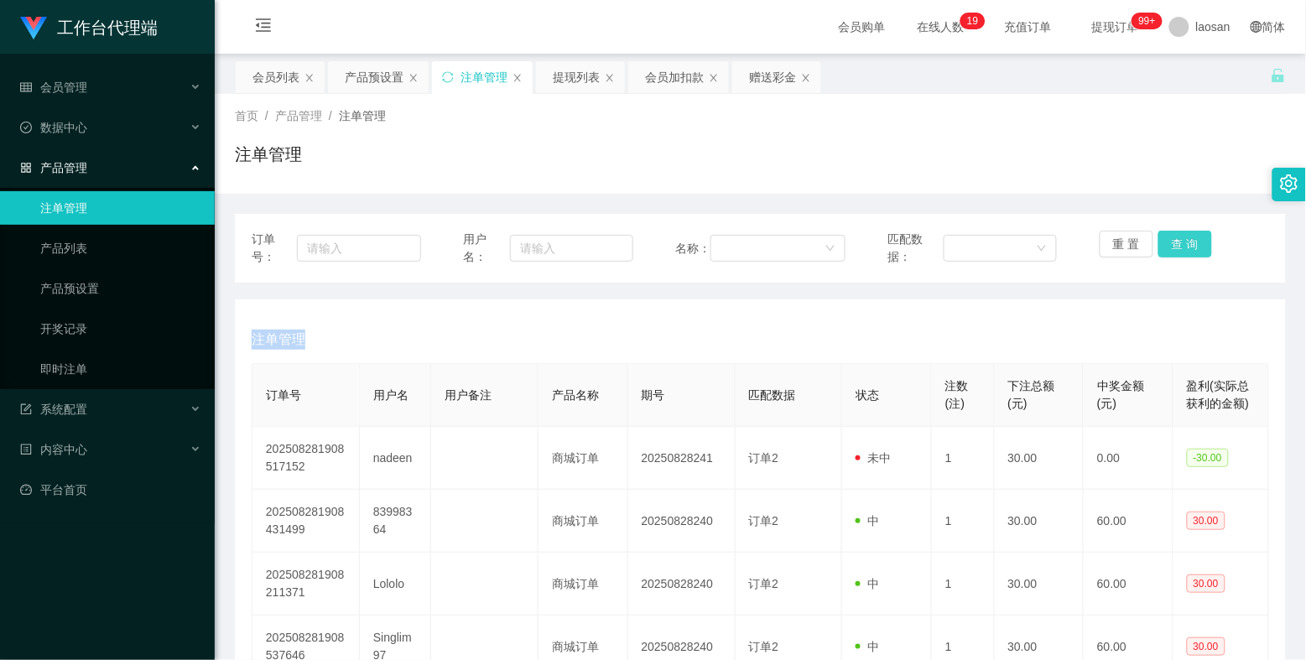
click at [1133, 244] on button "查 询" at bounding box center [1185, 244] width 54 height 27
click at [1133, 244] on div "重 置 查 询" at bounding box center [1184, 248] width 169 height 35
click at [1133, 244] on button "查 询" at bounding box center [1185, 244] width 54 height 27
click at [1133, 244] on div "重 置 查 询" at bounding box center [1184, 248] width 169 height 35
click at [1133, 244] on button "查 询" at bounding box center [1185, 244] width 54 height 27
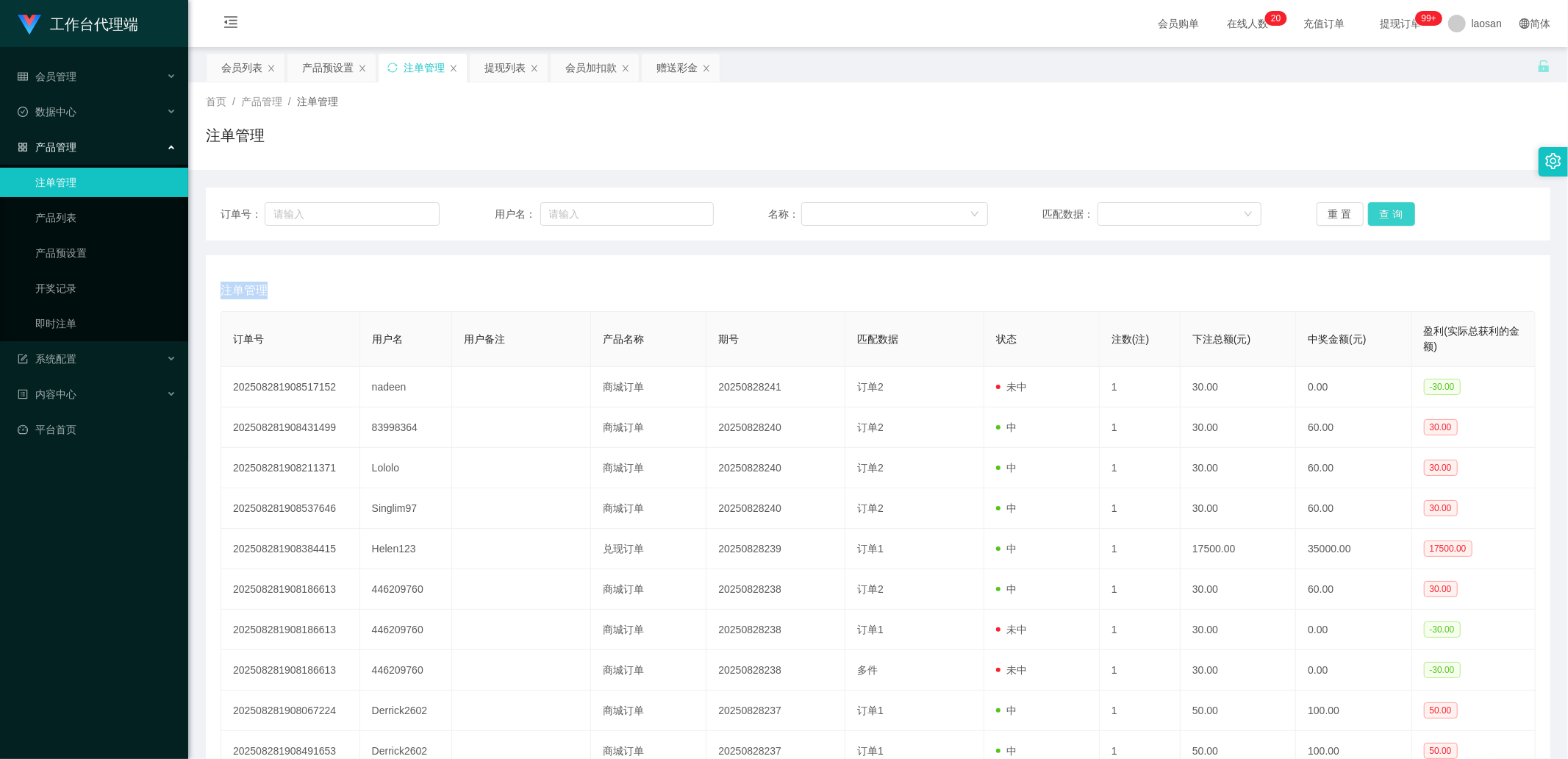
click at [993, 216] on button "查 询" at bounding box center [1392, 214] width 47 height 24
click at [993, 215] on div "重 置 查 询" at bounding box center [1426, 214] width 219 height 24
click at [993, 215] on button "查 询" at bounding box center [1392, 214] width 47 height 24
click at [993, 204] on button "查 询" at bounding box center [1392, 214] width 47 height 24
click at [993, 204] on div "重 置 查 询" at bounding box center [1426, 214] width 219 height 24
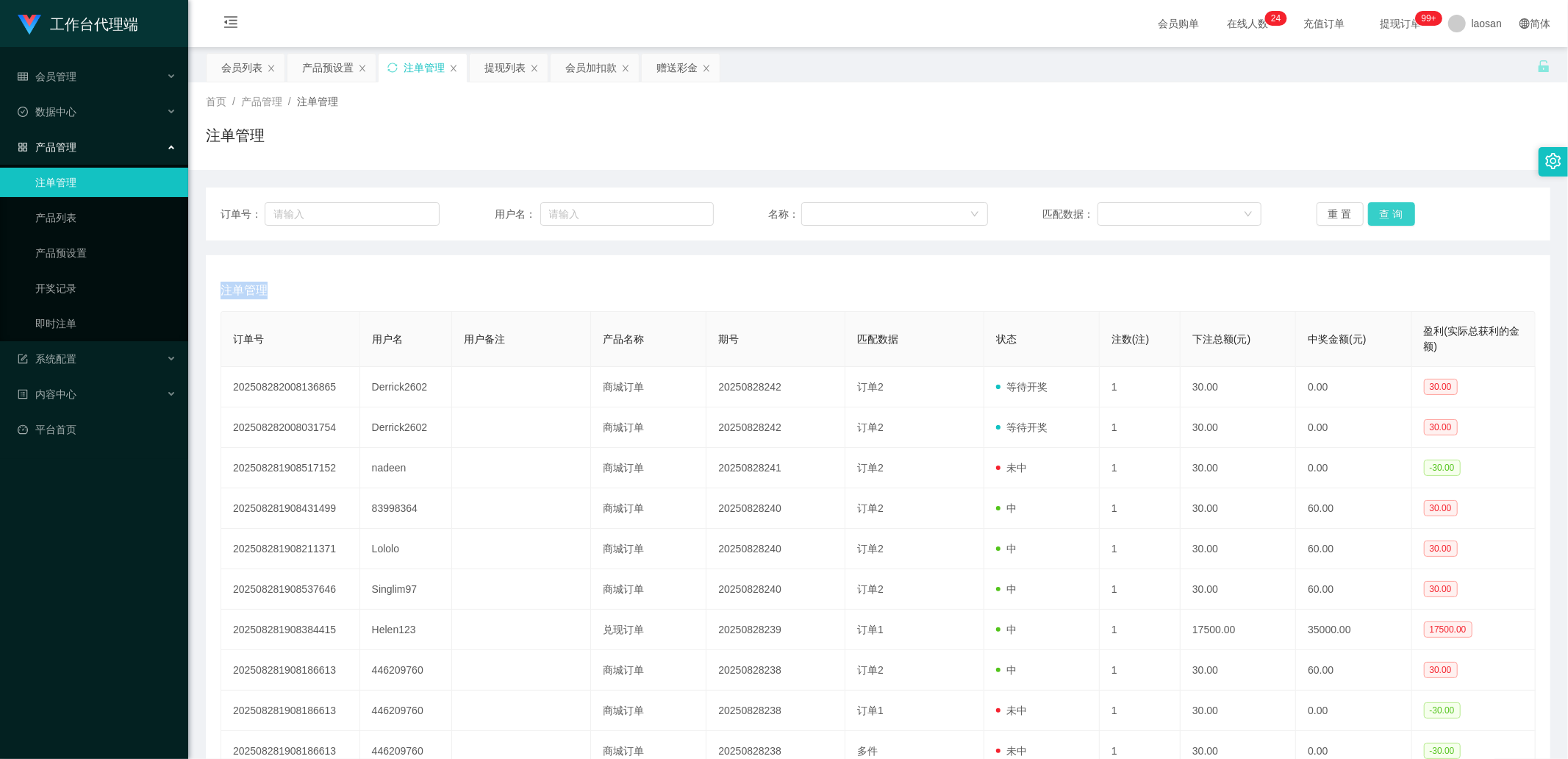
click at [993, 204] on button "查 询" at bounding box center [1392, 214] width 47 height 24
click at [993, 204] on div "重 置 查 询" at bounding box center [1426, 214] width 219 height 24
click at [993, 204] on button "查 询" at bounding box center [1392, 214] width 47 height 24
click at [993, 204] on div "重 置 查 询" at bounding box center [1426, 214] width 219 height 24
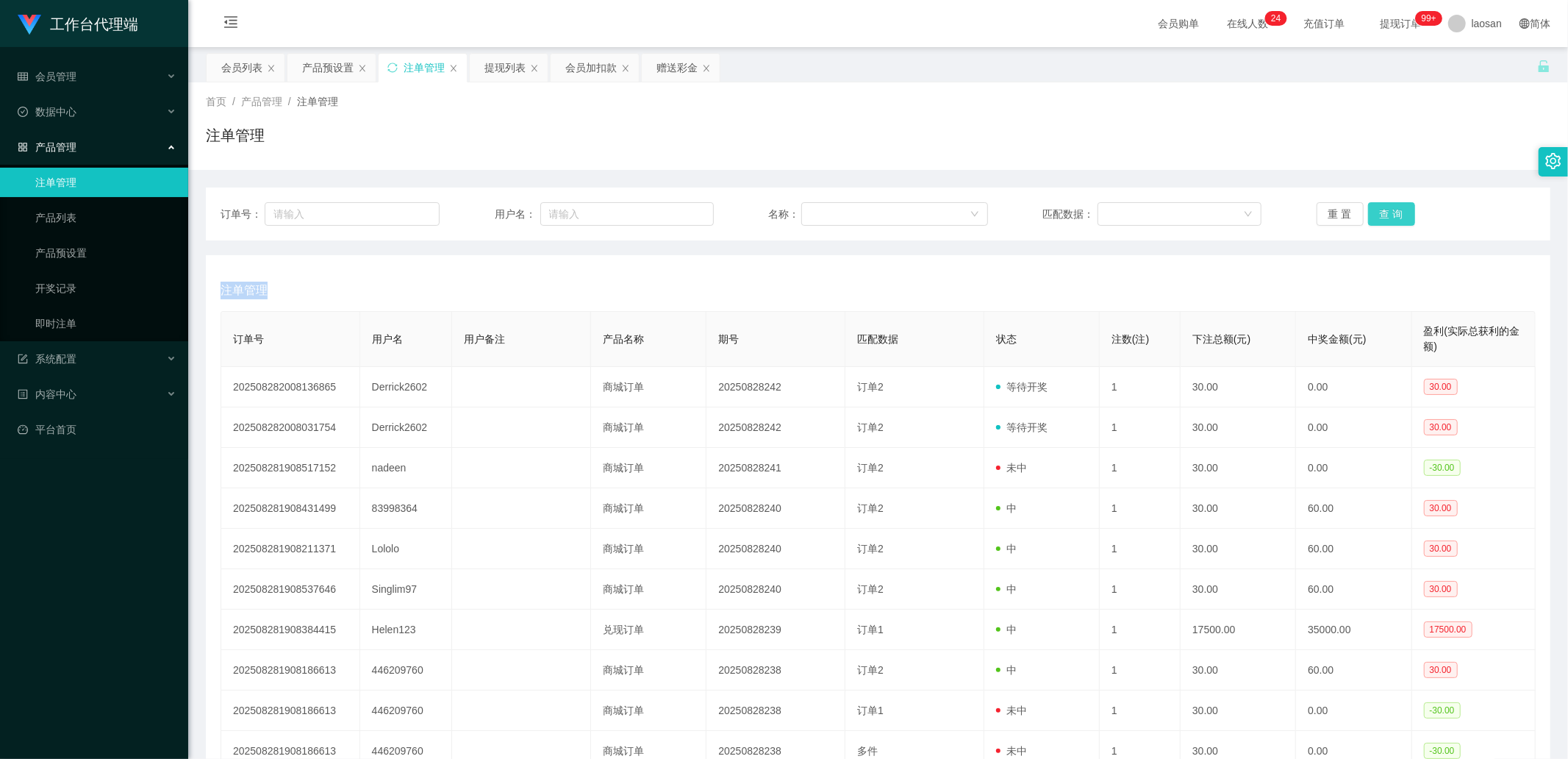
click at [993, 204] on button "查 询" at bounding box center [1392, 214] width 47 height 24
click at [993, 204] on div "重 置 查 询" at bounding box center [1426, 214] width 219 height 24
click at [993, 204] on button "查 询" at bounding box center [1392, 214] width 47 height 24
click at [993, 204] on div "重 置 查 询" at bounding box center [1426, 214] width 219 height 24
click at [993, 204] on button "查 询" at bounding box center [1392, 214] width 47 height 24
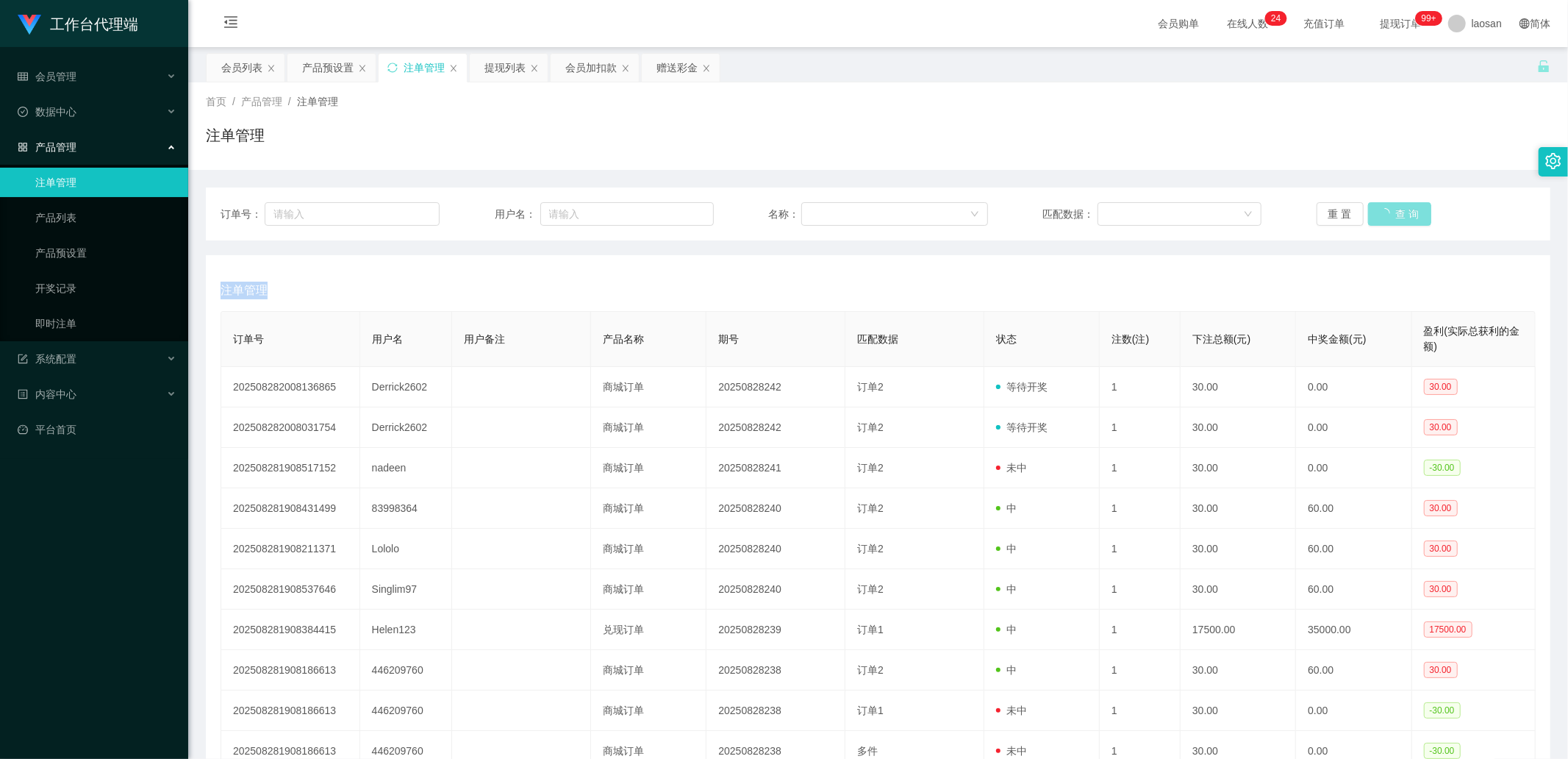
click at [993, 204] on div "重 置 查 询" at bounding box center [1426, 214] width 219 height 24
click at [993, 204] on button "查 询" at bounding box center [1392, 214] width 47 height 24
click at [993, 204] on div "重 置 查 询" at bounding box center [1426, 214] width 219 height 24
click at [993, 204] on button "查 询" at bounding box center [1392, 214] width 47 height 24
click at [993, 204] on div "重 置 查 询" at bounding box center [1426, 214] width 219 height 24
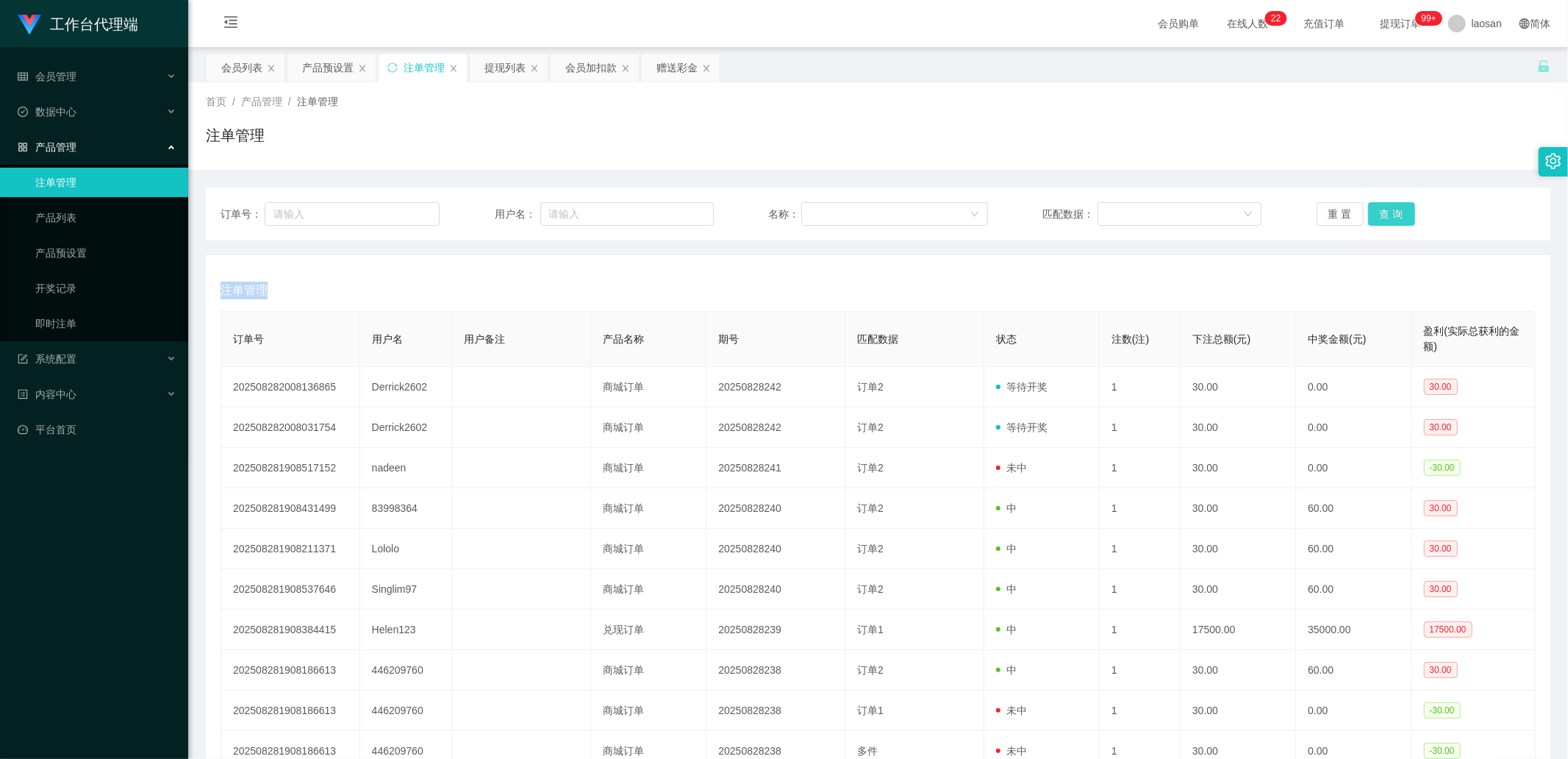
click at [993, 221] on button "查 询" at bounding box center [1392, 214] width 47 height 24
click at [993, 221] on div "重 置 查 询" at bounding box center [1426, 214] width 219 height 24
click at [993, 221] on button "查 询" at bounding box center [1392, 214] width 47 height 24
click at [993, 221] on div "重 置 查 询" at bounding box center [1426, 214] width 219 height 24
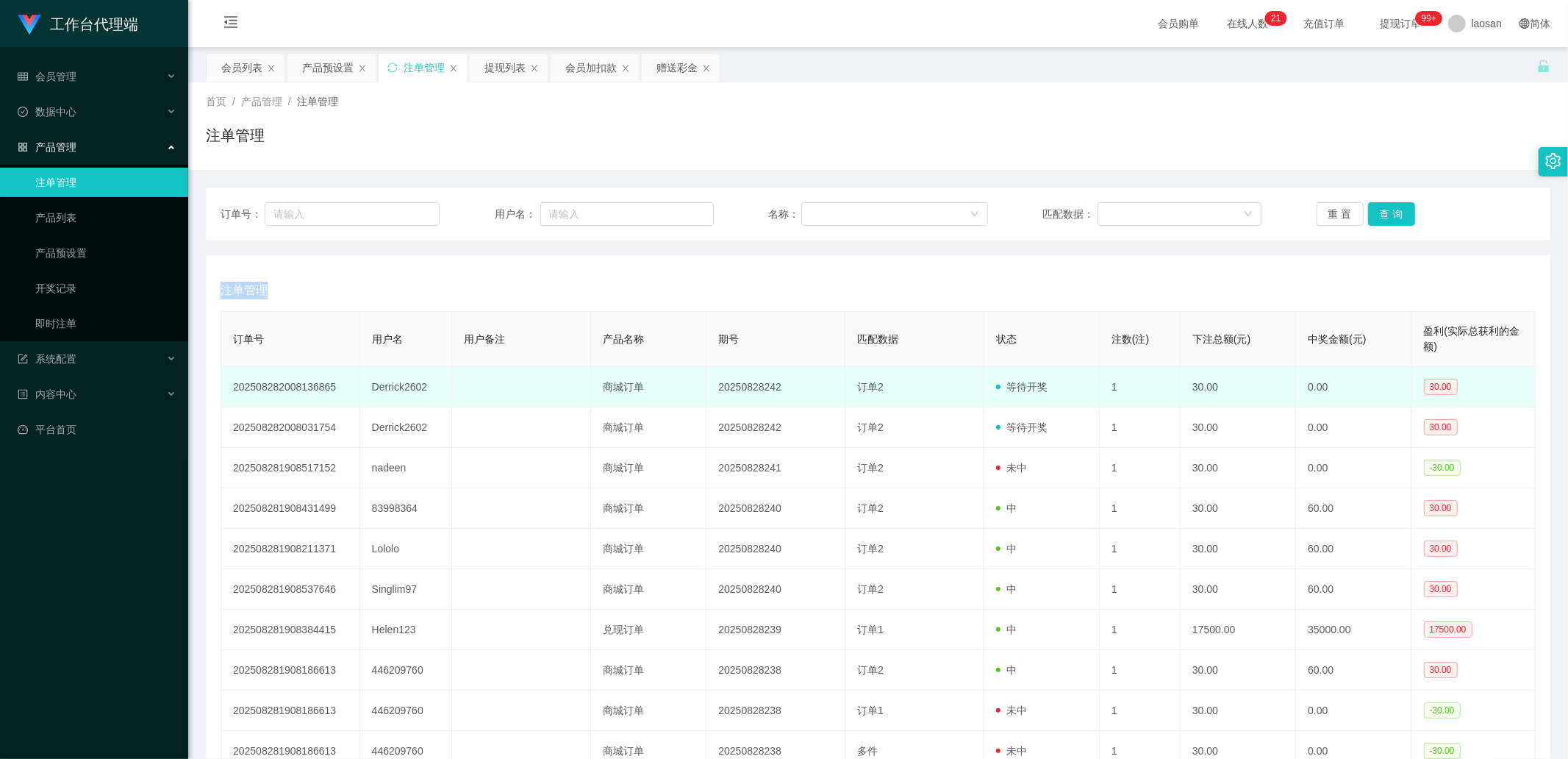
click at [398, 255] on td "Derrick2602" at bounding box center [407, 387] width 93 height 40
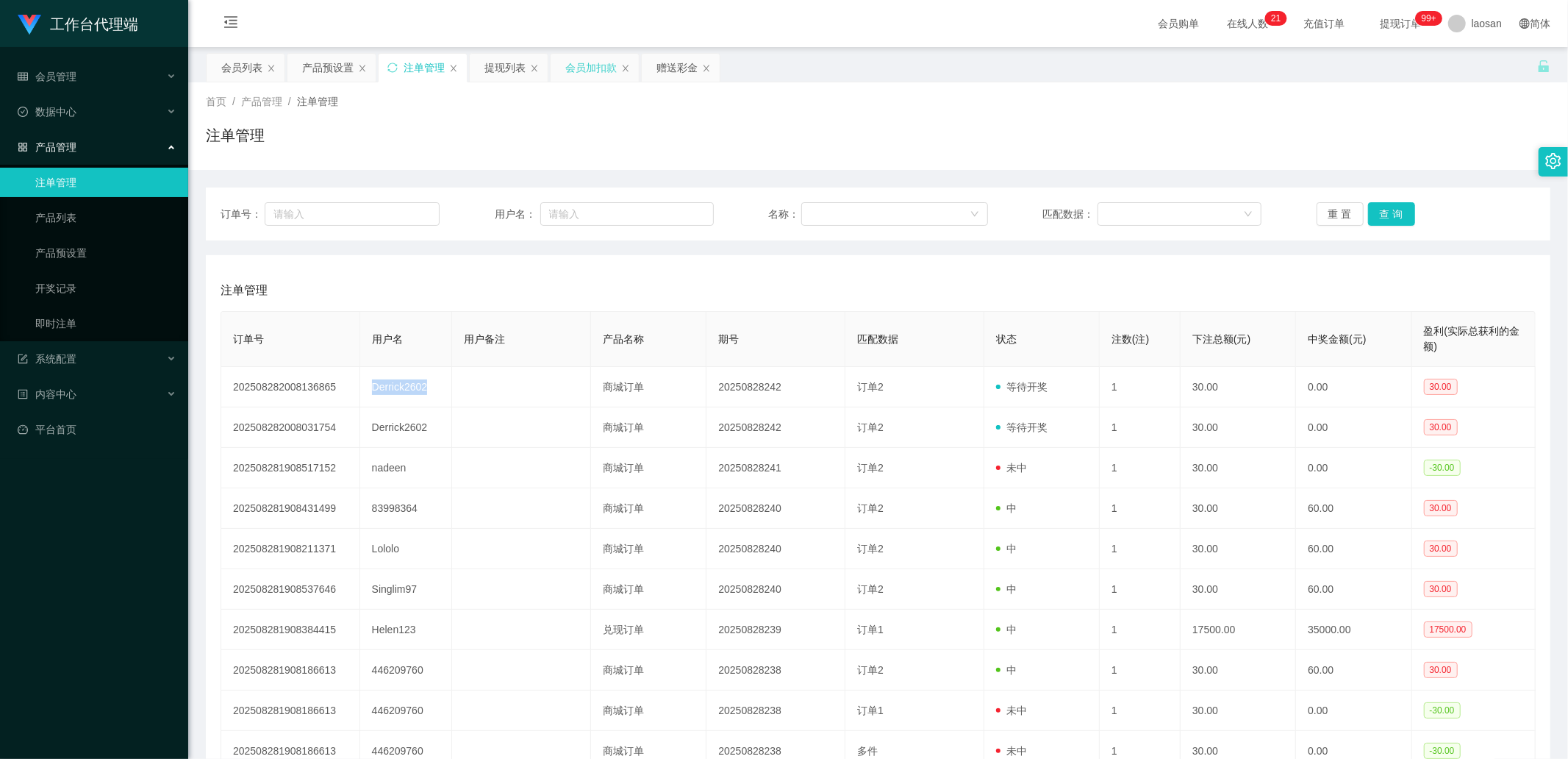
click at [615, 61] on div "会员加扣款" at bounding box center [591, 67] width 52 height 28
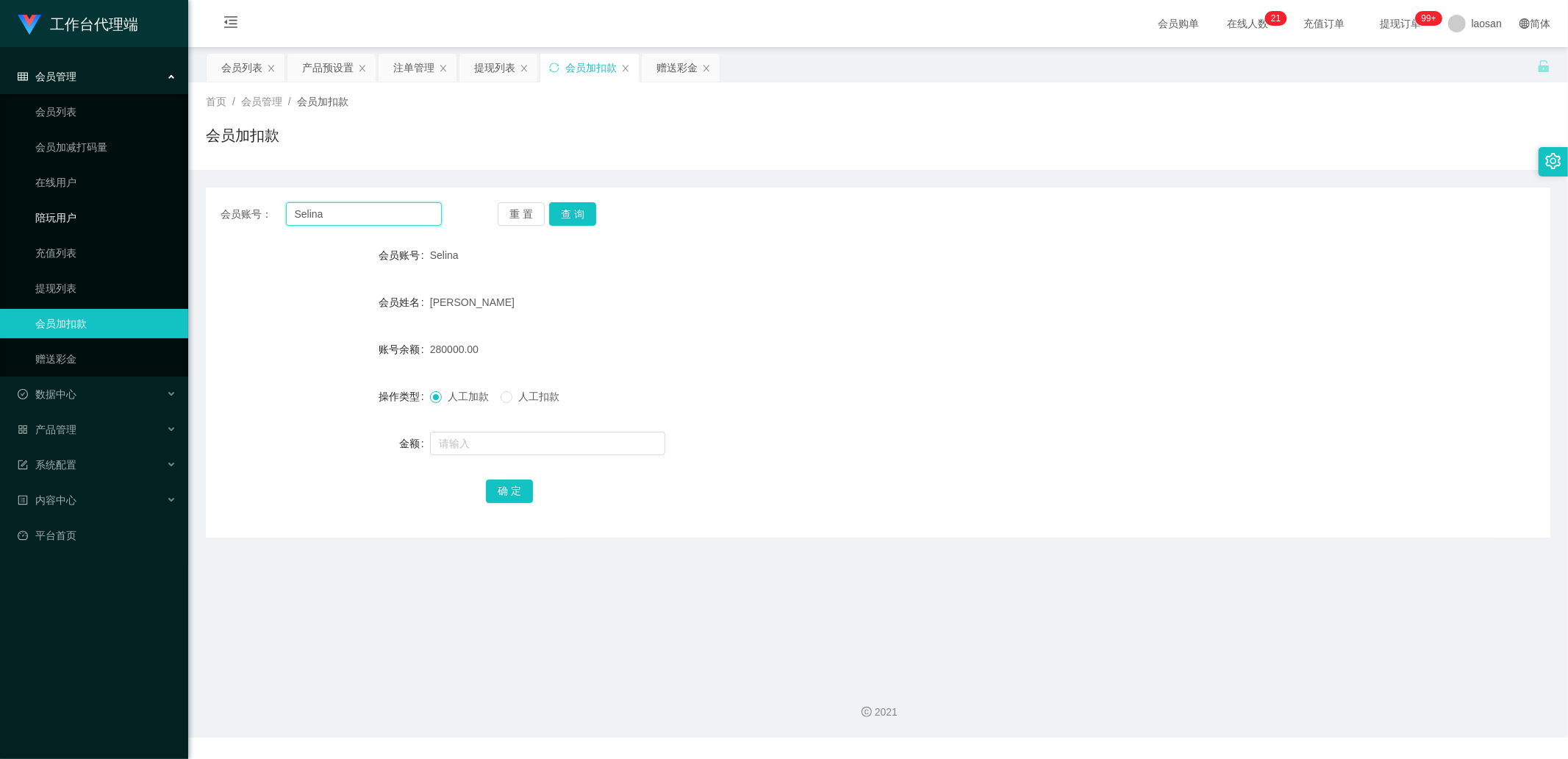
drag, startPoint x: 372, startPoint y: 204, endPoint x: 154, endPoint y: 217, distance: 218.4
click at [154, 217] on section "工作台代理端 会员管理 会员列表 会员加减打码量 在线用户 陪玩用户 充值列表 提现列表 会员加扣款 赠送彩金 数据中心 员工统计 团队统计 产品管理 注单管…" at bounding box center [784, 368] width 1568 height 737
click at [666, 75] on div "赠送彩金" at bounding box center [677, 67] width 41 height 28
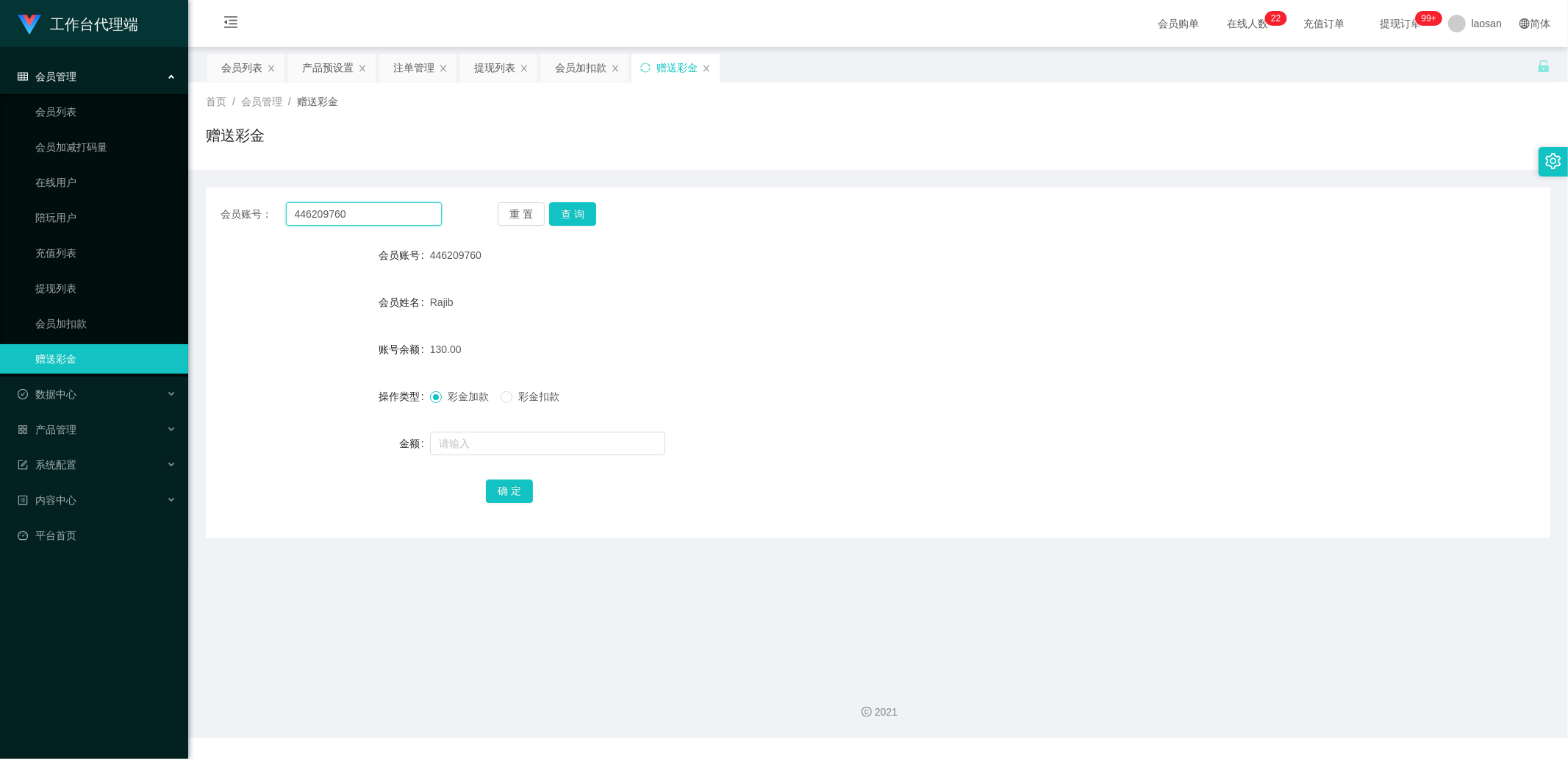
drag, startPoint x: 390, startPoint y: 216, endPoint x: 238, endPoint y: 216, distance: 152.0
click at [238, 216] on div "会员账号： 446209760" at bounding box center [331, 214] width 221 height 24
paste input "请问你们现在都是代理了吗？"
type input "请问你们现在都是代理了吗？"
drag, startPoint x: 434, startPoint y: 208, endPoint x: 177, endPoint y: 208, distance: 257.0
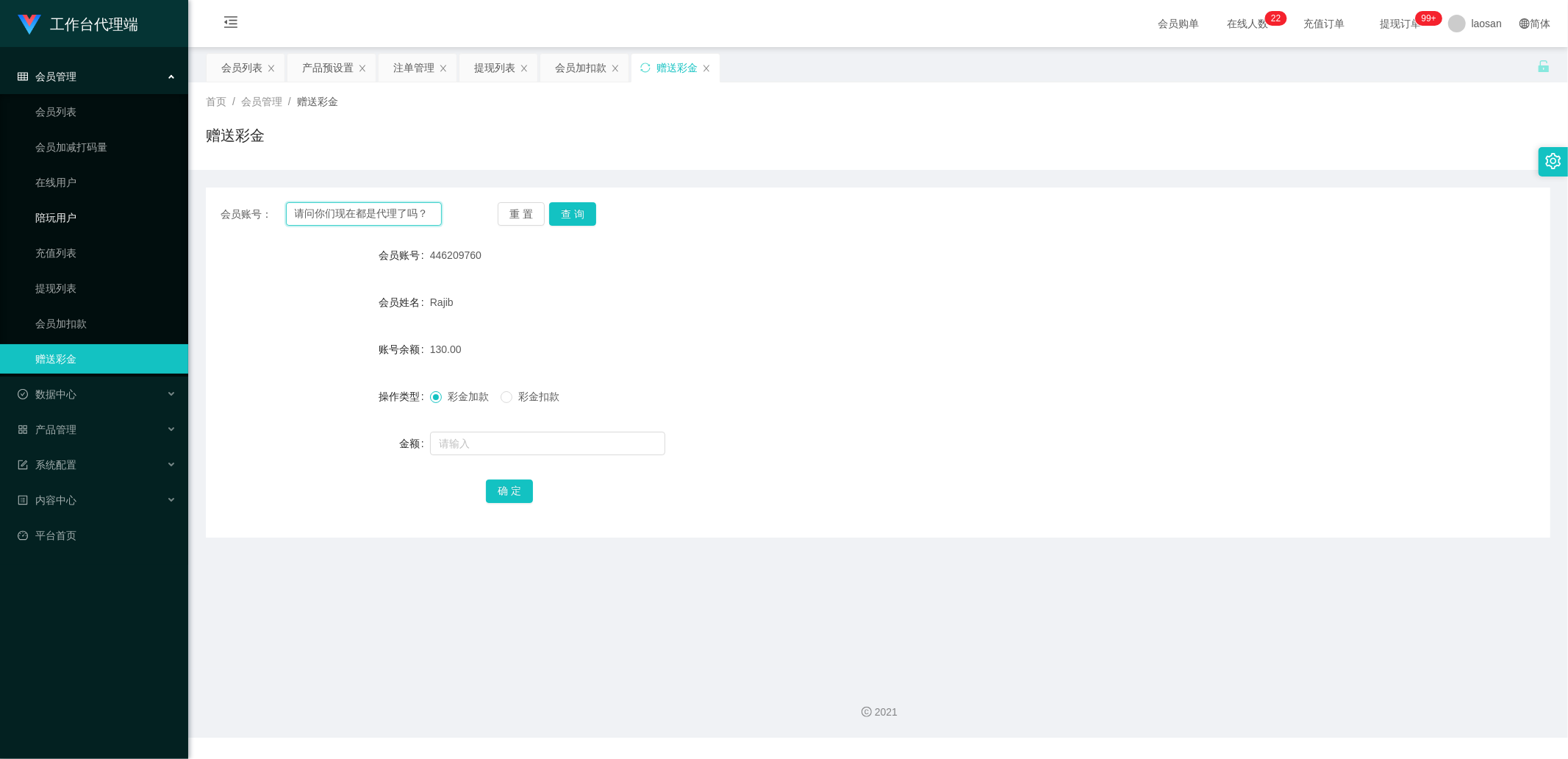
click at [177, 208] on section "工作台代理端 会员管理 会员列表 会员加减打码量 在线用户 陪玩用户 充值列表 提现列表 会员加扣款 赠送彩金 数据中心 员工统计 团队统计 产品管理 注单管…" at bounding box center [784, 368] width 1568 height 737
drag, startPoint x: 419, startPoint y: 75, endPoint x: 422, endPoint y: 122, distance: 47.1
click at [419, 75] on div "注单管理" at bounding box center [414, 67] width 41 height 28
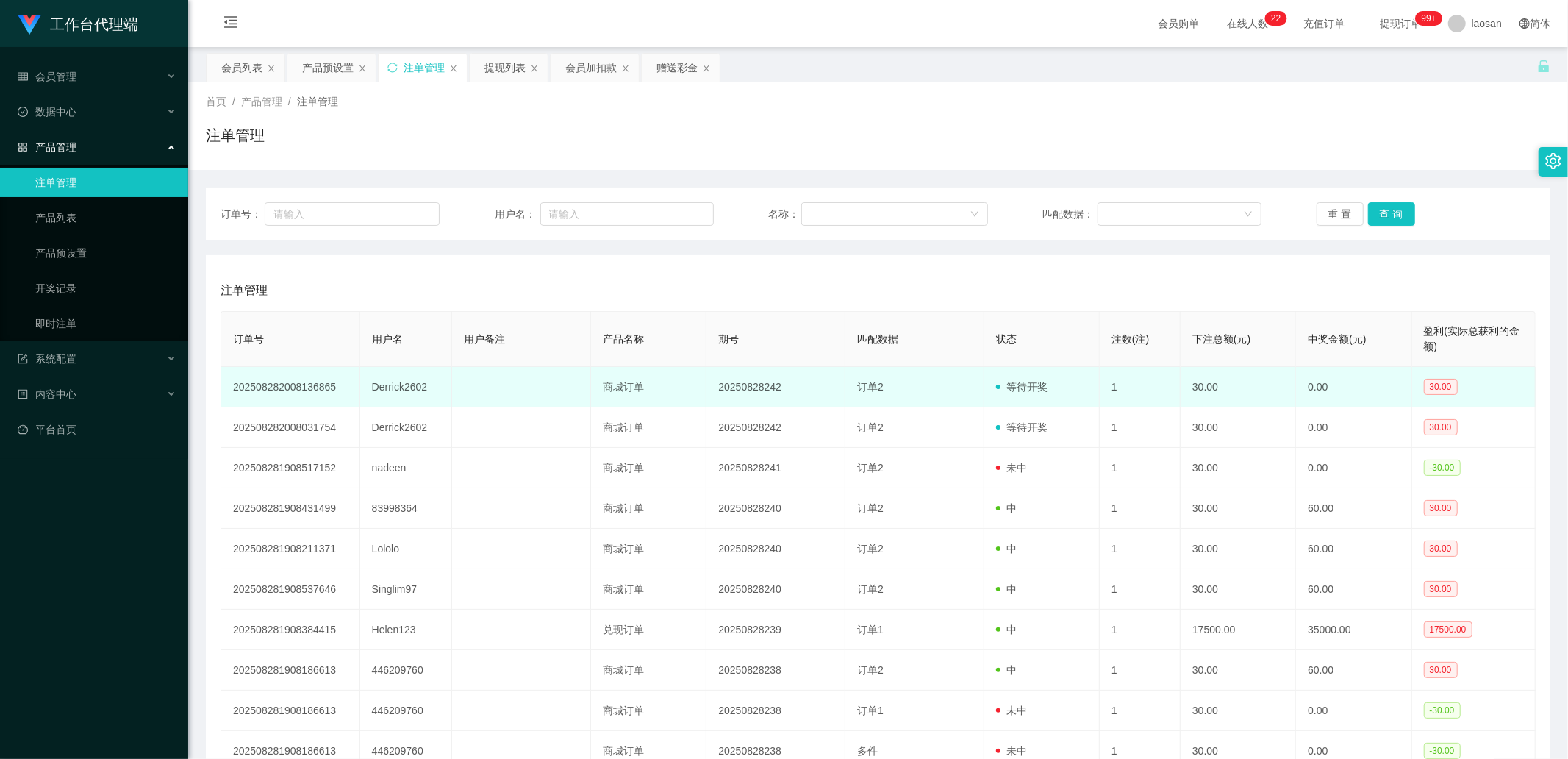
click at [395, 255] on td "Derrick2602" at bounding box center [407, 387] width 93 height 40
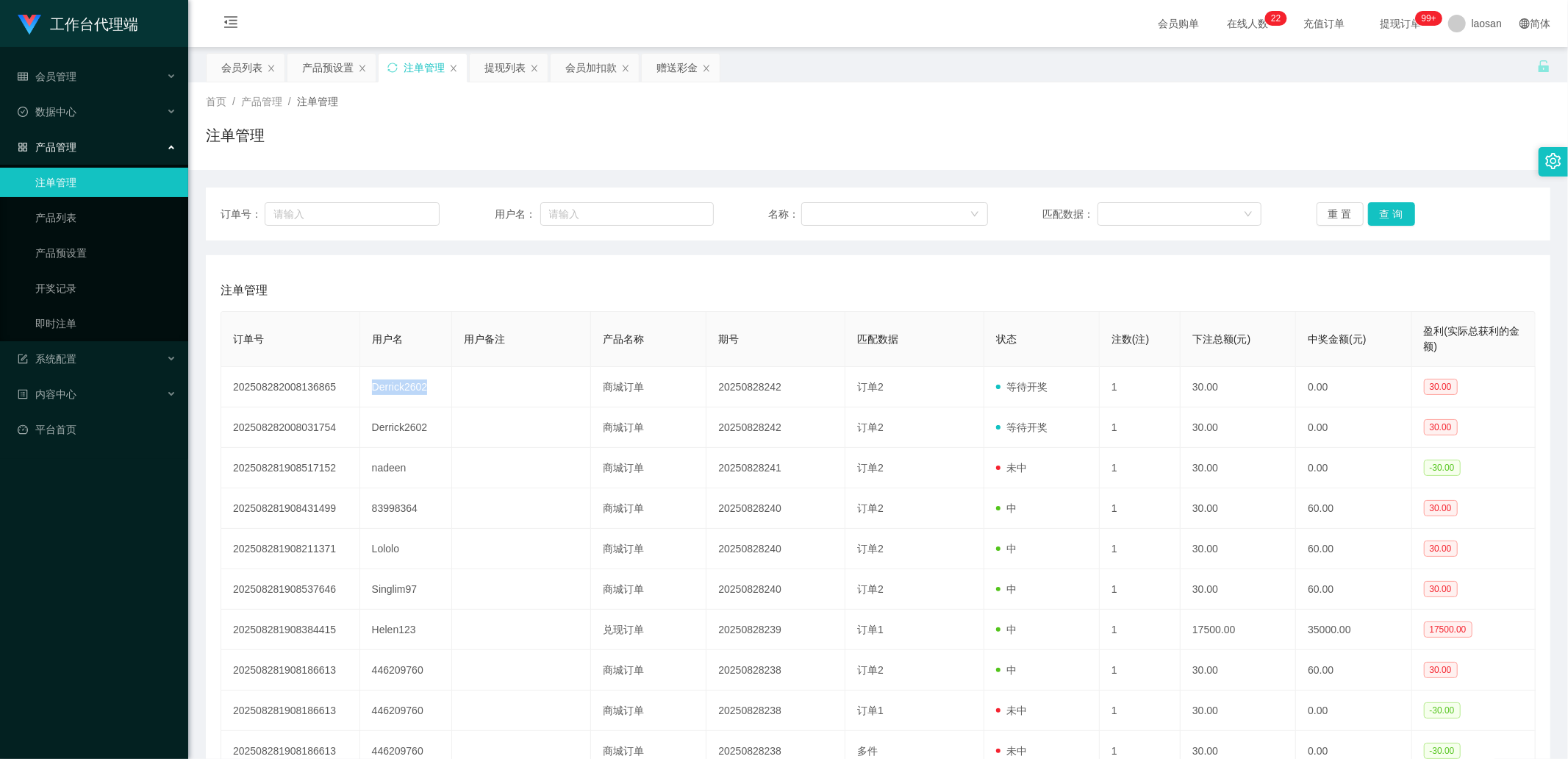
copy td "Derrick2602"
click at [660, 78] on div "赠送彩金" at bounding box center [677, 67] width 41 height 28
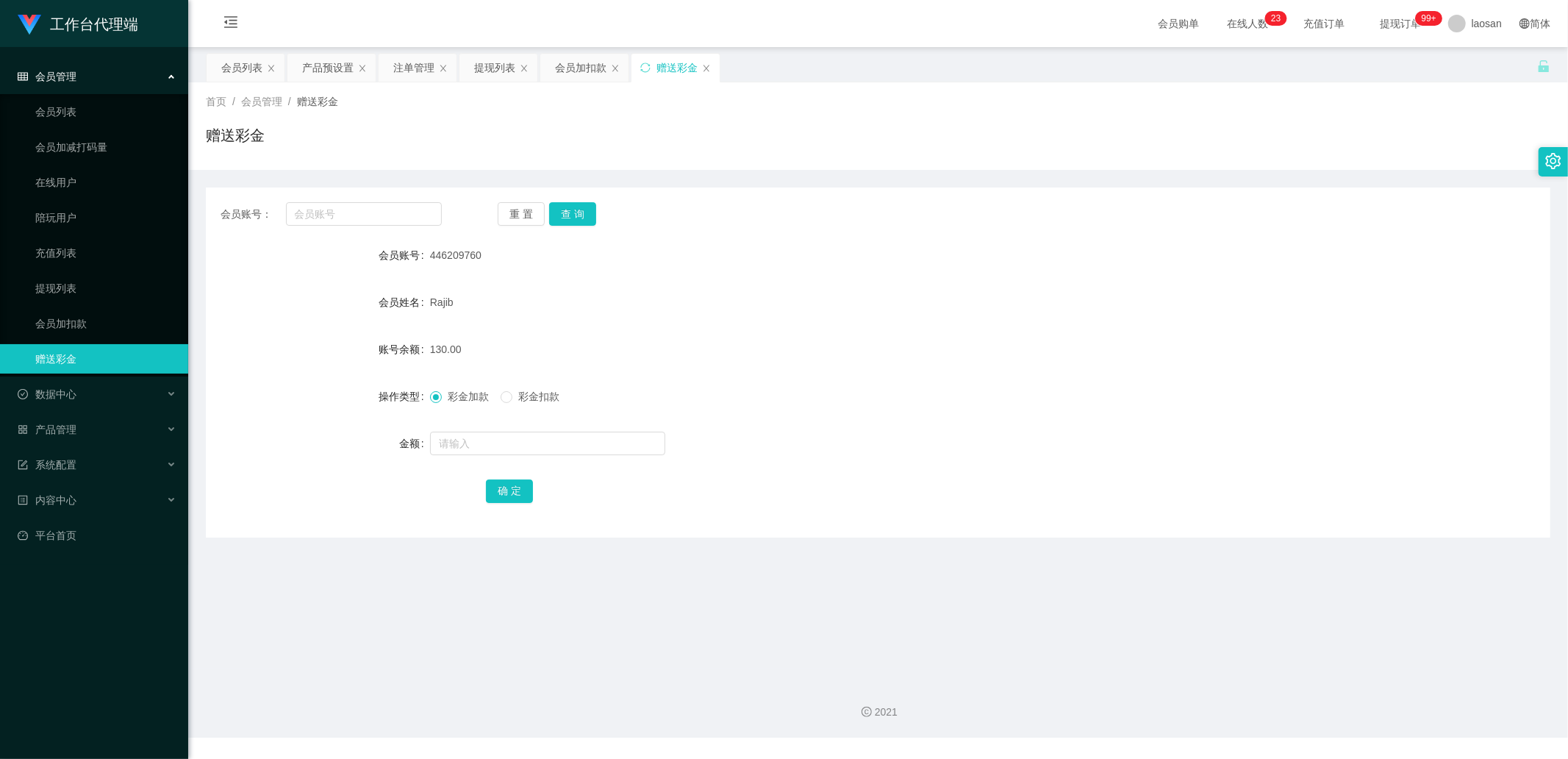
drag, startPoint x: 358, startPoint y: 228, endPoint x: 367, endPoint y: 216, distance: 15.0
click at [358, 225] on div "会员账号： 重 置 查 询 会员账号 446209760 会员姓名 [PERSON_NAME] 账号余额 130.00 操作类型 彩金加款 彩金扣款 金额 确…" at bounding box center [878, 362] width 1345 height 350
click at [368, 216] on input "text" at bounding box center [364, 214] width 157 height 24
paste input "Derrick2602"
type input "Derrick2602"
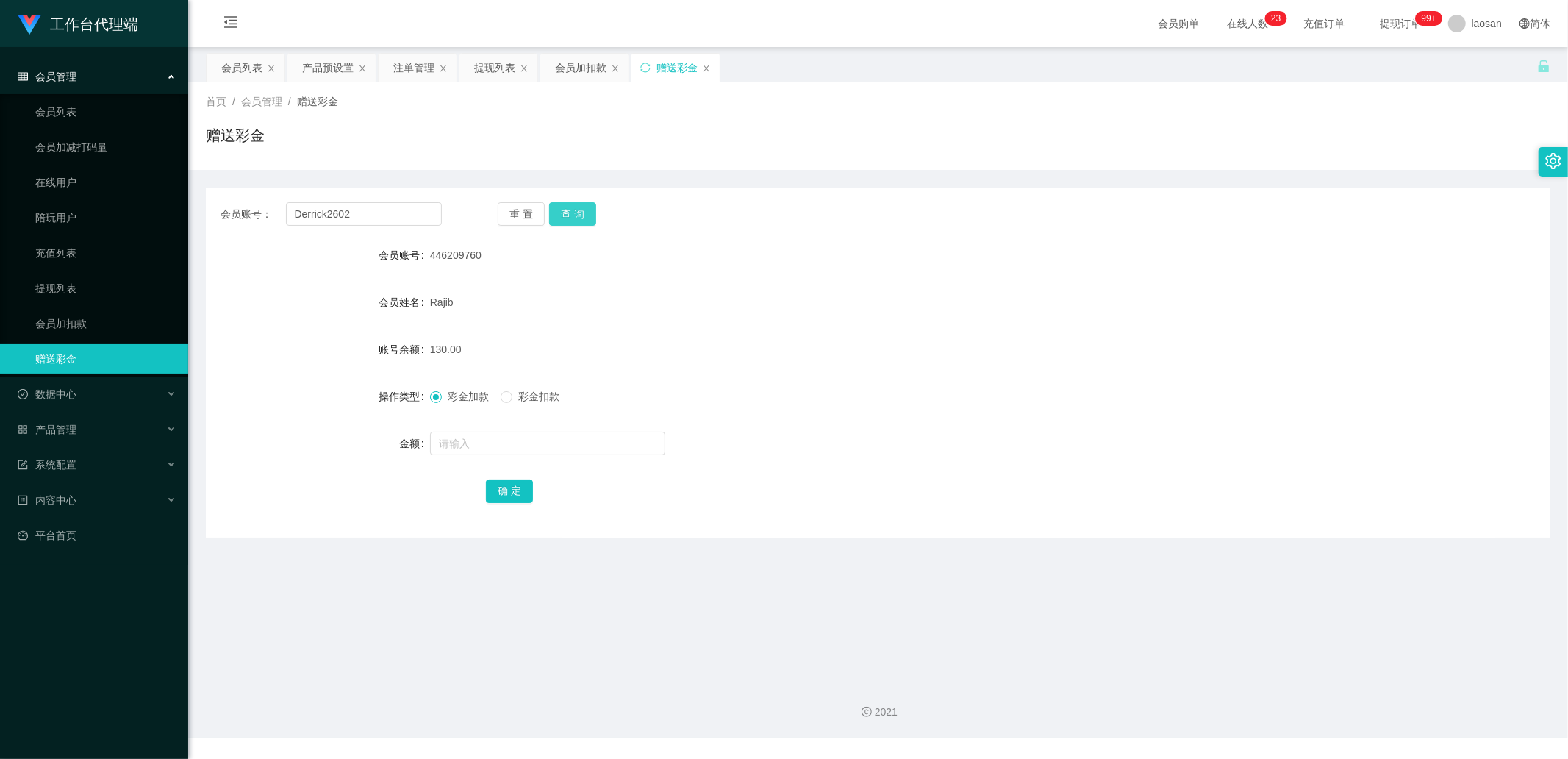
click at [574, 221] on button "查 询" at bounding box center [573, 214] width 47 height 24
click at [517, 255] on span "彩金扣款" at bounding box center [539, 395] width 53 height 11
click at [508, 255] on input "text" at bounding box center [548, 443] width 235 height 24
type input "30"
click at [504, 255] on button "确 定" at bounding box center [509, 491] width 47 height 24
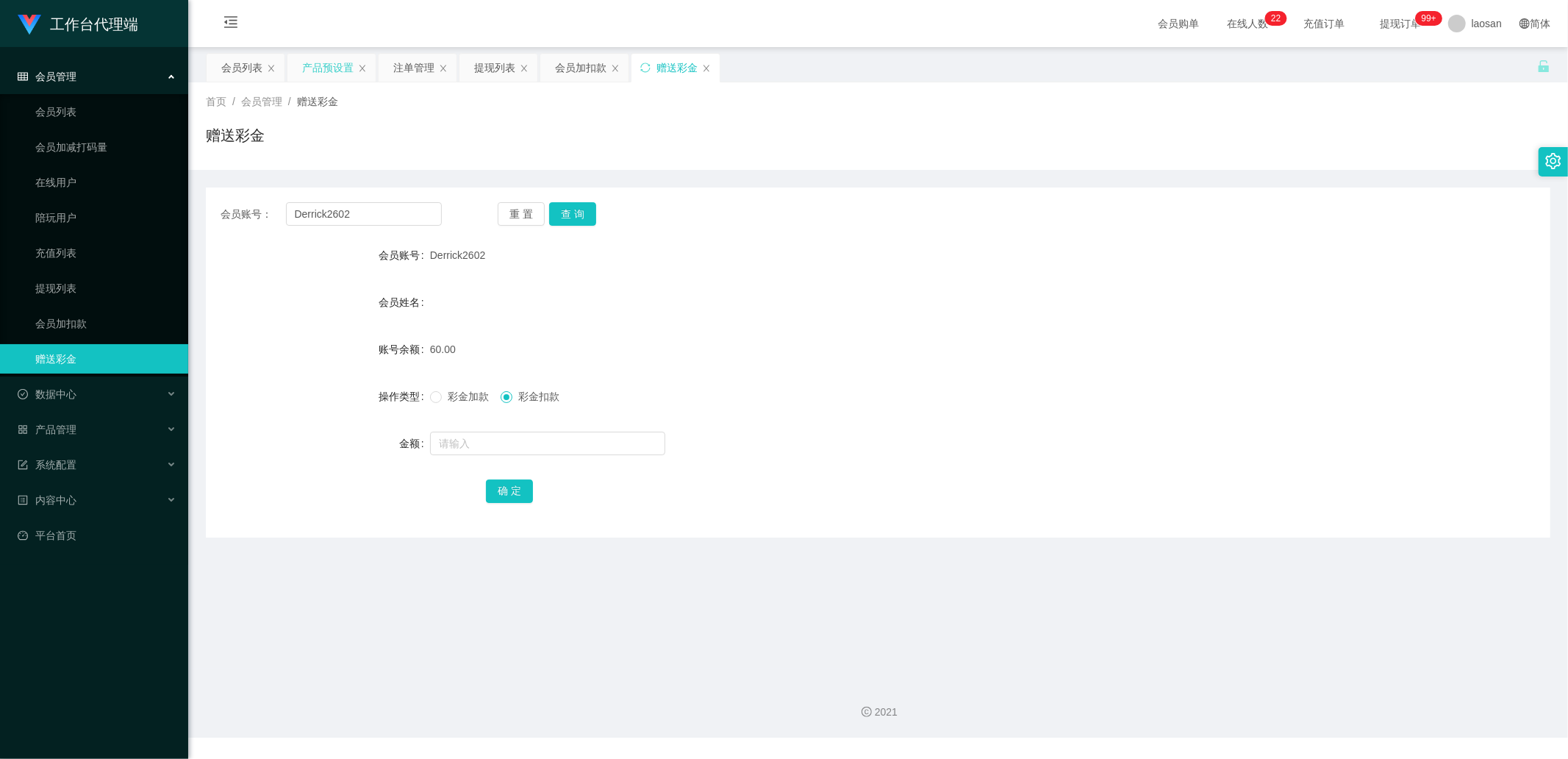
click at [326, 68] on div "产品预设置" at bounding box center [328, 67] width 52 height 28
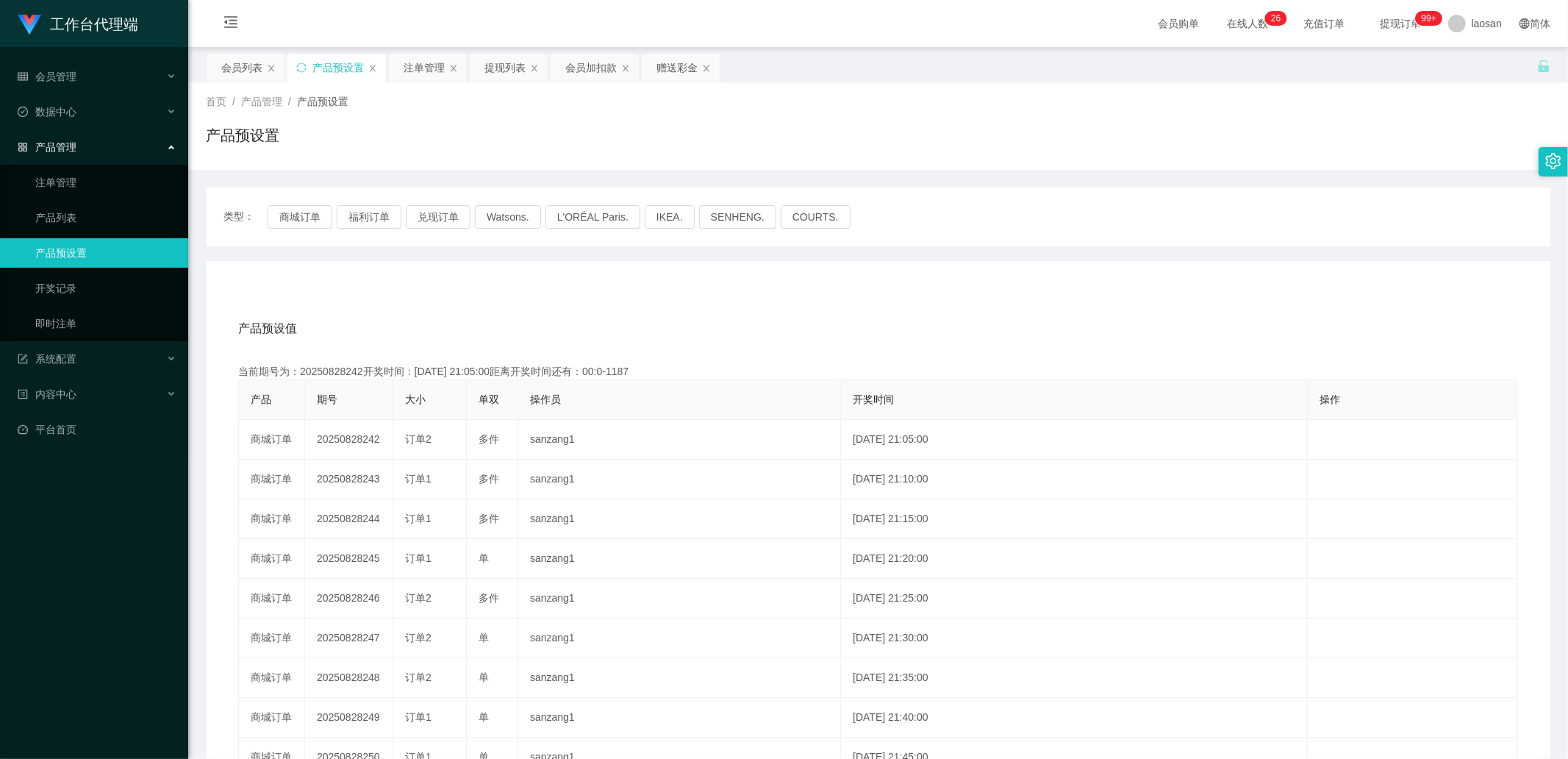
drag, startPoint x: 425, startPoint y: 66, endPoint x: 432, endPoint y: 89, distance: 24.0
click at [425, 66] on div "注单管理" at bounding box center [423, 67] width 41 height 28
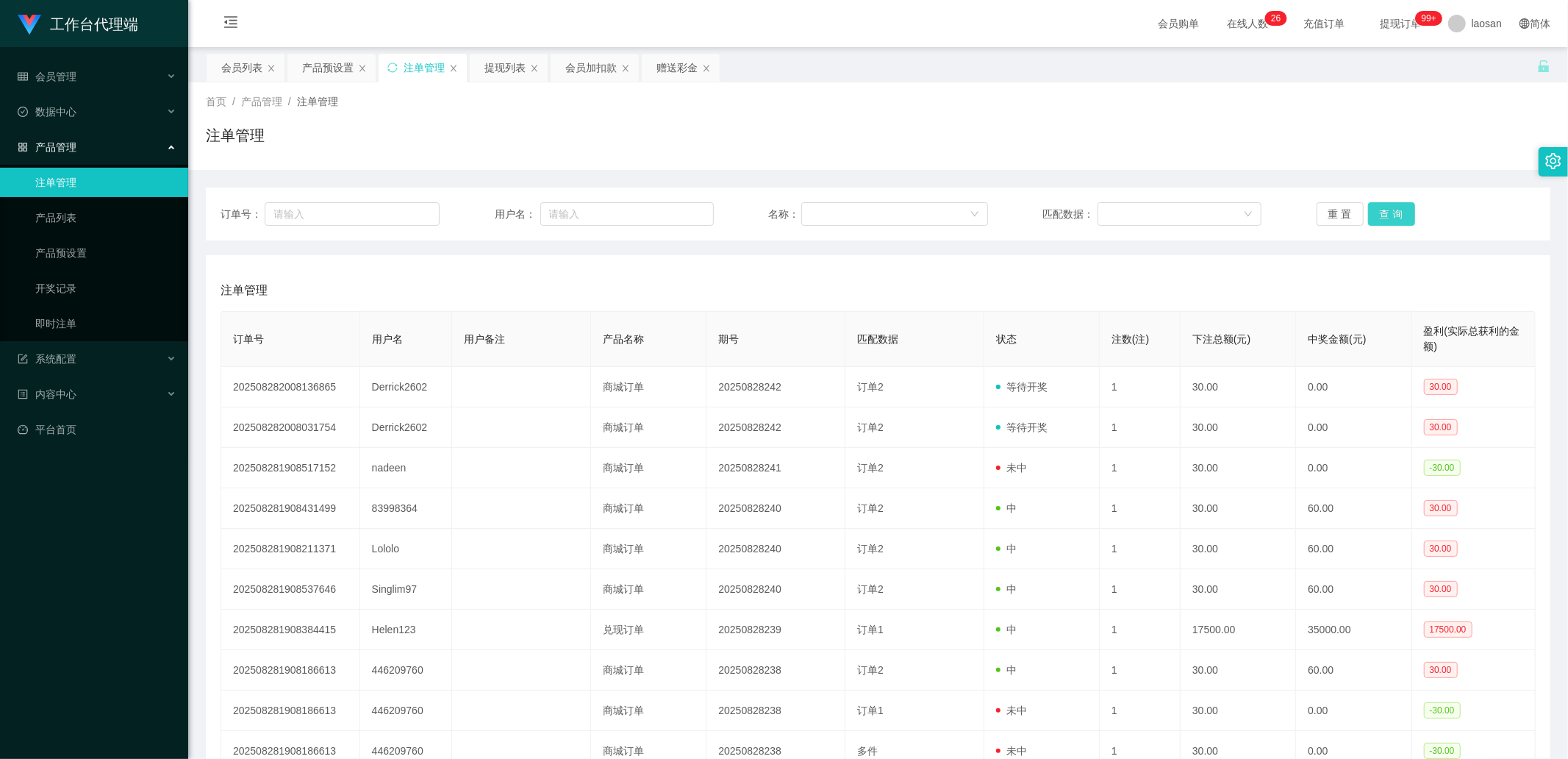
click at [993, 212] on button "查 询" at bounding box center [1392, 214] width 47 height 24
click at [993, 212] on div "重 置 查 询" at bounding box center [1426, 214] width 219 height 24
click at [993, 212] on button "查 询" at bounding box center [1392, 214] width 47 height 24
click at [993, 212] on div "重 置 查 询" at bounding box center [1426, 214] width 219 height 24
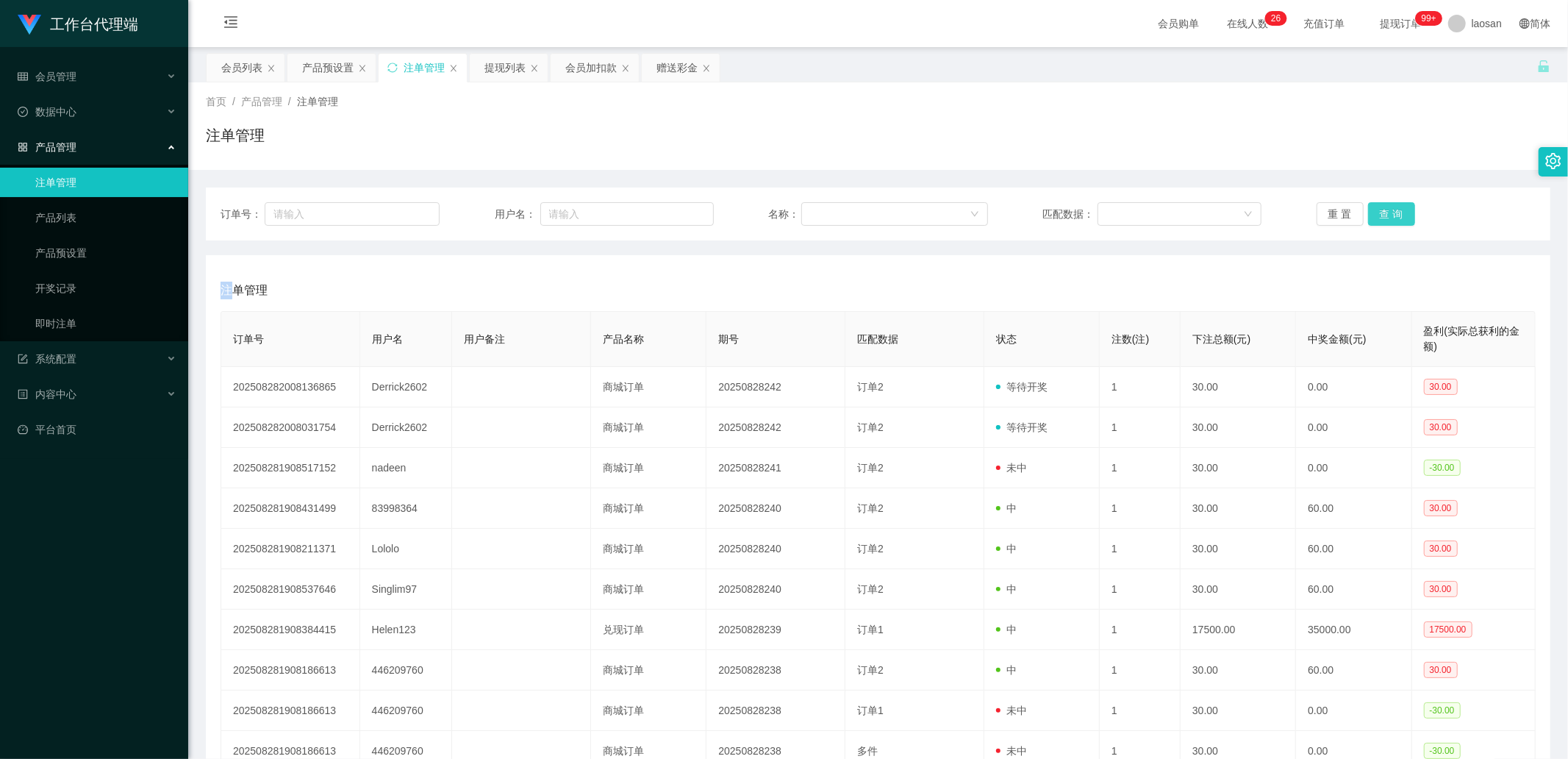
click at [993, 212] on button "查 询" at bounding box center [1392, 214] width 47 height 24
click at [993, 212] on div "重 置 查 询" at bounding box center [1426, 214] width 219 height 24
click at [993, 212] on button "查 询" at bounding box center [1392, 214] width 47 height 24
click at [993, 215] on button "查 询" at bounding box center [1392, 214] width 47 height 24
click at [993, 215] on div "重 置 查 询" at bounding box center [1426, 214] width 219 height 24
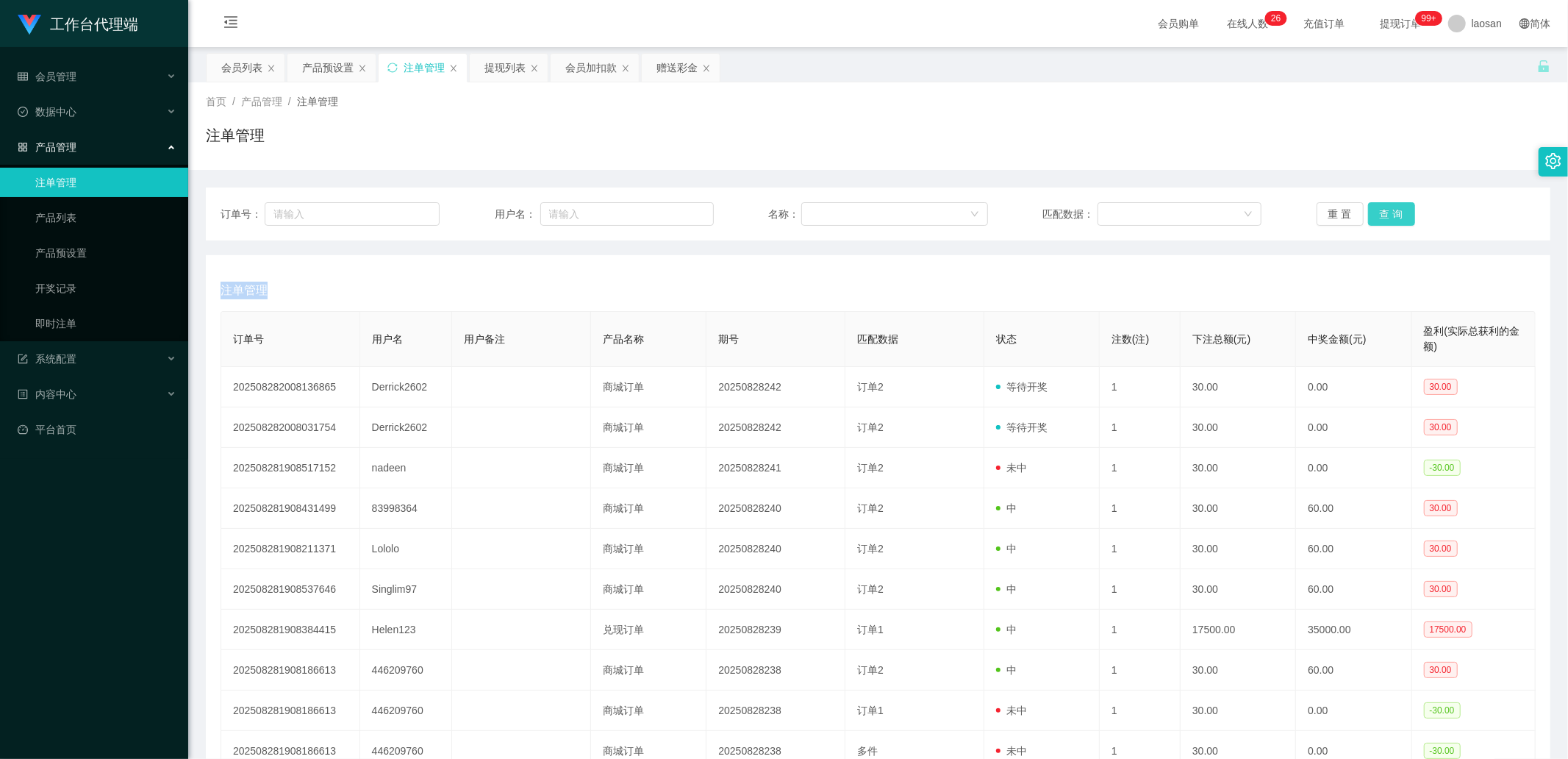
click at [993, 215] on button "查 询" at bounding box center [1392, 214] width 47 height 24
click at [993, 215] on div "重 置 查 询" at bounding box center [1426, 214] width 219 height 24
click at [993, 215] on button "查 询" at bounding box center [1392, 214] width 47 height 24
click at [993, 210] on button "查 询" at bounding box center [1392, 214] width 47 height 24
click at [993, 210] on div "重 置 查 询" at bounding box center [1426, 214] width 219 height 24
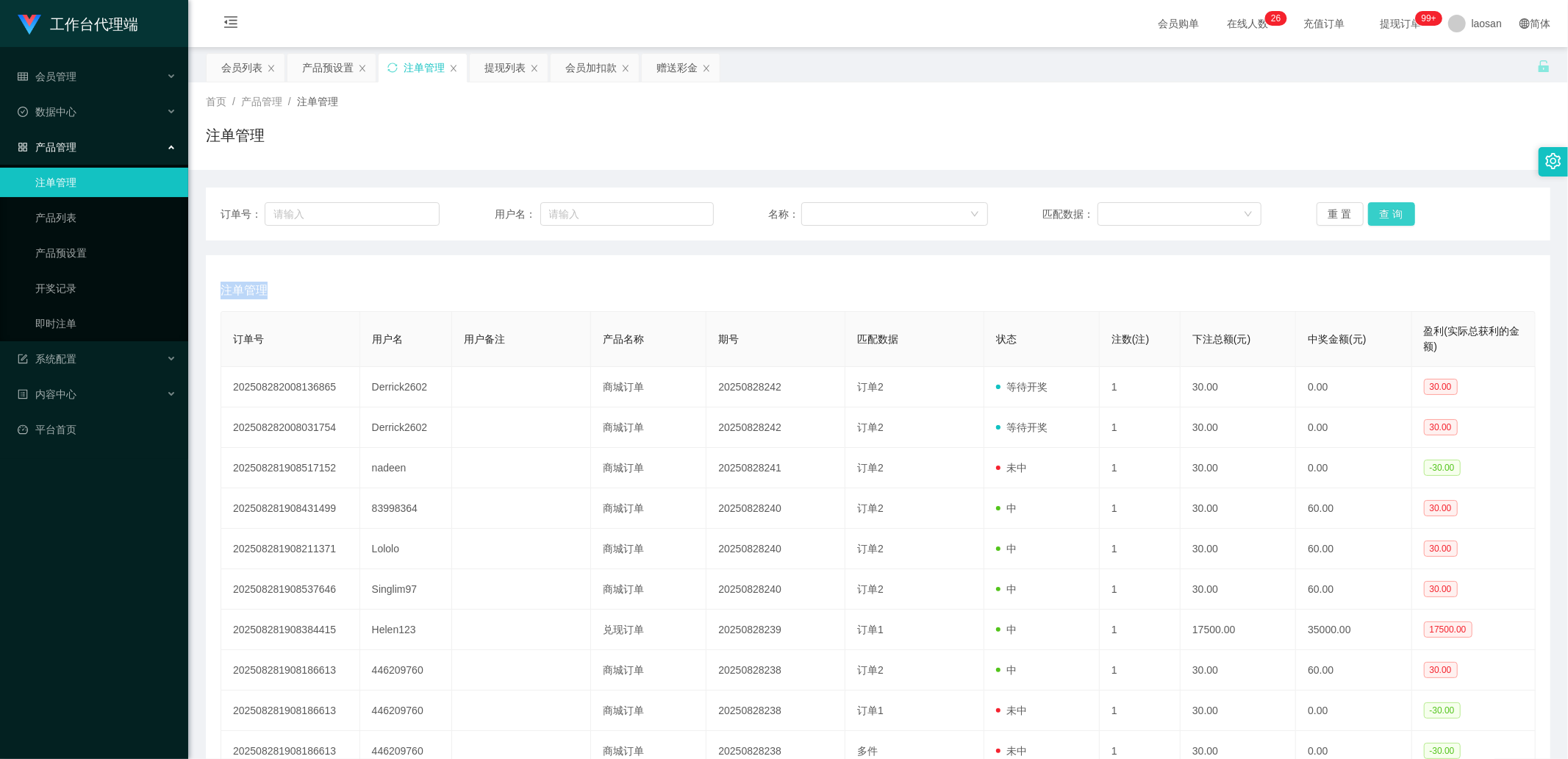
click at [993, 210] on button "查 询" at bounding box center [1392, 214] width 47 height 24
click at [993, 210] on div "重 置 查 询" at bounding box center [1426, 214] width 219 height 24
click at [993, 210] on button "查 询" at bounding box center [1392, 214] width 47 height 24
click at [993, 210] on div "重 置 查 询" at bounding box center [1426, 214] width 219 height 24
click at [993, 210] on button "查 询" at bounding box center [1400, 214] width 63 height 24
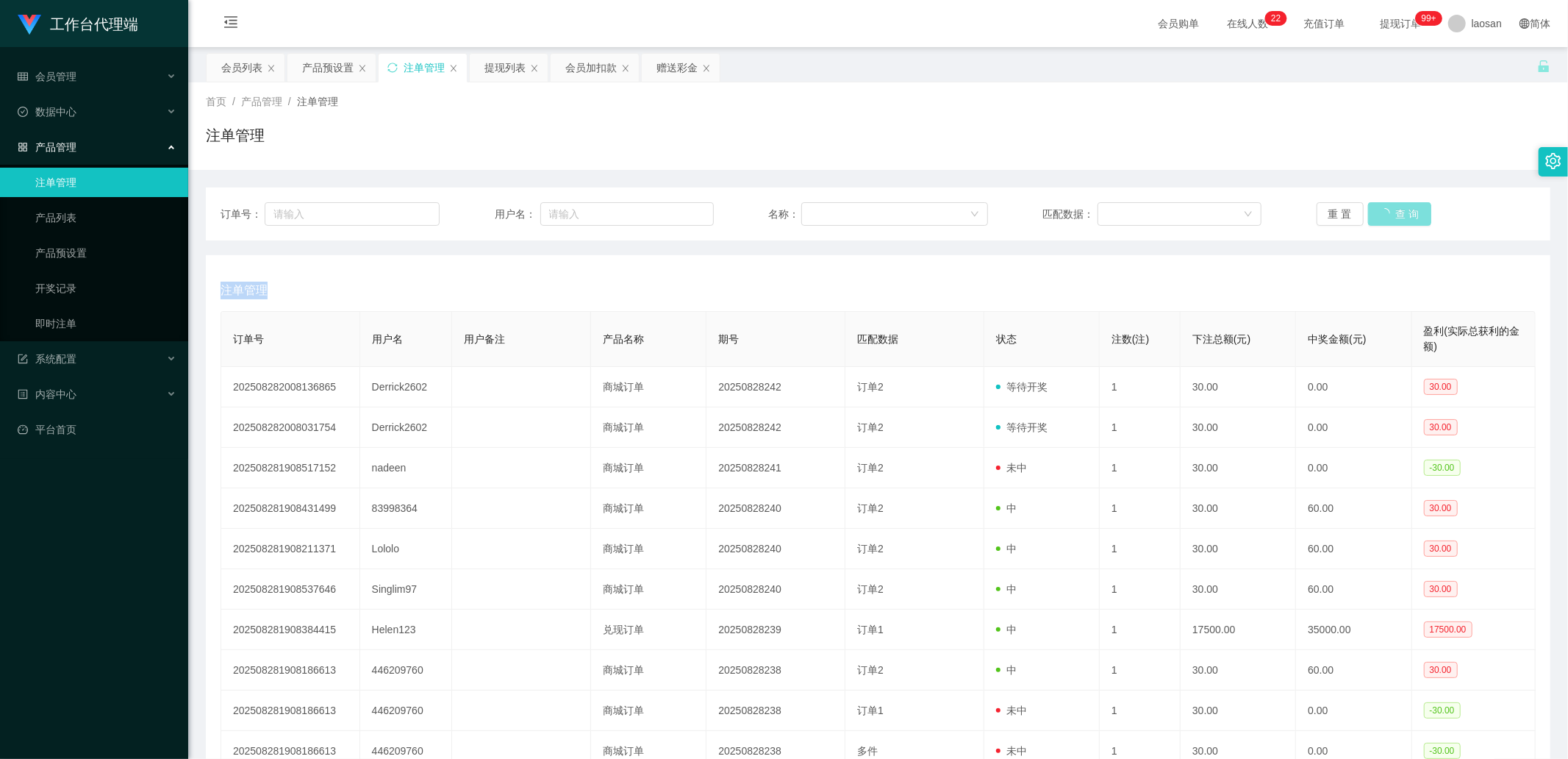
click at [993, 210] on div "重 置 查 询" at bounding box center [1426, 214] width 219 height 24
click at [993, 210] on button "查 询" at bounding box center [1392, 214] width 47 height 24
click at [993, 210] on div "重 置 查 询" at bounding box center [1426, 214] width 219 height 24
click at [993, 210] on button "查 询" at bounding box center [1392, 214] width 47 height 24
click at [993, 210] on div "重 置 查 询" at bounding box center [1426, 214] width 219 height 24
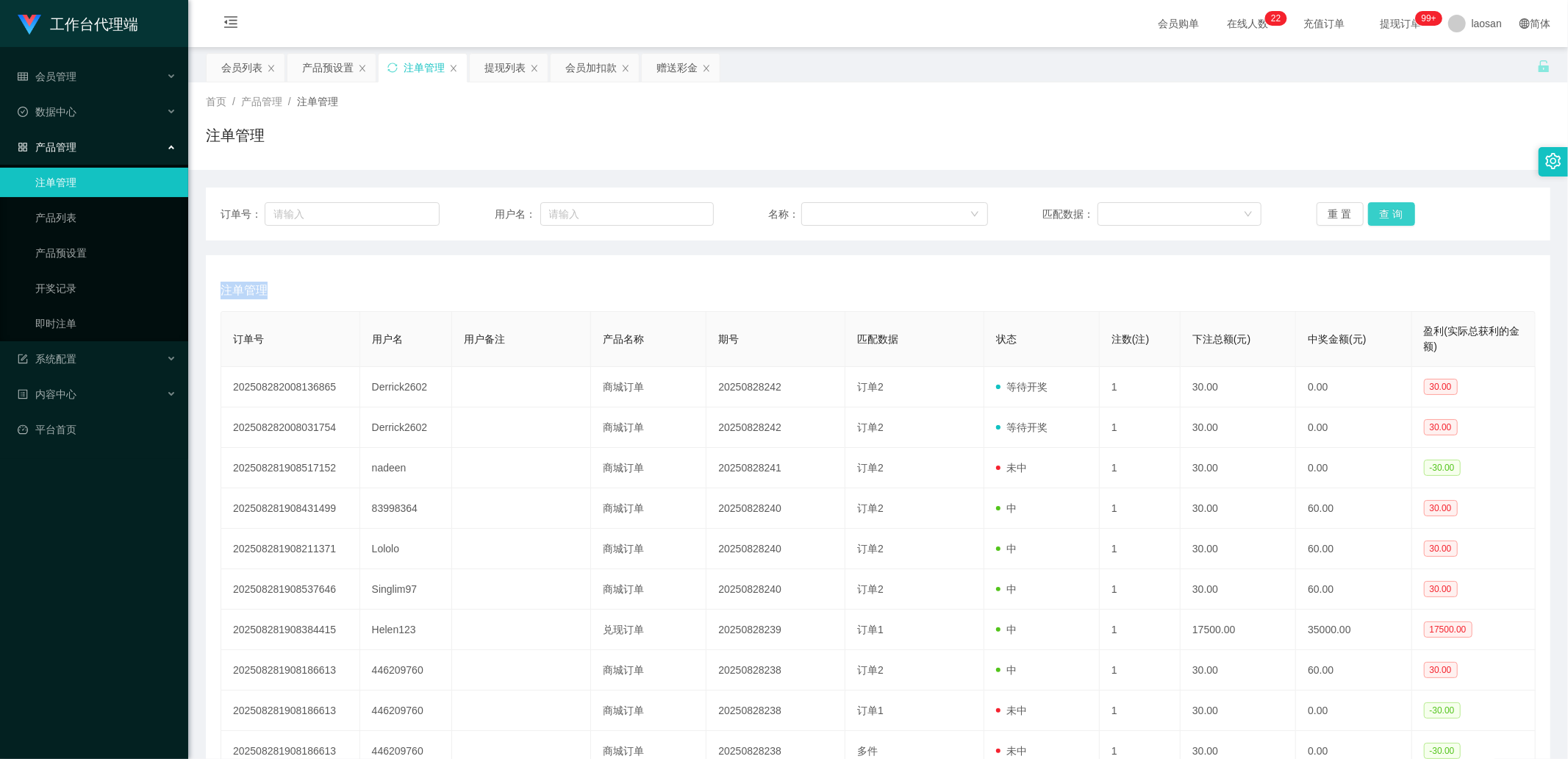
click at [993, 210] on button "查 询" at bounding box center [1392, 214] width 47 height 24
click at [993, 210] on div "重 置 查 询" at bounding box center [1426, 214] width 219 height 24
click at [993, 210] on button "查 询" at bounding box center [1400, 214] width 63 height 24
click at [993, 210] on div "重 置 查 询" at bounding box center [1426, 214] width 219 height 24
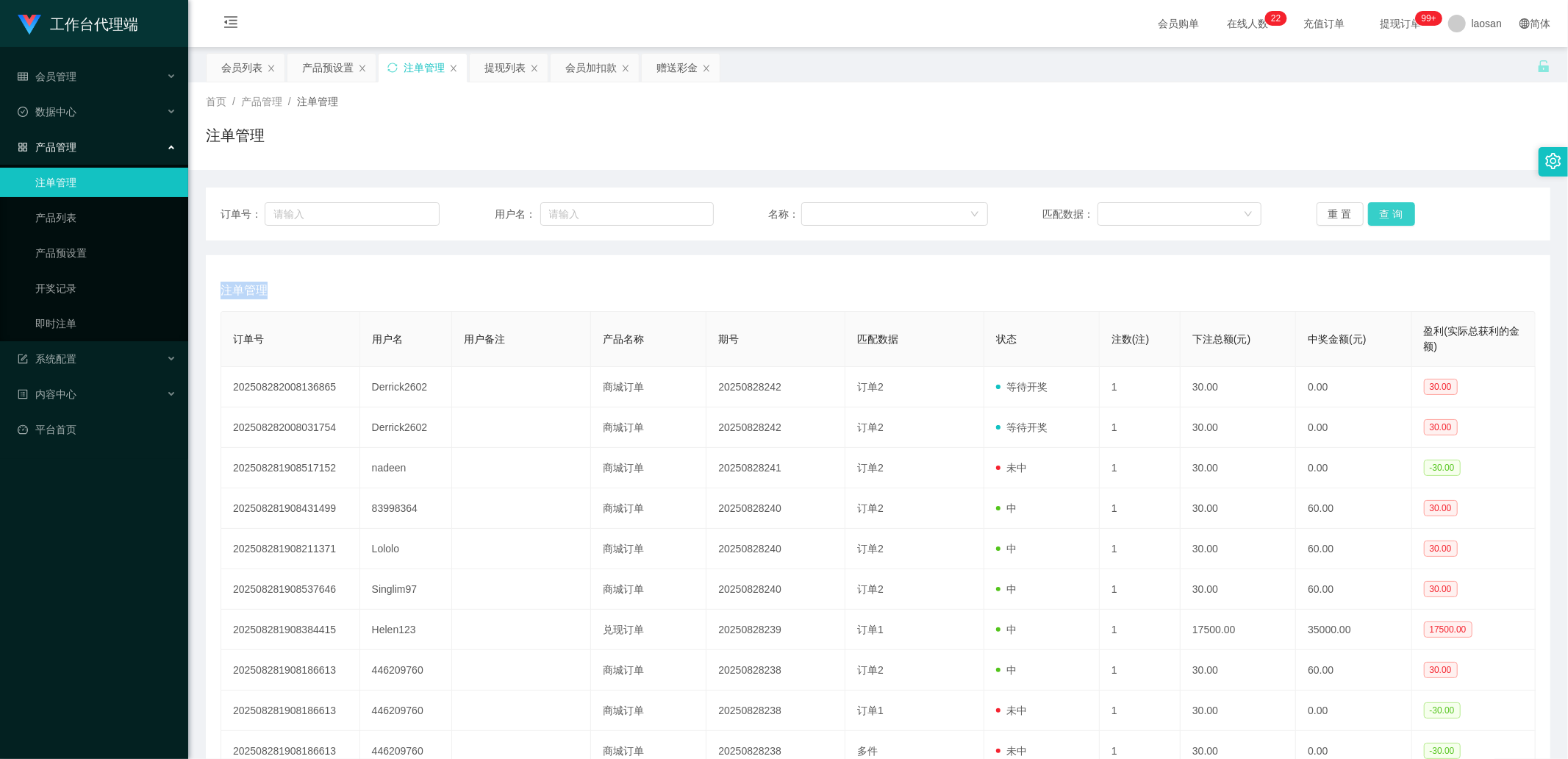
click at [993, 210] on button "查 询" at bounding box center [1392, 214] width 47 height 24
click at [993, 210] on div "重 置 查 询" at bounding box center [1426, 214] width 219 height 24
click at [993, 210] on button "查 询" at bounding box center [1392, 214] width 47 height 24
click at [993, 210] on button "查 询" at bounding box center [1400, 214] width 63 height 24
click at [993, 210] on div "重 置 查 询" at bounding box center [1426, 214] width 219 height 24
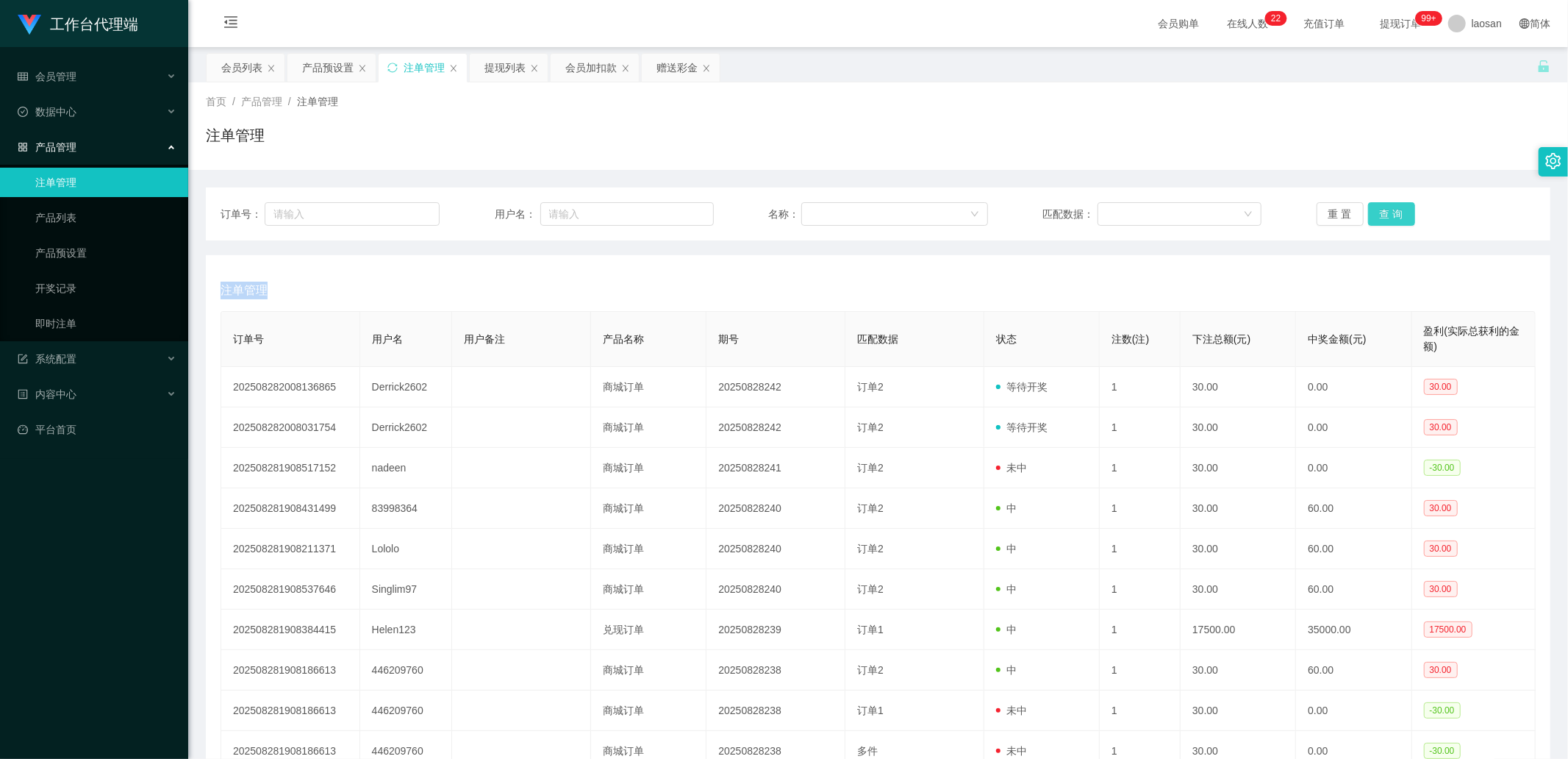
click at [993, 210] on button "查 询" at bounding box center [1392, 214] width 47 height 24
click at [993, 210] on div "重 置 查 询" at bounding box center [1426, 214] width 219 height 24
click at [993, 210] on button "查 询" at bounding box center [1392, 214] width 47 height 24
click at [993, 210] on div "重 置 查 询" at bounding box center [1426, 214] width 219 height 24
click at [993, 210] on button "查 询" at bounding box center [1392, 214] width 47 height 24
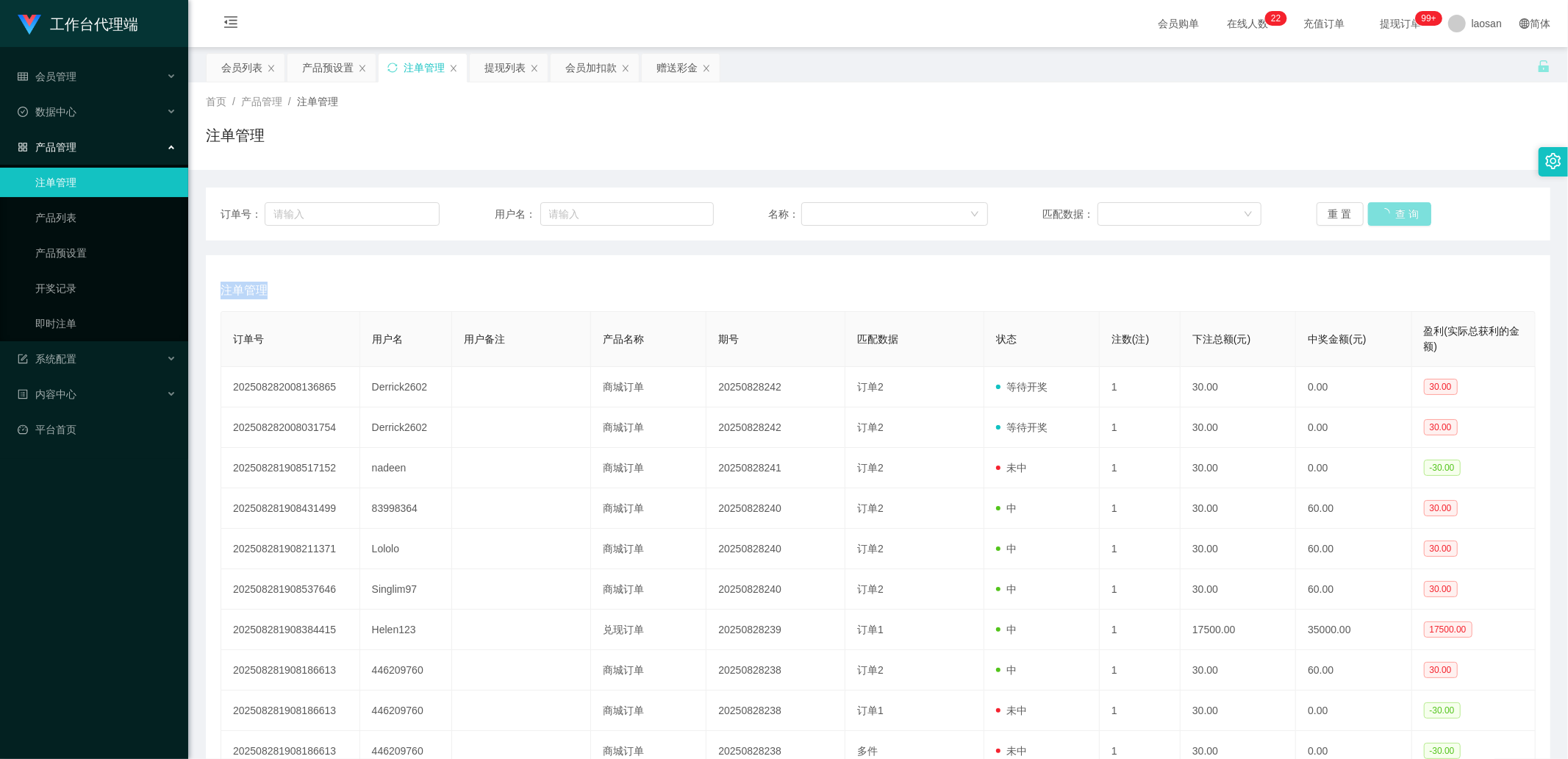
click at [993, 210] on div "重 置 查 询" at bounding box center [1426, 214] width 219 height 24
click at [993, 210] on button "查 询" at bounding box center [1400, 214] width 63 height 24
click at [993, 210] on div "重 置 查 询" at bounding box center [1426, 214] width 219 height 24
click at [993, 210] on button "查 询" at bounding box center [1392, 214] width 47 height 24
click at [993, 222] on button "查 询" at bounding box center [1392, 214] width 47 height 24
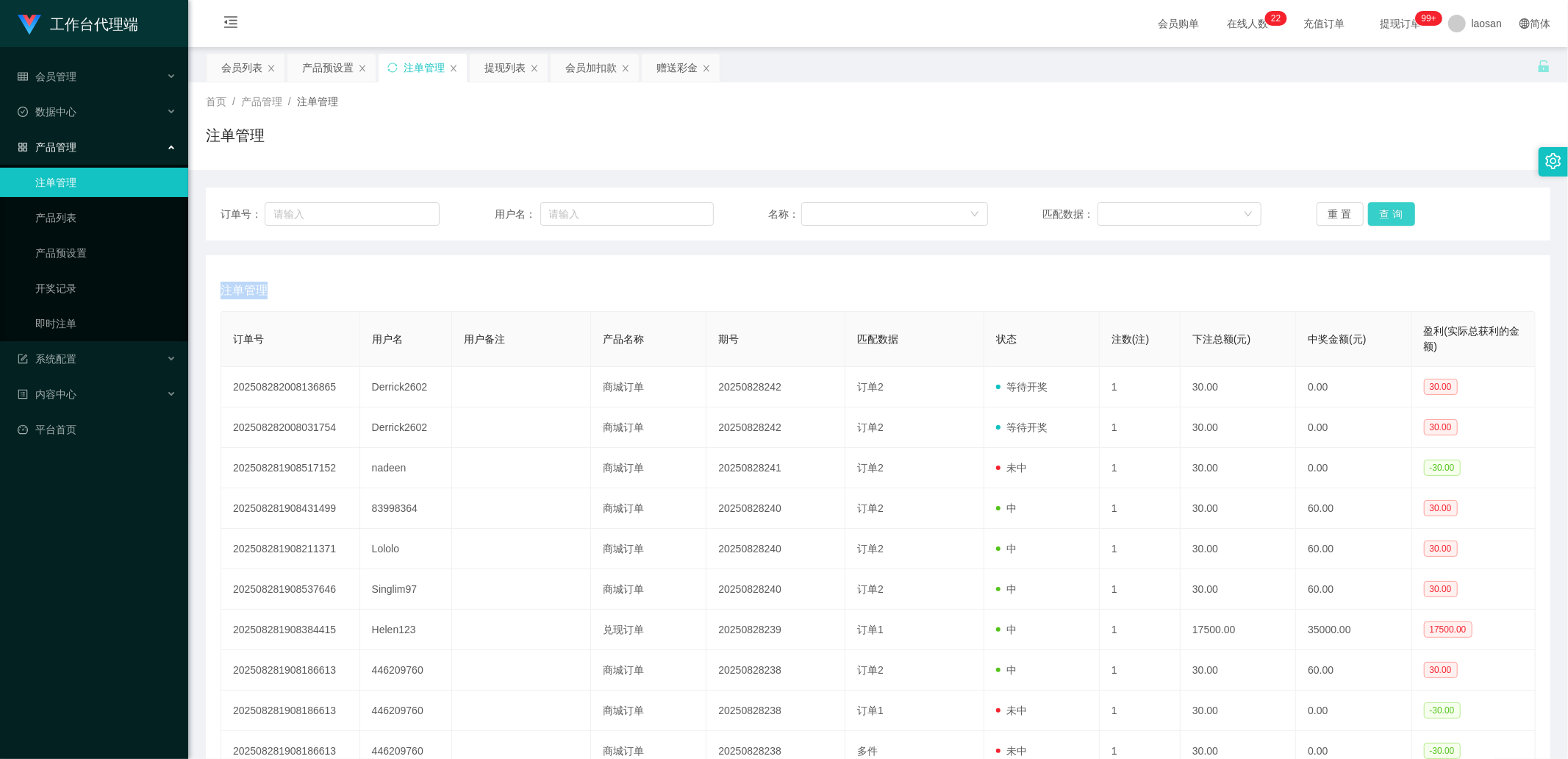
click at [993, 222] on div "重 置 查 询" at bounding box center [1426, 214] width 219 height 24
click at [993, 221] on button "查 询" at bounding box center [1392, 214] width 47 height 24
click at [993, 221] on div "重 置 查 询" at bounding box center [1426, 214] width 219 height 24
click at [993, 214] on button "查 询" at bounding box center [1392, 214] width 47 height 24
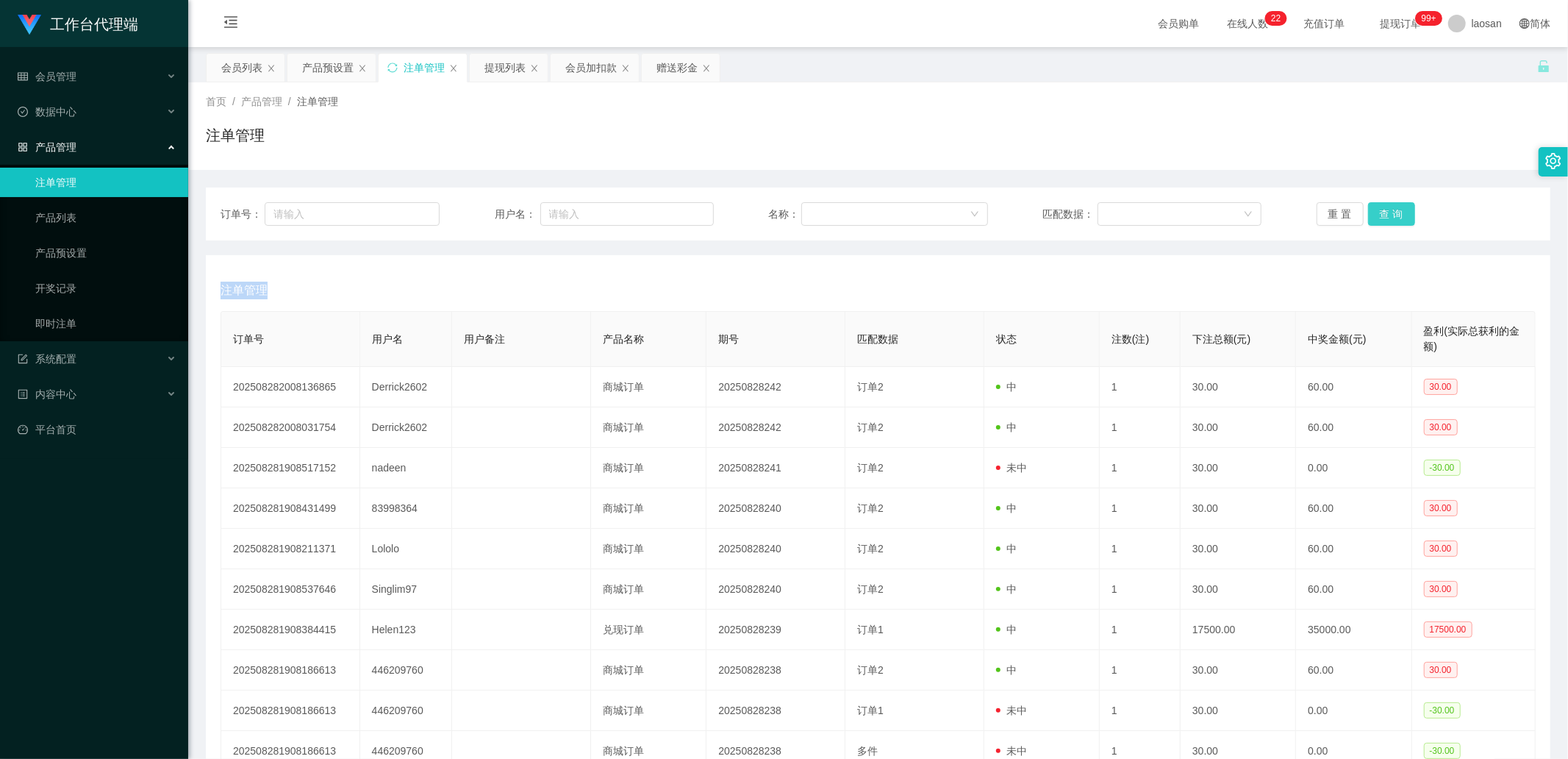
click at [993, 214] on button "查 询" at bounding box center [1392, 214] width 47 height 24
click at [993, 212] on div "重 置 查 询" at bounding box center [1426, 214] width 219 height 24
click at [993, 214] on div "重 置 查 询" at bounding box center [1426, 214] width 219 height 24
click at [993, 216] on button "查 询" at bounding box center [1392, 214] width 47 height 24
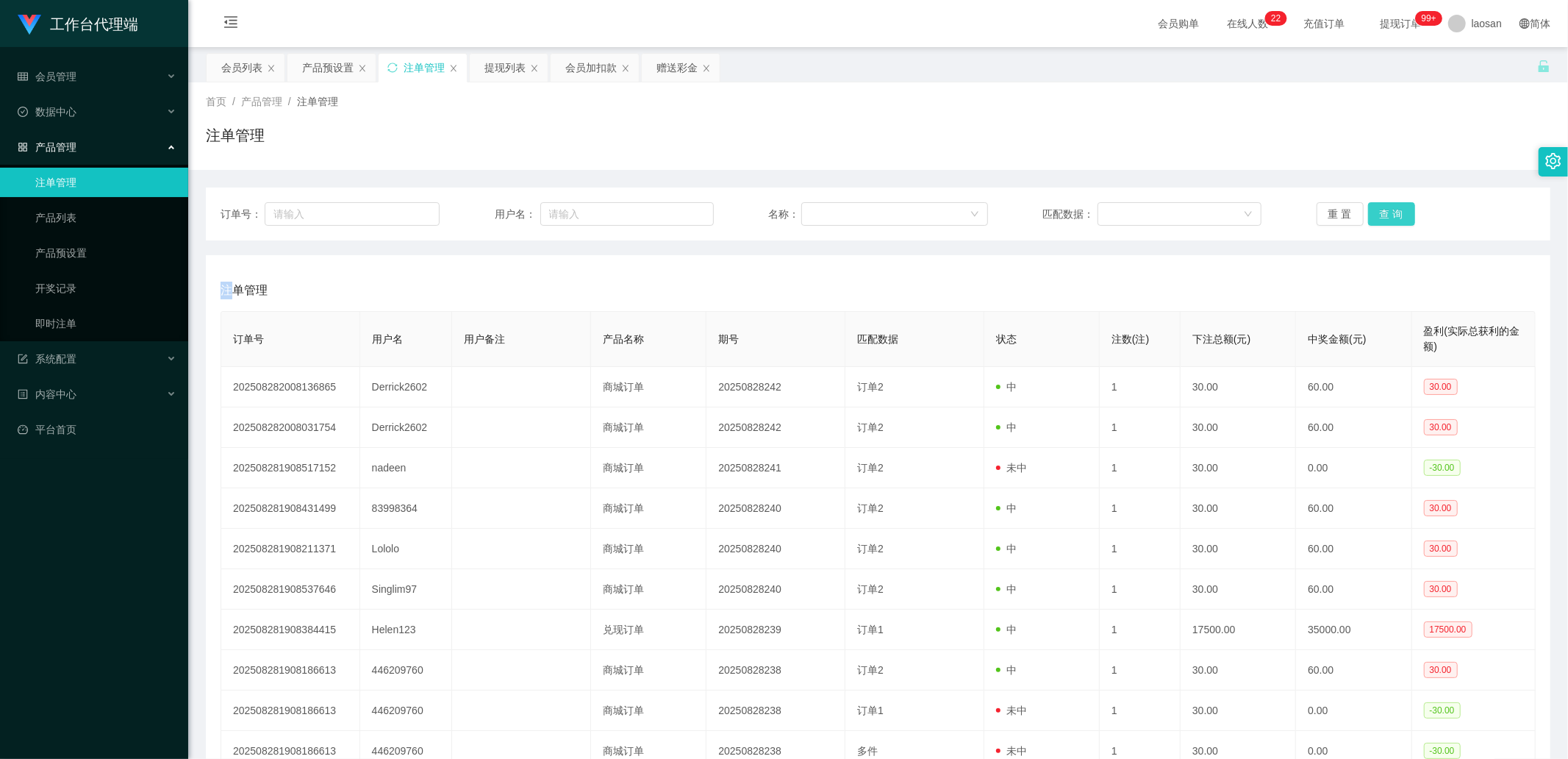
click at [993, 216] on div "重 置 查 询" at bounding box center [1426, 214] width 219 height 24
click at [993, 216] on button "查 询" at bounding box center [1392, 214] width 47 height 24
click at [993, 219] on button "查 询" at bounding box center [1392, 214] width 47 height 24
click at [993, 219] on div "重 置 查 询" at bounding box center [1426, 214] width 219 height 24
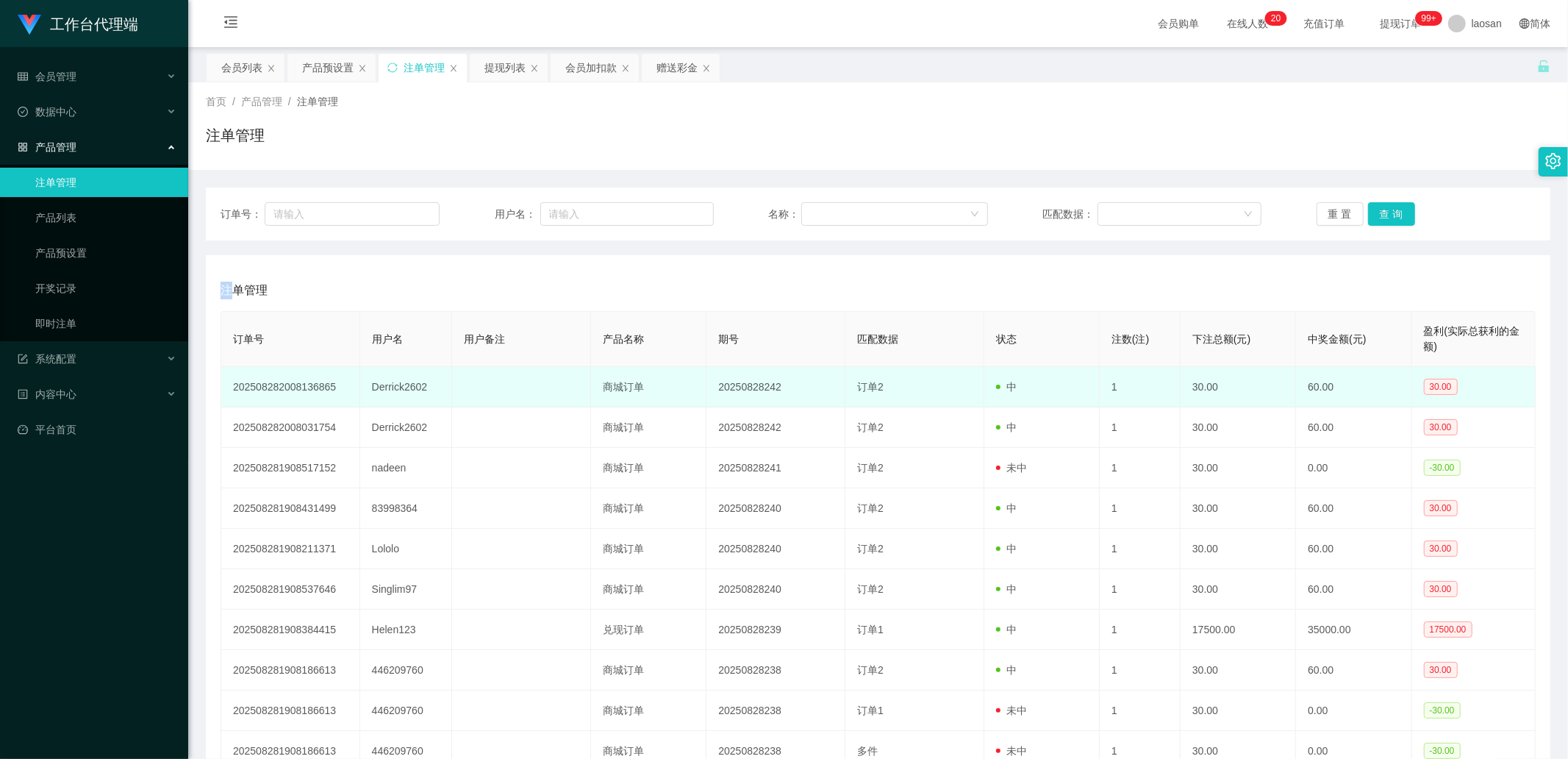
scroll to position [144, 0]
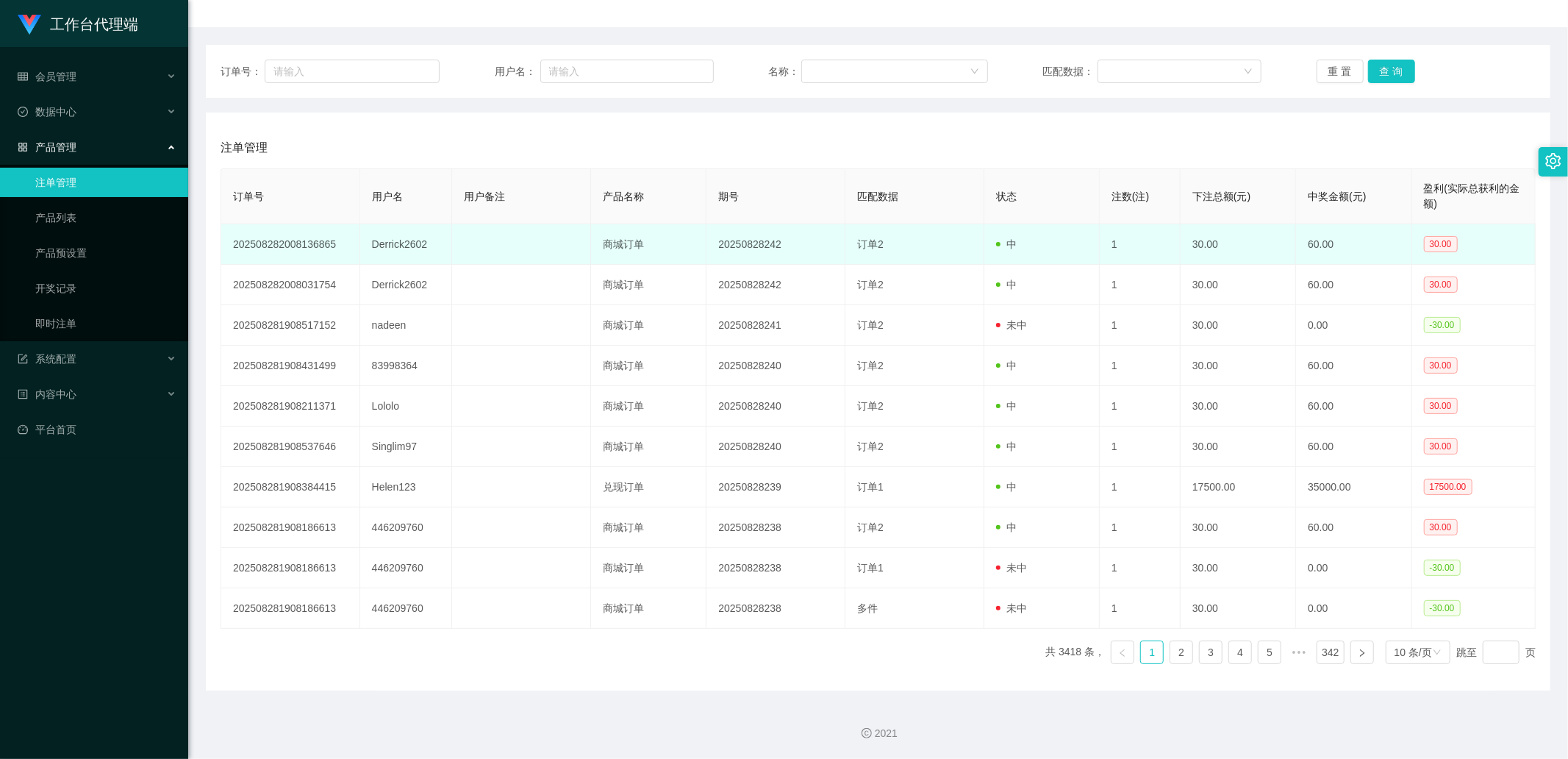
click at [394, 247] on td "Derrick2602" at bounding box center [407, 245] width 93 height 40
copy td "Derrick2602"
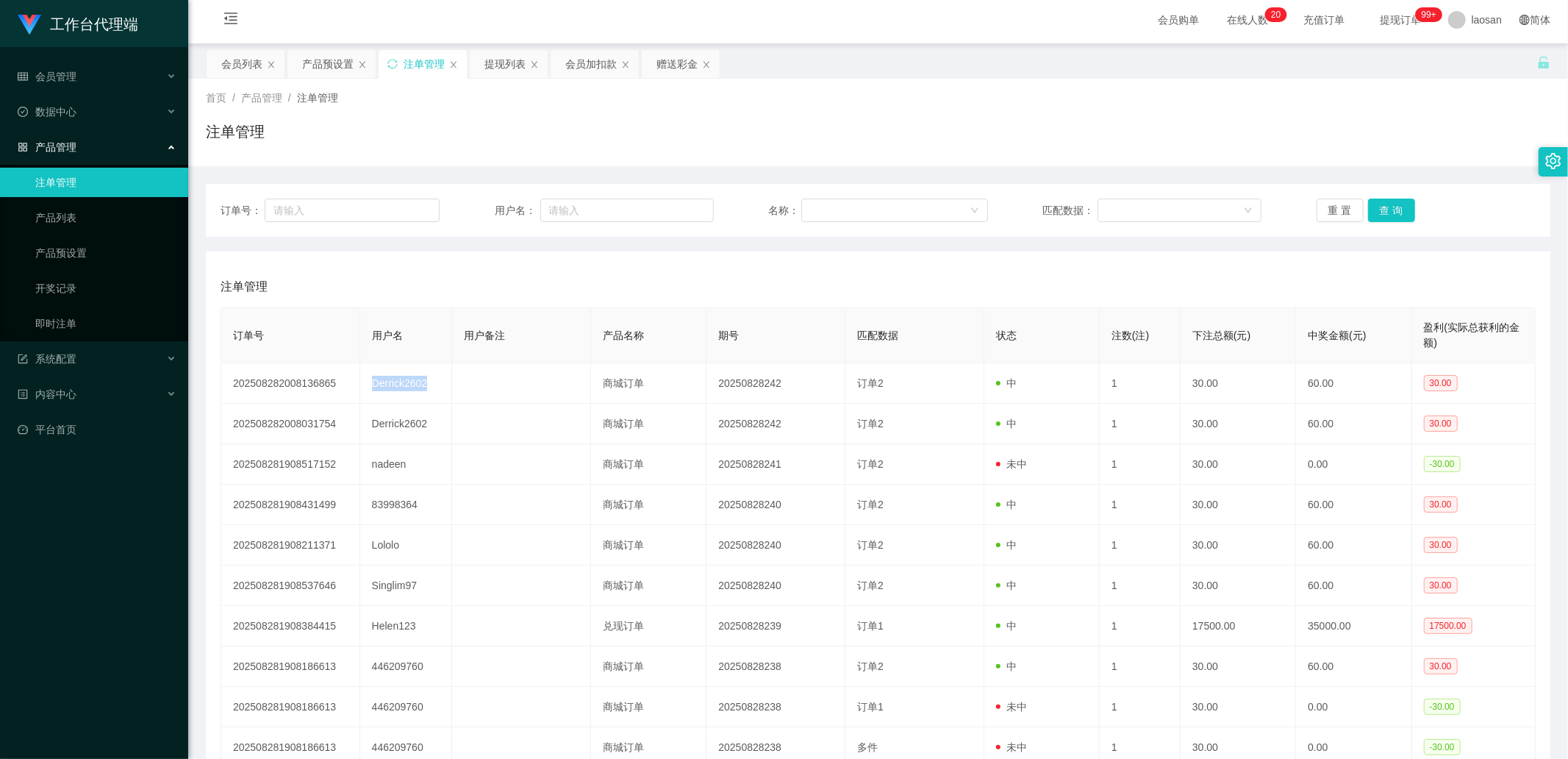
scroll to position [0, 0]
click at [667, 76] on div "赠送彩金" at bounding box center [677, 67] width 41 height 28
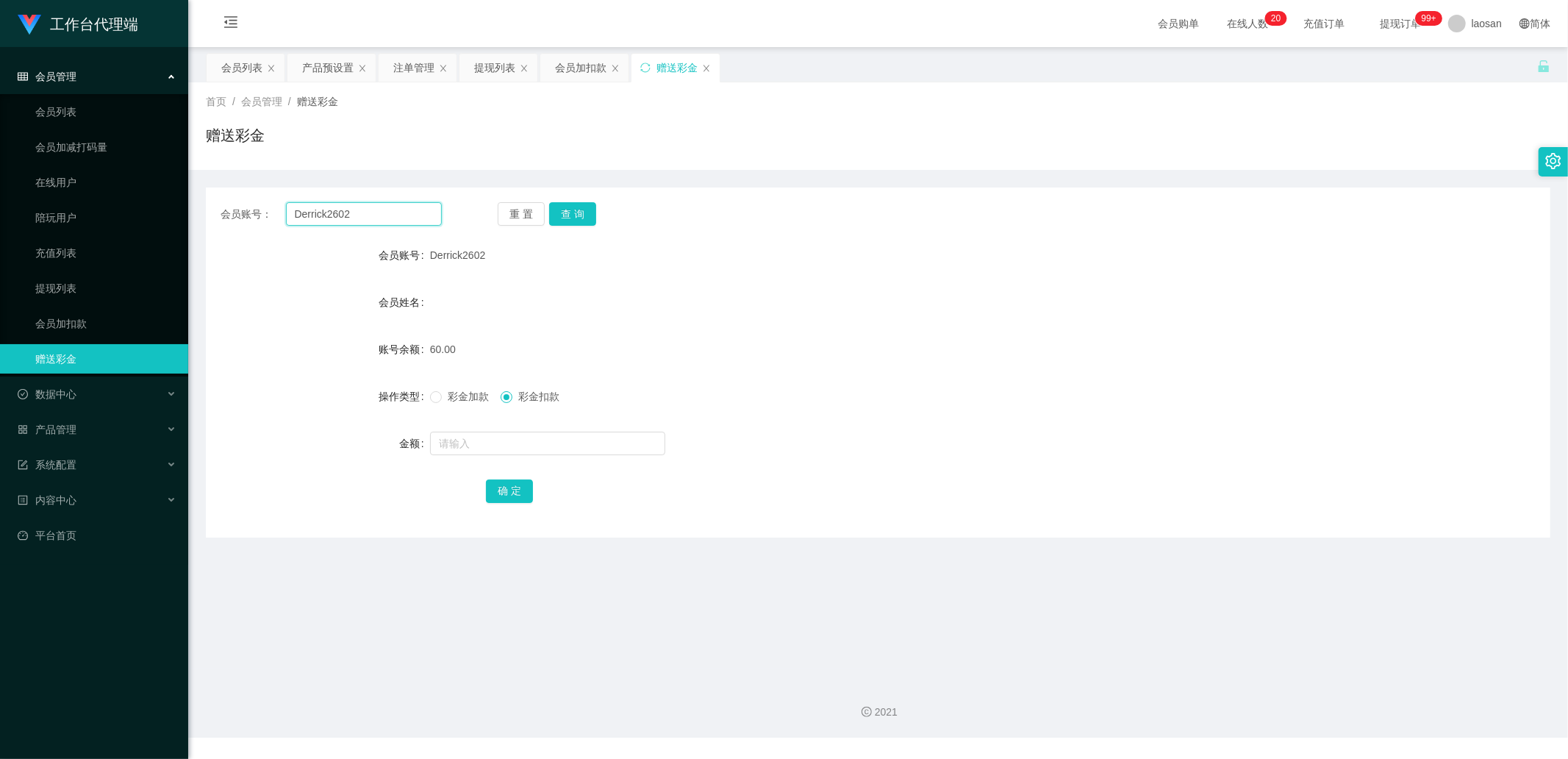
click at [401, 217] on input "Derrick2602" at bounding box center [364, 214] width 157 height 24
click at [582, 212] on button "查 询" at bounding box center [573, 214] width 47 height 24
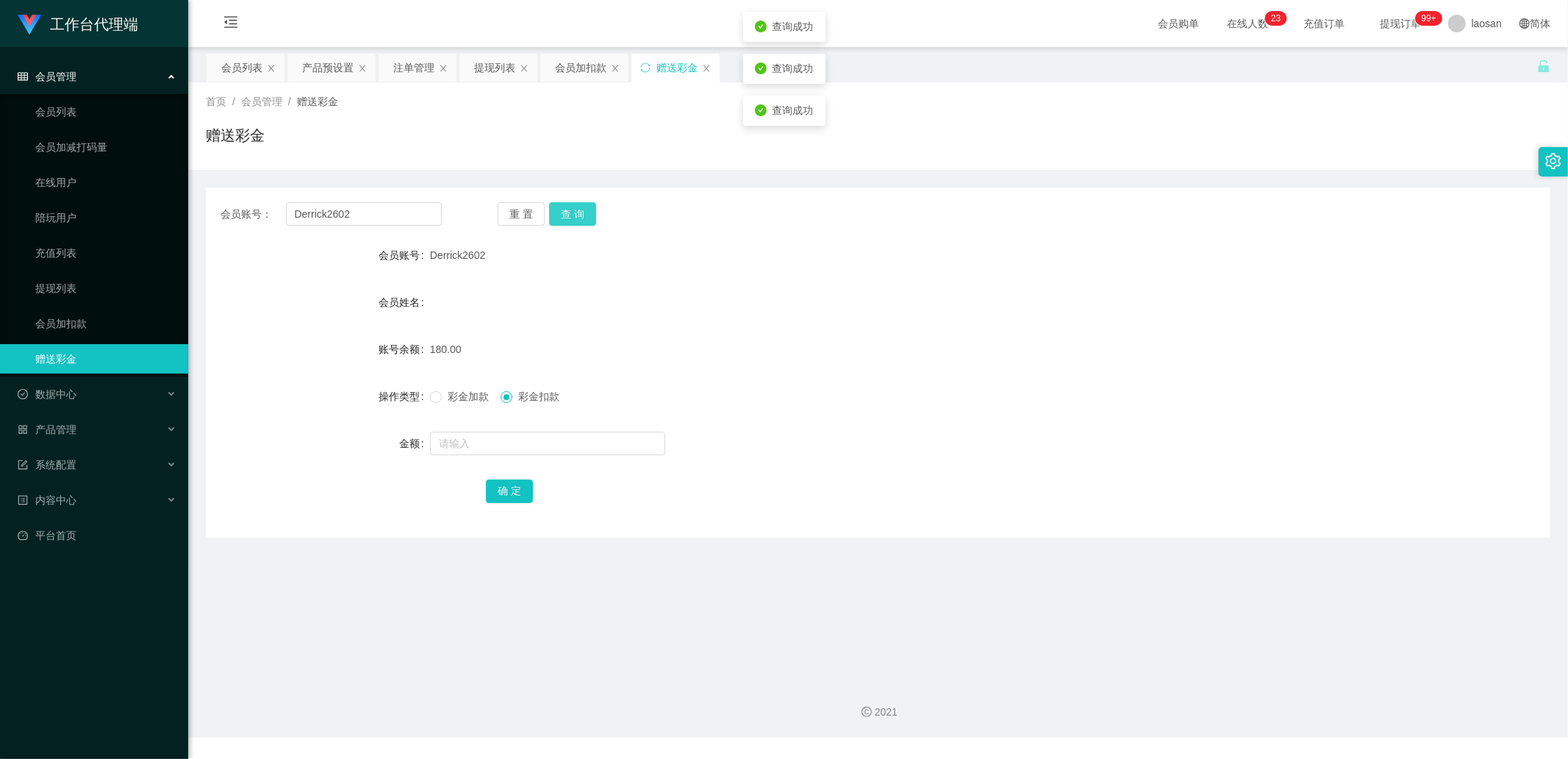
click at [582, 212] on button "查 询" at bounding box center [573, 214] width 47 height 24
click at [582, 212] on div "重 置 查 询" at bounding box center [608, 214] width 221 height 24
click at [443, 255] on span "180.00" at bounding box center [446, 349] width 32 height 11
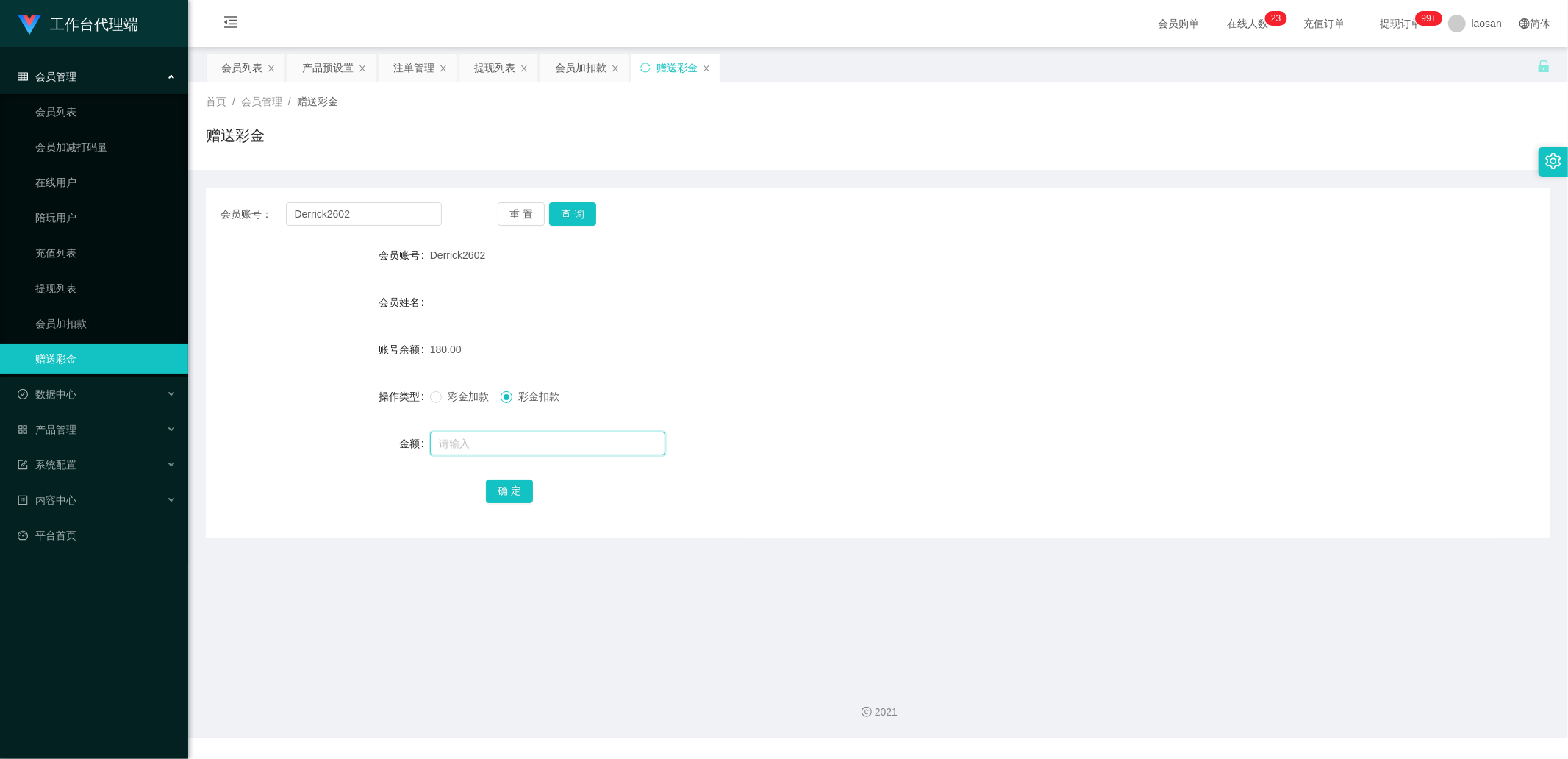
click at [504, 255] on input "text" at bounding box center [548, 443] width 235 height 24
click at [234, 67] on div "会员列表" at bounding box center [241, 67] width 41 height 28
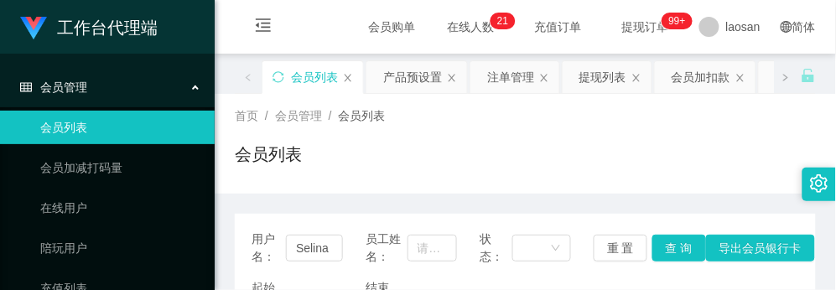
drag, startPoint x: 734, startPoint y: 153, endPoint x: 785, endPoint y: 107, distance: 68.9
click at [734, 153] on div "会员列表" at bounding box center [525, 161] width 581 height 39
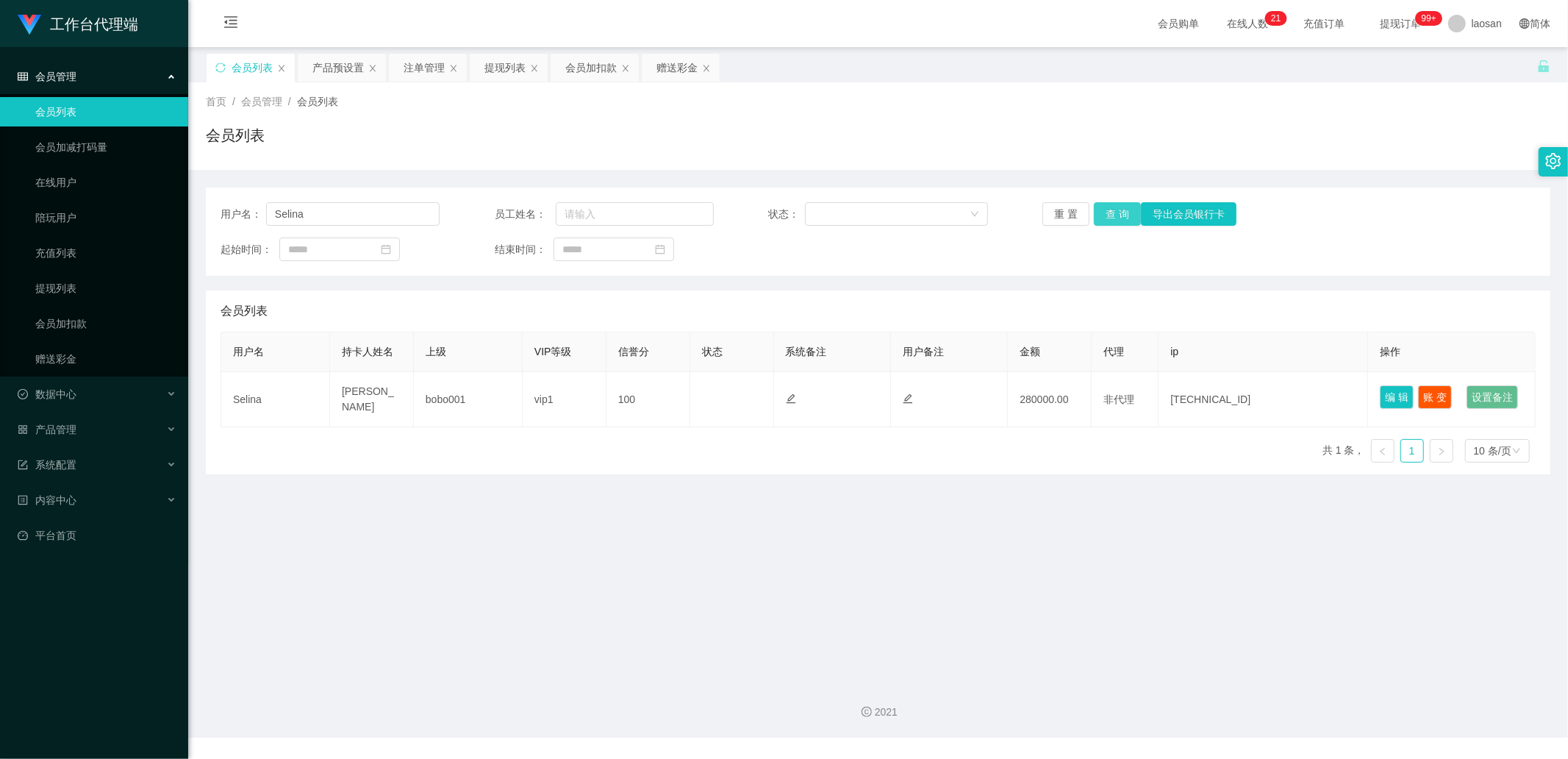
click at [993, 207] on button "查 询" at bounding box center [1117, 214] width 47 height 24
click at [993, 207] on div "重 置 查 询 导出会员银行卡" at bounding box center [1152, 214] width 219 height 24
click at [993, 207] on button "查 询" at bounding box center [1117, 214] width 47 height 24
click at [499, 74] on div "提现列表" at bounding box center [505, 67] width 41 height 28
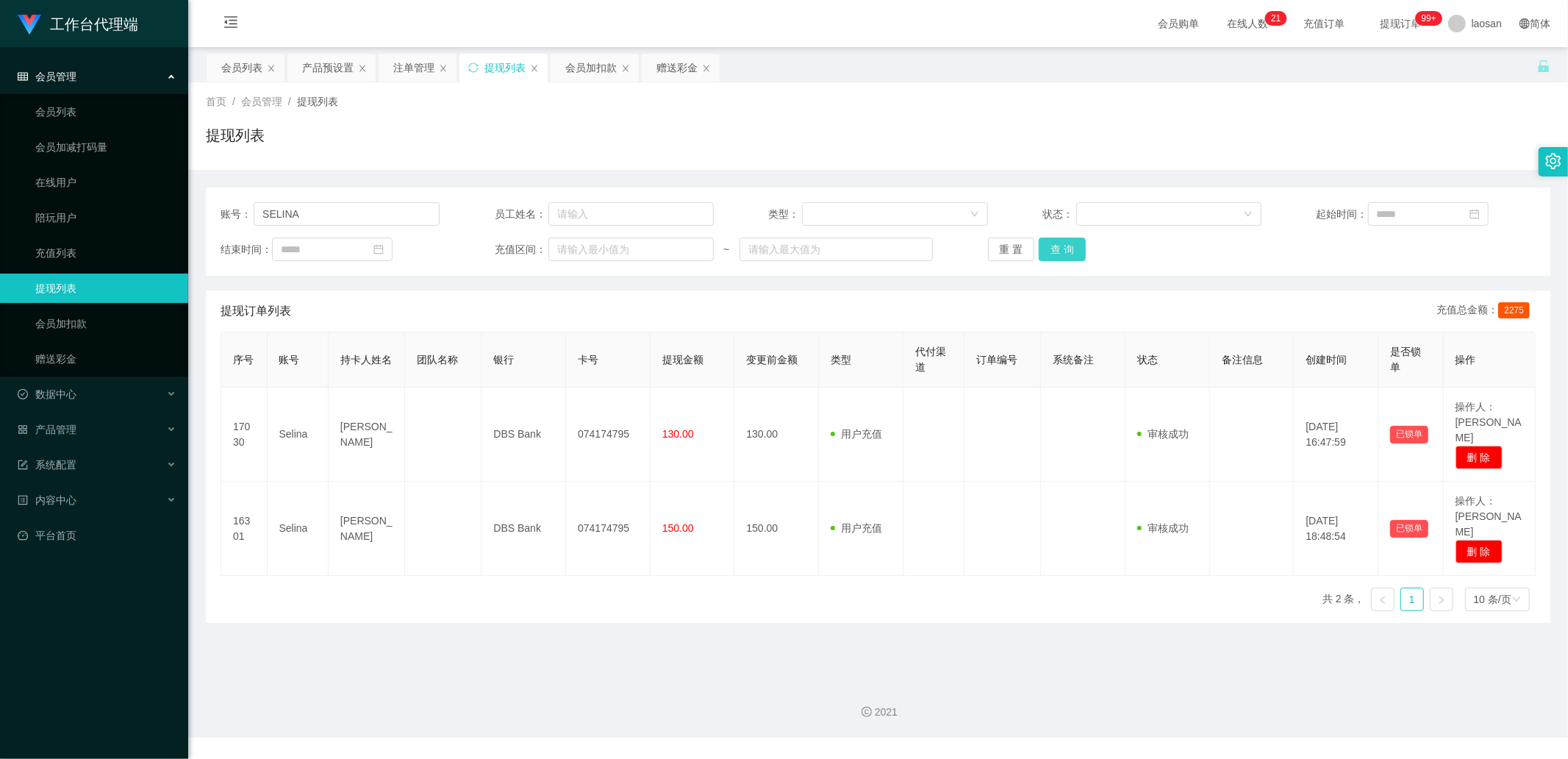
click at [993, 250] on button "查 询" at bounding box center [1062, 249] width 47 height 24
click at [993, 250] on div "重 置 查 询" at bounding box center [1097, 249] width 219 height 24
click at [993, 250] on button "查 询" at bounding box center [1062, 249] width 47 height 24
click at [993, 250] on div "重 置 查 询" at bounding box center [1097, 249] width 219 height 24
click at [993, 250] on button "查 询" at bounding box center [1062, 249] width 47 height 24
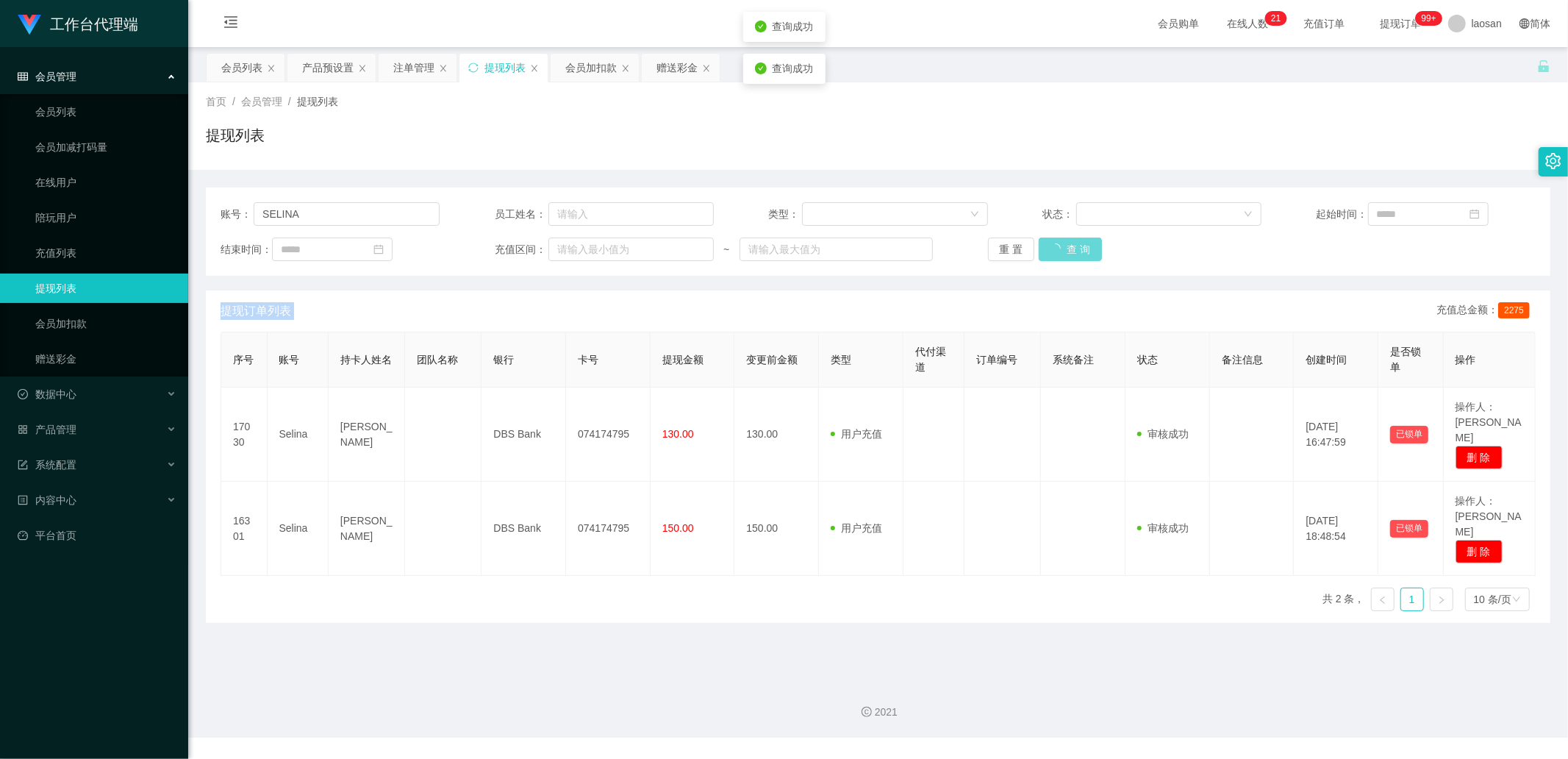
click at [993, 250] on div "重 置 查 询" at bounding box center [1097, 249] width 219 height 24
click at [500, 134] on div "提现列表" at bounding box center [878, 141] width 1345 height 34
drag, startPoint x: 340, startPoint y: 211, endPoint x: 147, endPoint y: 206, distance: 193.1
click at [148, 207] on section "工作台代理端 会员管理 会员列表 会员加减打码量 在线用户 陪玩用户 充值列表 提现列表 会员加扣款 赠送彩金 数据中心 员工统计 团队统计 产品管理 注单管…" at bounding box center [784, 368] width 1568 height 737
click at [993, 255] on button "查 询" at bounding box center [1062, 249] width 47 height 24
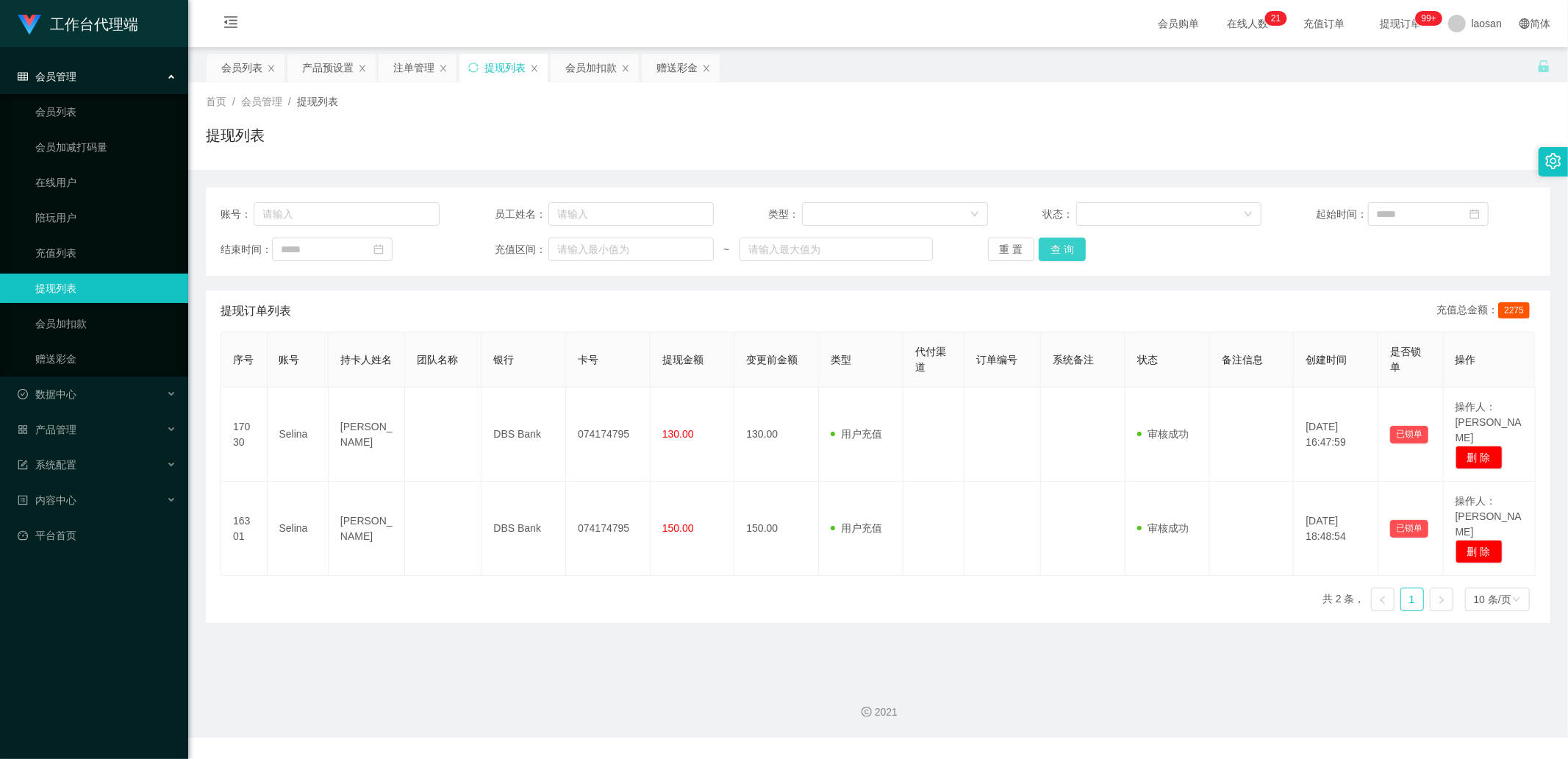
click at [993, 255] on div "重 置 查 询" at bounding box center [1097, 249] width 219 height 24
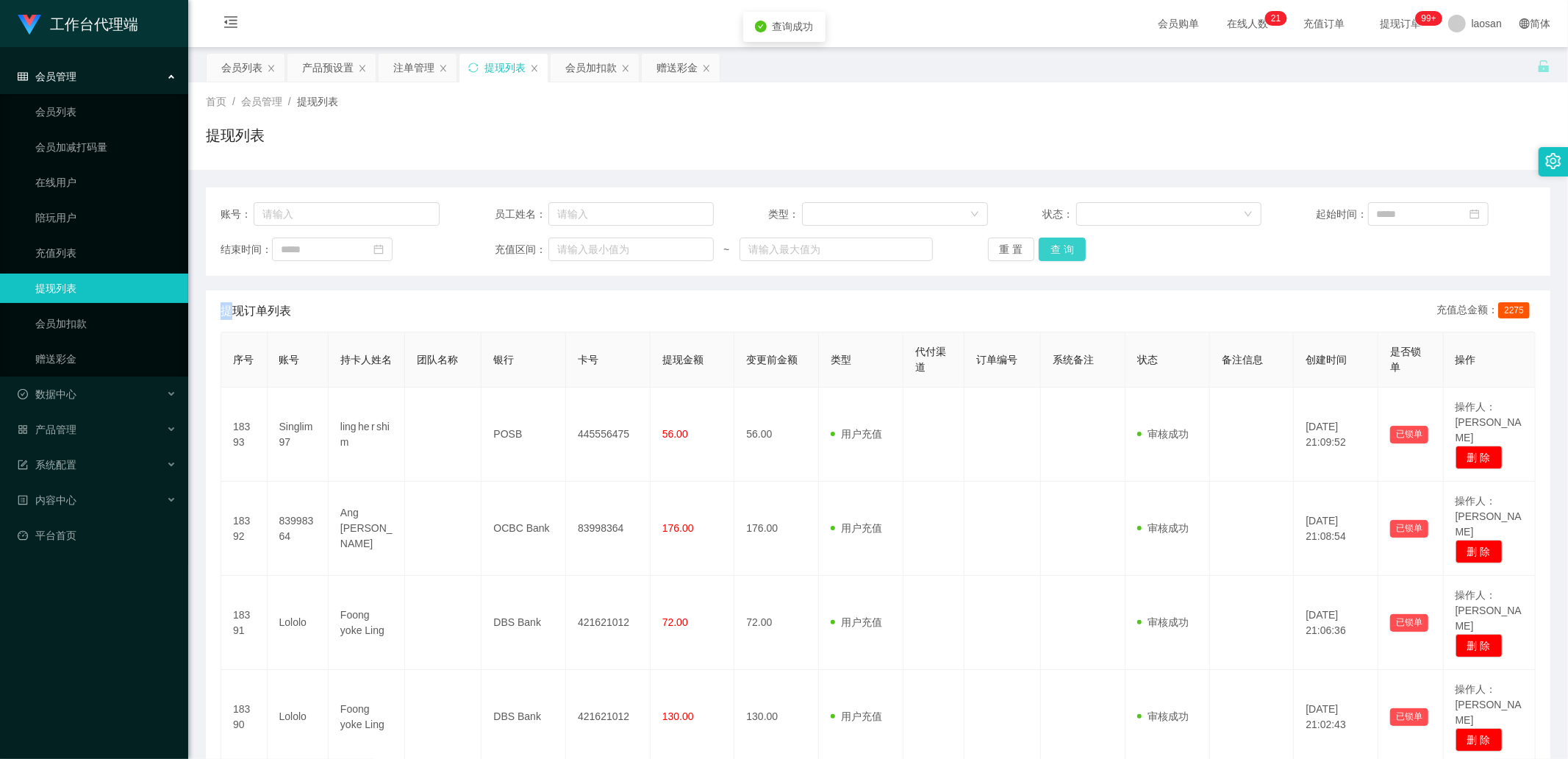
click at [993, 255] on button "查 询" at bounding box center [1062, 249] width 47 height 24
click at [993, 255] on div "重 置 查 询" at bounding box center [1097, 249] width 219 height 24
click at [993, 255] on button "查 询" at bounding box center [1062, 249] width 47 height 24
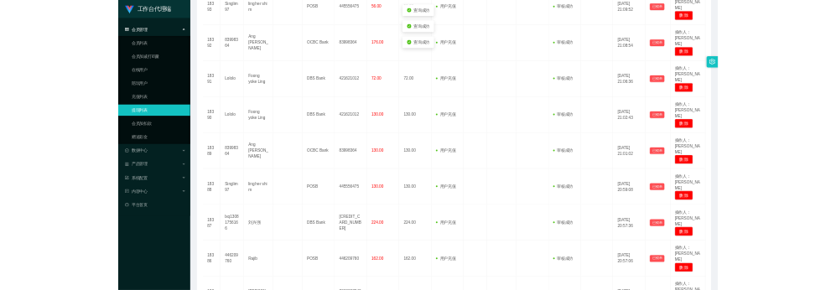
scroll to position [139, 0]
